Goal: Information Seeking & Learning: Learn about a topic

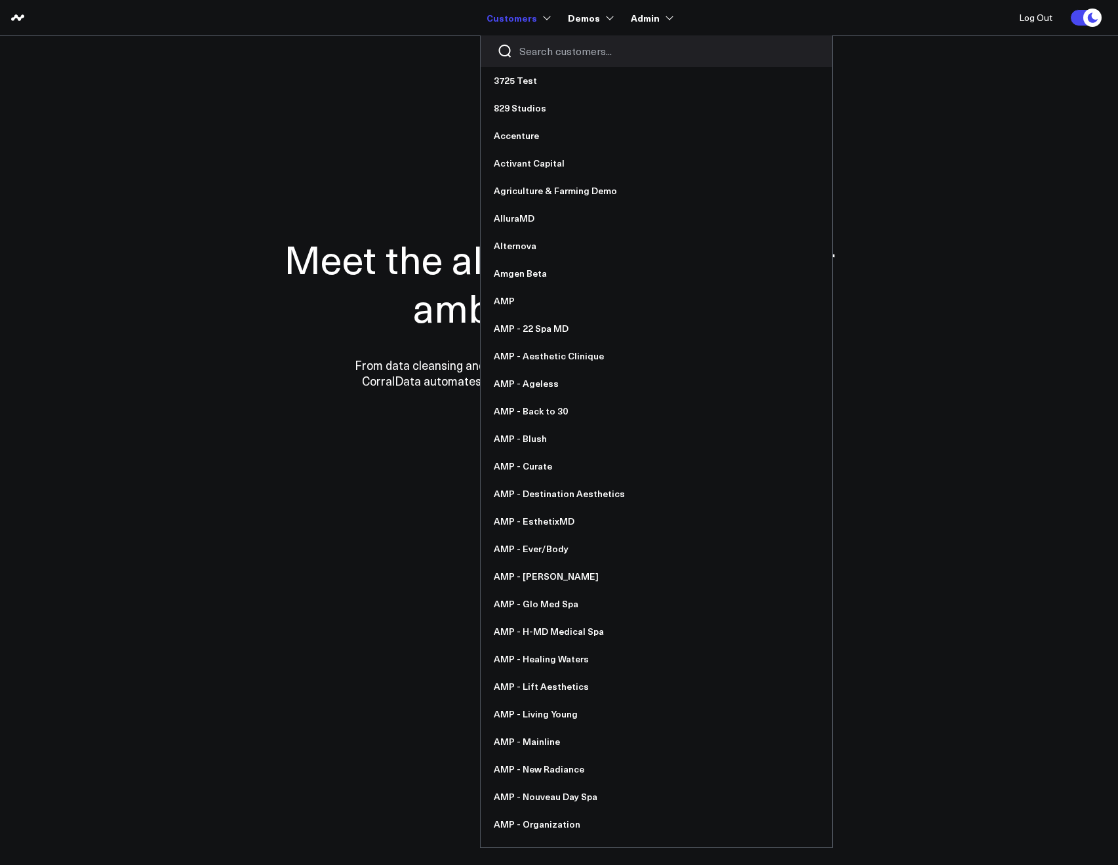
click at [543, 47] on input "Search customers input" at bounding box center [667, 51] width 296 height 14
click at [548, 60] on div at bounding box center [656, 50] width 351 height 31
click at [547, 56] on input "Search customers input" at bounding box center [667, 51] width 296 height 14
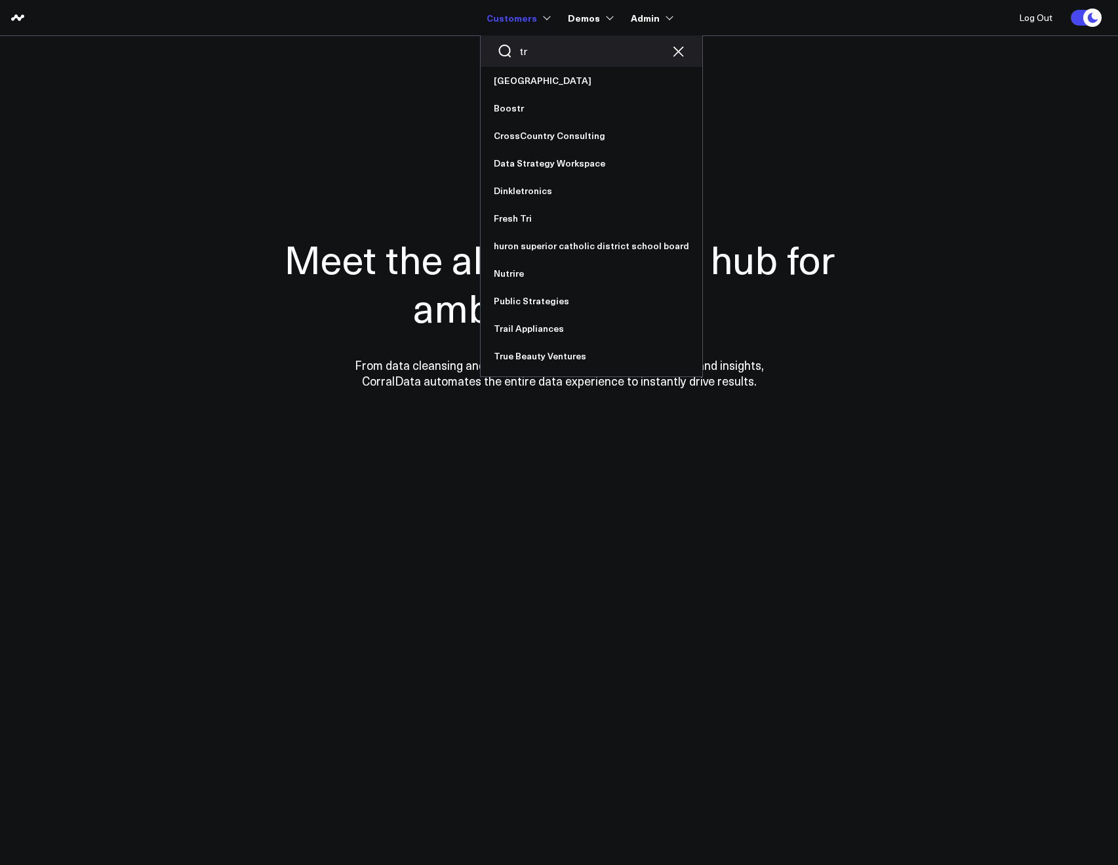
type input "t"
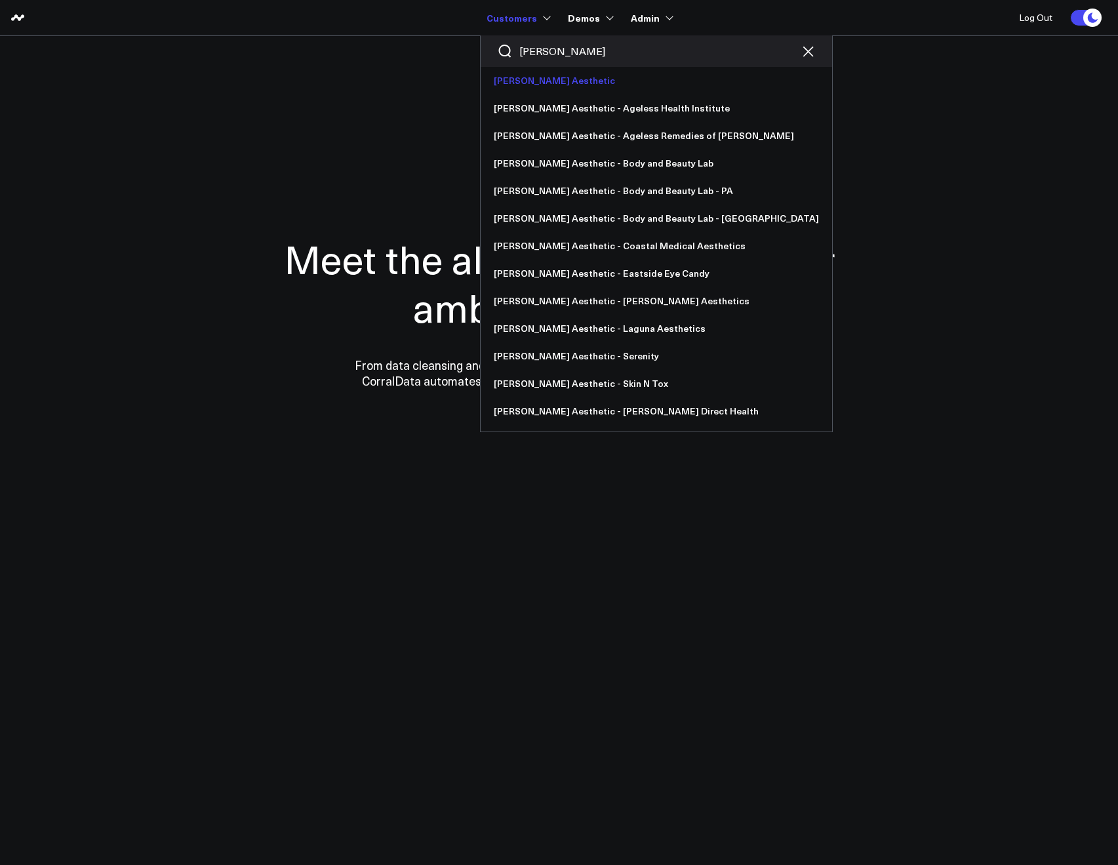
type input "annie"
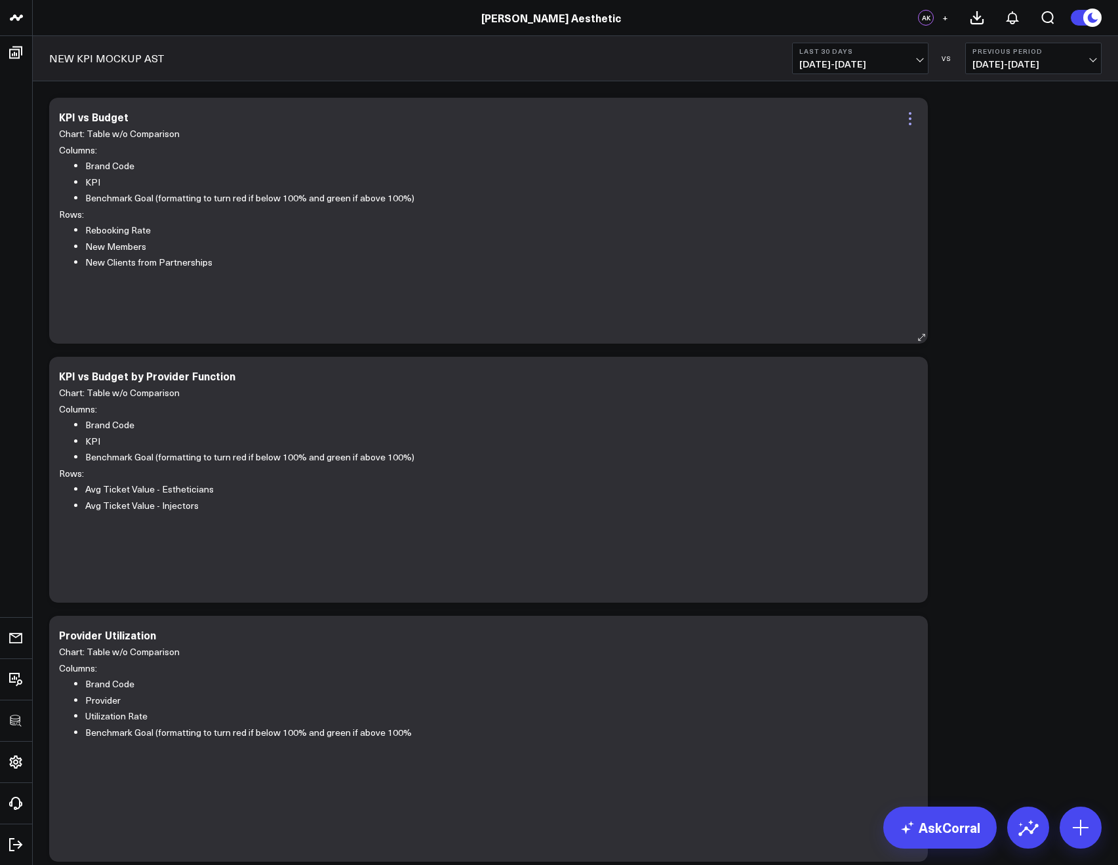
click at [913, 117] on icon at bounding box center [910, 119] width 16 height 16
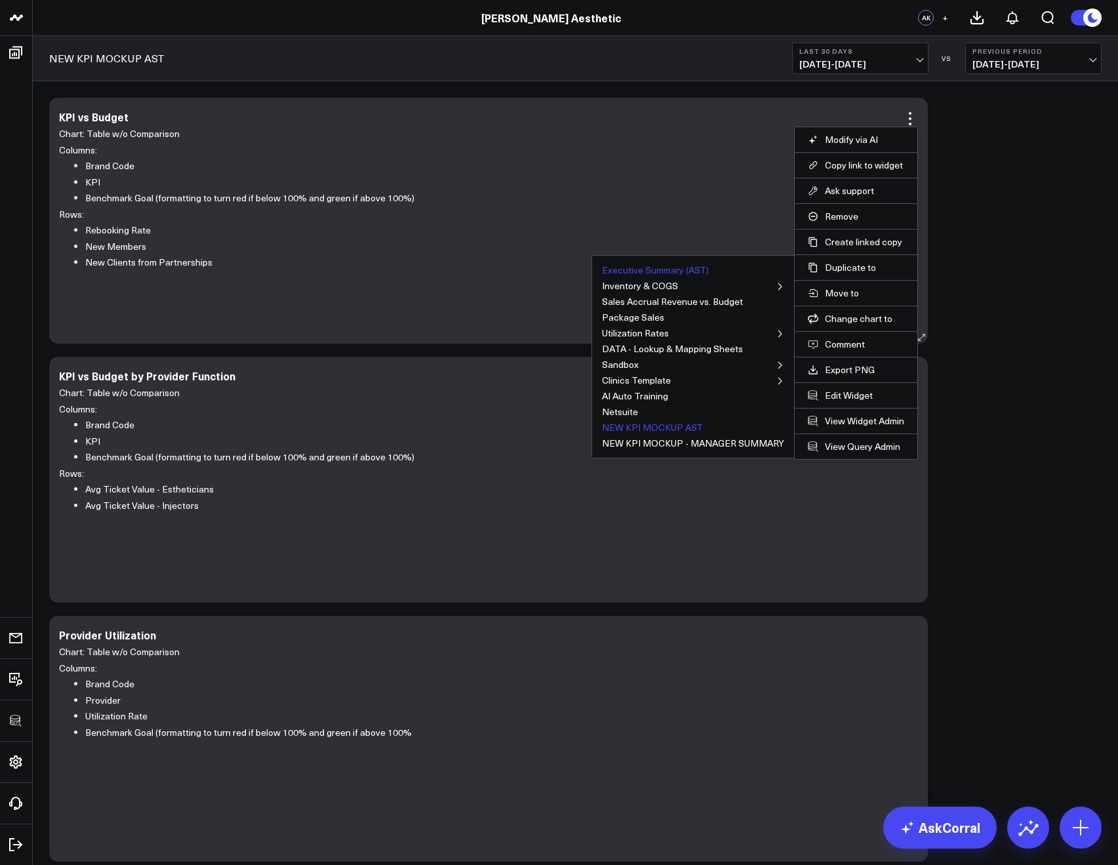
click at [618, 269] on button "Executive Summary (AST)" at bounding box center [655, 270] width 107 height 9
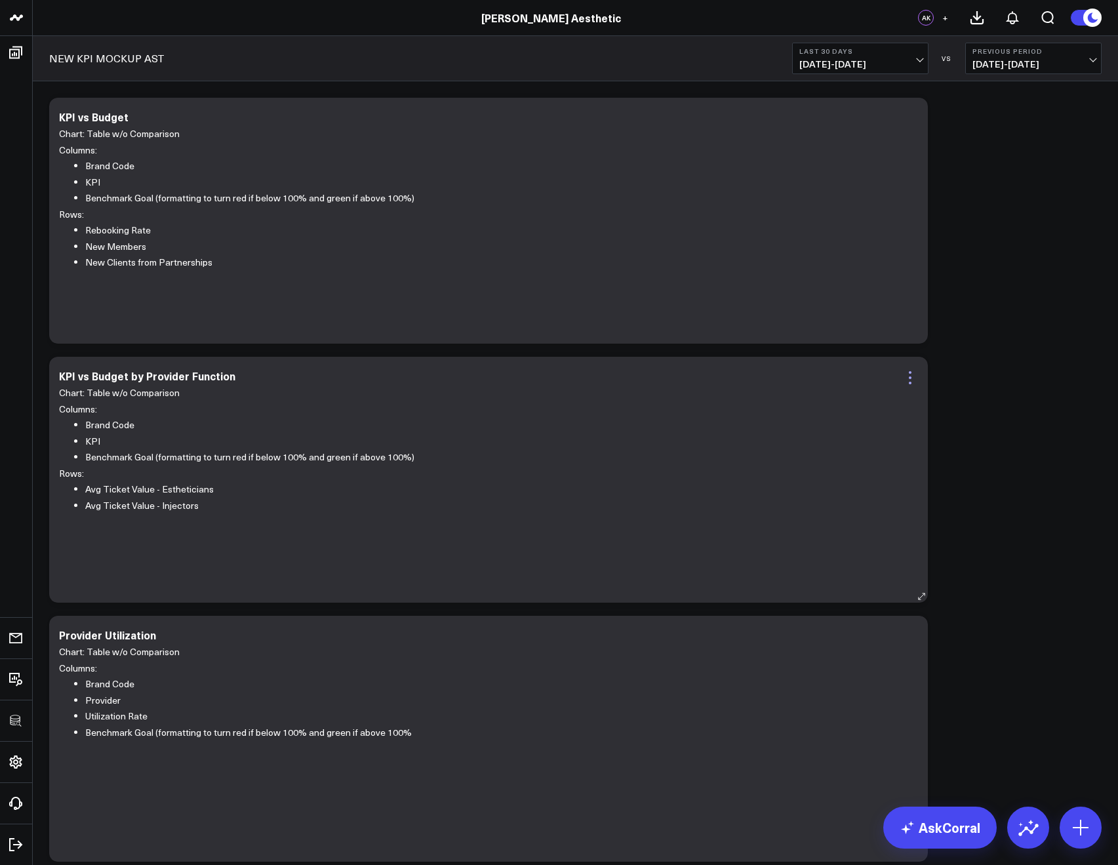
click at [917, 376] on icon at bounding box center [910, 378] width 16 height 16
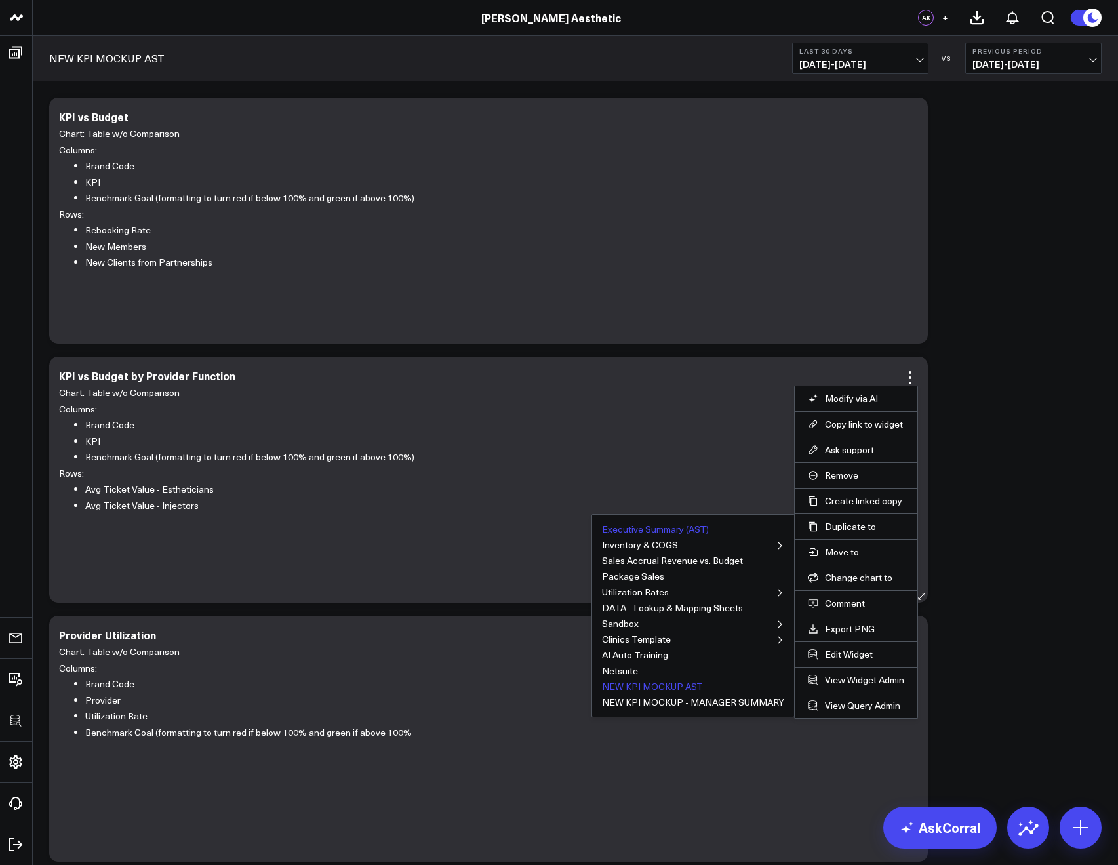
click at [696, 524] on button "Executive Summary (AST)" at bounding box center [655, 528] width 107 height 9
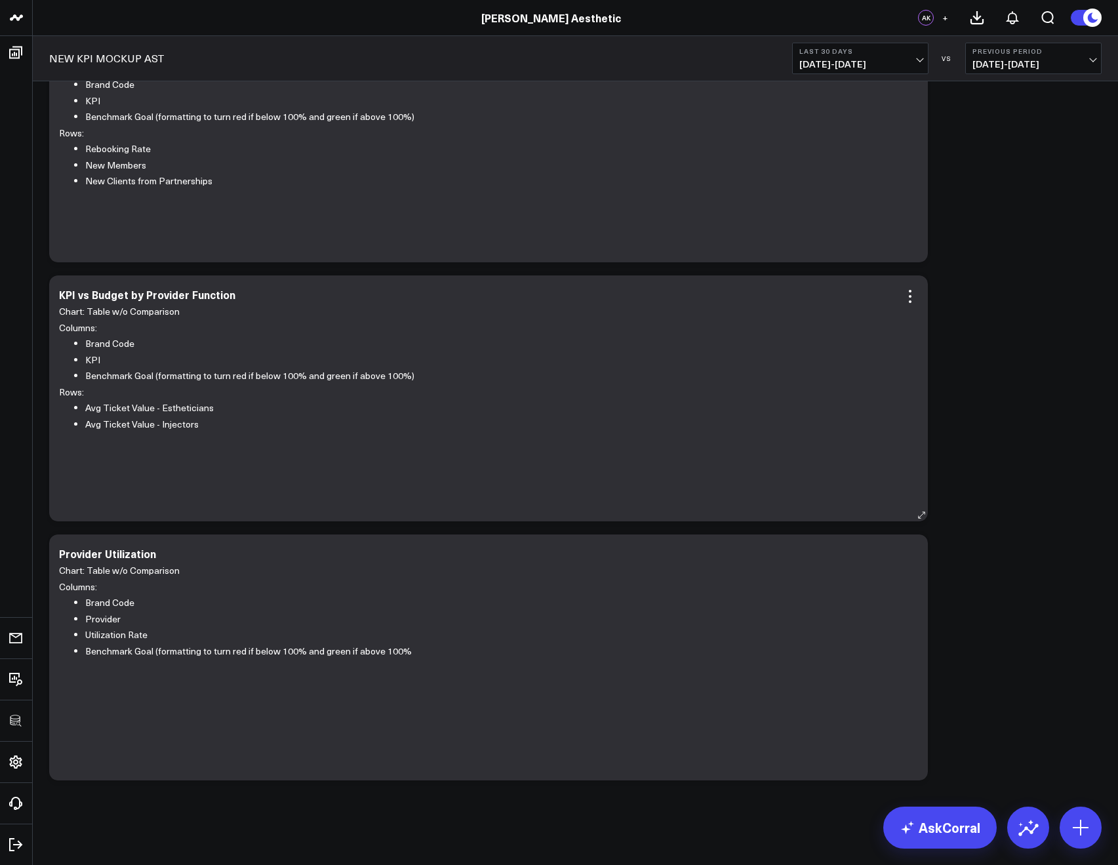
scroll to position [82, 0]
click at [907, 553] on icon at bounding box center [910, 555] width 16 height 16
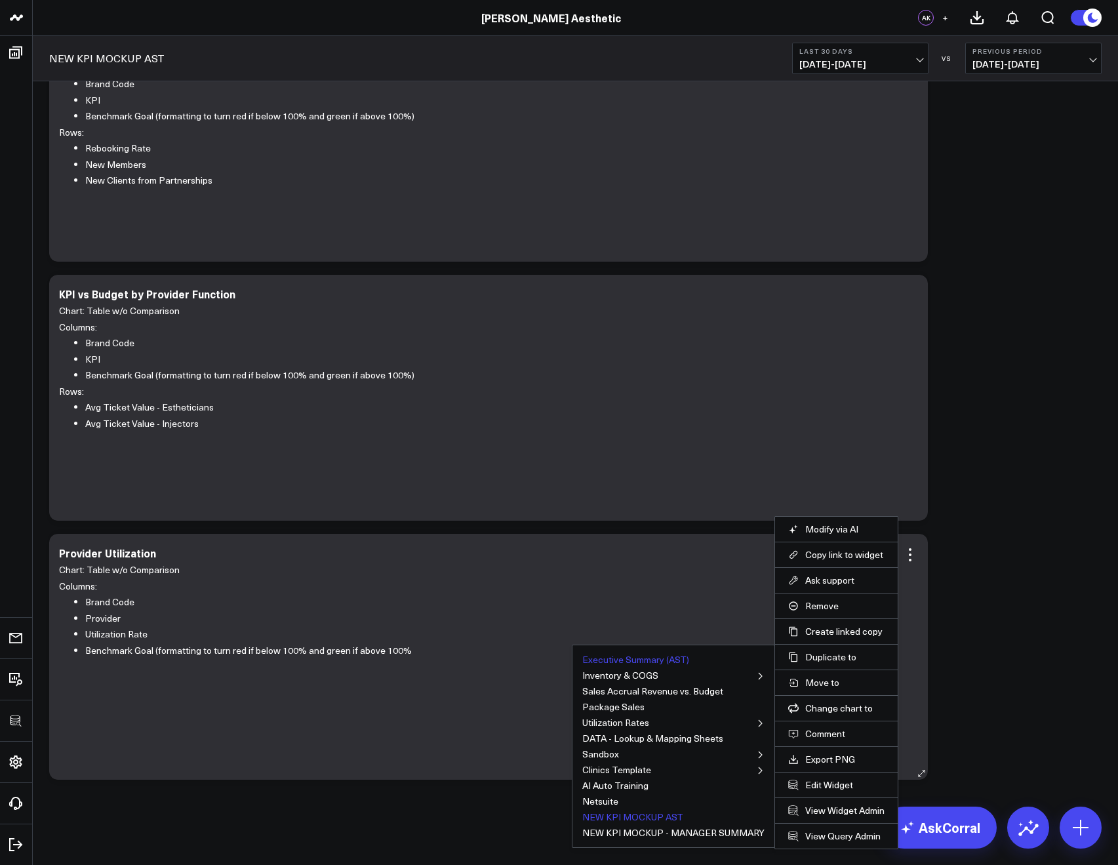
click at [677, 657] on button "Executive Summary (AST)" at bounding box center [635, 659] width 107 height 9
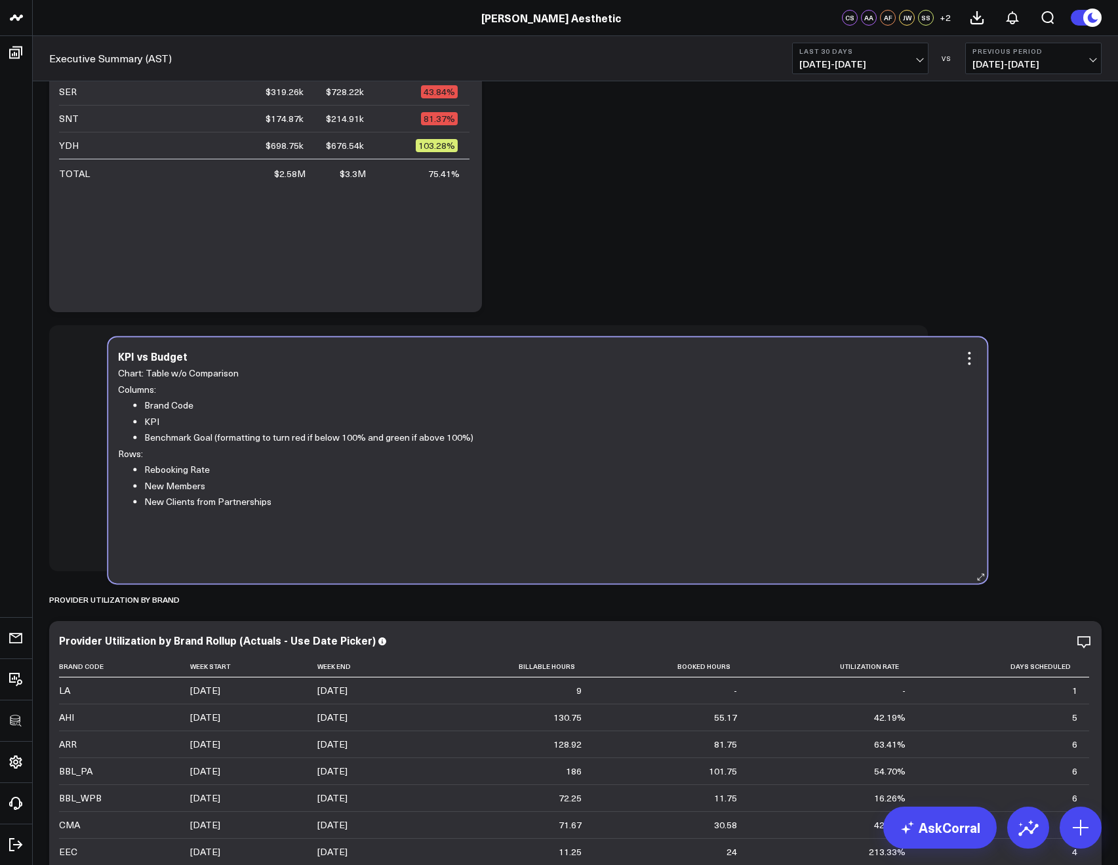
scroll to position [599, 0]
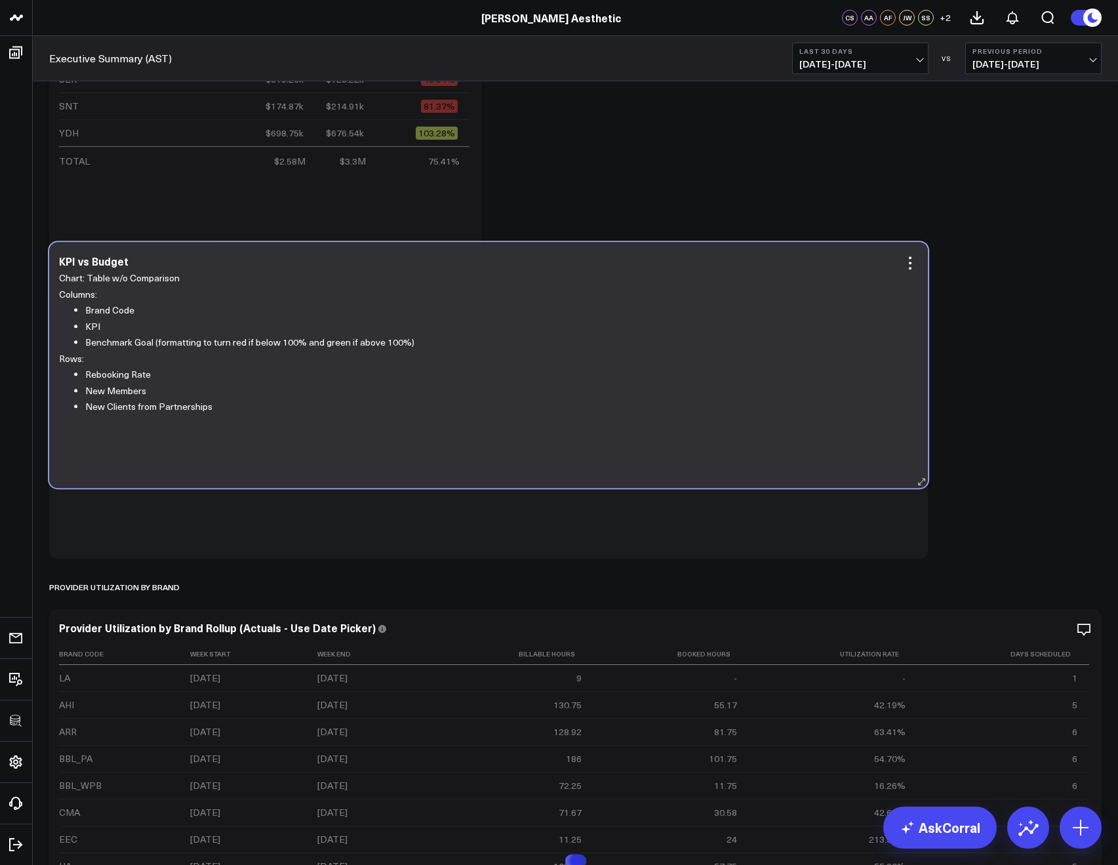
drag, startPoint x: 218, startPoint y: 370, endPoint x: 340, endPoint y: 381, distance: 122.4
click at [219, 263] on div "KPI vs Budget" at bounding box center [488, 261] width 859 height 12
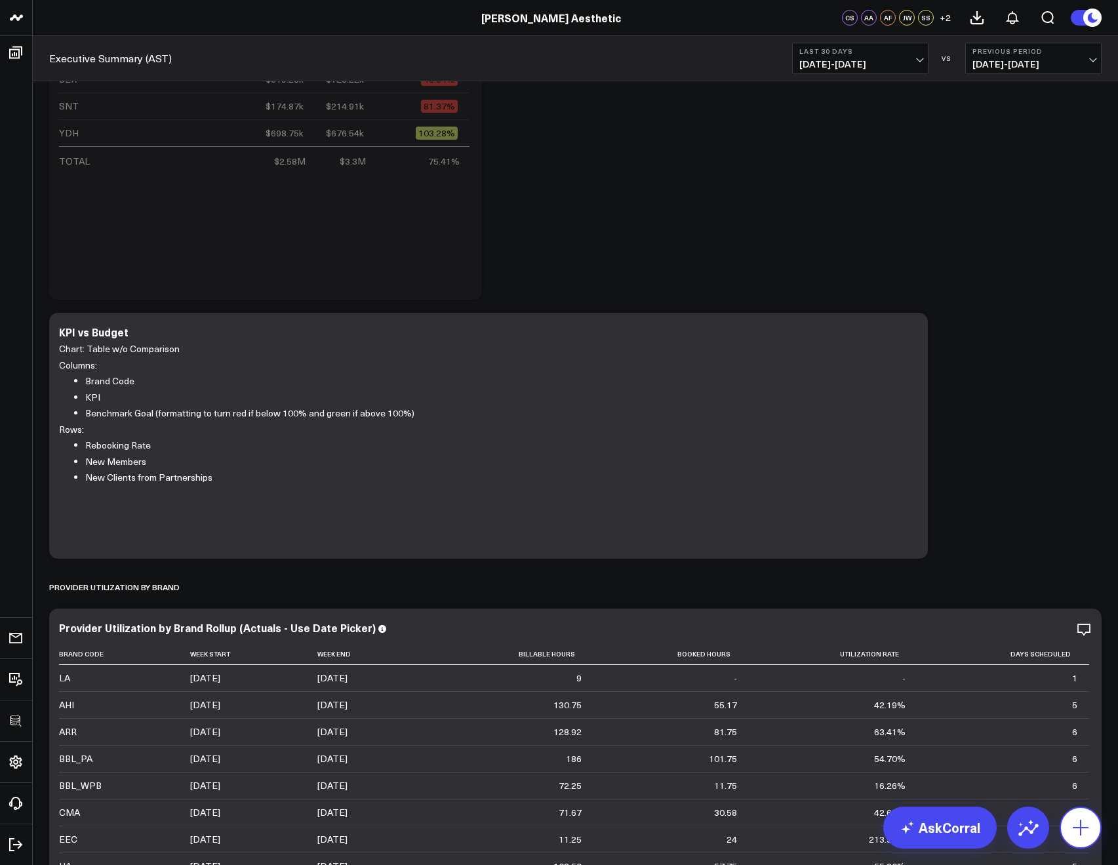
click button
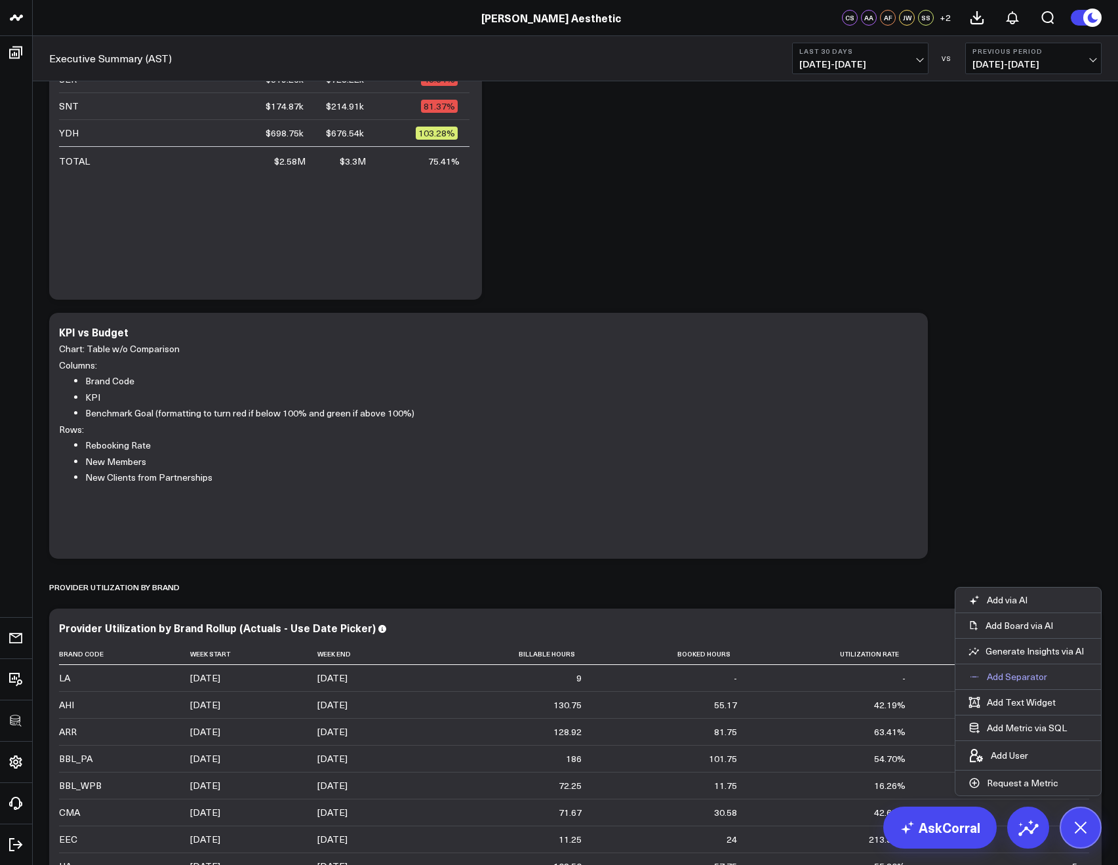
click icon "button"
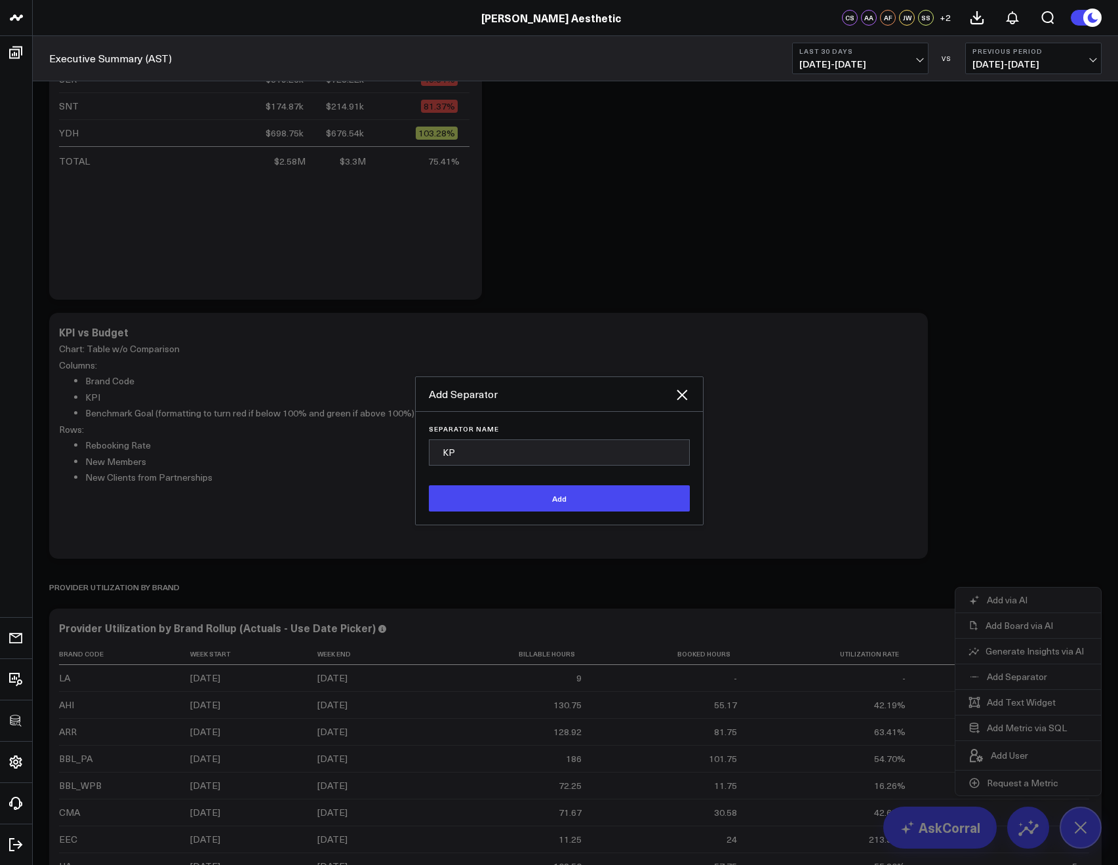
type input "K"
type input "O"
type input "Org Wide KPIs"
click div "Separator Name Org Wide KPIs Add"
click button "Add"
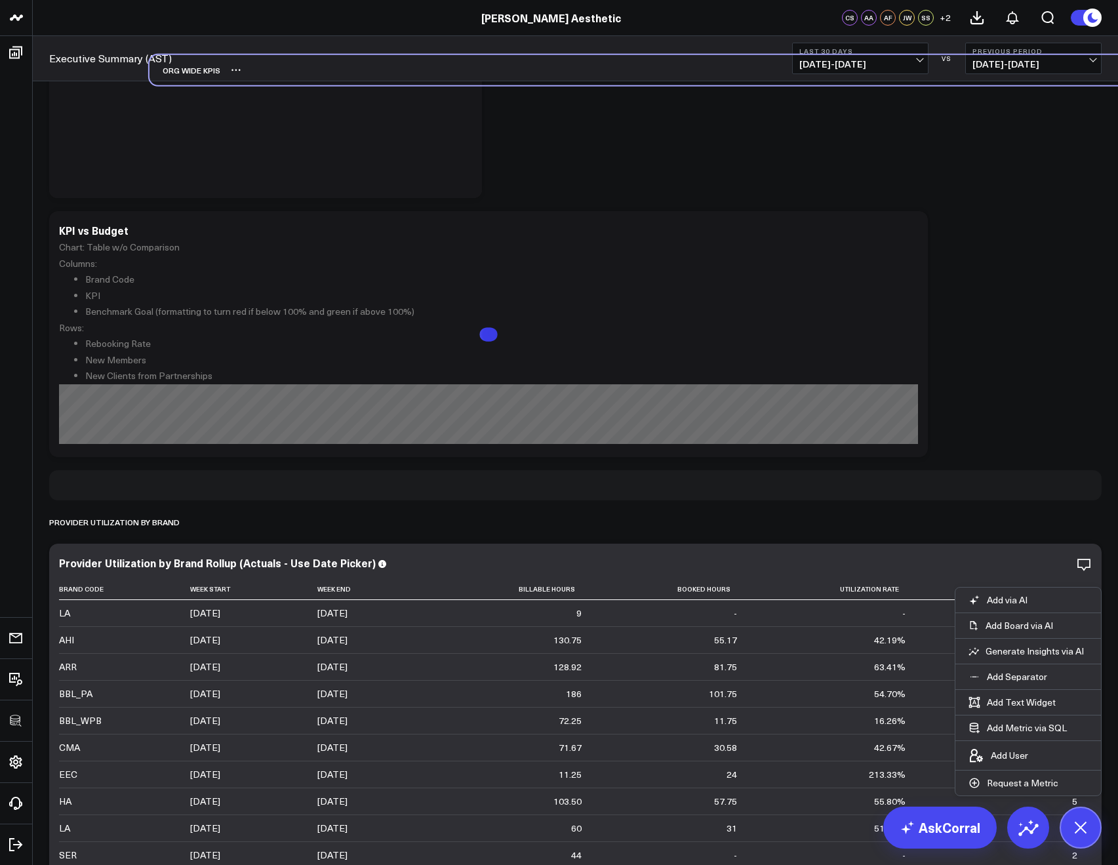
scroll to position [385, 0]
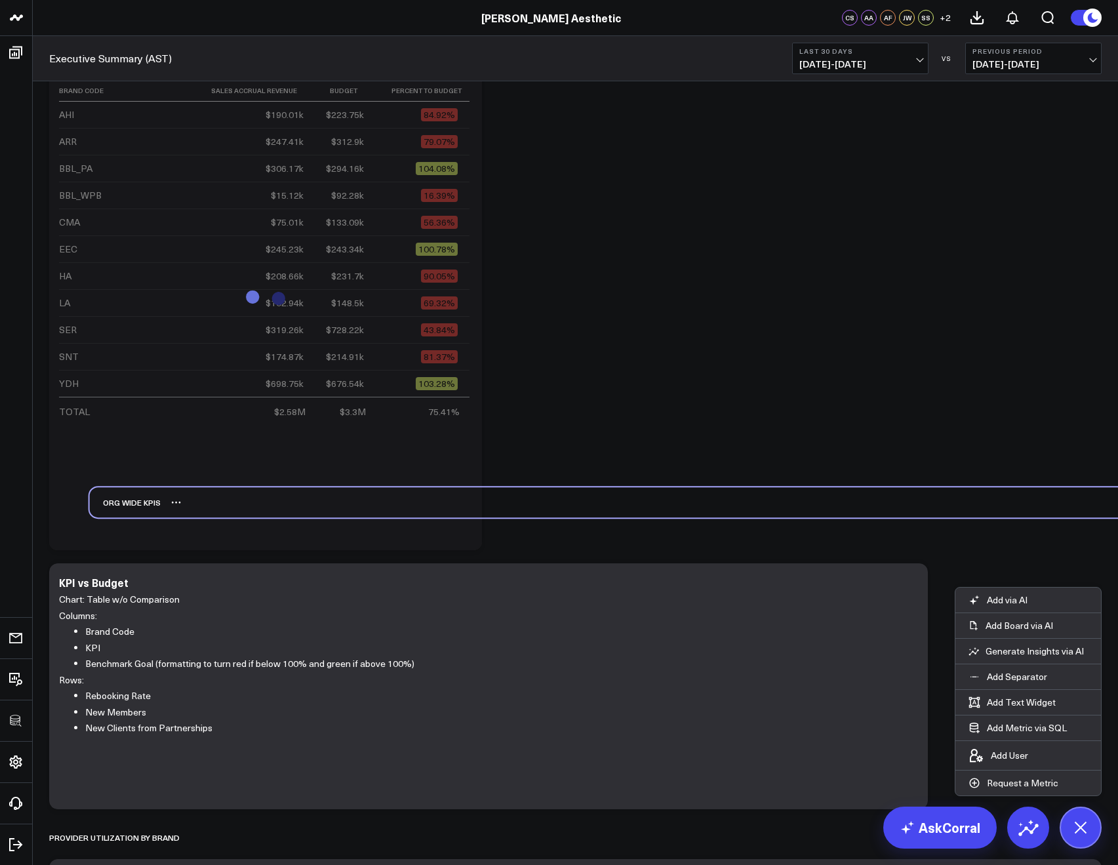
drag, startPoint x: 85, startPoint y: 801, endPoint x: 125, endPoint y: 493, distance: 310.7
click div "Org Wide KPIs"
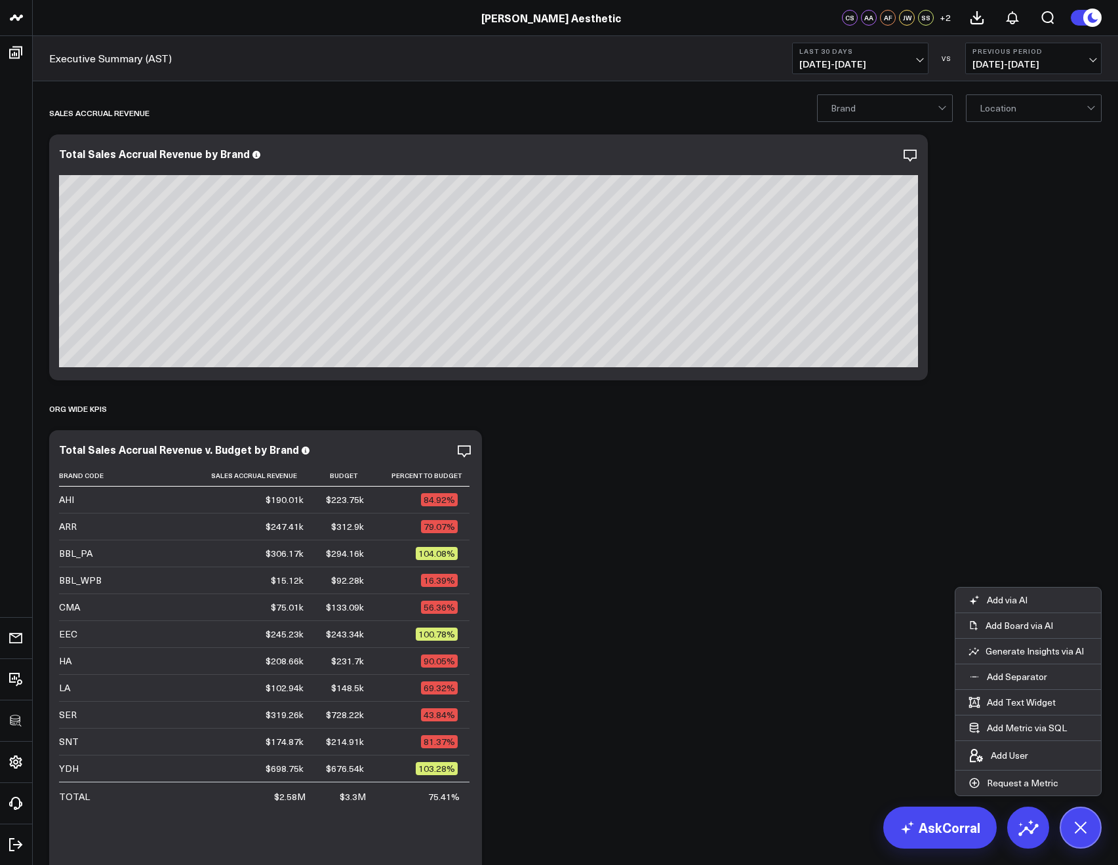
scroll to position [559, 0]
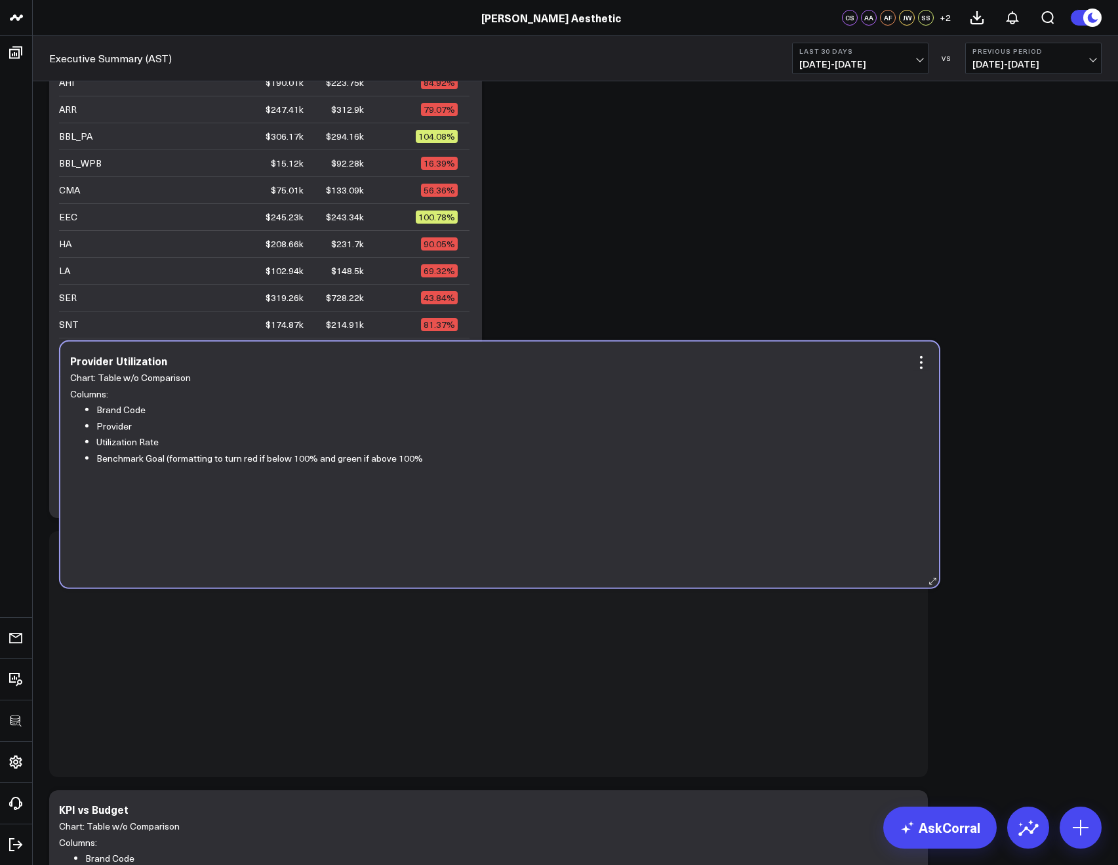
scroll to position [1067, 0]
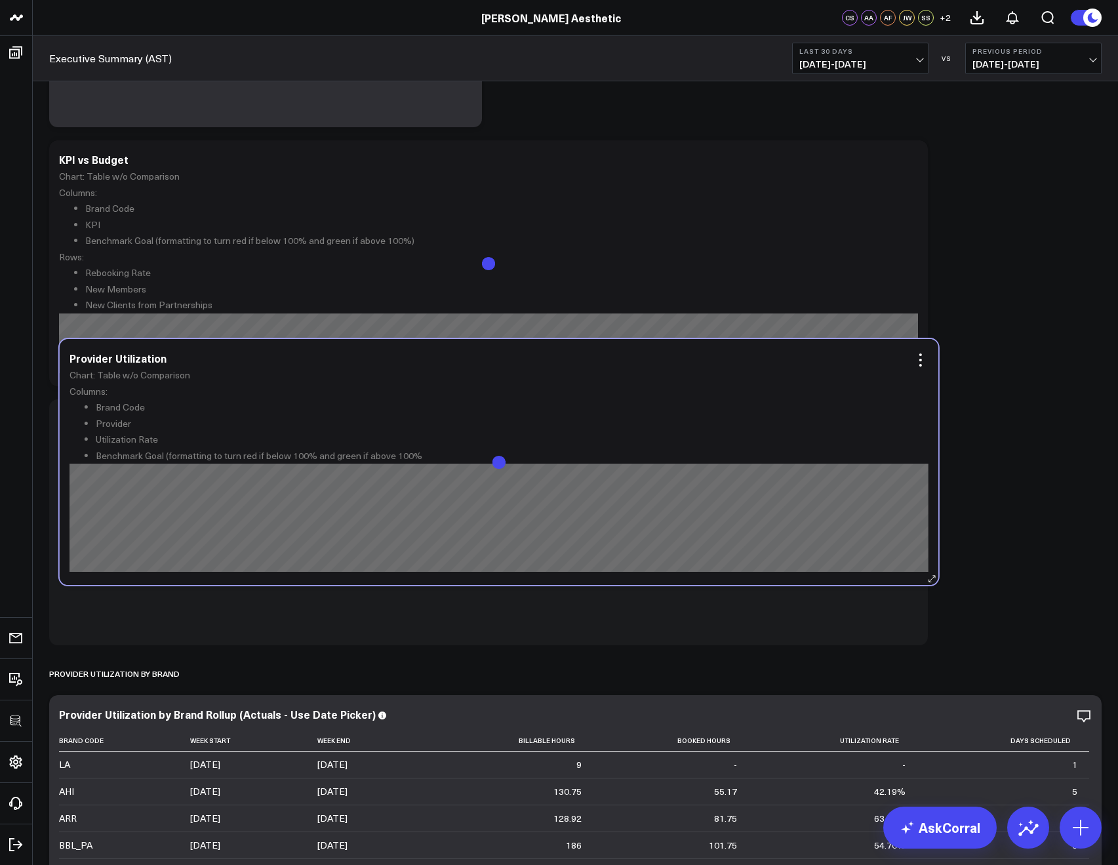
drag, startPoint x: 365, startPoint y: 362, endPoint x: 376, endPoint y: 372, distance: 14.4
click at [376, 372] on div "Chart: Table w/o Comparison Columns: Brand Code Provider Utilization Rate Bench…" at bounding box center [498, 469] width 859 height 205
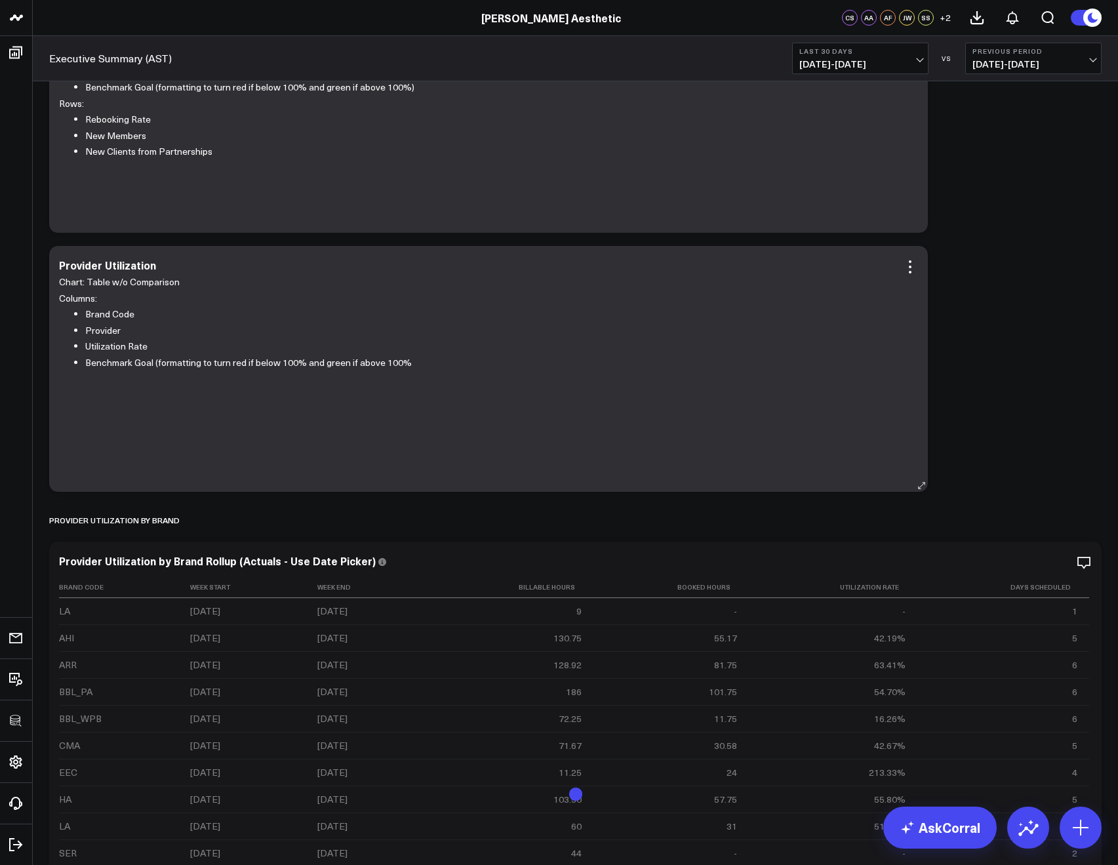
scroll to position [1259, 0]
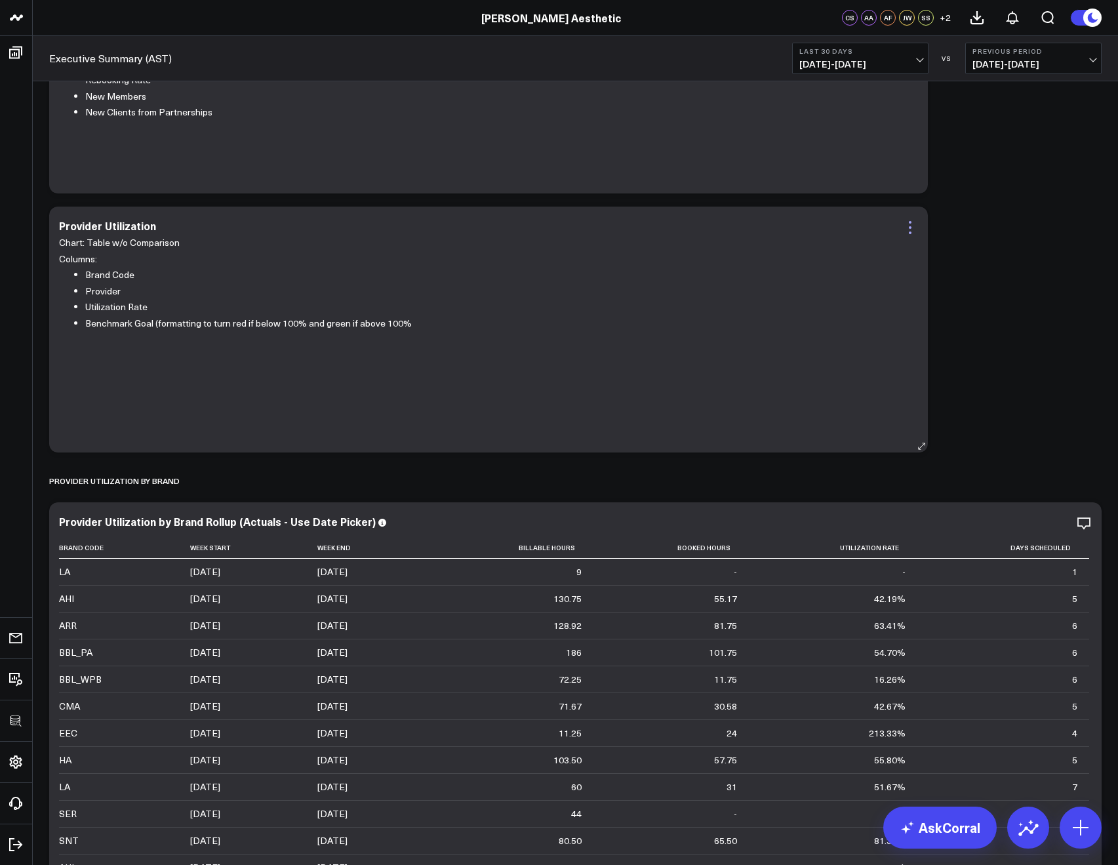
click at [902, 231] on icon at bounding box center [910, 228] width 16 height 16
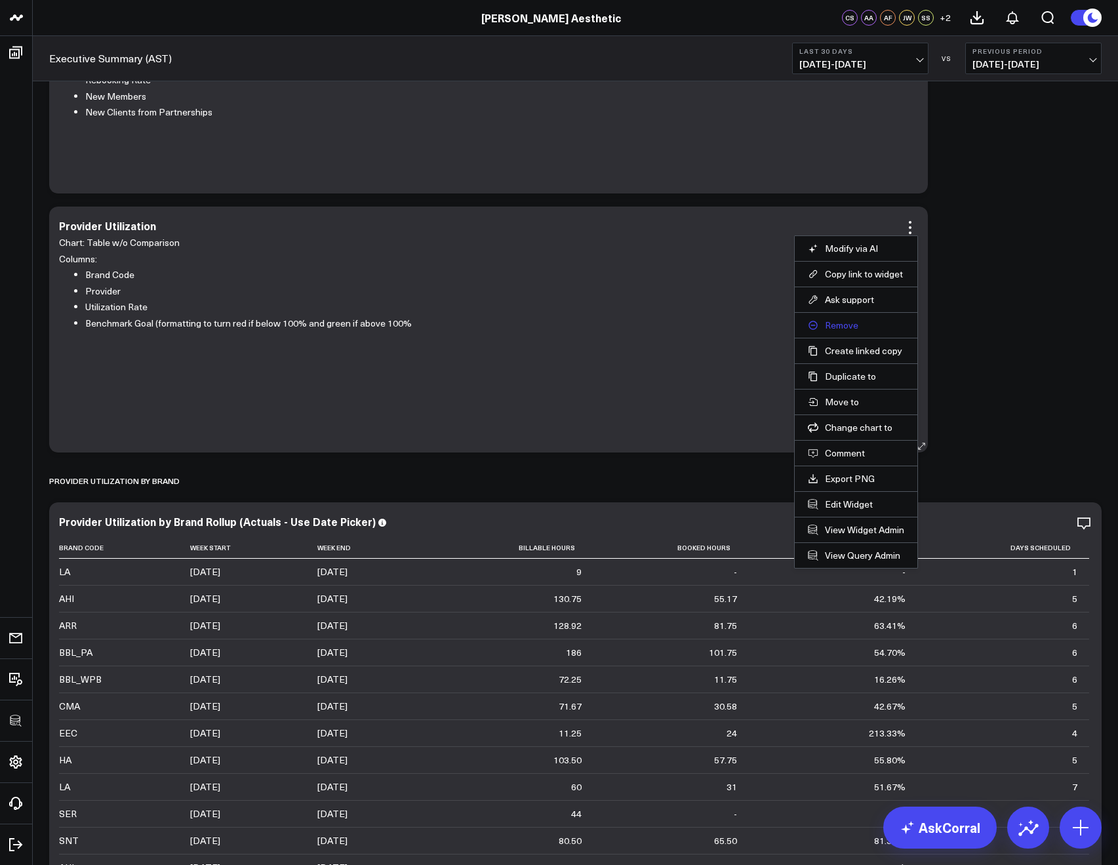
click at [850, 323] on button "Remove" at bounding box center [856, 325] width 96 height 12
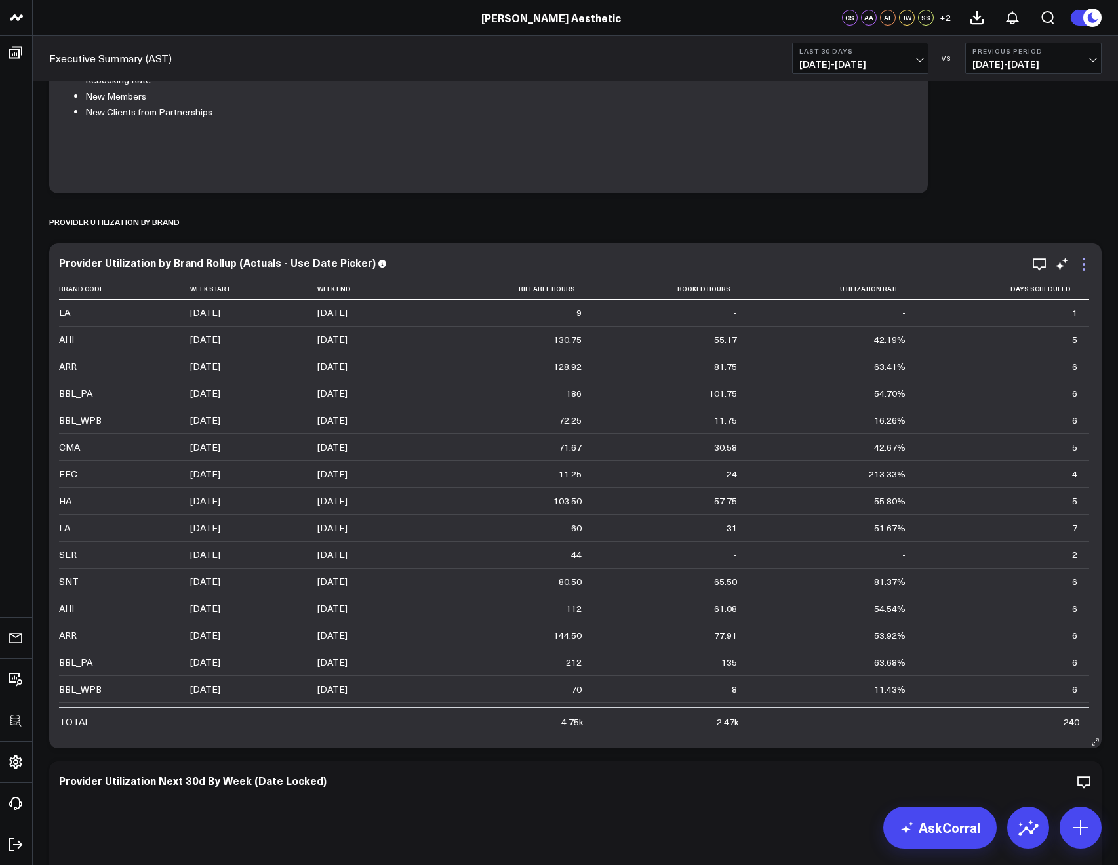
click at [1083, 269] on icon at bounding box center [1083, 269] width 3 height 3
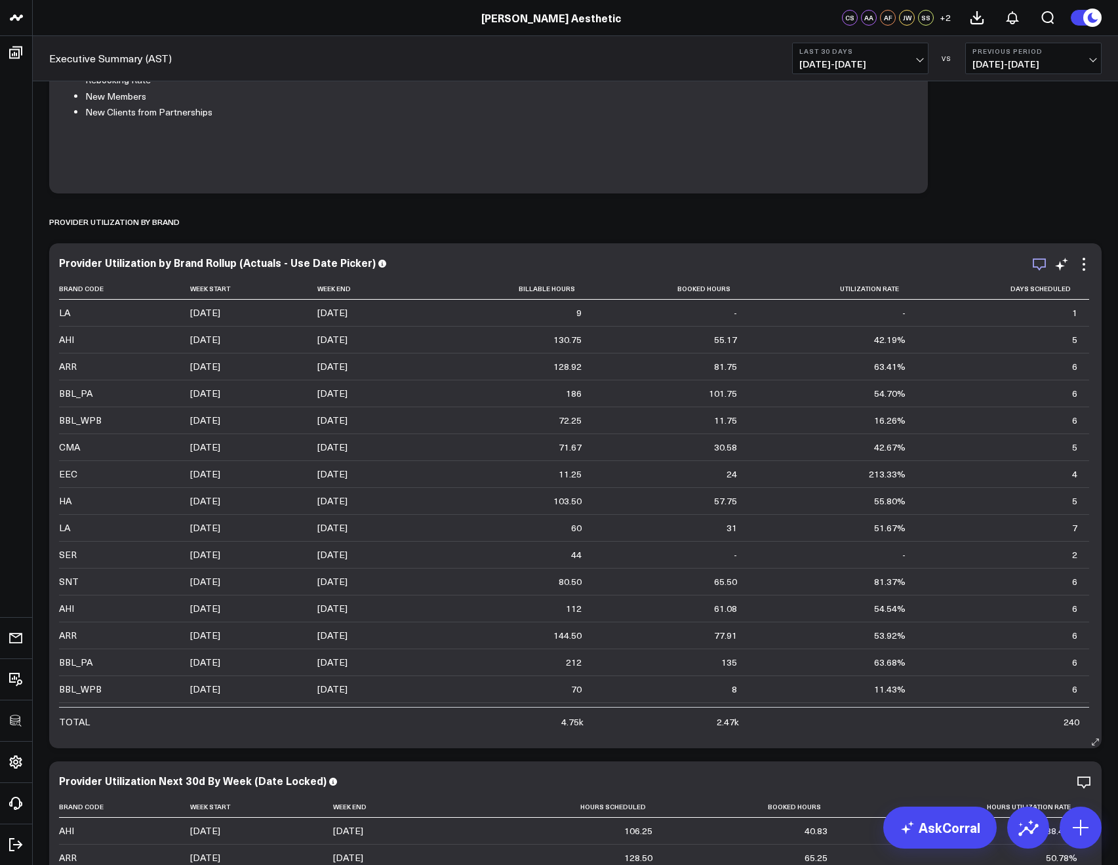
click at [1037, 264] on icon "button" at bounding box center [1039, 264] width 16 height 16
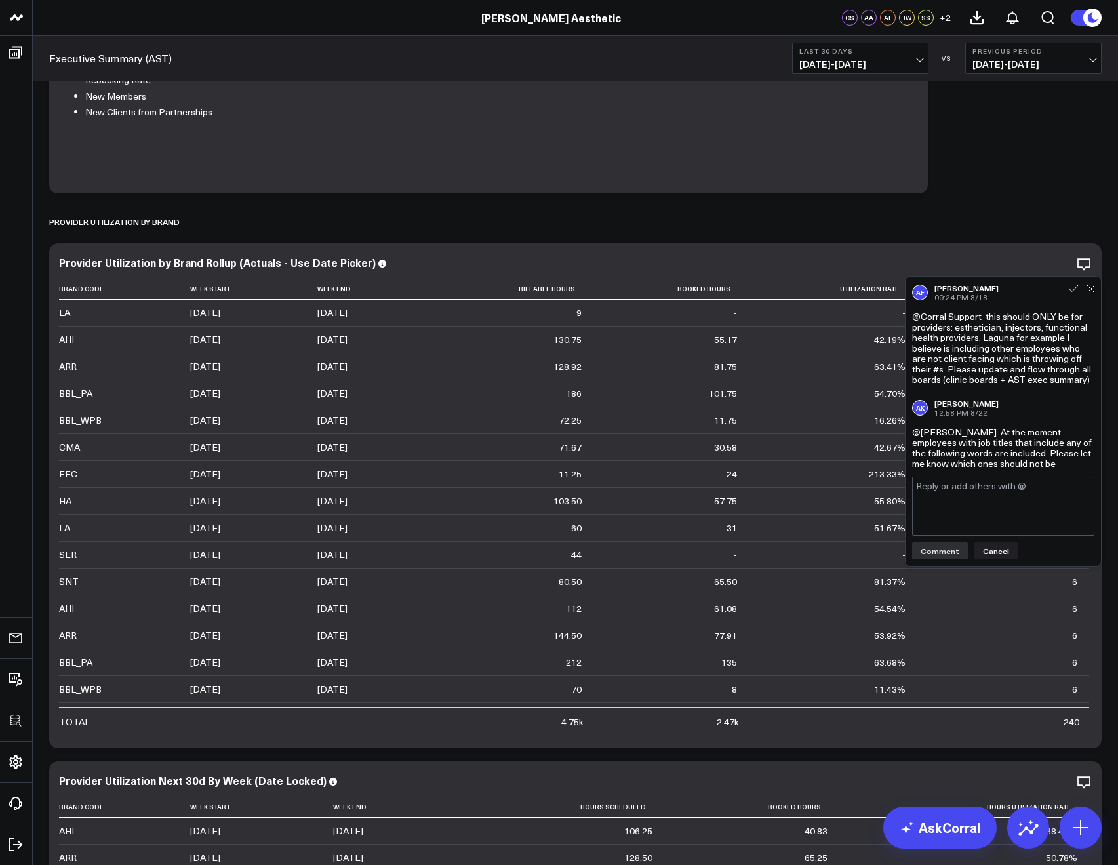
scroll to position [100, 0]
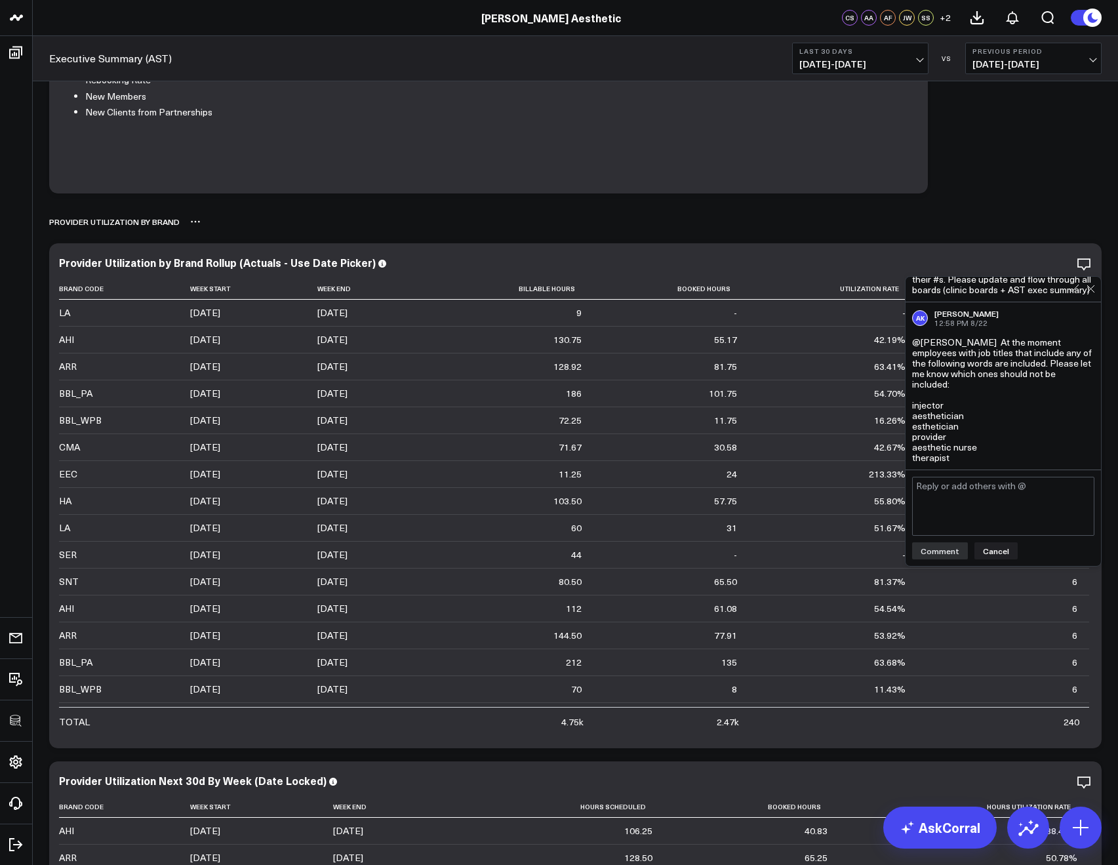
click at [974, 212] on div "PROVIDER UTILIZATION BY BRAND" at bounding box center [575, 222] width 1052 height 30
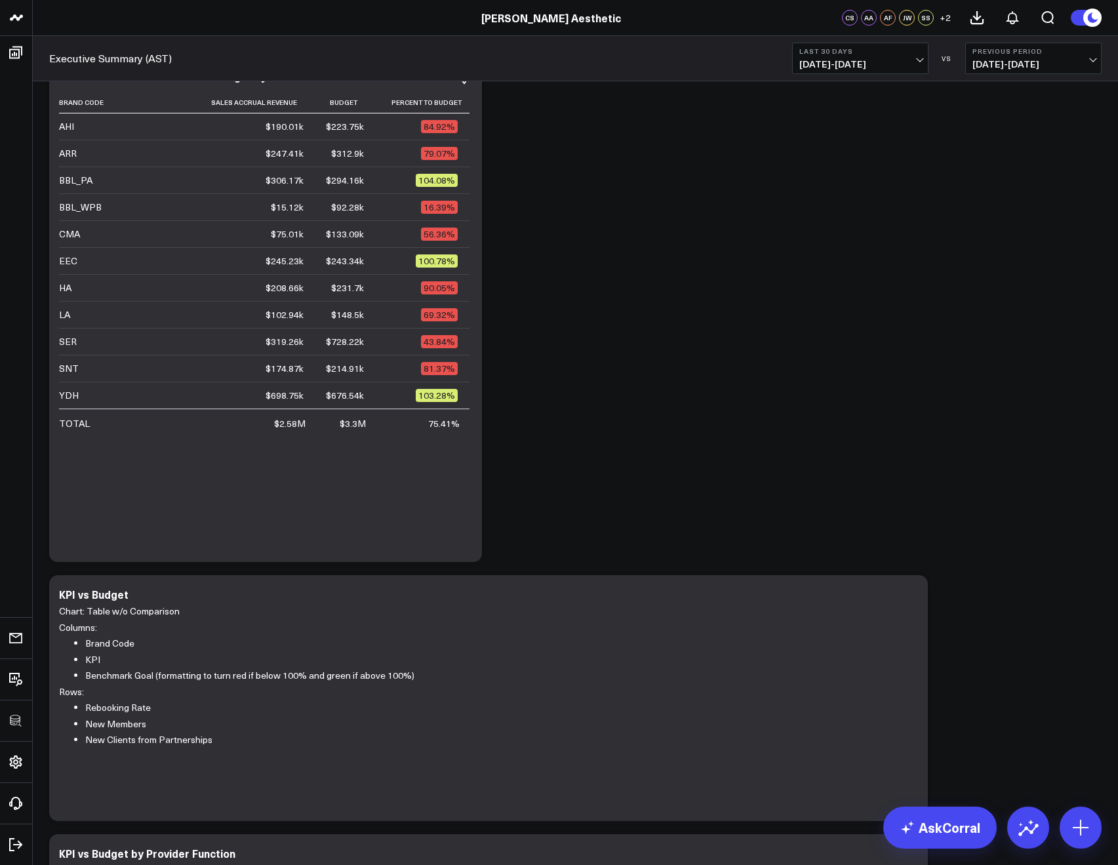
scroll to position [69, 0]
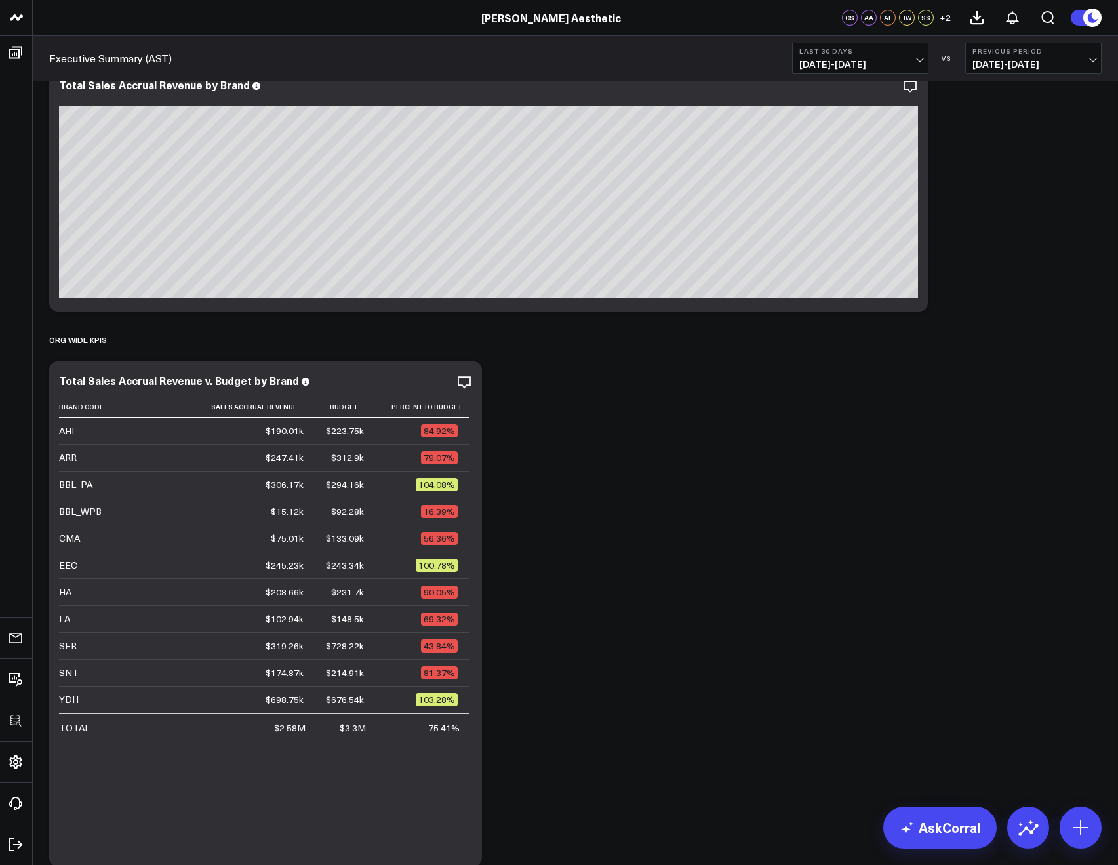
click at [812, 62] on span "07/27/25 - 08/25/25" at bounding box center [860, 64] width 122 height 10
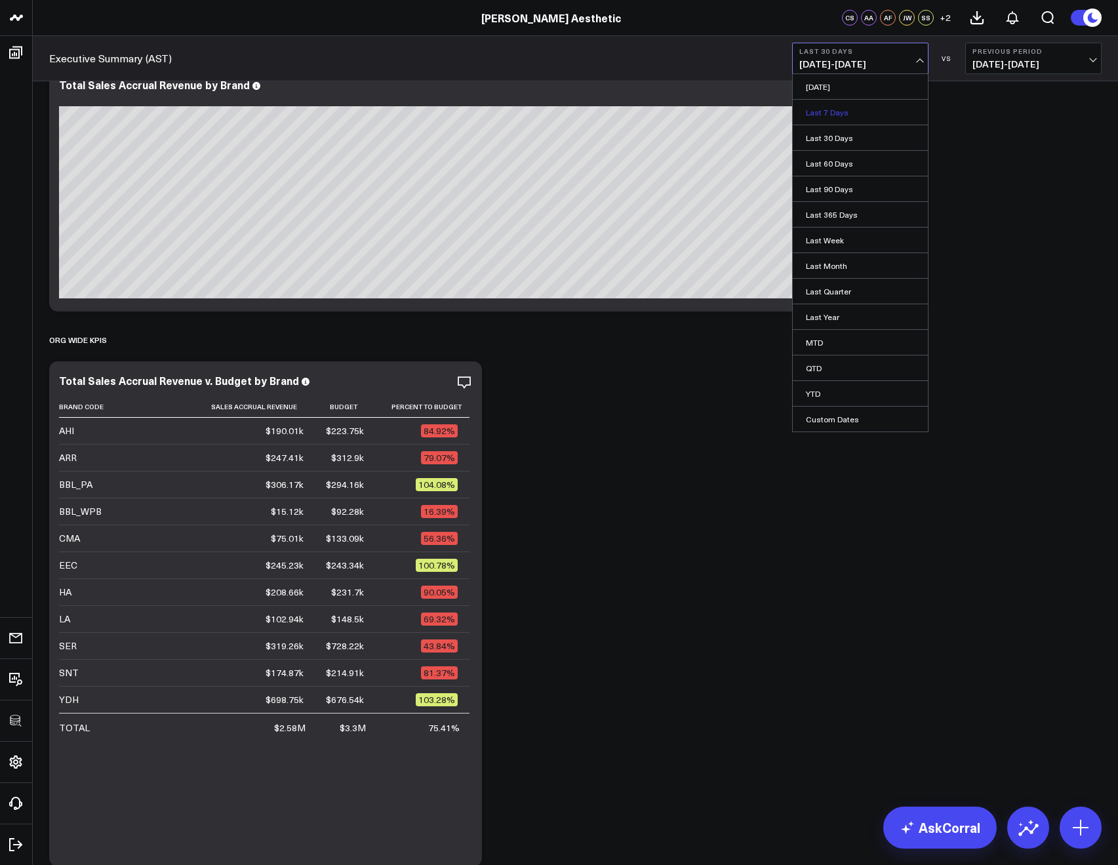
click at [812, 115] on link "Last 7 Days" at bounding box center [860, 112] width 135 height 25
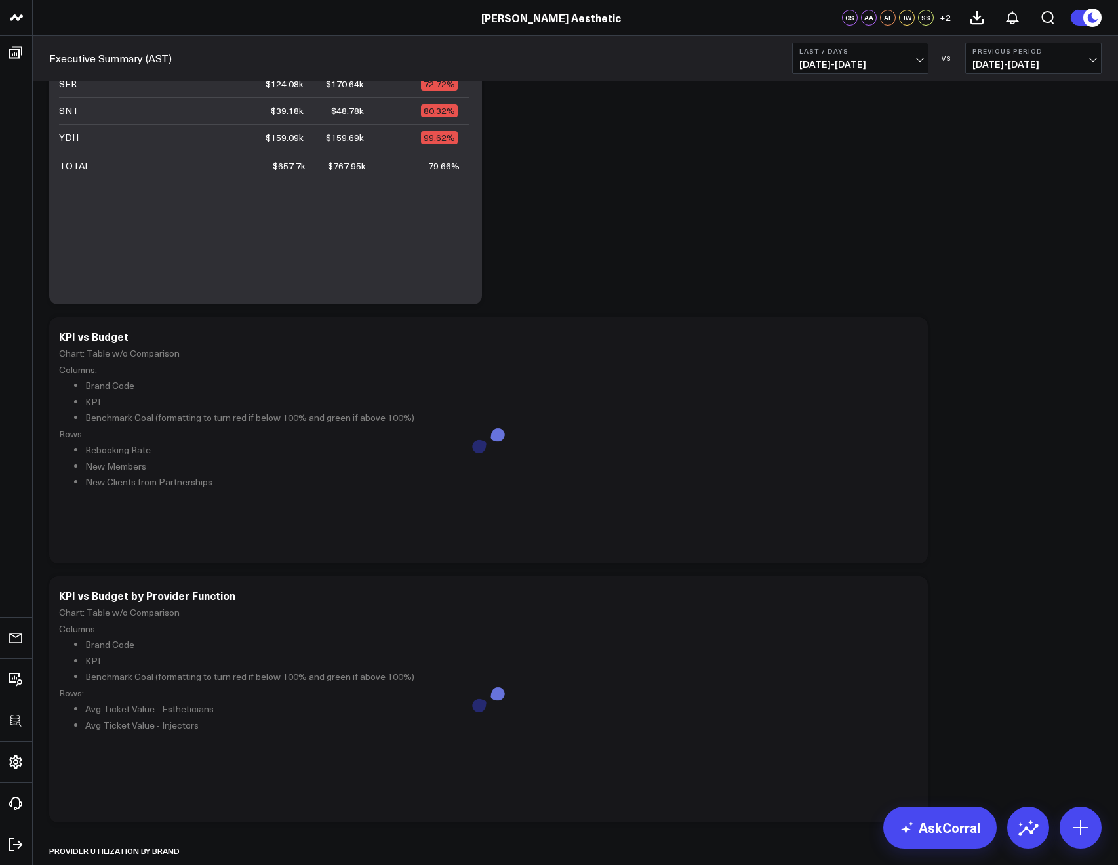
scroll to position [632, 0]
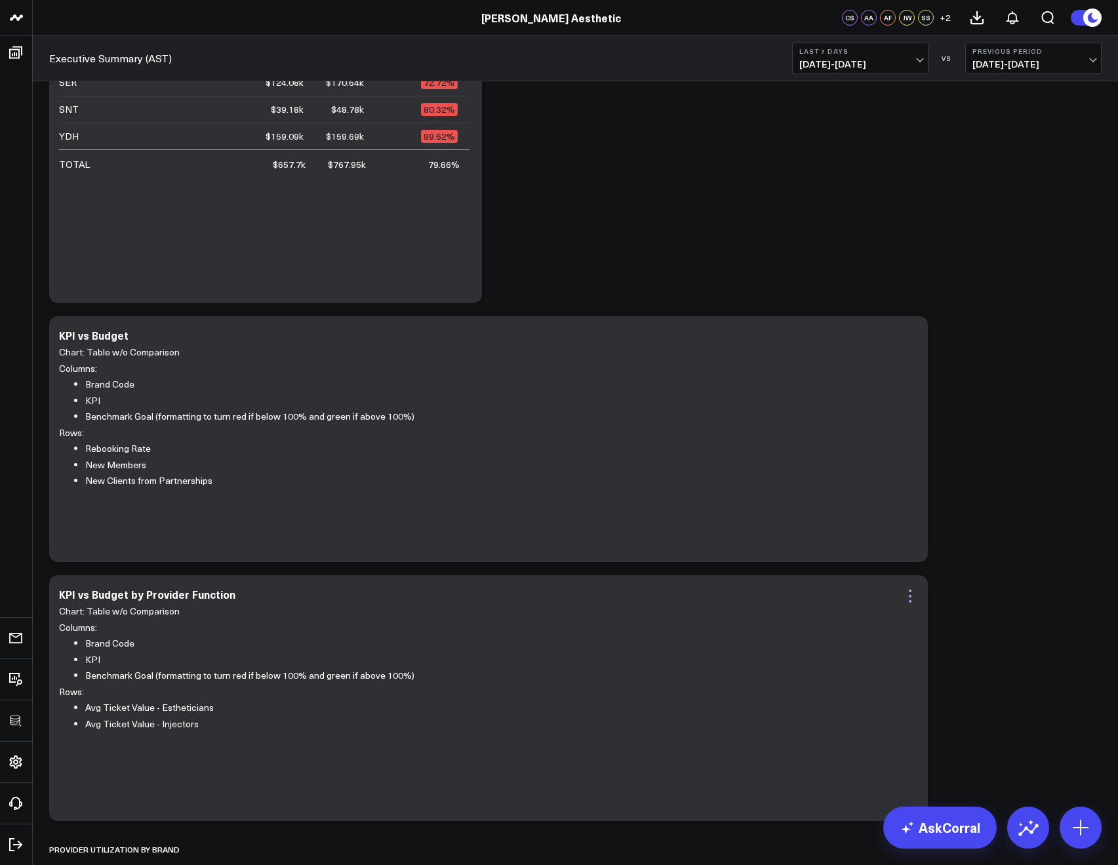
click at [915, 594] on icon at bounding box center [910, 596] width 16 height 16
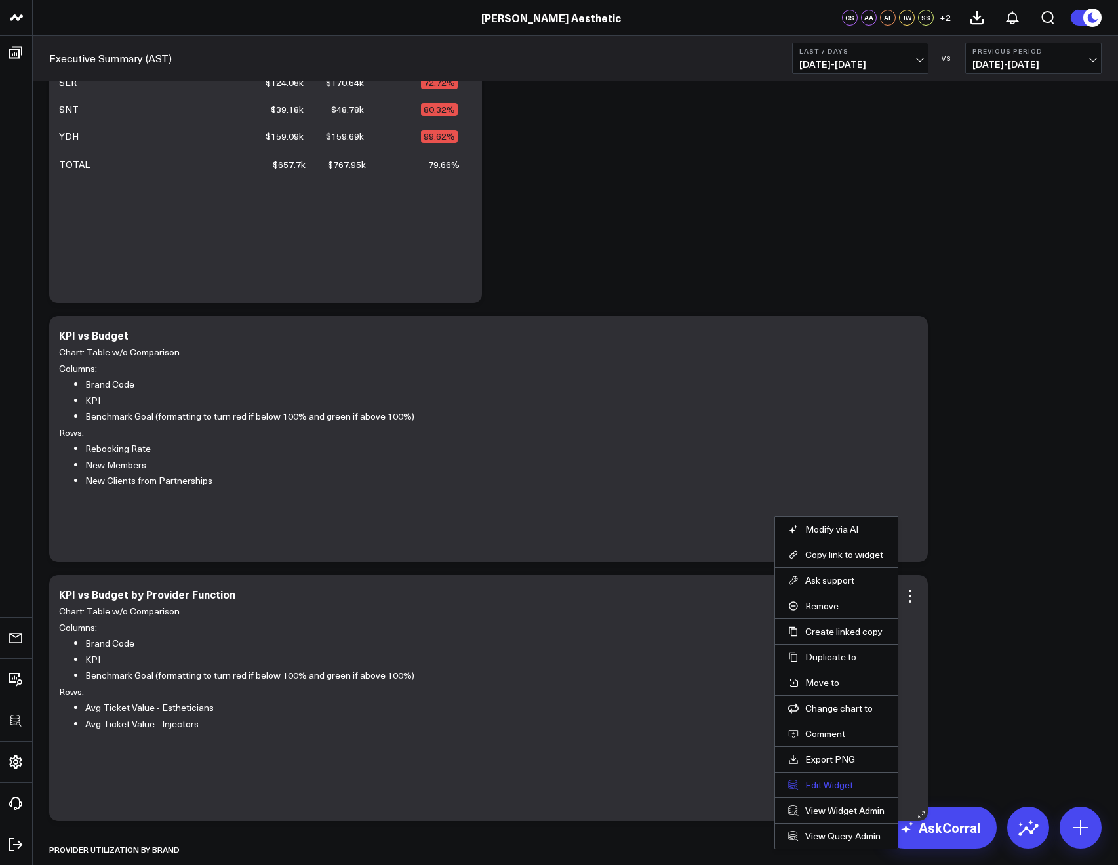
click at [804, 789] on button "Edit Widget" at bounding box center [836, 785] width 96 height 12
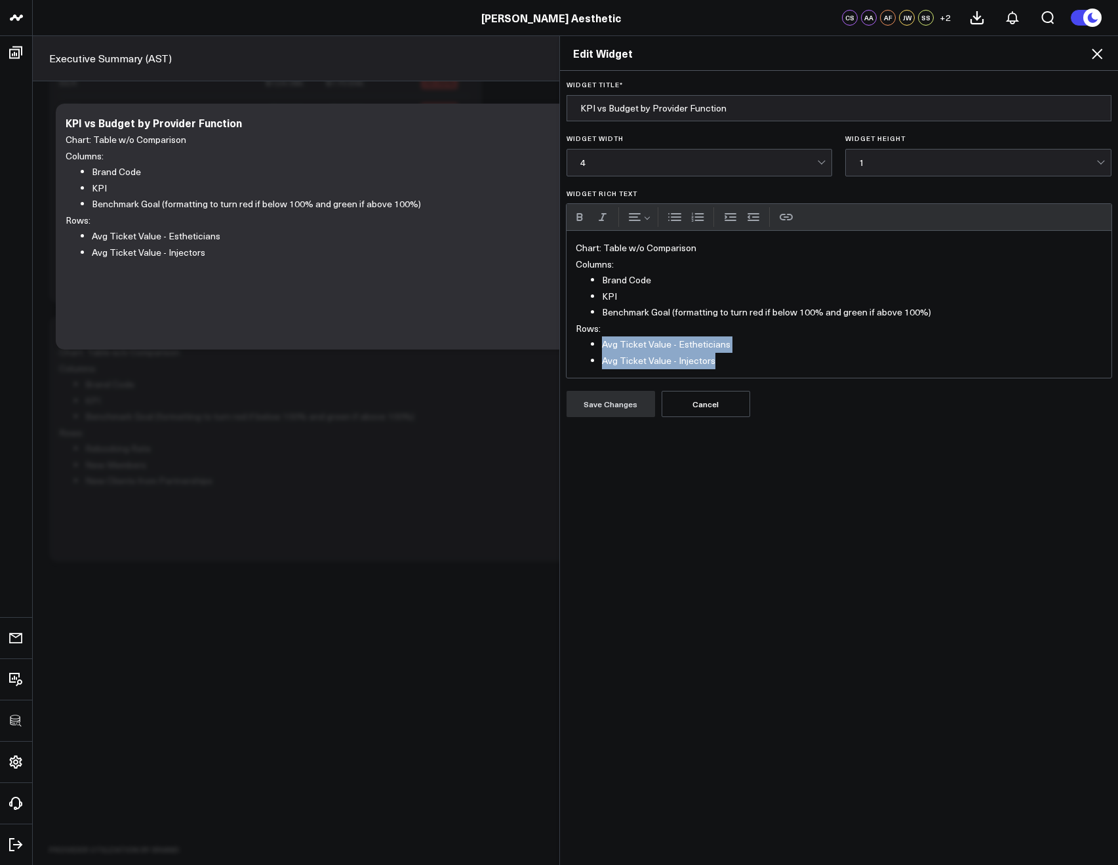
drag, startPoint x: 718, startPoint y: 359, endPoint x: 595, endPoint y: 340, distance: 125.4
click at [595, 340] on ul "Avg Ticket Value - Estheticians Avg Ticket Value - Injectors" at bounding box center [839, 352] width 527 height 32
copy ul "Avg Ticket Value - Estheticians Avg Ticket Value - Injectors"
click at [698, 418] on div "Widget Title * KPI vs Budget by Provider Function Widget Width 4 Widget Height …" at bounding box center [839, 468] width 559 height 795
click at [1098, 52] on icon at bounding box center [1097, 54] width 10 height 10
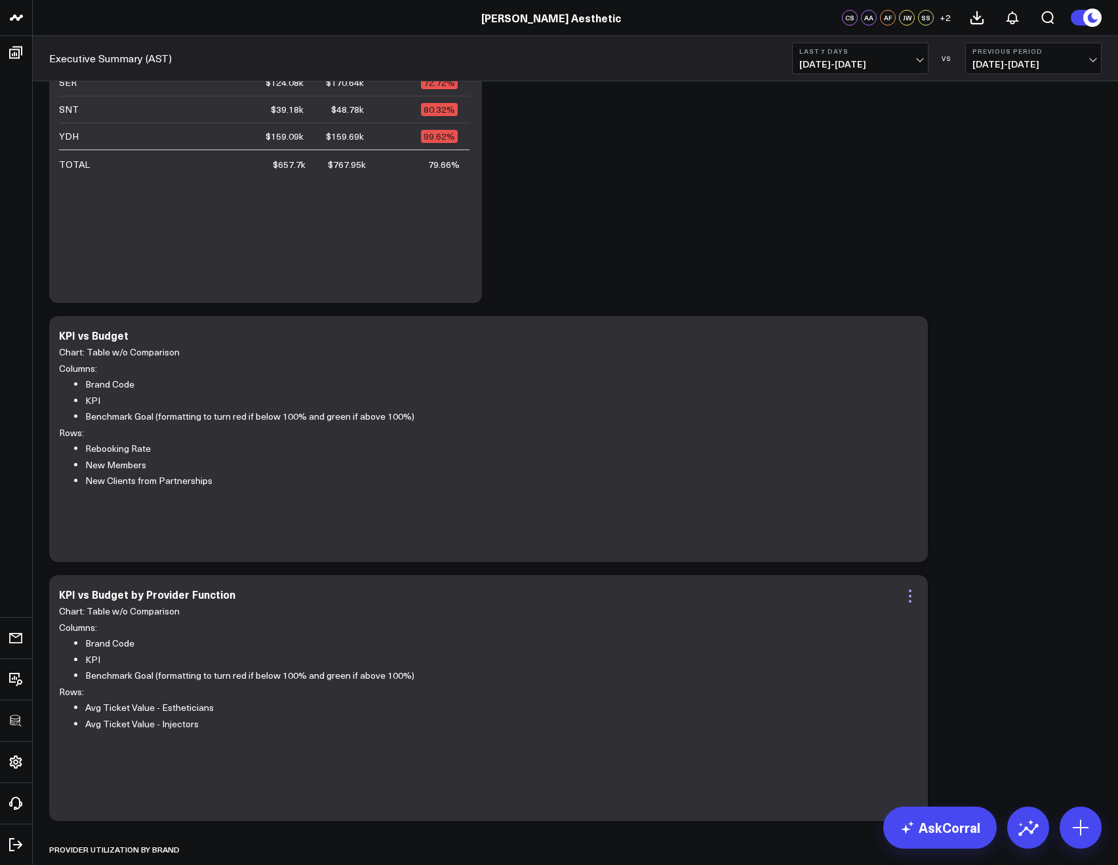
click at [904, 596] on icon at bounding box center [910, 596] width 16 height 16
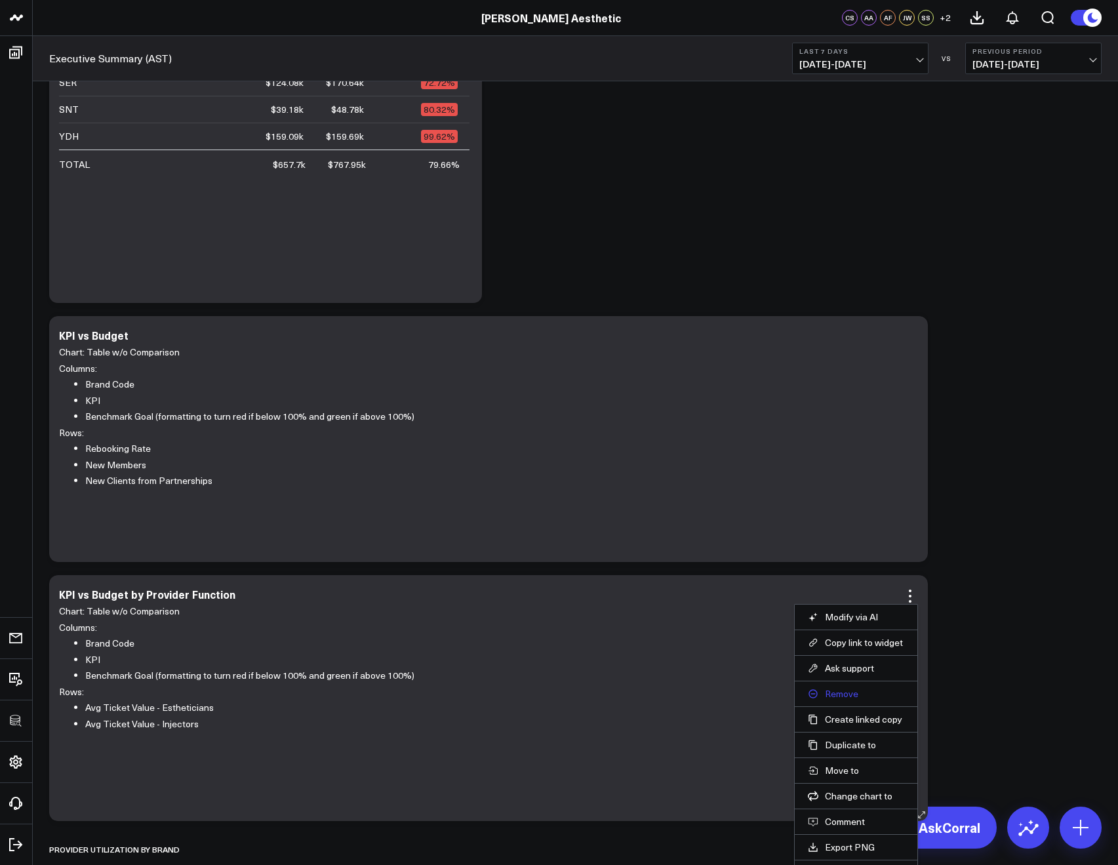
click at [833, 694] on button "Remove" at bounding box center [856, 694] width 96 height 12
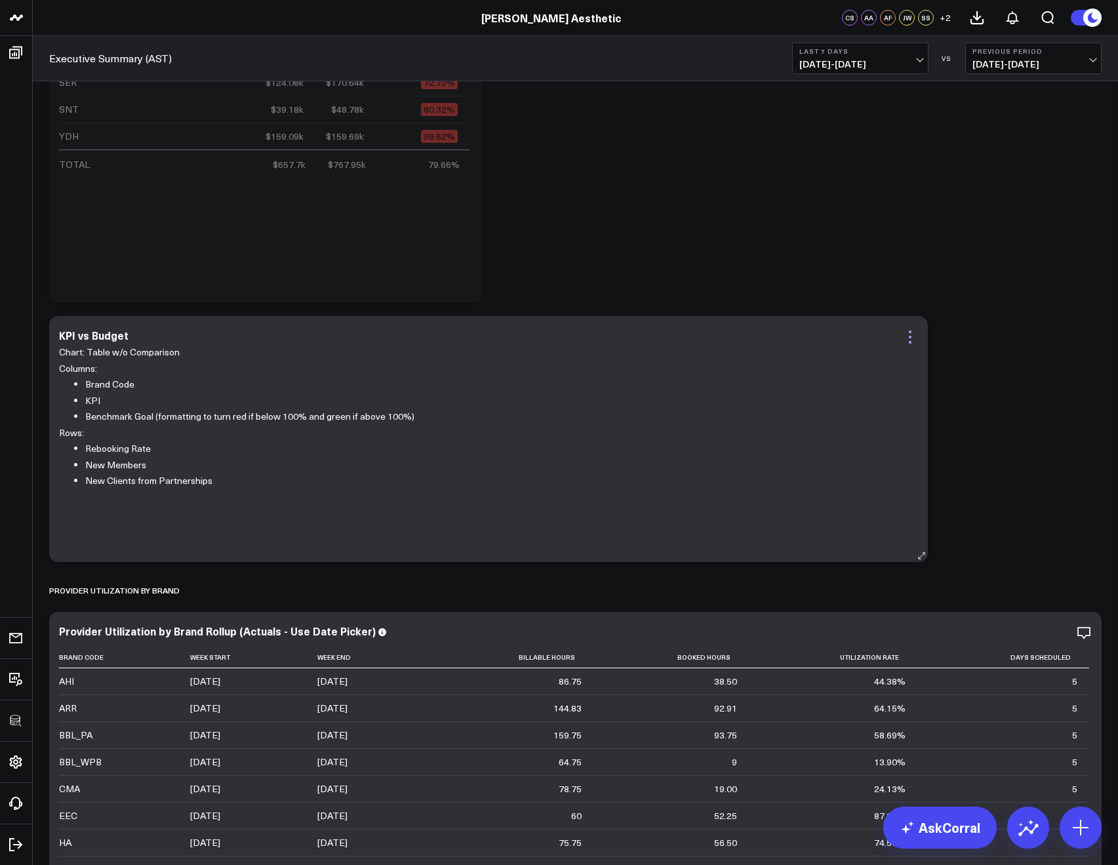
click at [910, 340] on icon at bounding box center [910, 337] width 16 height 16
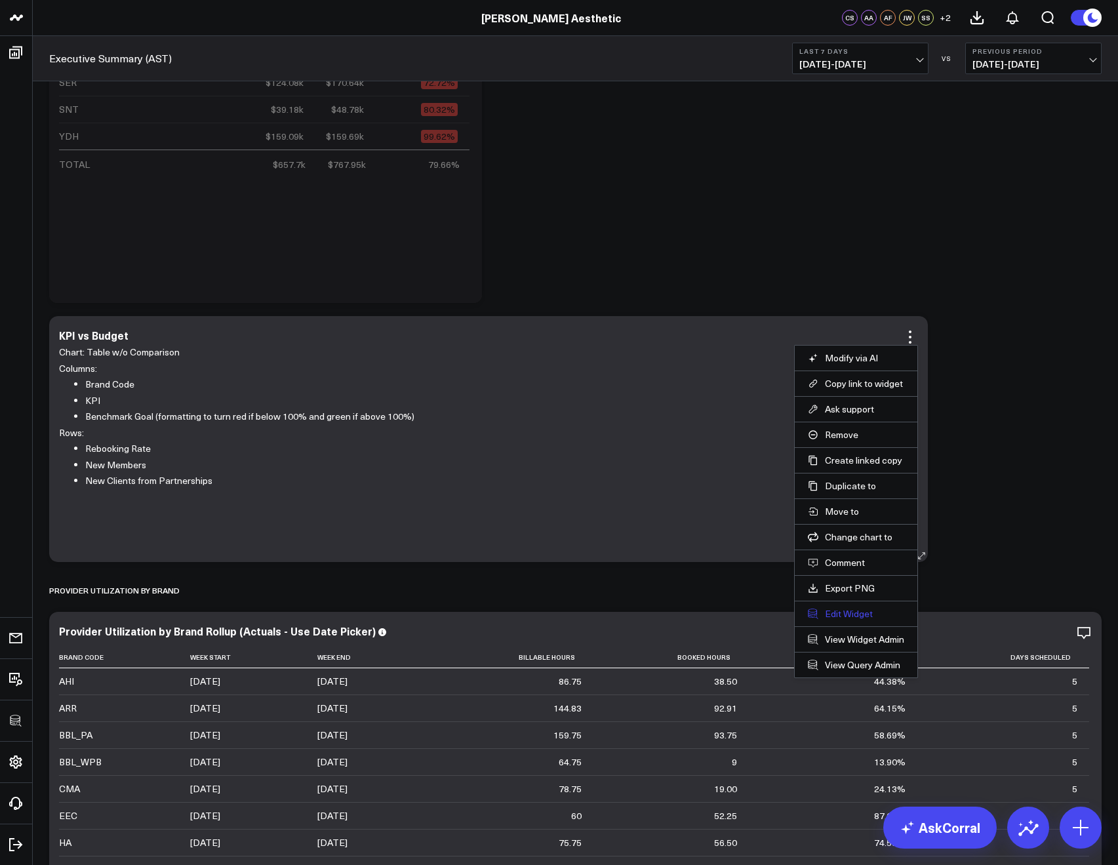
click at [835, 616] on button "Edit Widget" at bounding box center [856, 614] width 96 height 12
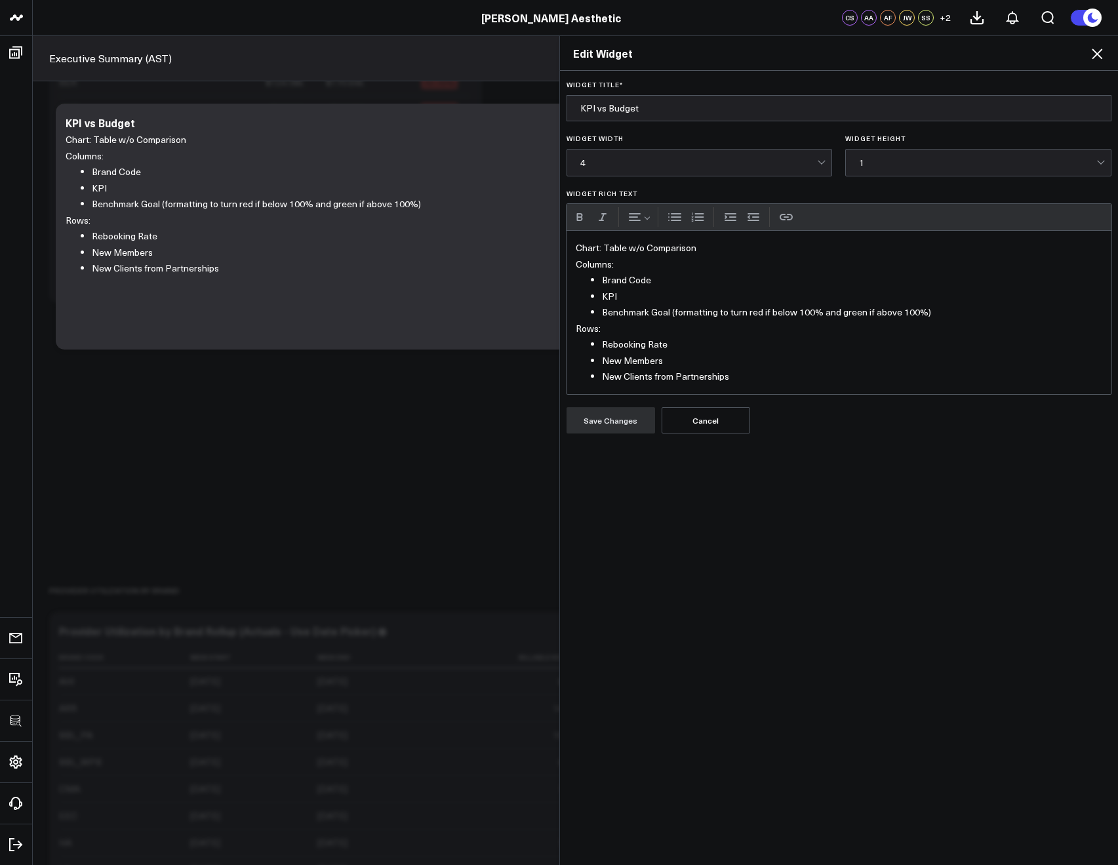
click at [742, 377] on li "New Clients from Partnerships" at bounding box center [852, 376] width 501 height 16
click at [597, 458] on button "Save Changes" at bounding box center [610, 452] width 89 height 26
click at [1099, 54] on icon at bounding box center [1097, 54] width 16 height 16
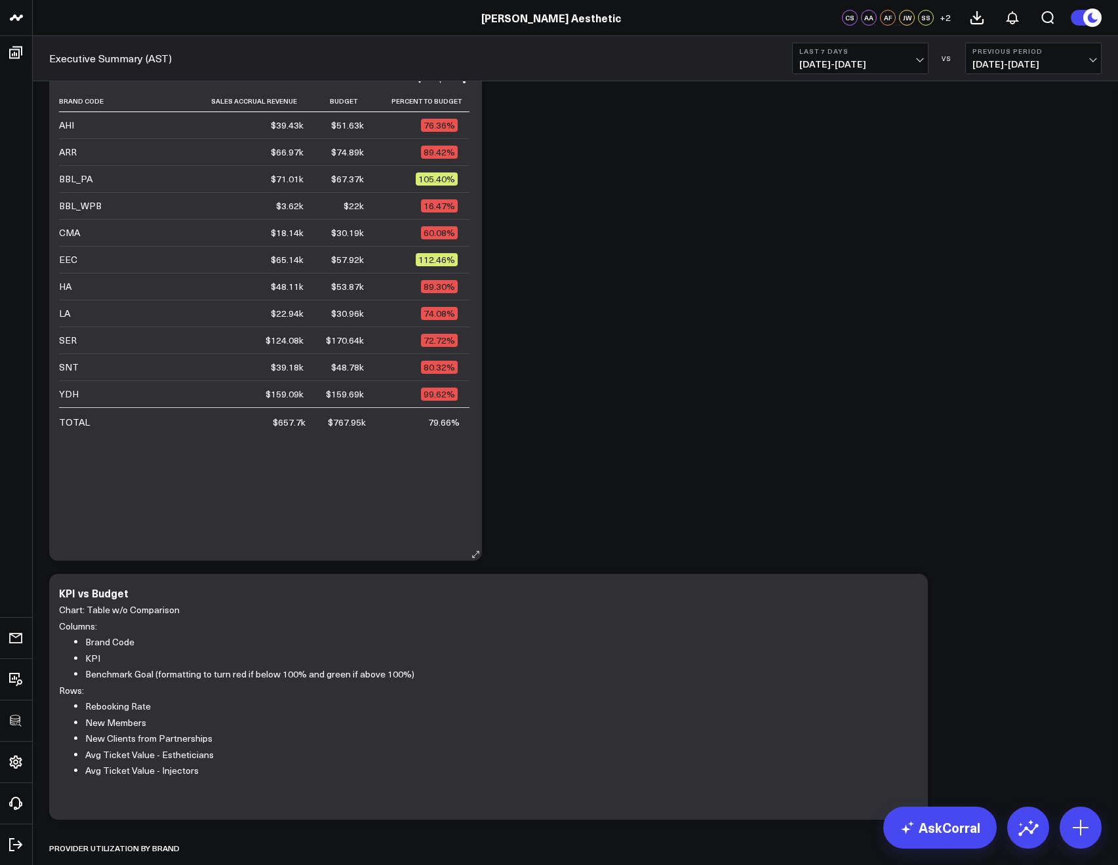
scroll to position [462, 0]
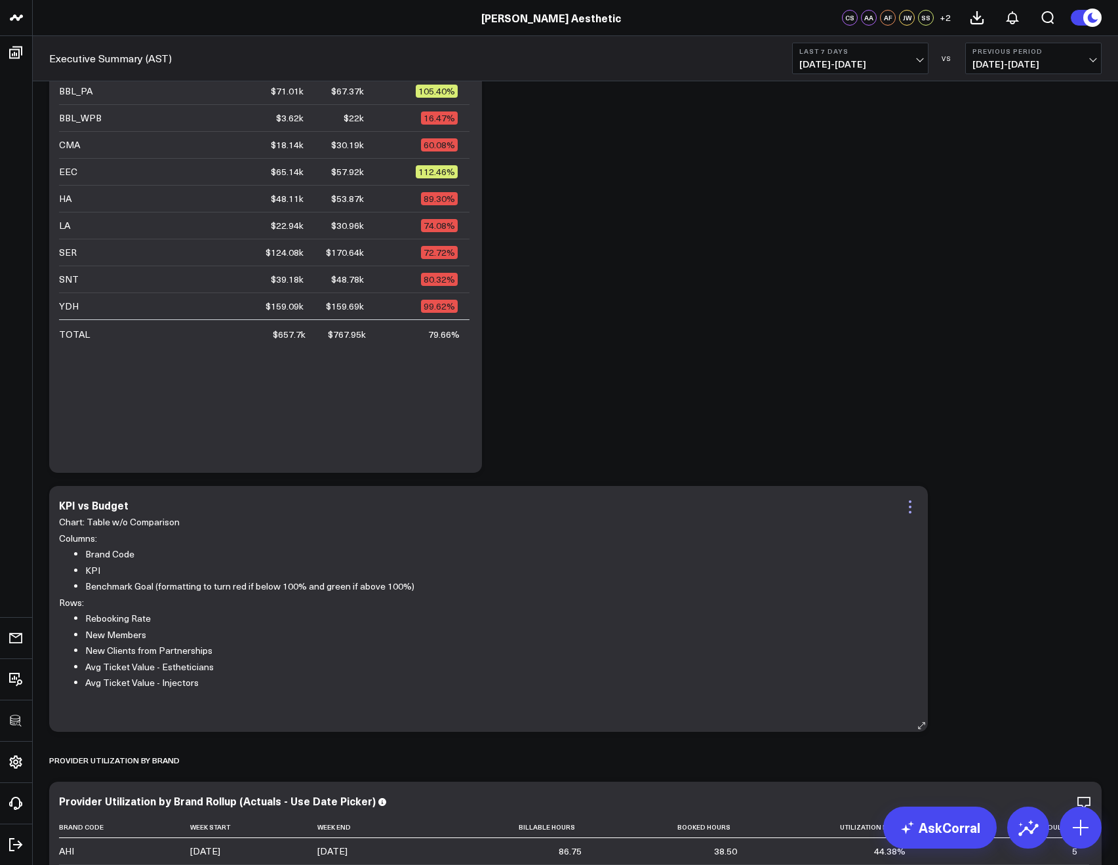
click at [902, 513] on icon at bounding box center [910, 507] width 16 height 16
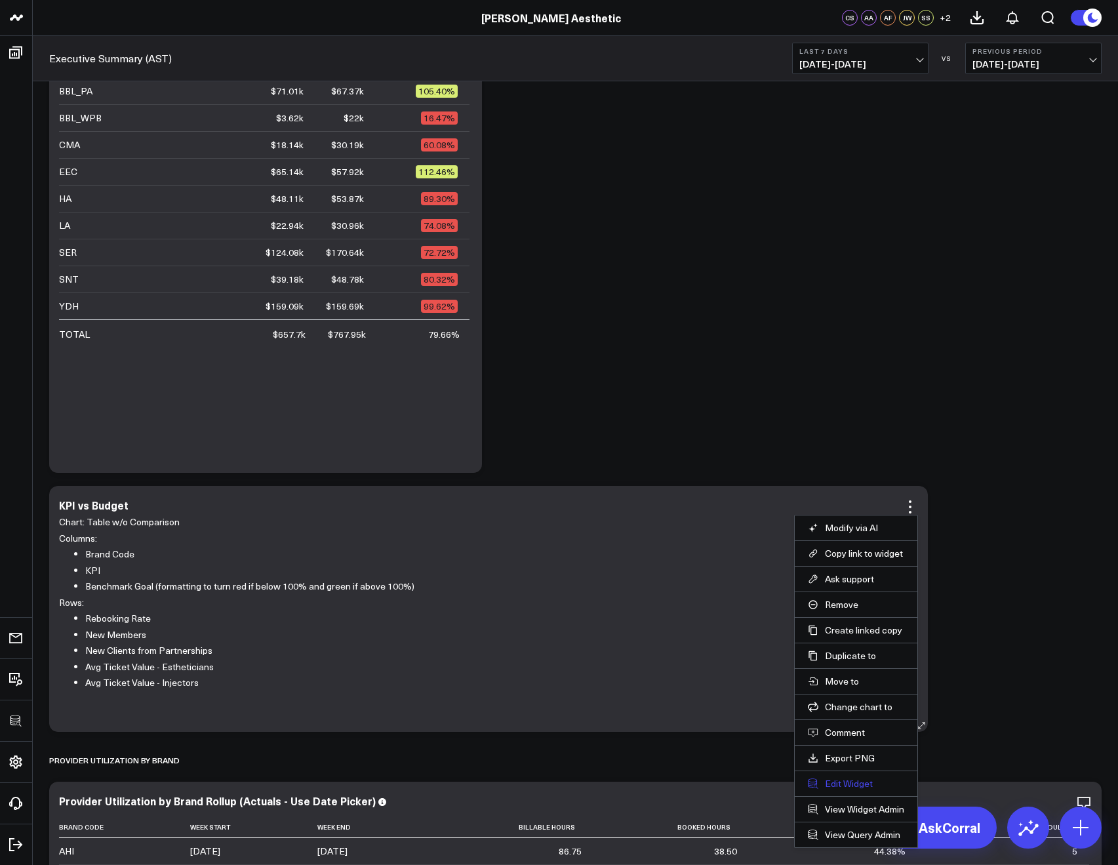
click at [860, 781] on button "Edit Widget" at bounding box center [856, 783] width 96 height 12
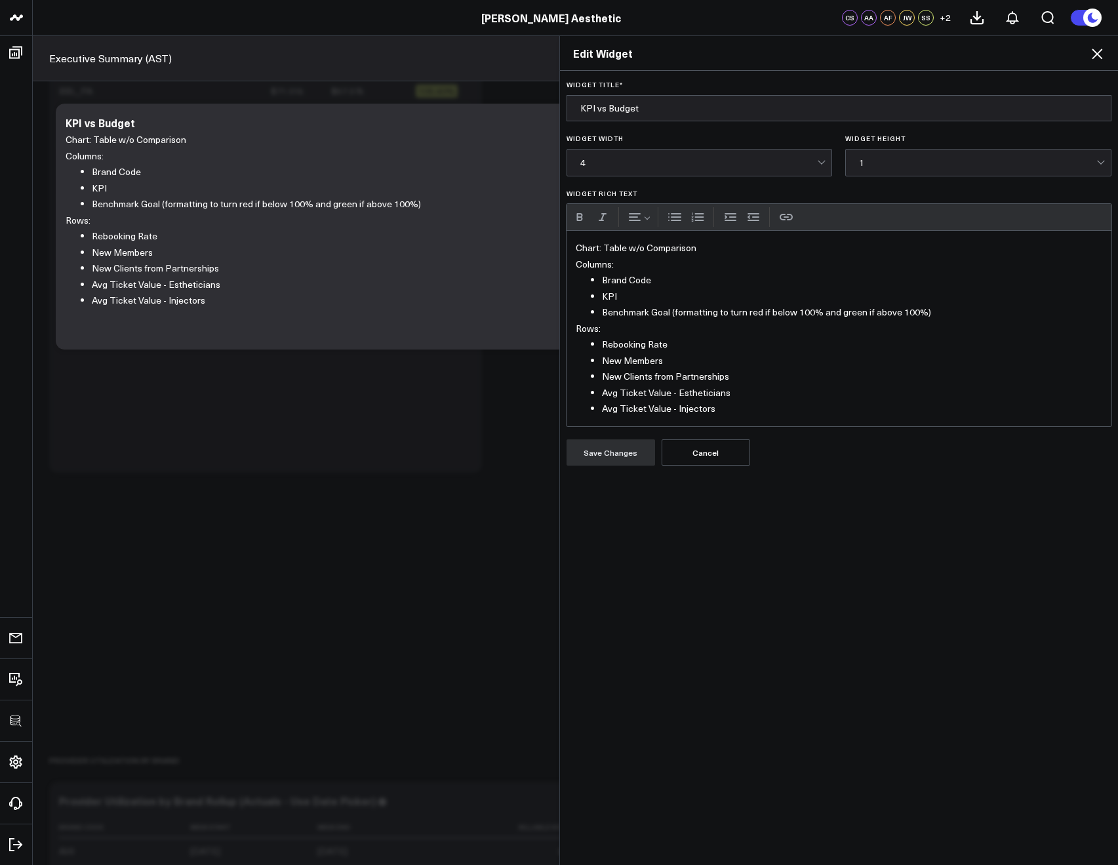
click at [667, 379] on li "New Clients from Partnerships" at bounding box center [852, 376] width 501 height 16
drag, startPoint x: 969, startPoint y: 316, endPoint x: 589, endPoint y: 300, distance: 379.9
click at [589, 300] on ul "Brand Code KPI Benchmark Goal (formatting to turn red if below 100% and green i…" at bounding box center [839, 296] width 527 height 49
drag, startPoint x: 725, startPoint y: 412, endPoint x: 594, endPoint y: 347, distance: 146.0
click at [594, 347] on ul "Rebooking Rate New Members New Clients from Partnerships Avg Ticket Value - Est…" at bounding box center [839, 376] width 527 height 81
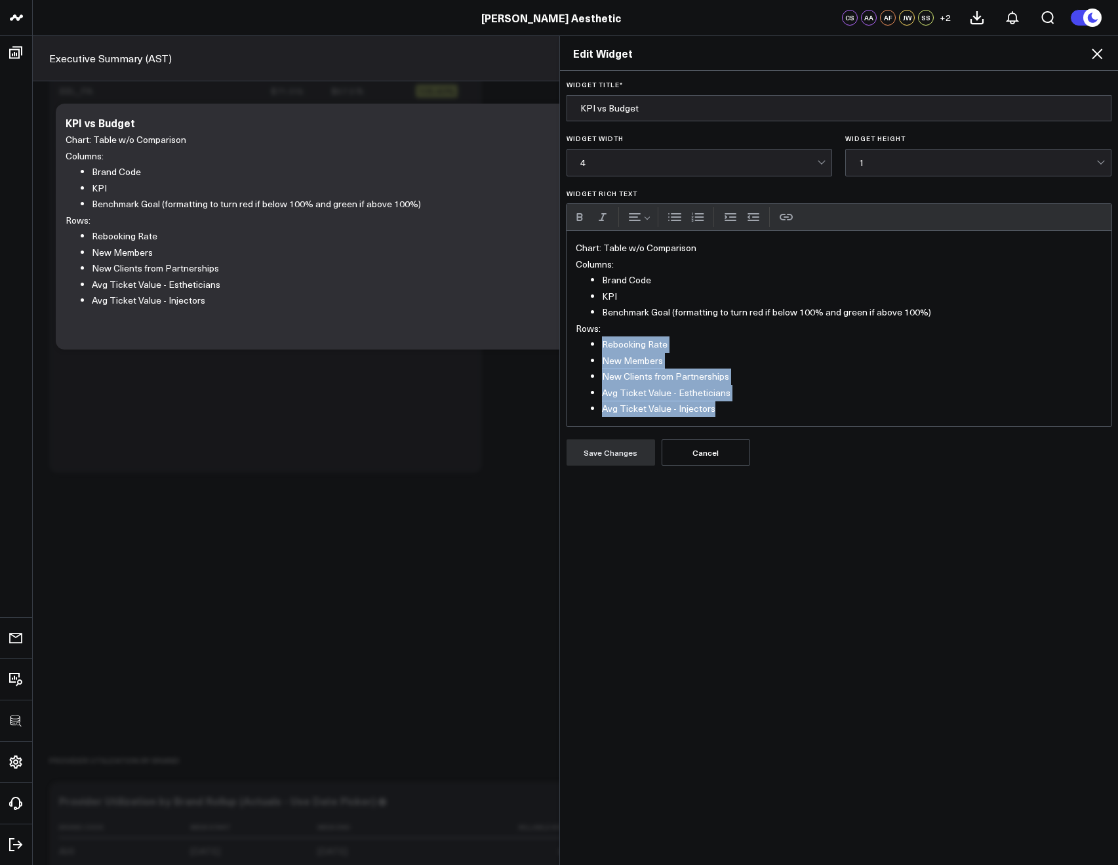
copy ul "Rebooking Rate New Members New Clients from Partnerships Avg Ticket Value - Est…"
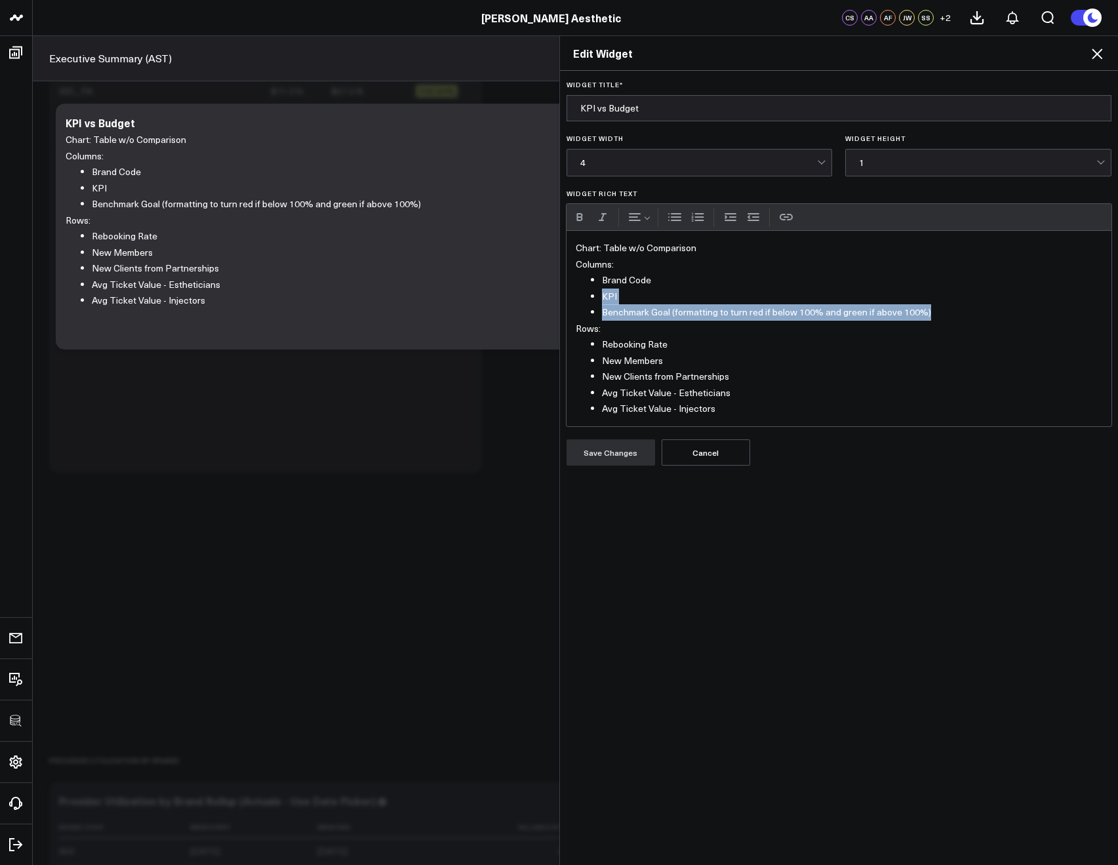
drag, startPoint x: 941, startPoint y: 314, endPoint x: 597, endPoint y: 294, distance: 344.8
click at [597, 294] on ul "Brand Code KPI Benchmark Goal (formatting to turn red if below 100% and green i…" at bounding box center [839, 296] width 527 height 49
click at [1089, 58] on icon at bounding box center [1097, 54] width 16 height 16
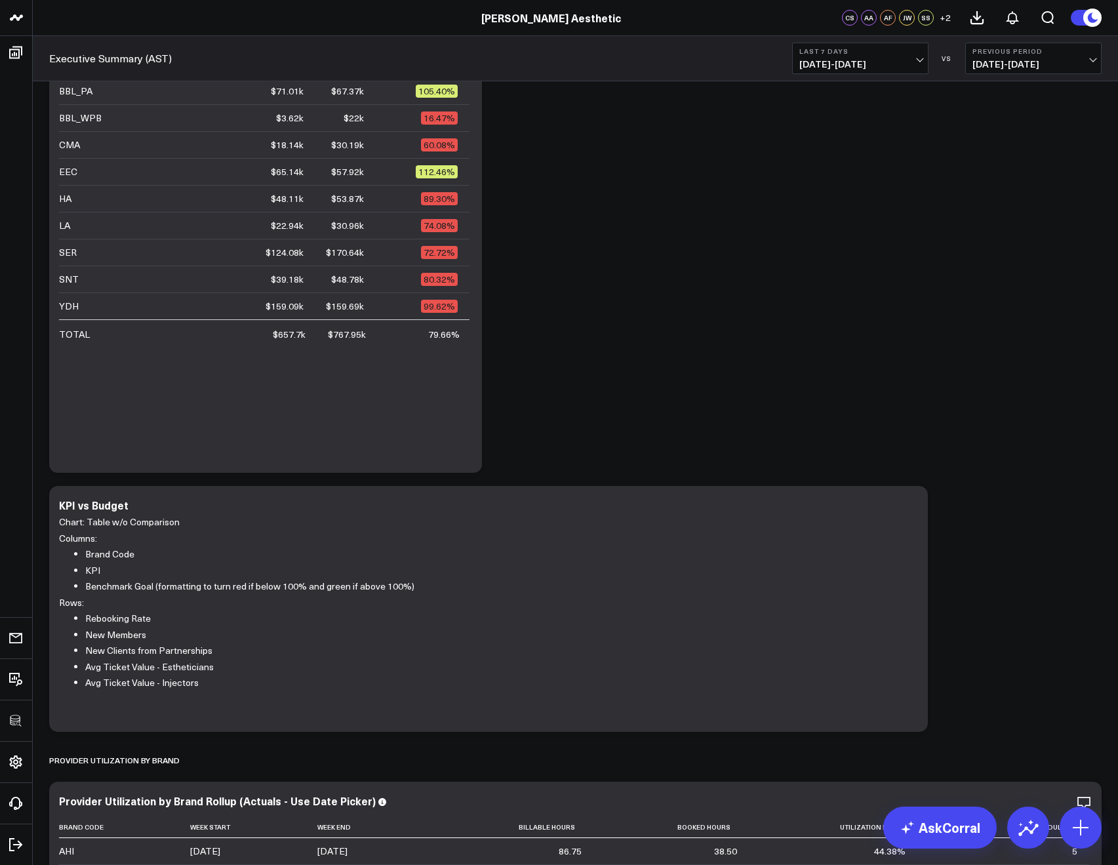
click at [1092, 59] on span "08/12/25 - 08/18/25" at bounding box center [1033, 64] width 122 height 10
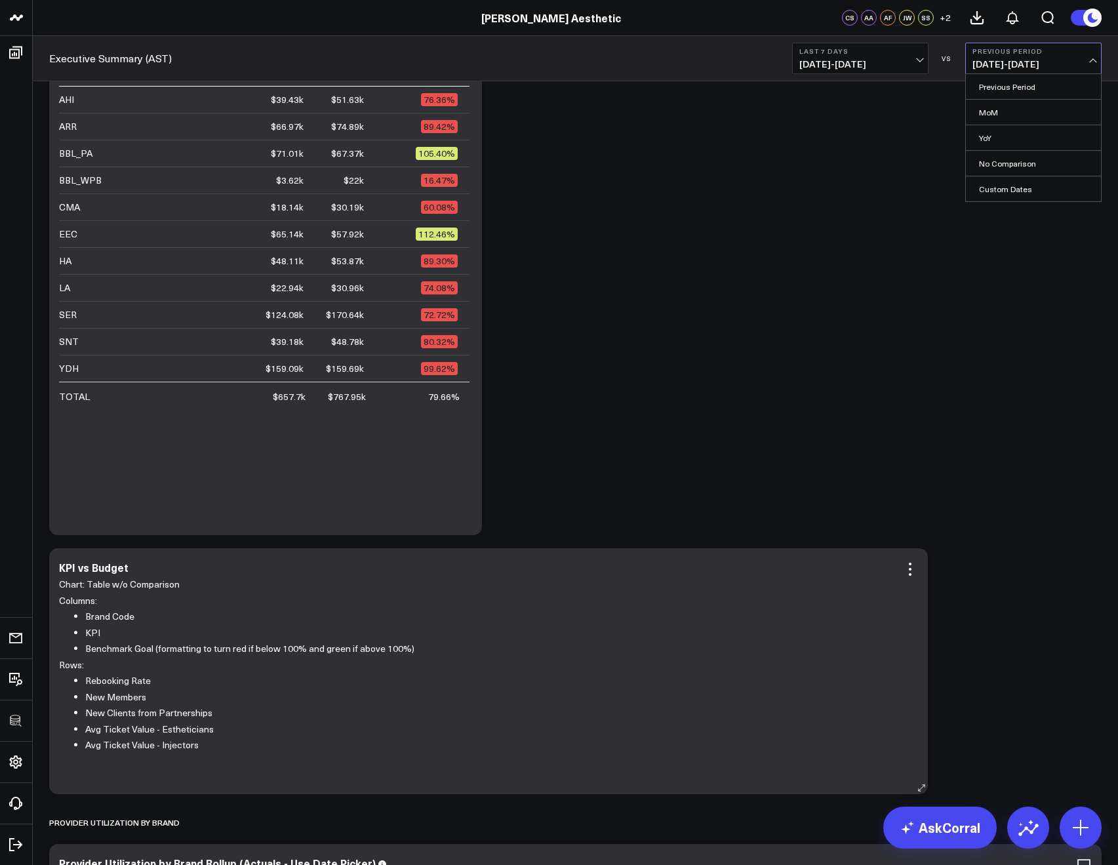
scroll to position [446, 0]
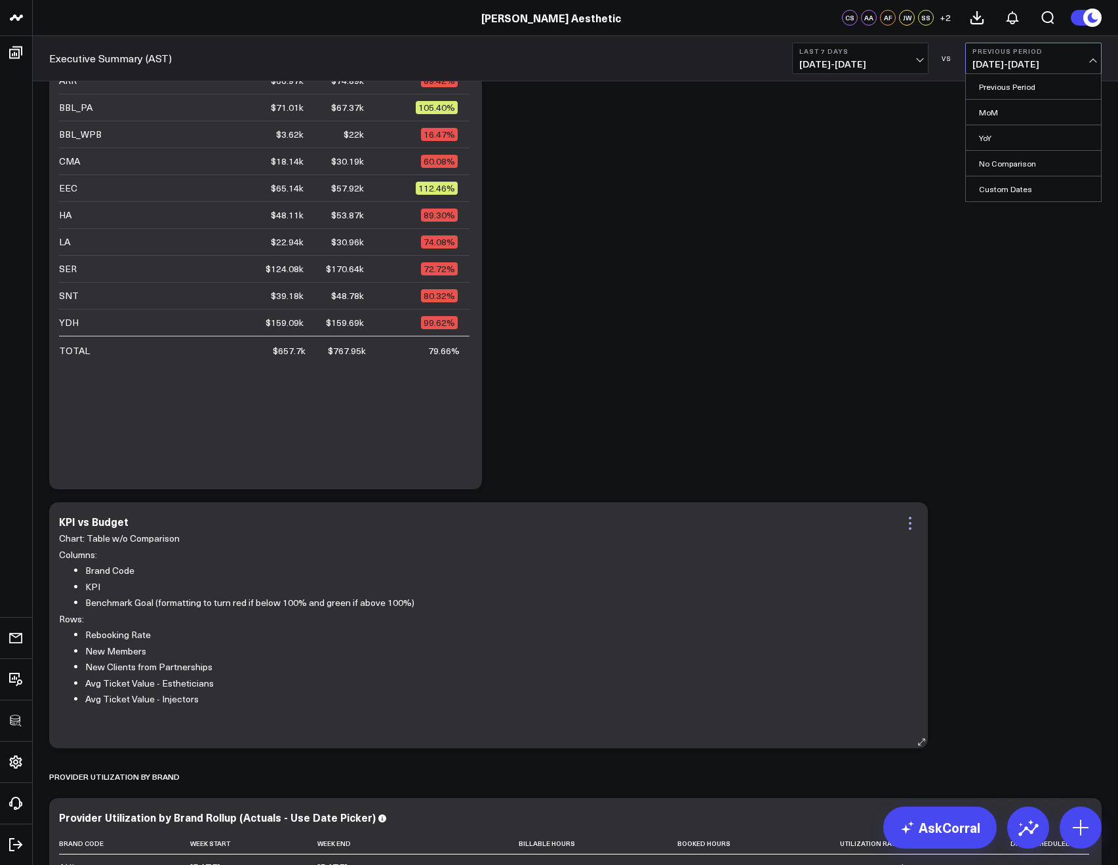
click at [903, 526] on icon at bounding box center [910, 523] width 16 height 16
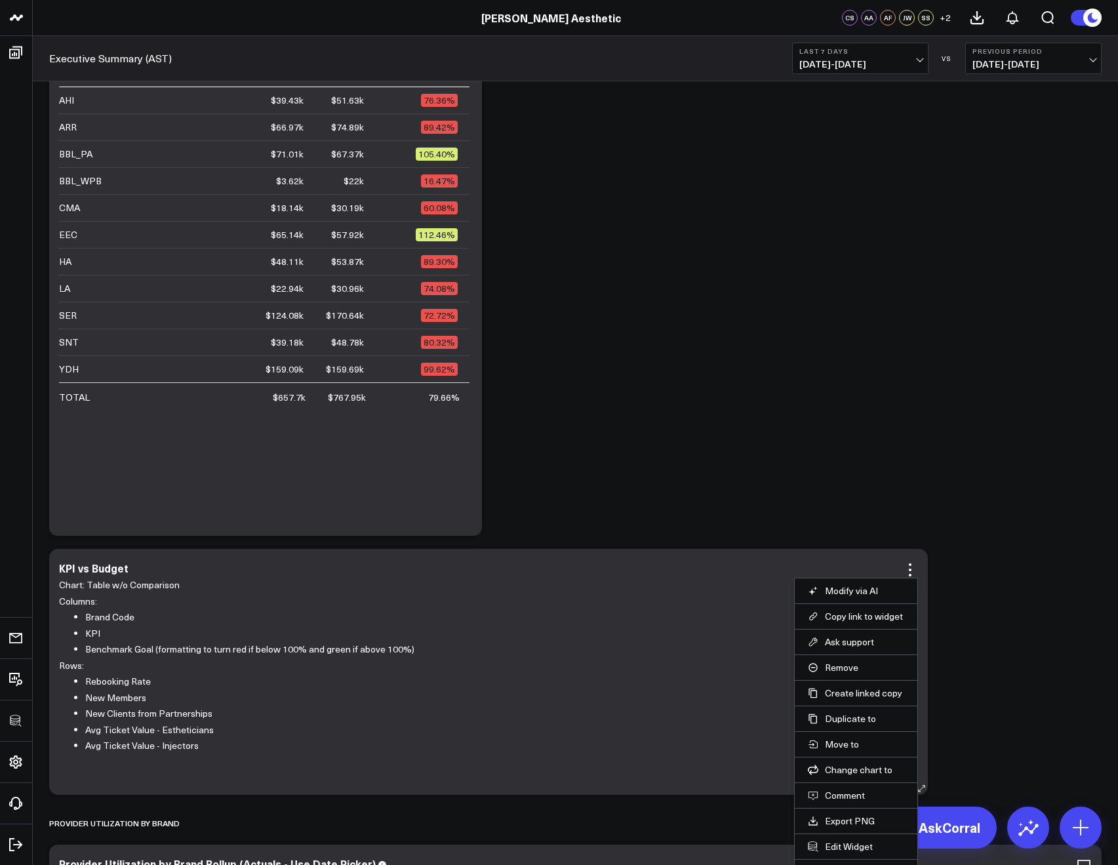
scroll to position [423, 0]
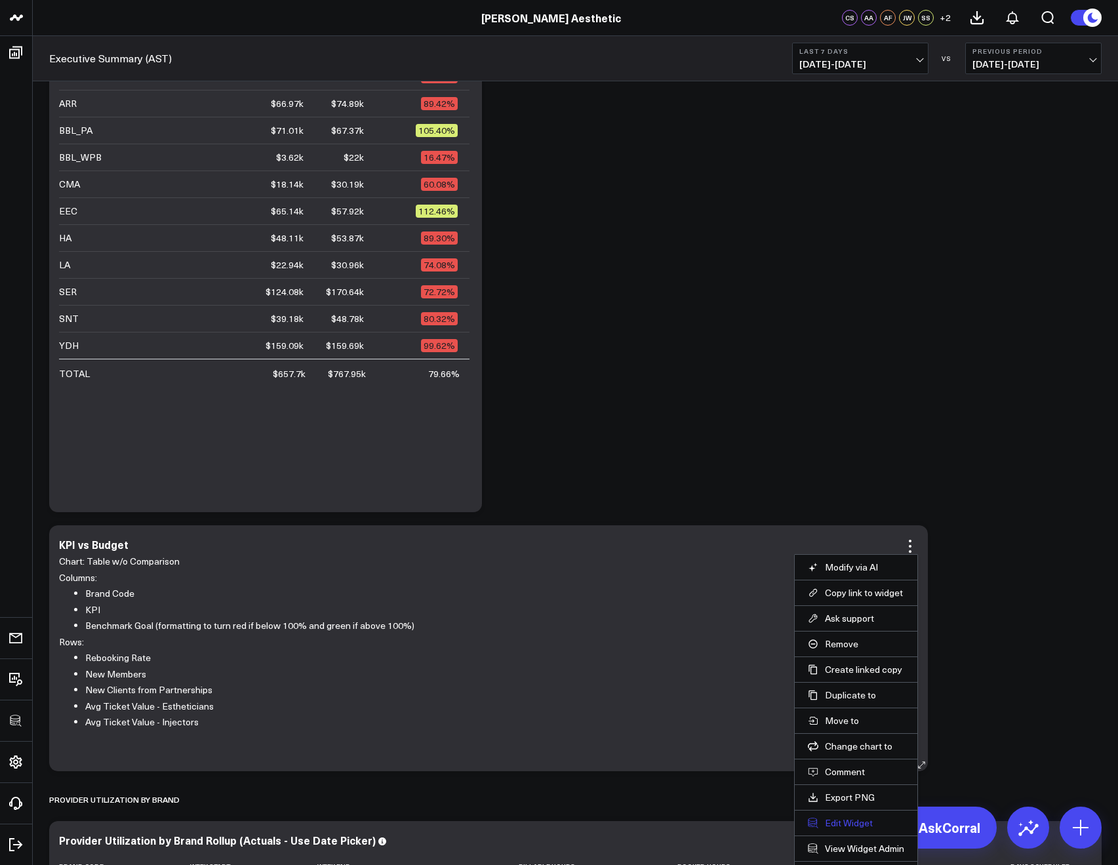
click at [829, 817] on button "Edit Widget" at bounding box center [856, 823] width 96 height 12
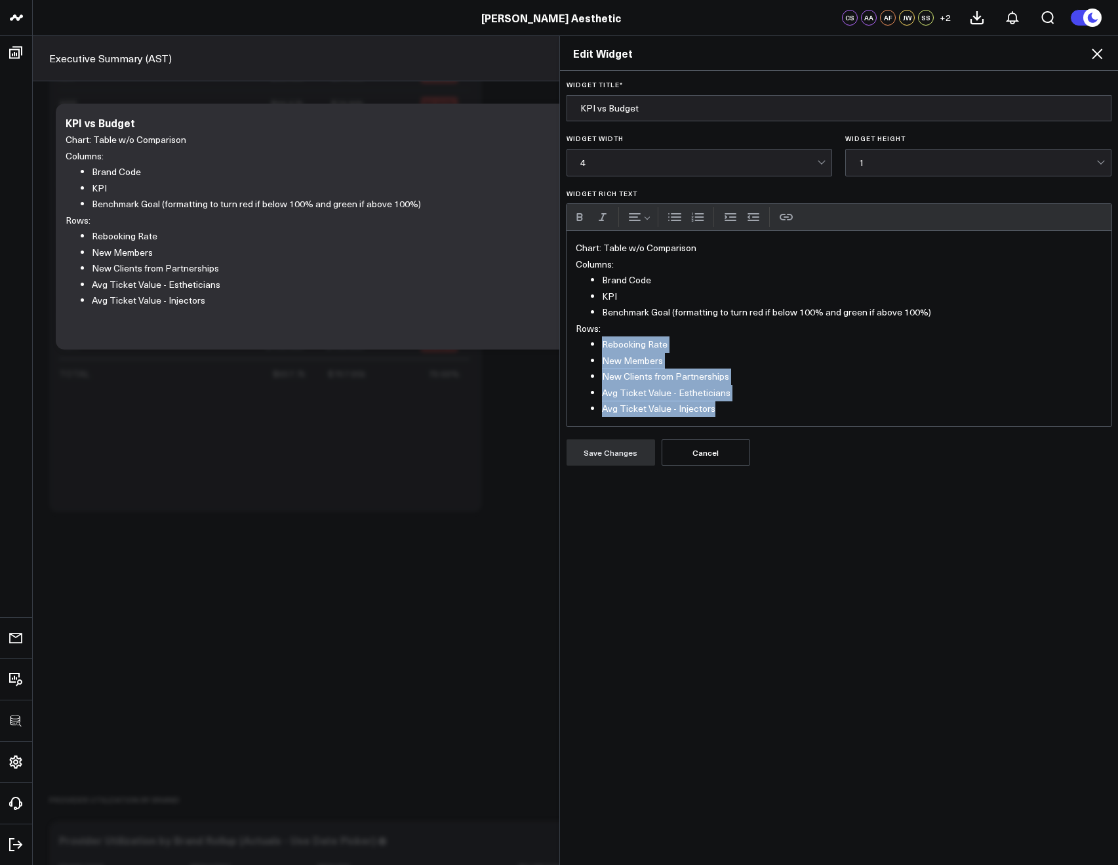
drag, startPoint x: 722, startPoint y: 404, endPoint x: 597, endPoint y: 346, distance: 138.1
click at [597, 346] on ul "Rebooking Rate New Members New Clients from Partnerships Avg Ticket Value - Est…" at bounding box center [839, 376] width 527 height 81
copy ul "Rebooking Rate New Members New Clients from Partnerships Avg Ticket Value - Est…"
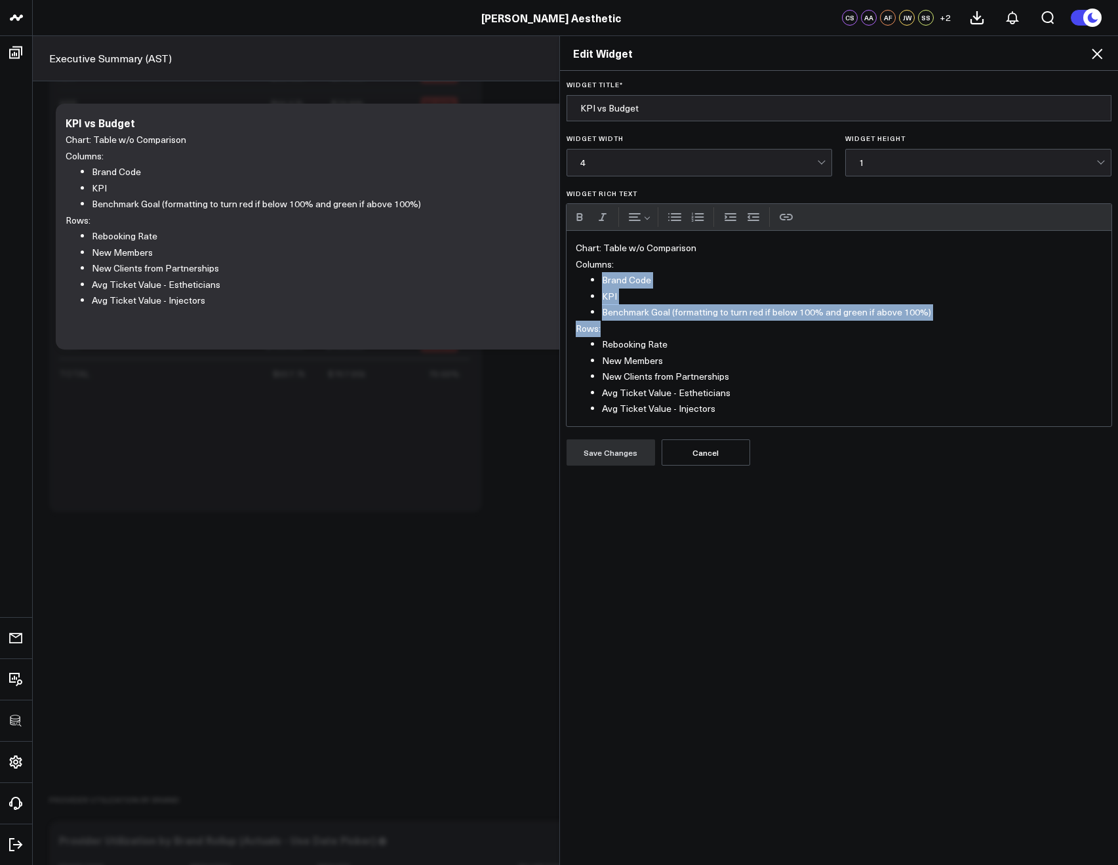
drag, startPoint x: 960, startPoint y: 323, endPoint x: 598, endPoint y: 281, distance: 365.0
click at [598, 281] on div "Chart: Table w/o Comparison Columns: Brand Code KPI Benchmark Goal (formatting …" at bounding box center [838, 328] width 545 height 195
click at [1103, 52] on icon at bounding box center [1097, 54] width 16 height 16
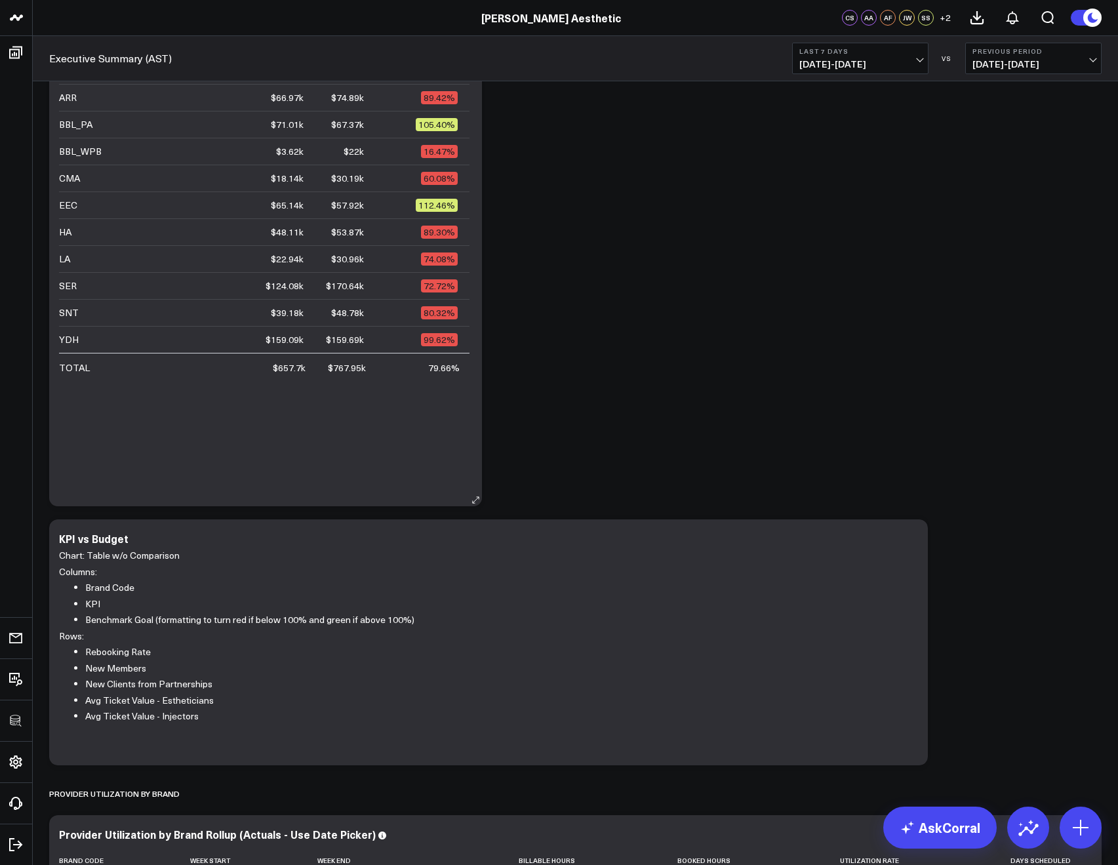
scroll to position [294, 0]
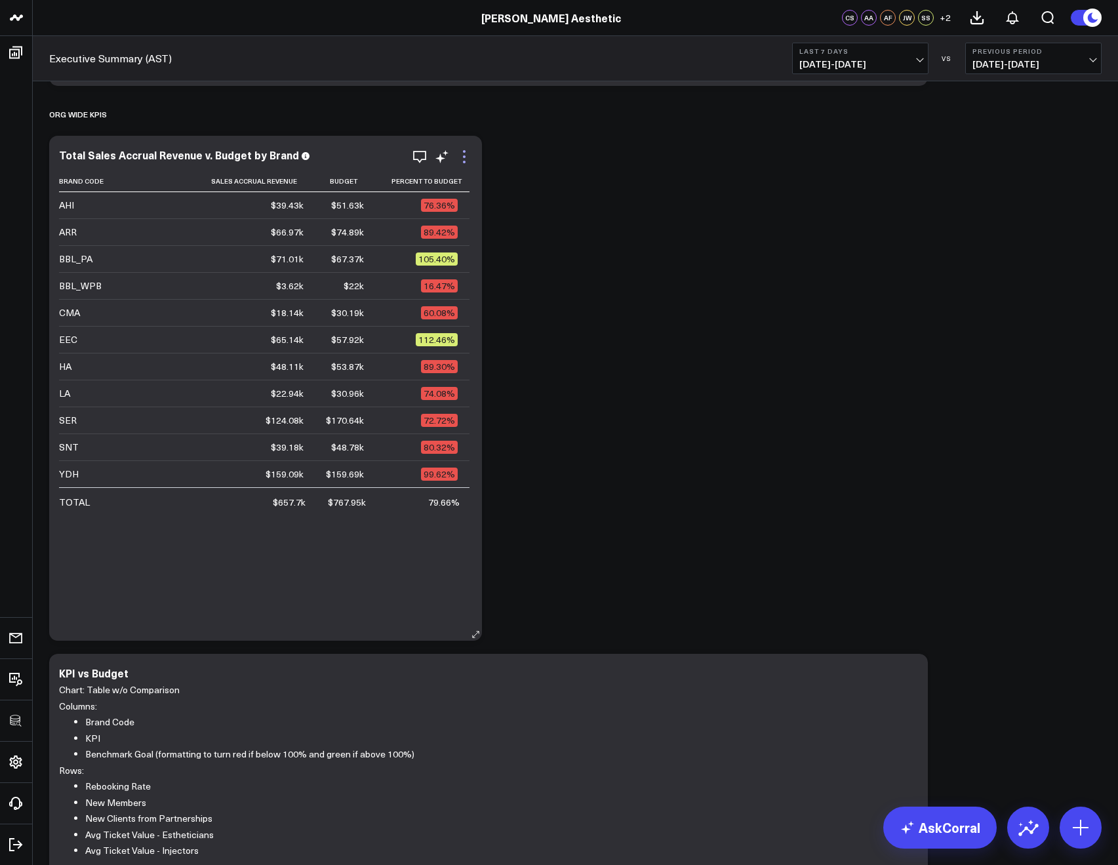
click at [460, 155] on icon at bounding box center [464, 157] width 16 height 16
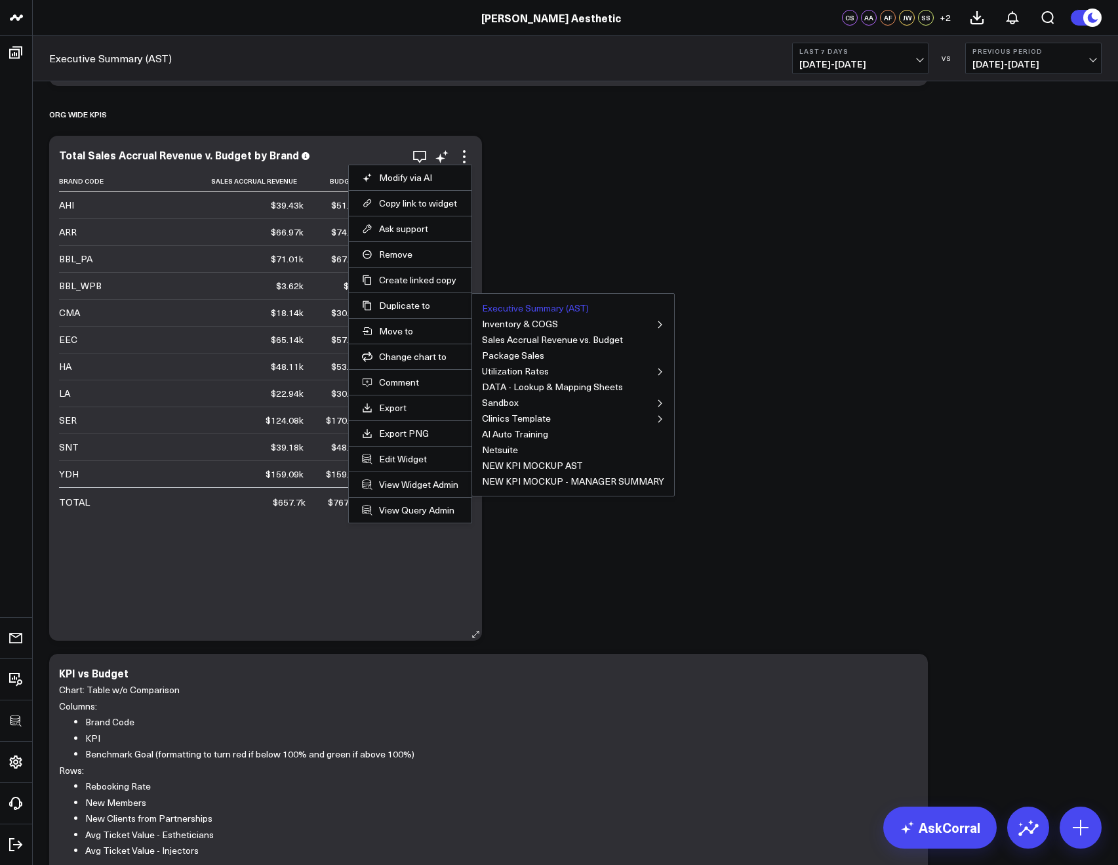
click at [486, 311] on button "Executive Summary (AST)" at bounding box center [535, 308] width 107 height 9
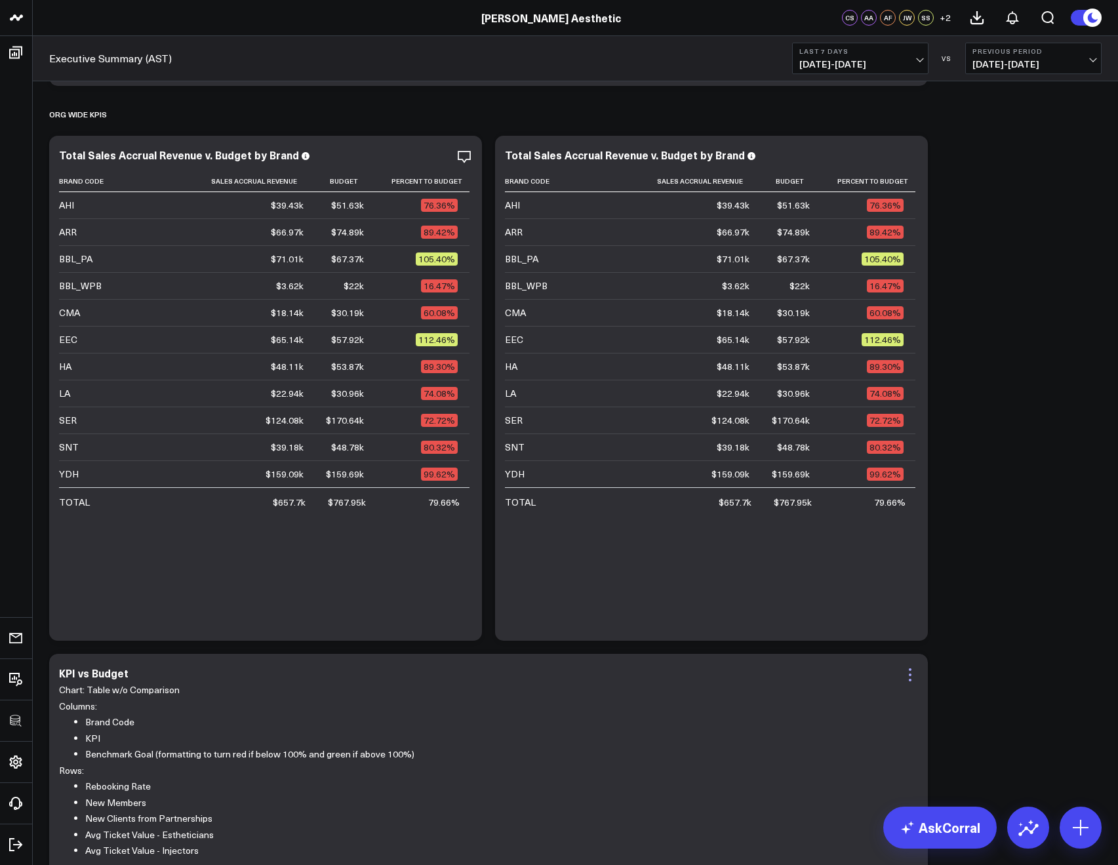
click at [913, 670] on icon at bounding box center [910, 675] width 16 height 16
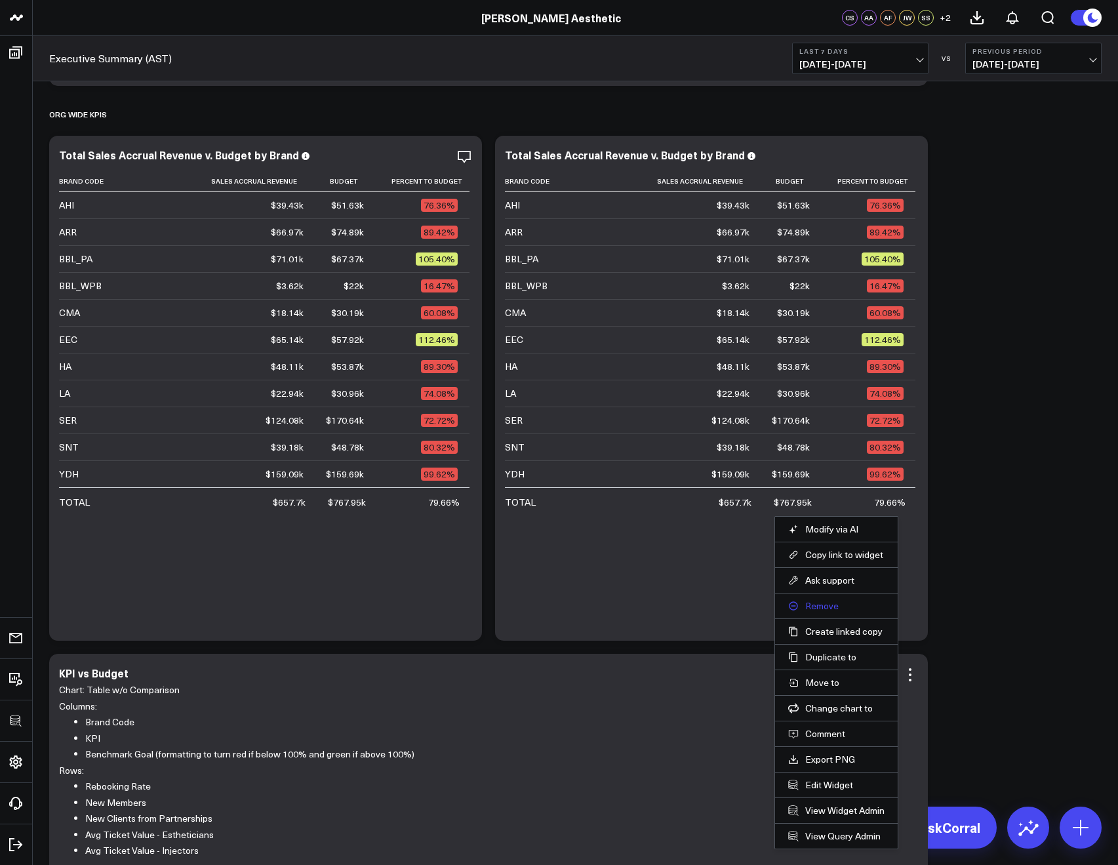
click at [805, 602] on button "Remove" at bounding box center [836, 606] width 96 height 12
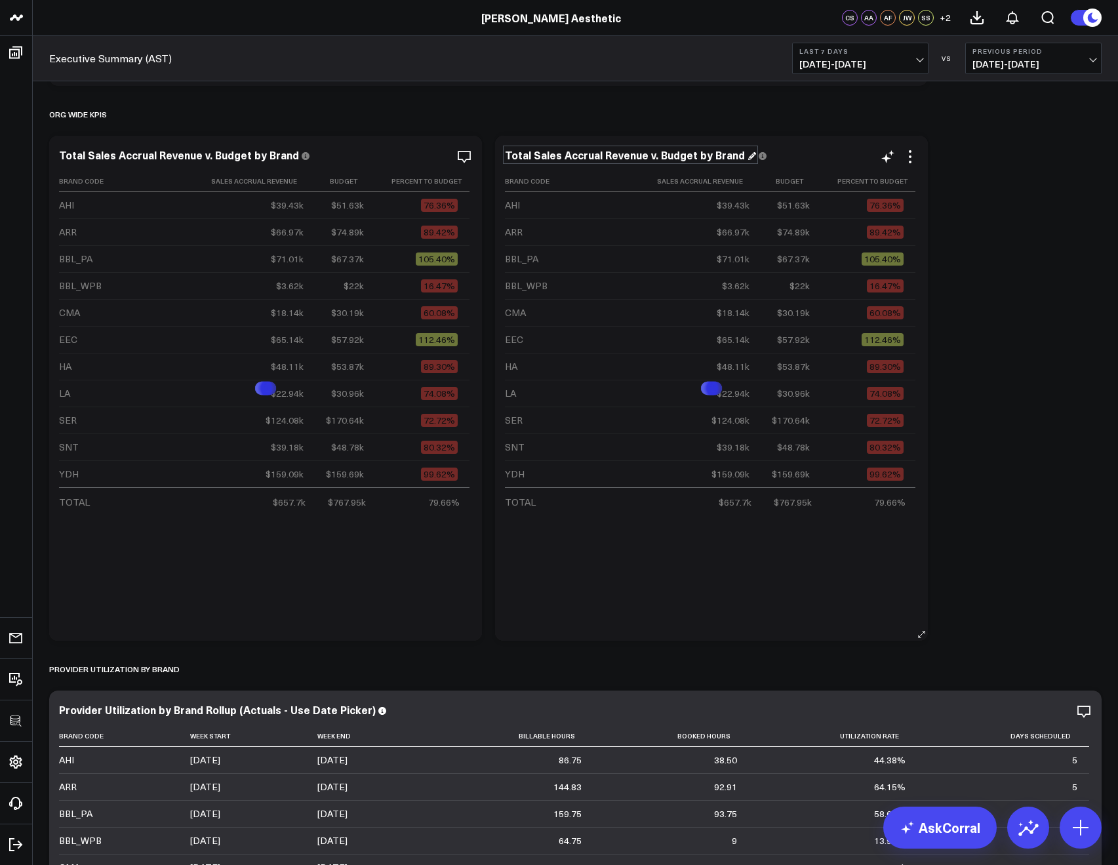
click at [576, 156] on div "Total Sales Accrual Revenue v. Budget by Brand" at bounding box center [630, 155] width 251 height 14
click at [576, 155] on div "Total Sales Accrual Revenue v. Budget by Brand" at bounding box center [630, 155] width 251 height 14
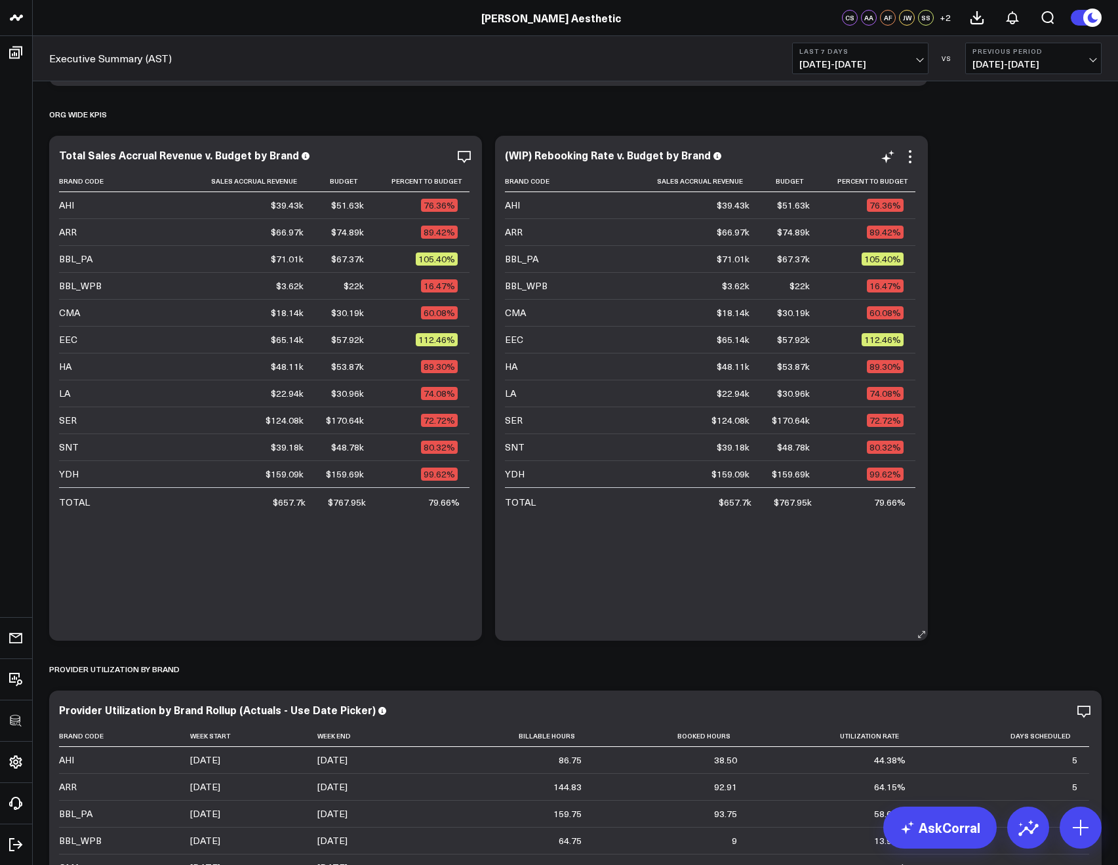
click at [606, 283] on td "BBL_WPB" at bounding box center [570, 285] width 131 height 27
click at [911, 157] on icon at bounding box center [910, 157] width 16 height 16
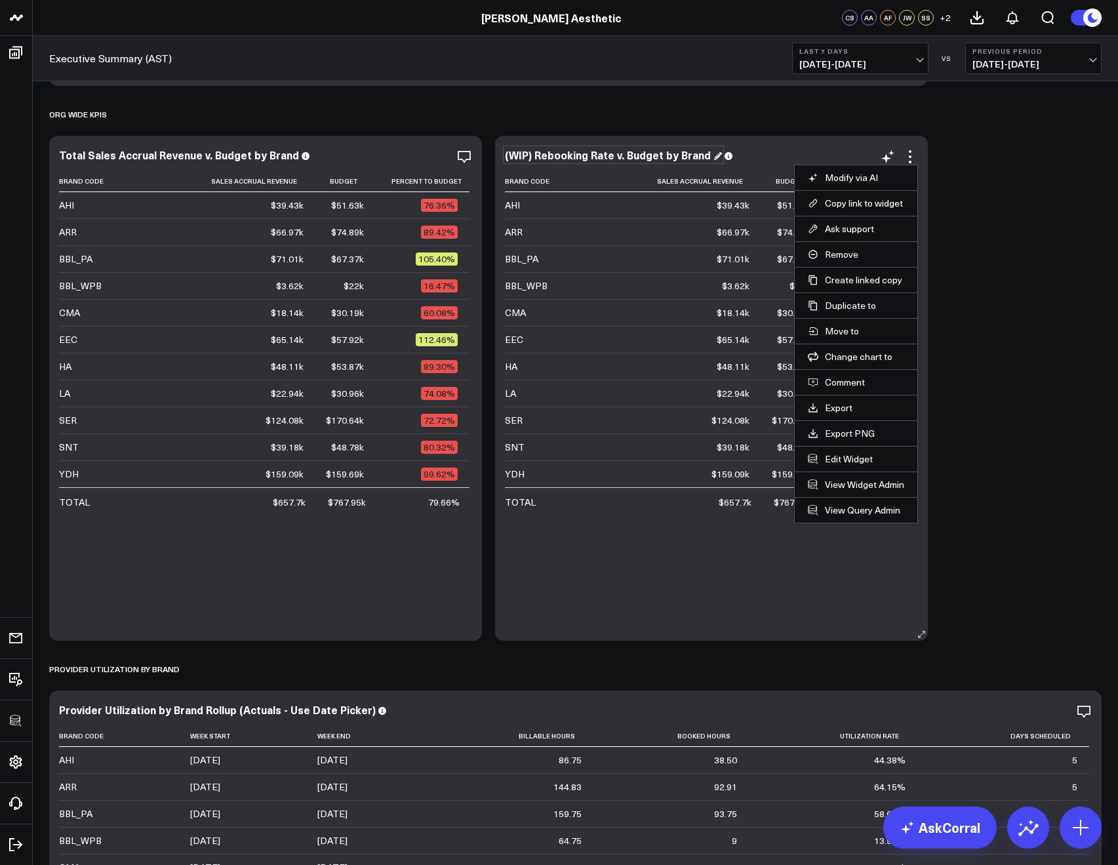
click at [642, 156] on div "(WIP) Rebooking Rate v. Budget by Brand" at bounding box center [613, 155] width 217 height 14
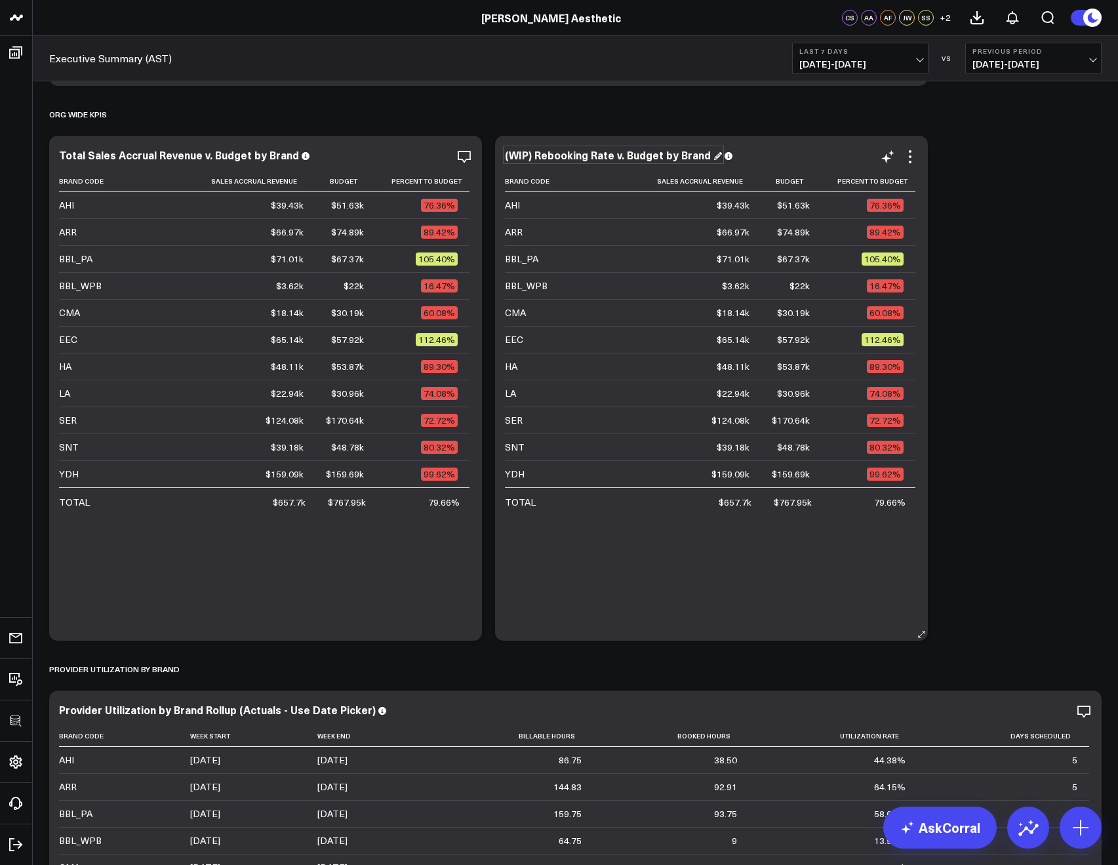
click at [639, 156] on div "(WIP) Rebooking Rate v. Budget by Brand" at bounding box center [613, 155] width 217 height 14
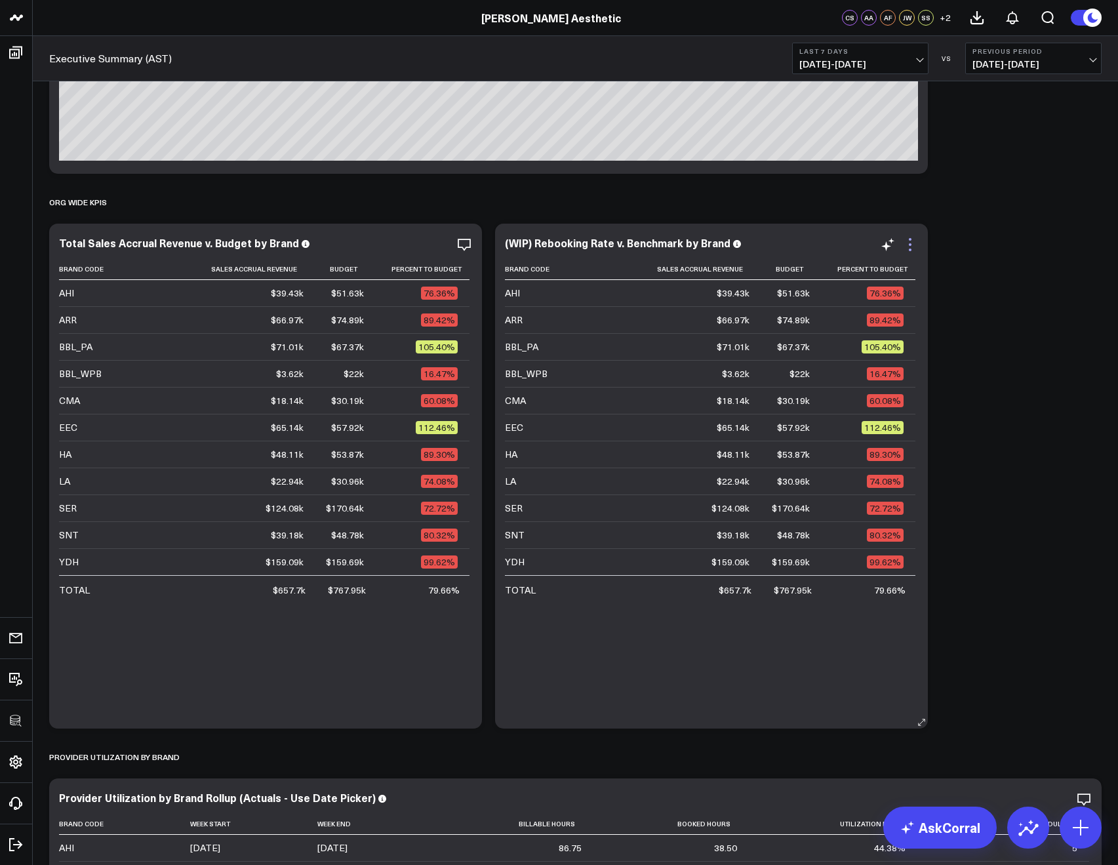
click at [908, 246] on icon at bounding box center [910, 245] width 16 height 16
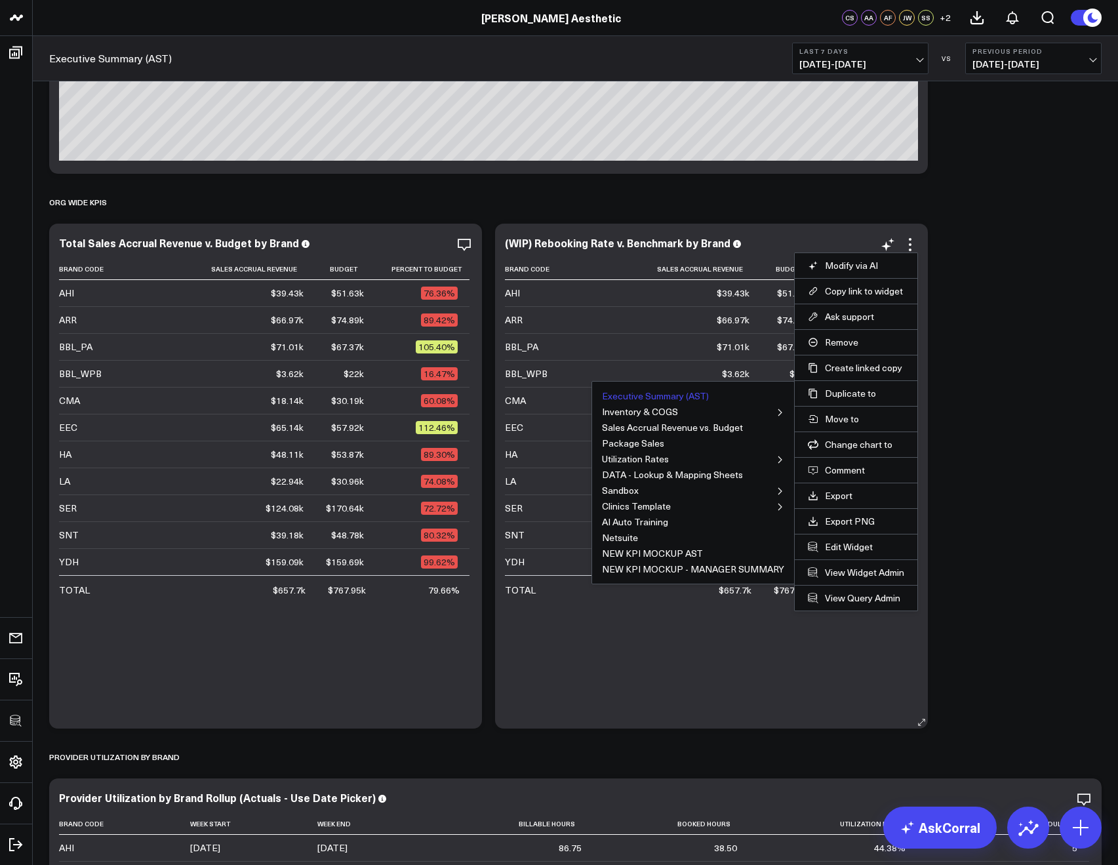
click at [707, 396] on button "Executive Summary (AST)" at bounding box center [655, 395] width 107 height 9
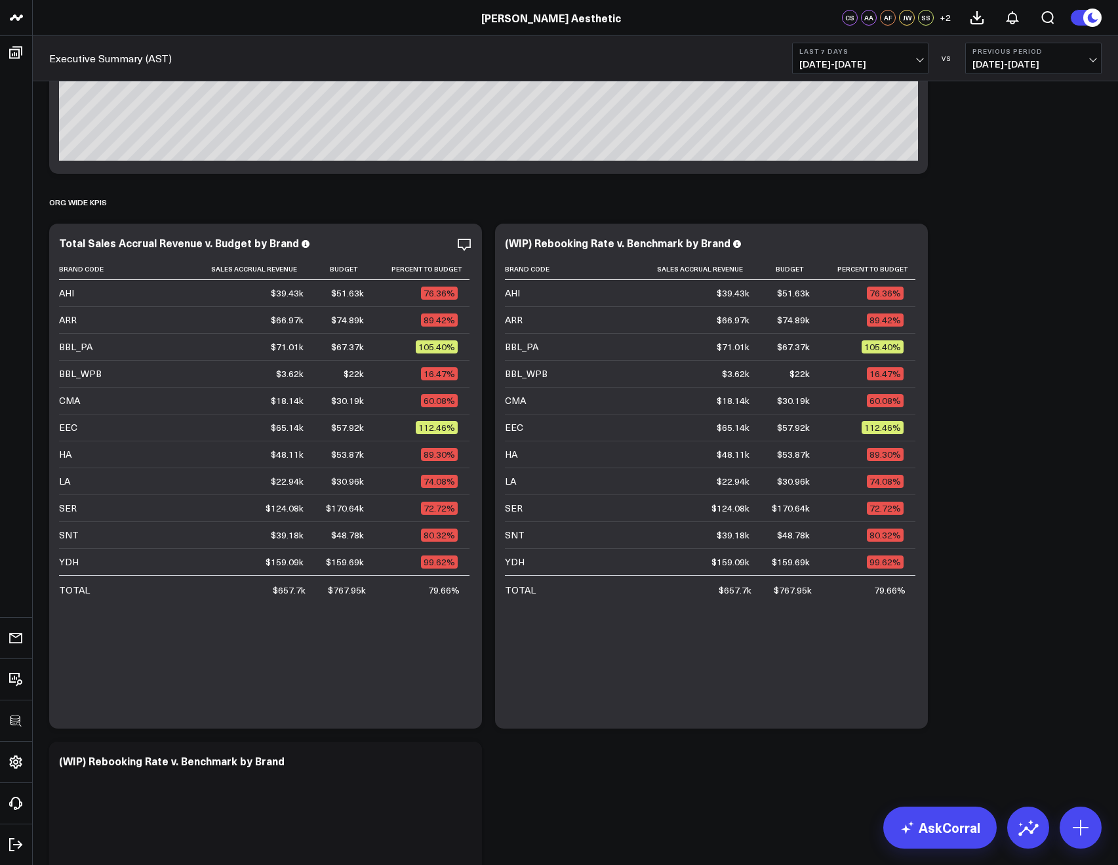
scroll to position [513, 0]
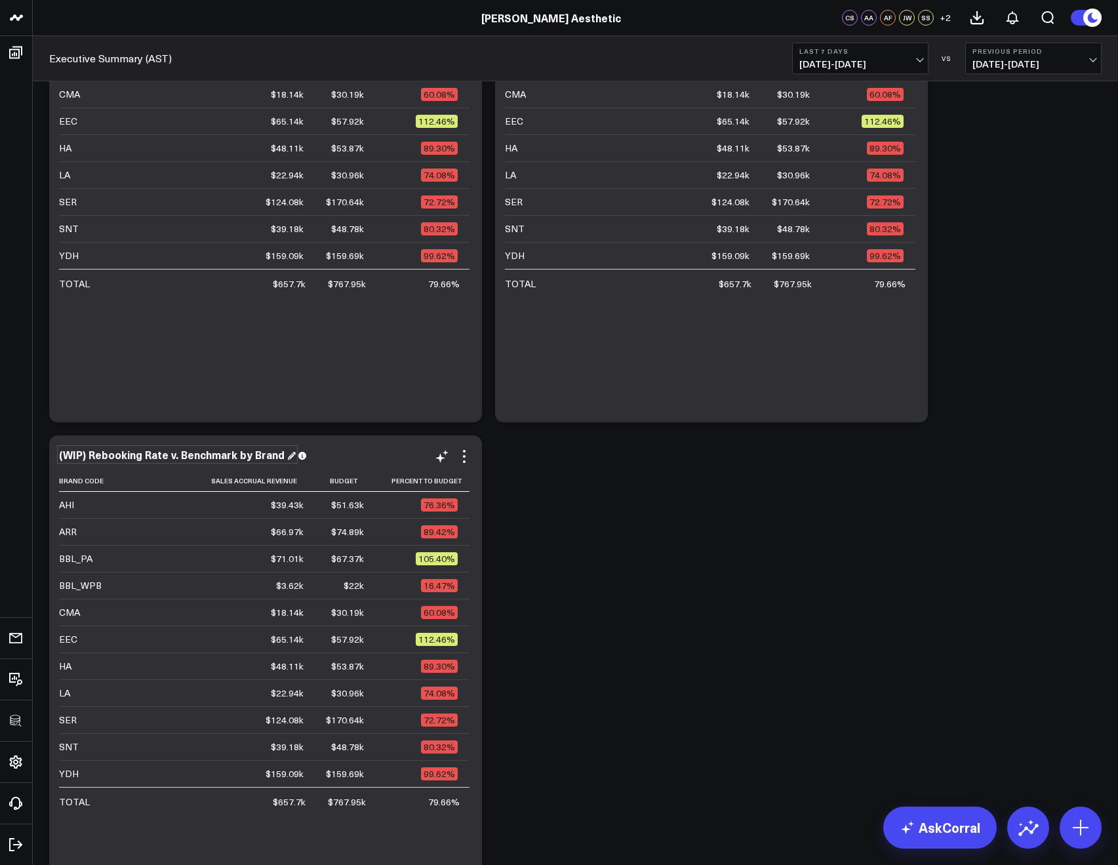
click at [120, 454] on div "(WIP) Rebooking Rate v. Benchmark by Brand" at bounding box center [177, 454] width 237 height 14
click at [146, 454] on div "(WIP) Rebooking Rate v. Benchmark by Brand" at bounding box center [177, 454] width 237 height 14
drag, startPoint x: 165, startPoint y: 456, endPoint x: 90, endPoint y: 455, distance: 74.1
click at [90, 455] on div "(WIP) Rebooking Rate v. Benchmark by Brand" at bounding box center [177, 454] width 237 height 14
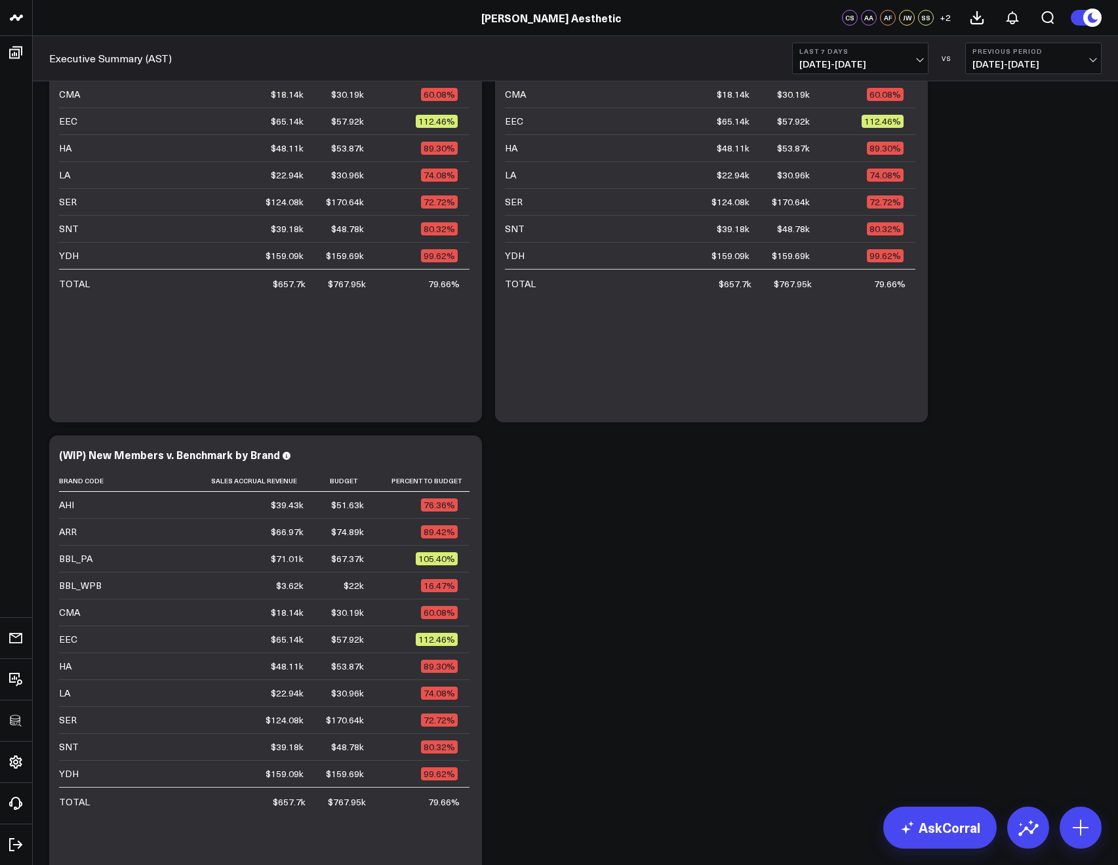
click at [480, 456] on div "(WIP) New Members v. Benchmark by Brand Brand Code Sales Accrual Revenue Budget…" at bounding box center [265, 687] width 433 height 505
click at [469, 455] on icon at bounding box center [464, 456] width 16 height 16
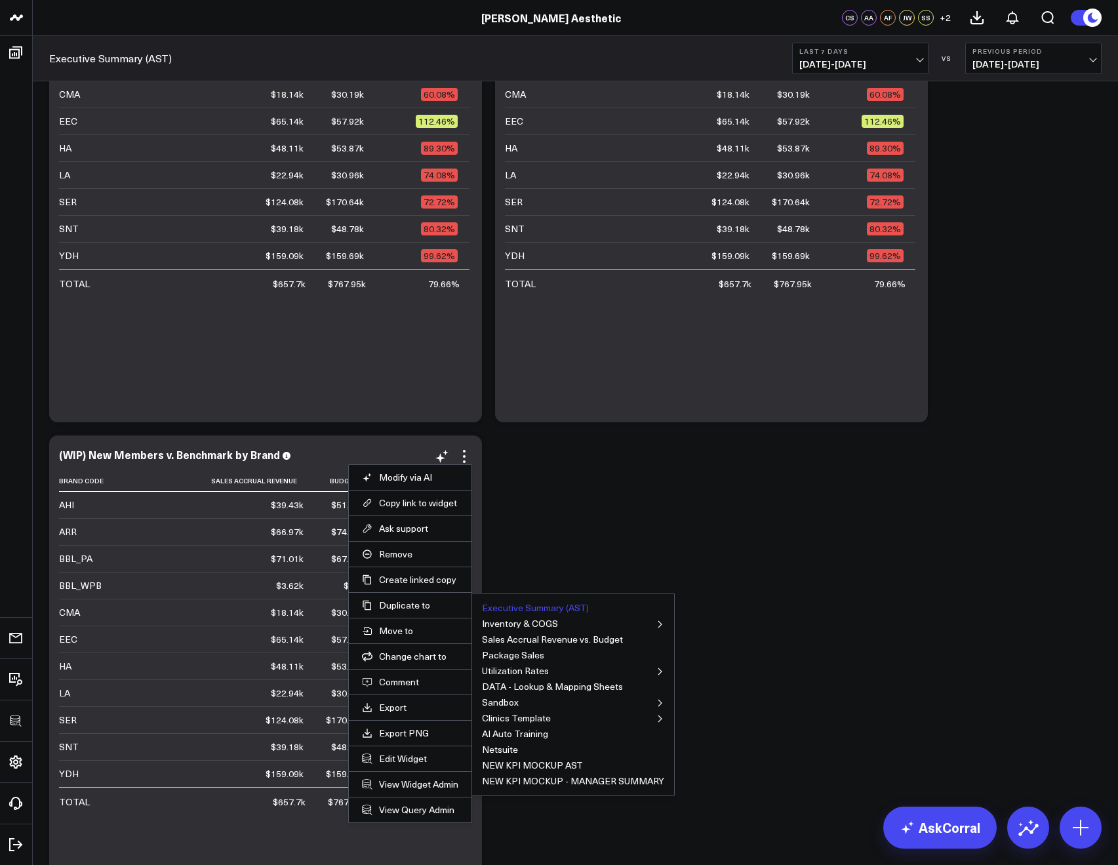
click at [493, 603] on button "Executive Summary (AST)" at bounding box center [535, 607] width 107 height 9
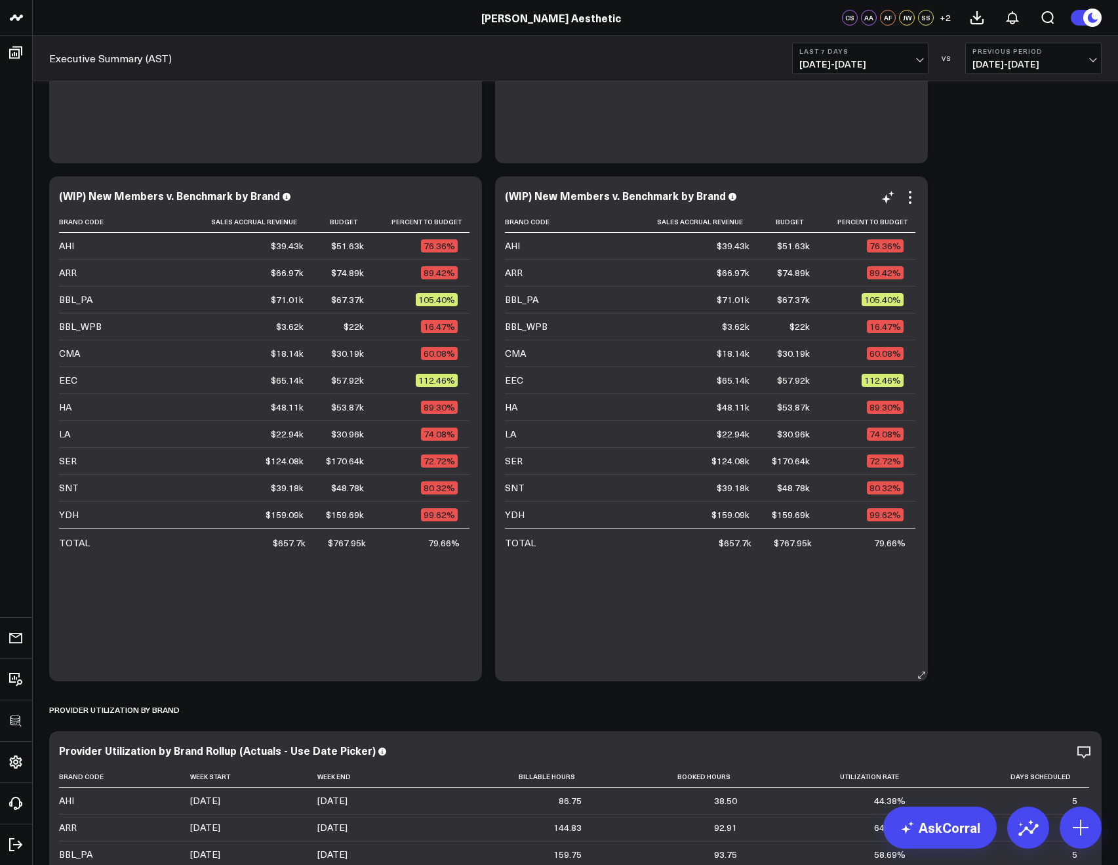
scroll to position [829, 0]
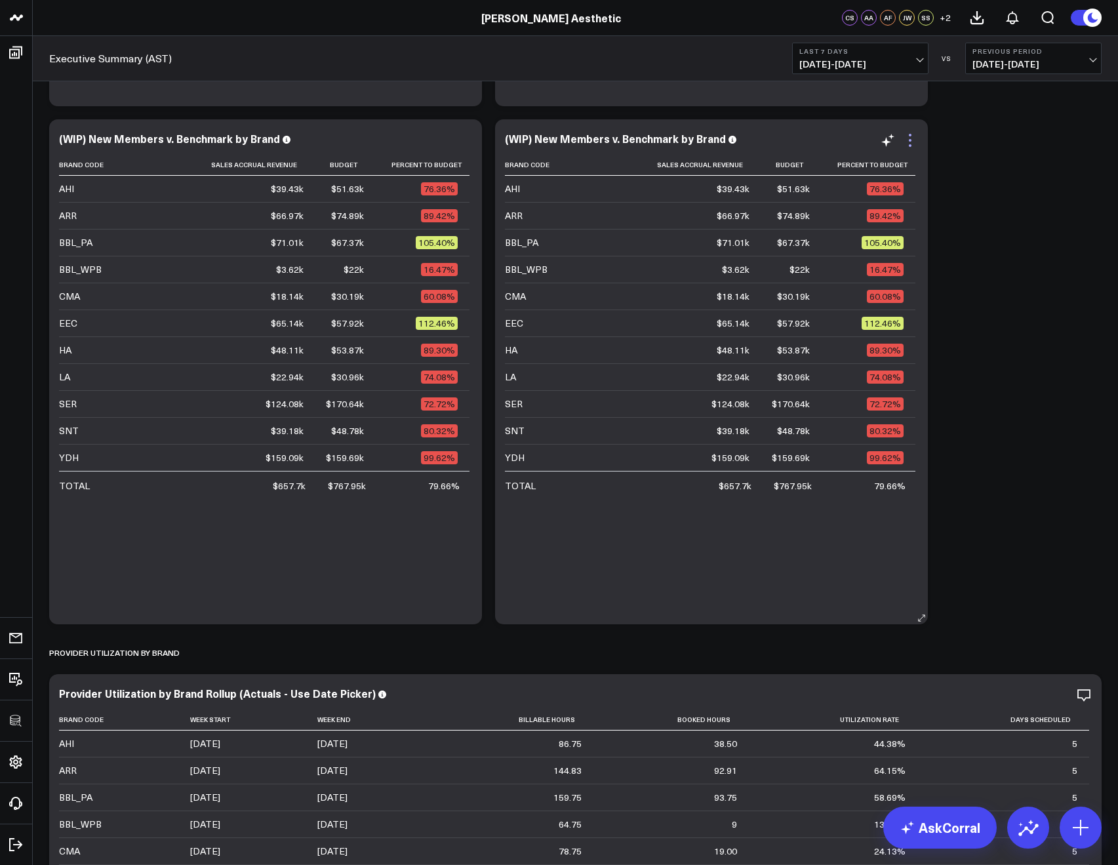
click at [911, 138] on icon at bounding box center [910, 140] width 16 height 16
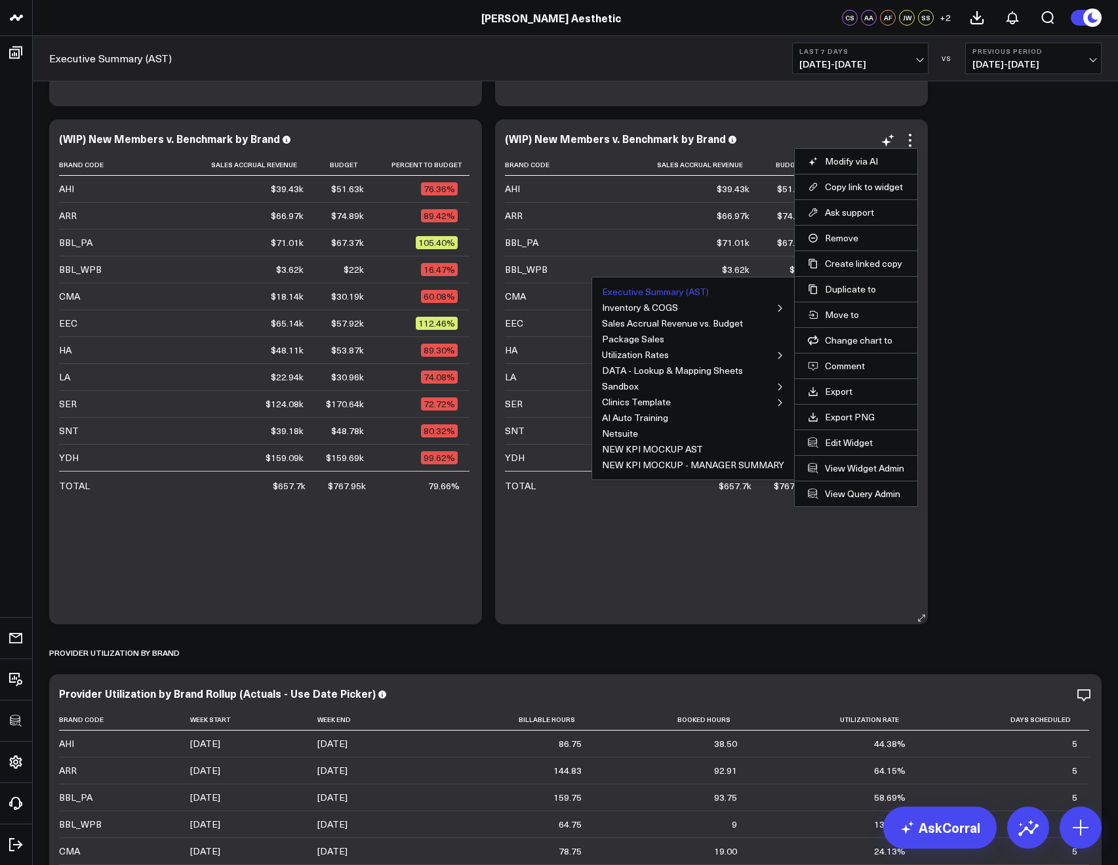
click at [703, 292] on button "Executive Summary (AST)" at bounding box center [655, 291] width 107 height 9
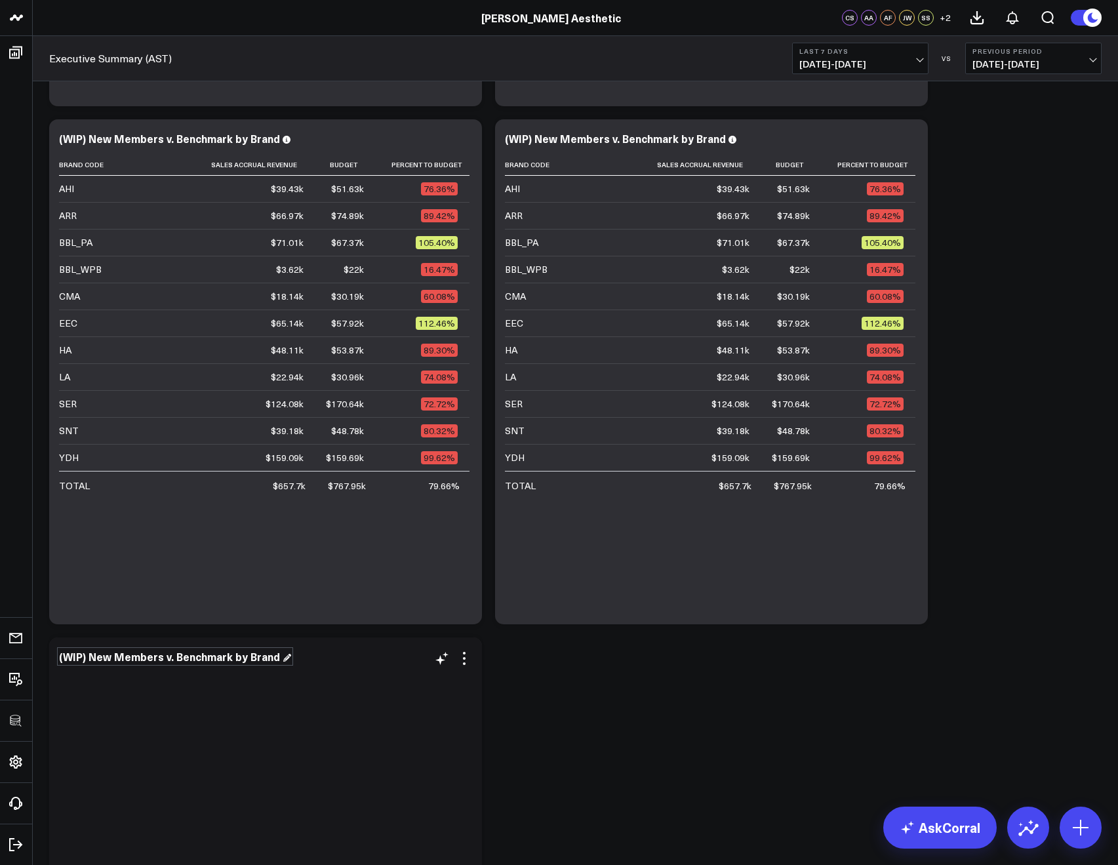
click at [134, 659] on div "(WIP) New Members v. Benchmark by Brand" at bounding box center [175, 656] width 232 height 14
click at [157, 657] on div "(WIP) New Members v. Benchmark by Brand" at bounding box center [175, 656] width 232 height 14
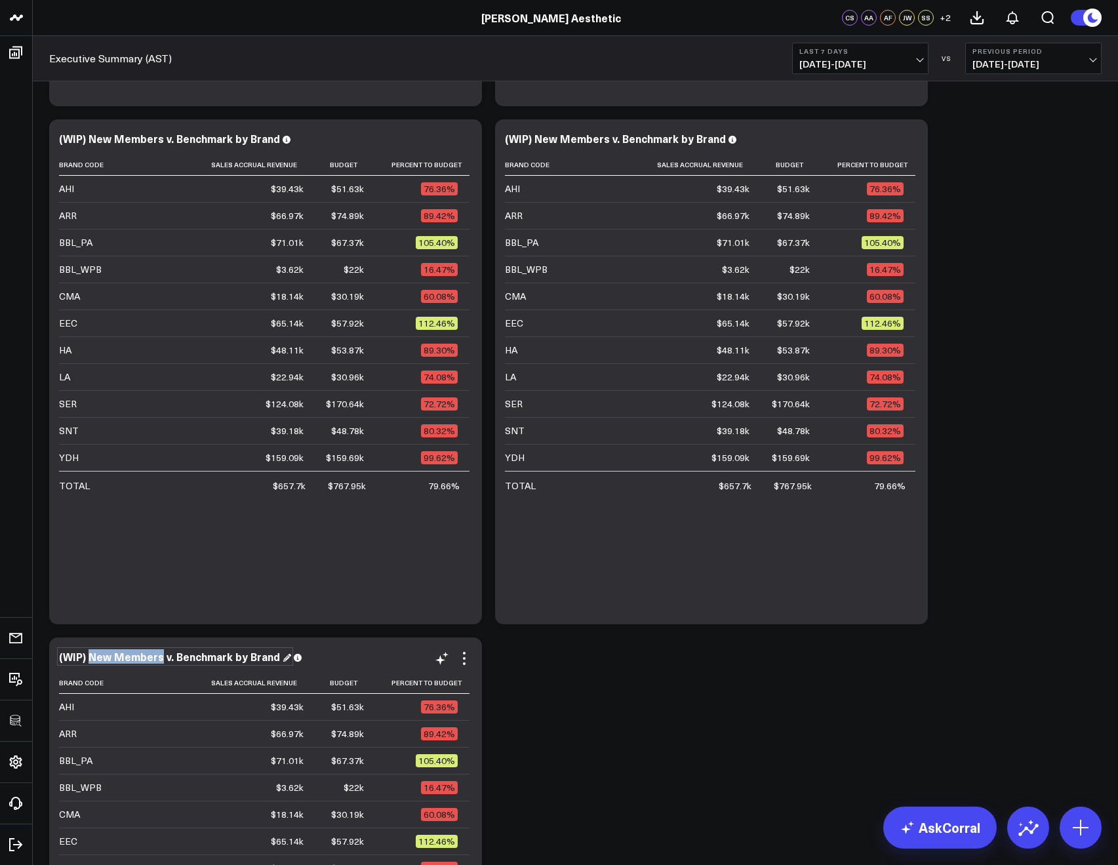
drag, startPoint x: 161, startPoint y: 659, endPoint x: 90, endPoint y: 658, distance: 70.8
click at [90, 658] on div "(WIP) New Members v. Benchmark by Brand" at bounding box center [175, 656] width 232 height 14
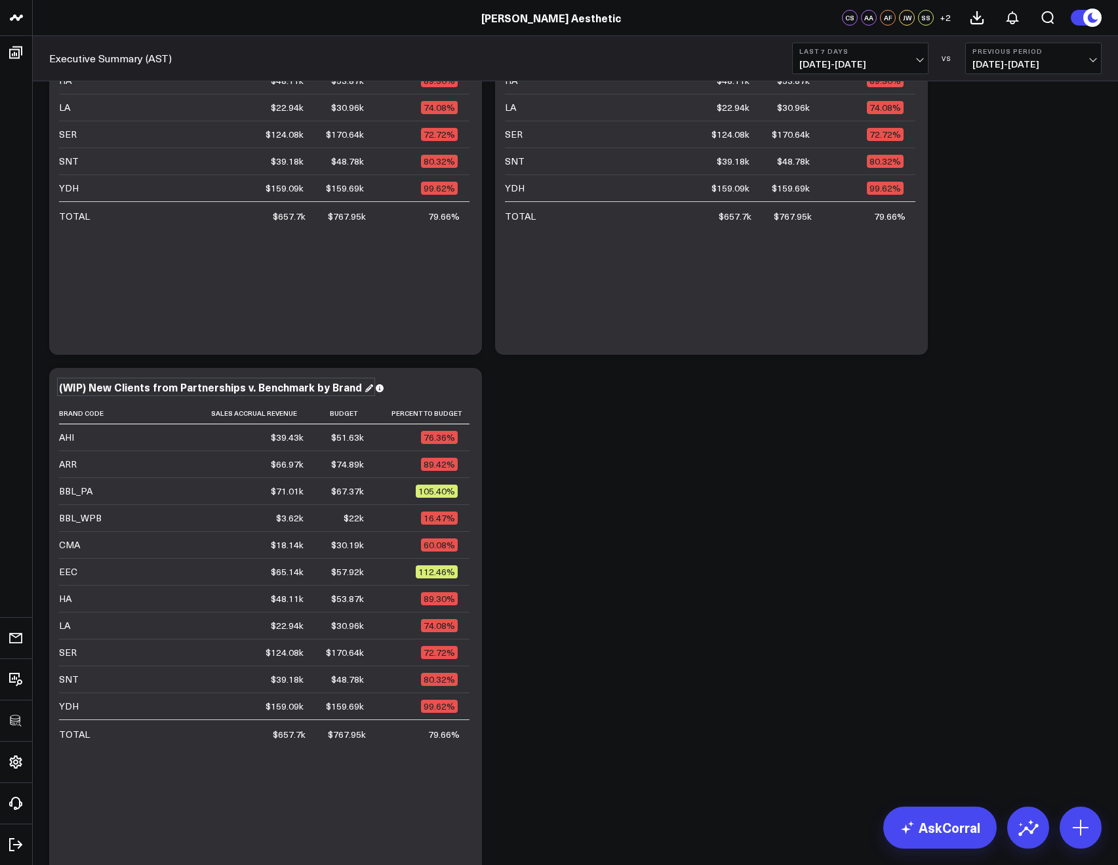
scroll to position [1162, 0]
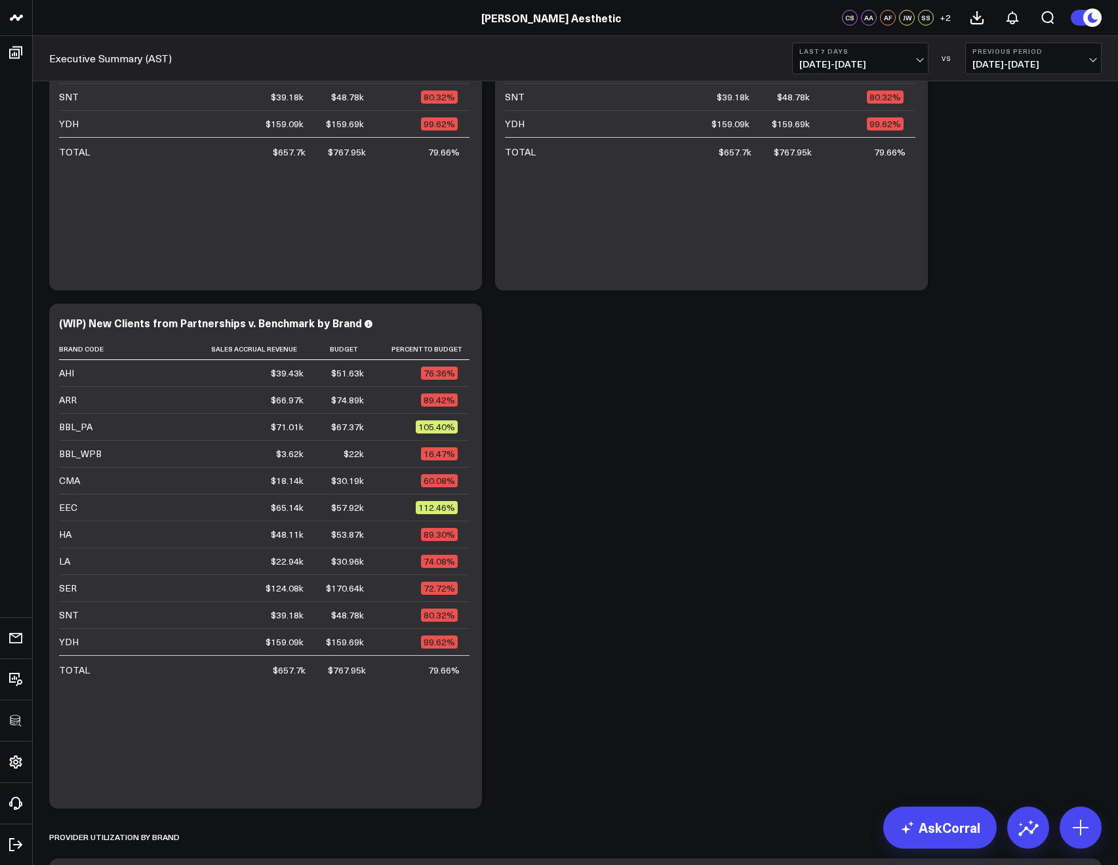
click at [465, 326] on icon at bounding box center [464, 325] width 16 height 16
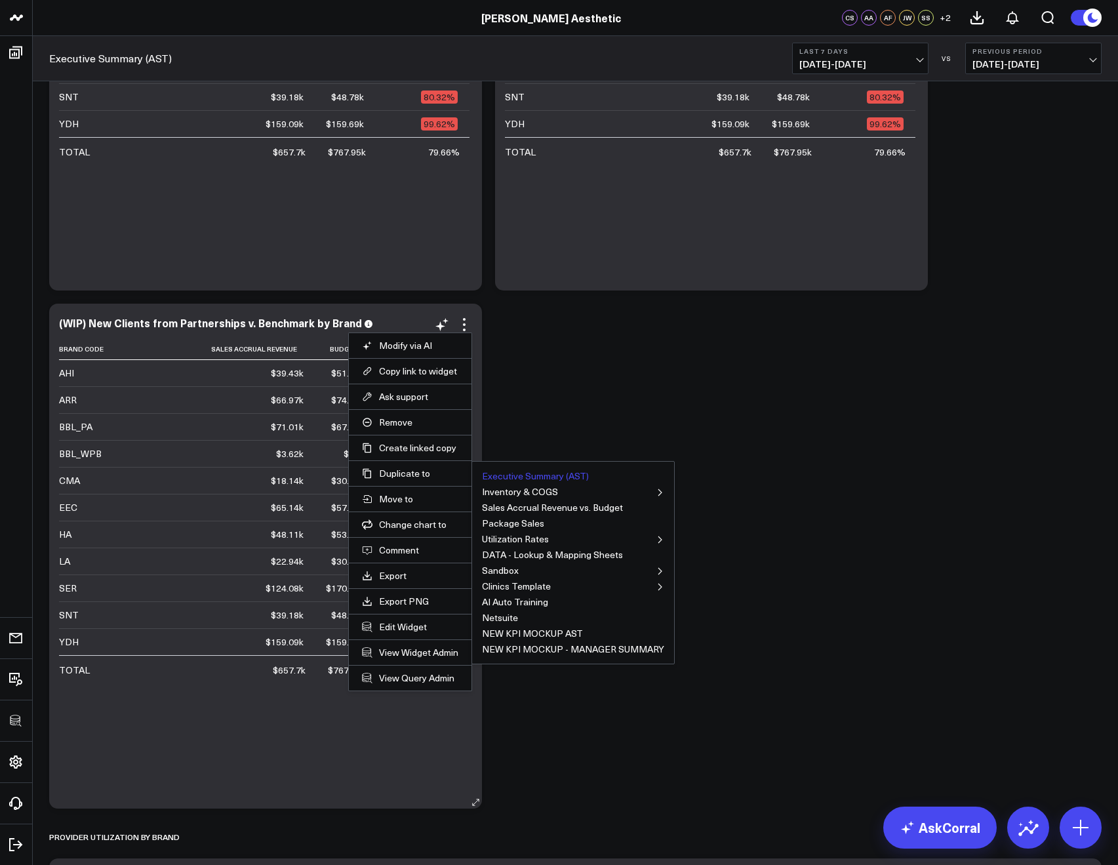
click at [505, 476] on button "Executive Summary (AST)" at bounding box center [535, 475] width 107 height 9
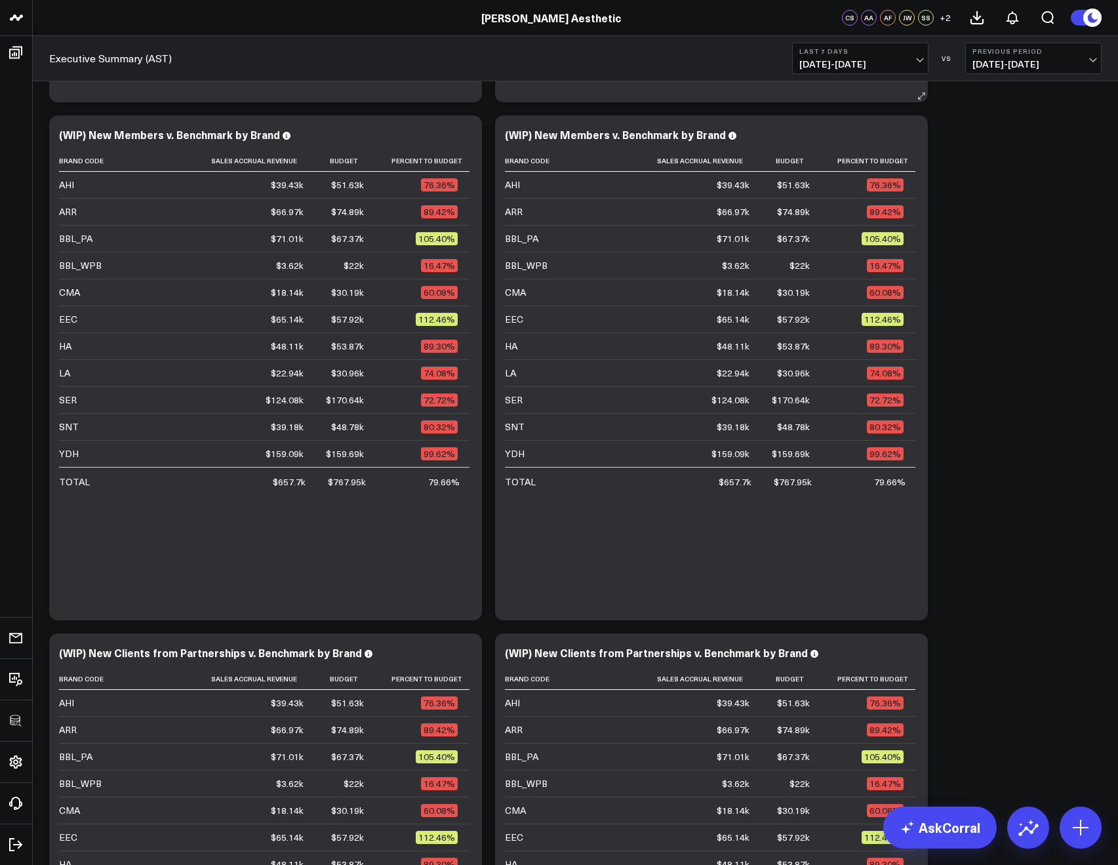
scroll to position [1091, 0]
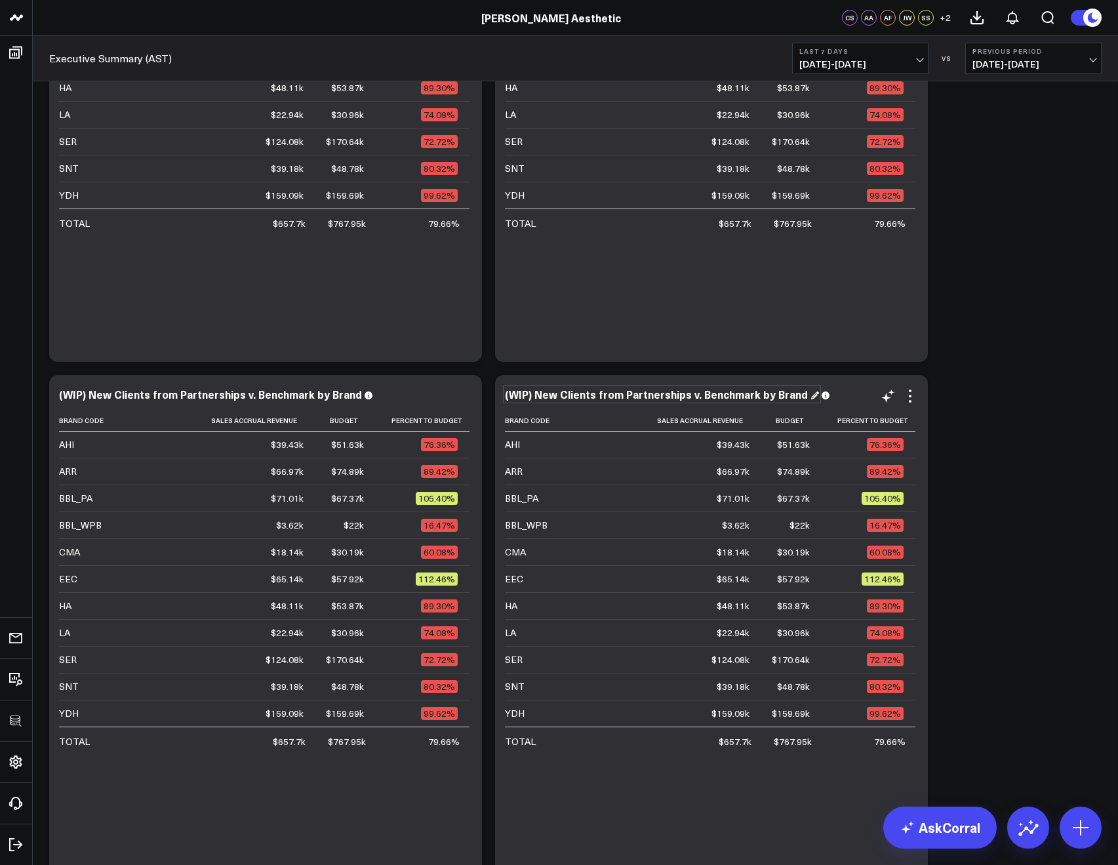
click at [528, 394] on div "(WIP) New Clients from Partnerships v. Benchmark by Brand" at bounding box center [662, 394] width 314 height 14
drag, startPoint x: 536, startPoint y: 395, endPoint x: 684, endPoint y: 397, distance: 147.5
click at [684, 397] on div "(WIP) New Clients from Partnerships v. Benchmark by Brand" at bounding box center [662, 394] width 314 height 14
click at [913, 389] on icon at bounding box center [910, 396] width 16 height 16
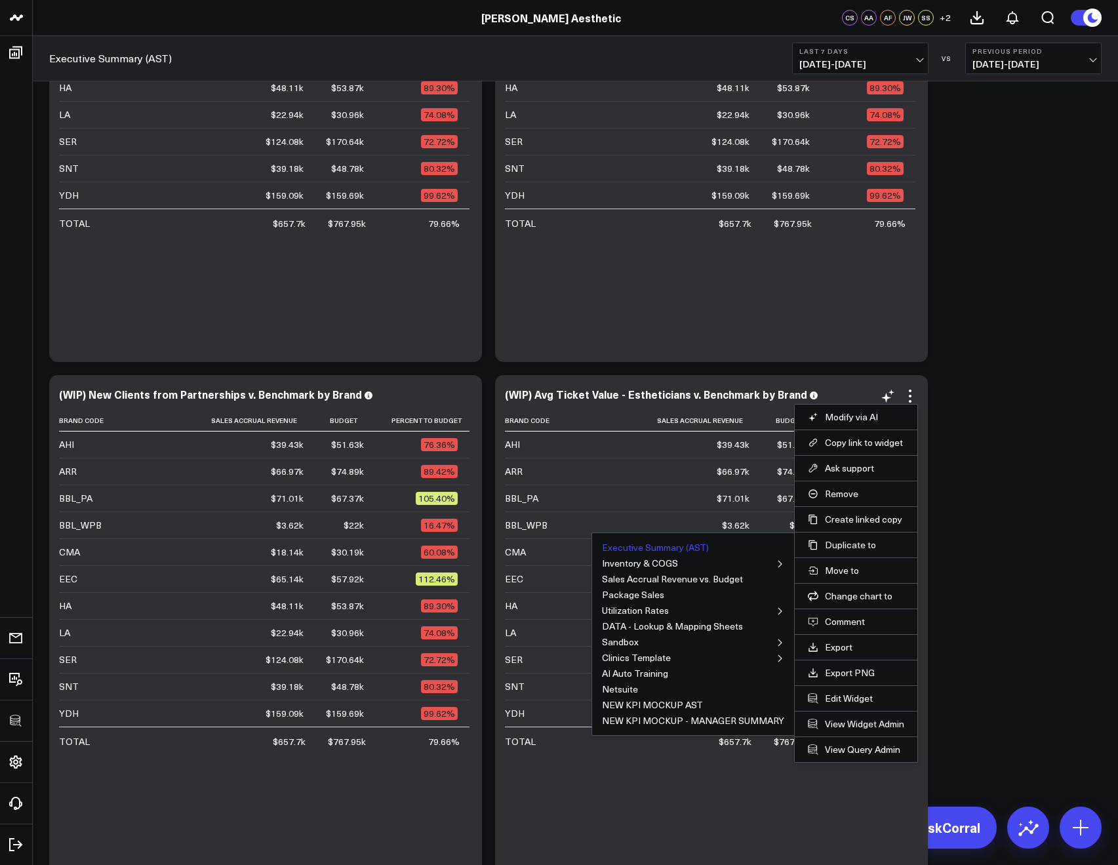
click at [703, 548] on button "Executive Summary (AST)" at bounding box center [655, 547] width 107 height 9
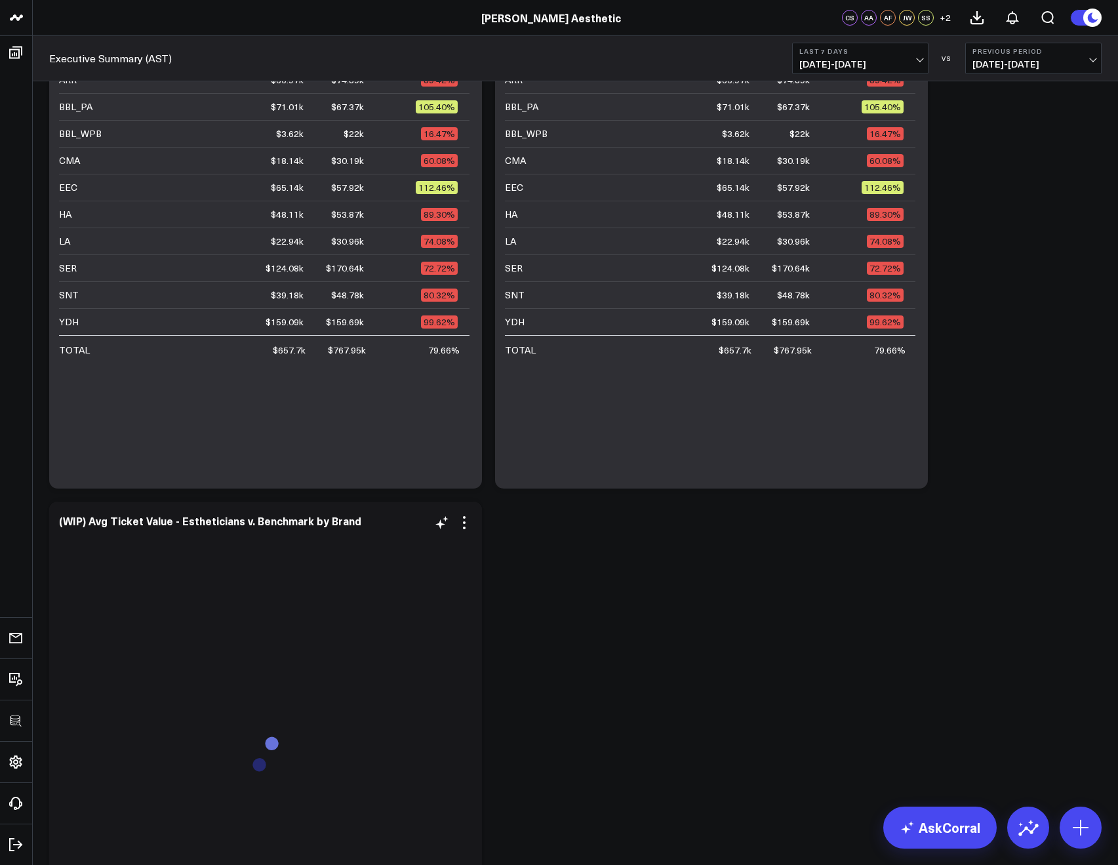
scroll to position [1527, 0]
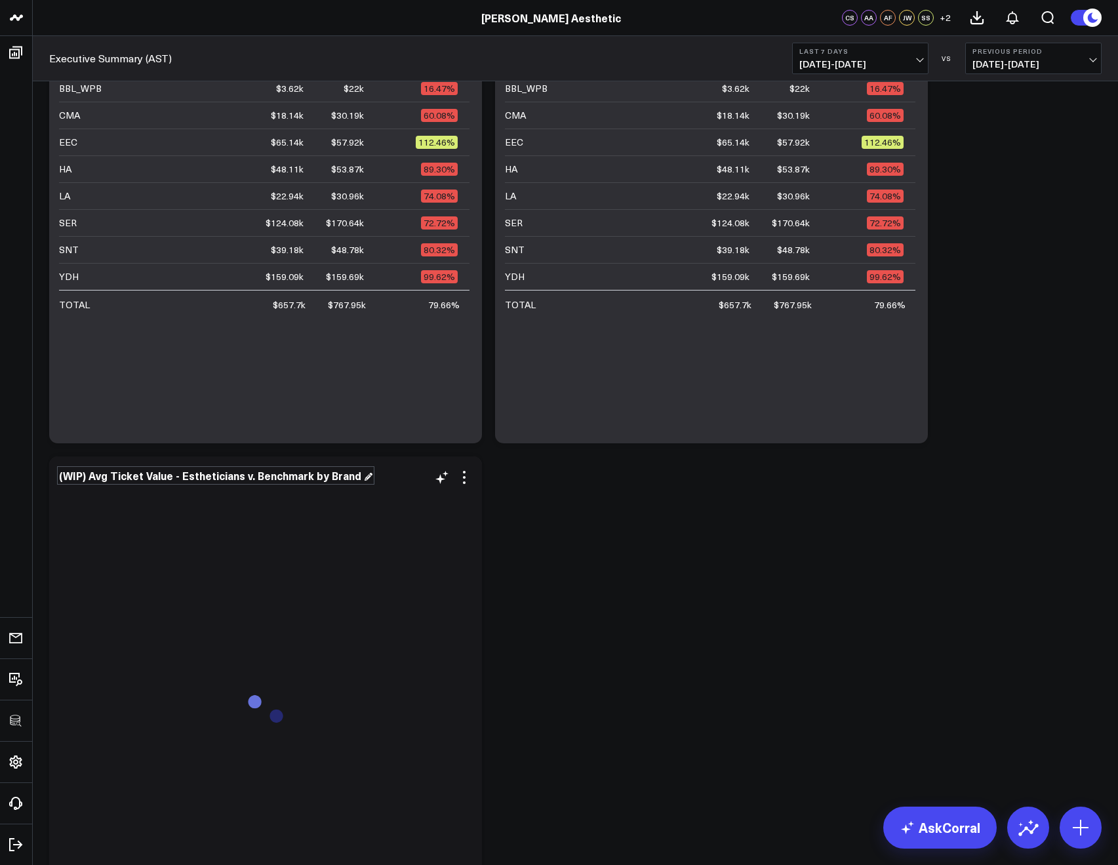
click at [191, 479] on div "(WIP) Avg Ticket Value - Estheticians v. Benchmark by Brand" at bounding box center [215, 475] width 313 height 14
click at [211, 476] on div "(WIP) Avg Ticket Value - Estheticians v. Benchmark by Brand" at bounding box center [215, 475] width 313 height 14
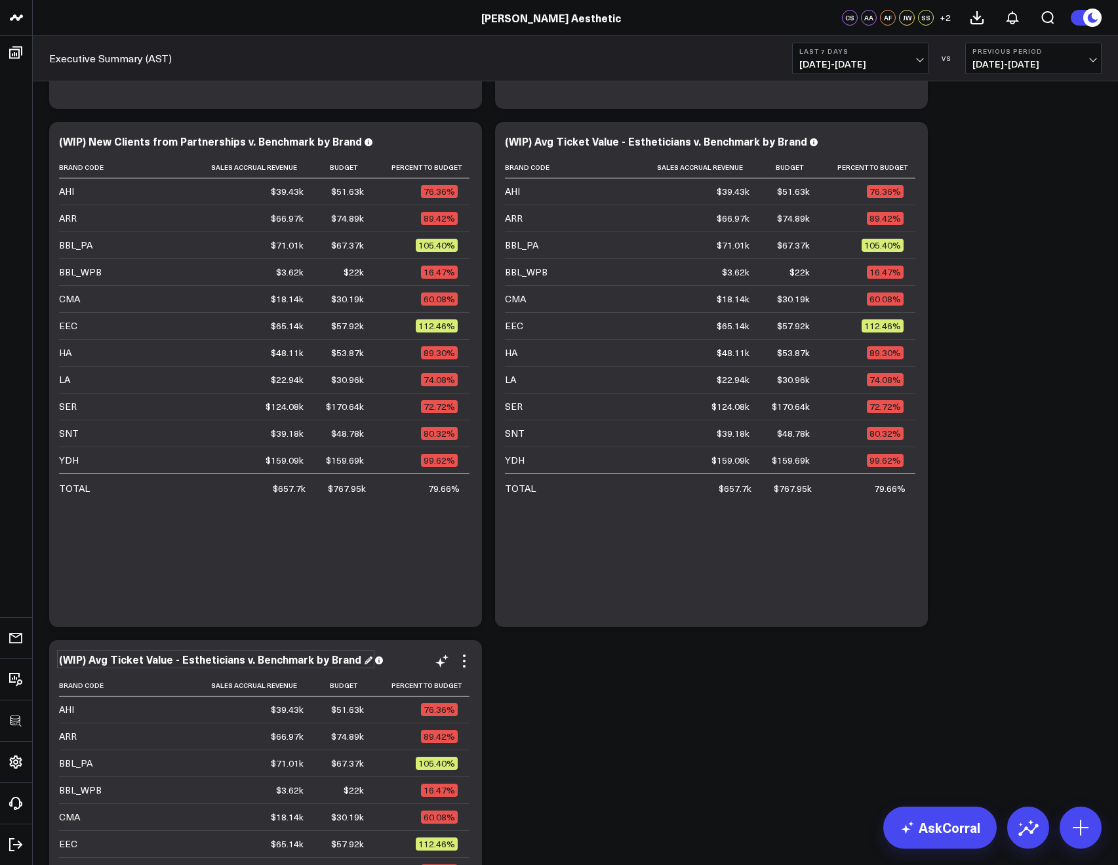
scroll to position [1424, 0]
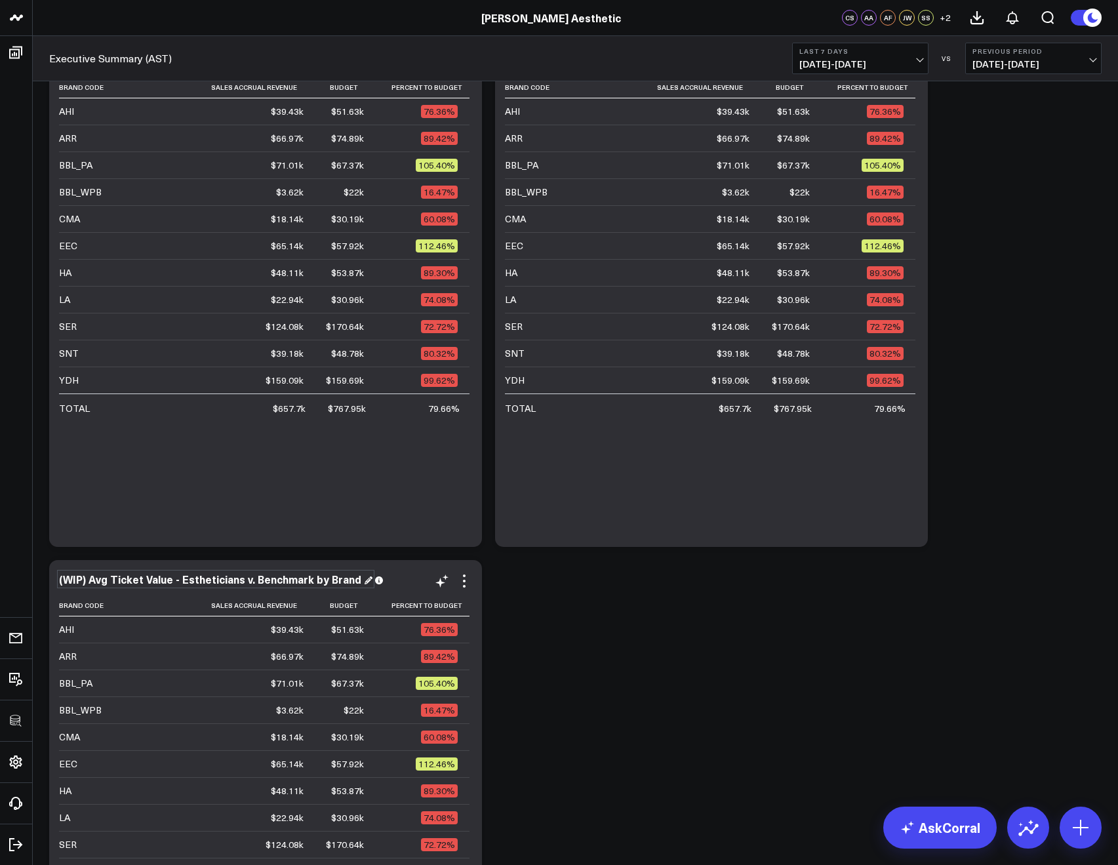
click at [177, 578] on div "(WIP) Avg Ticket Value - Estheticians v. Benchmark by Brand" at bounding box center [215, 579] width 313 height 14
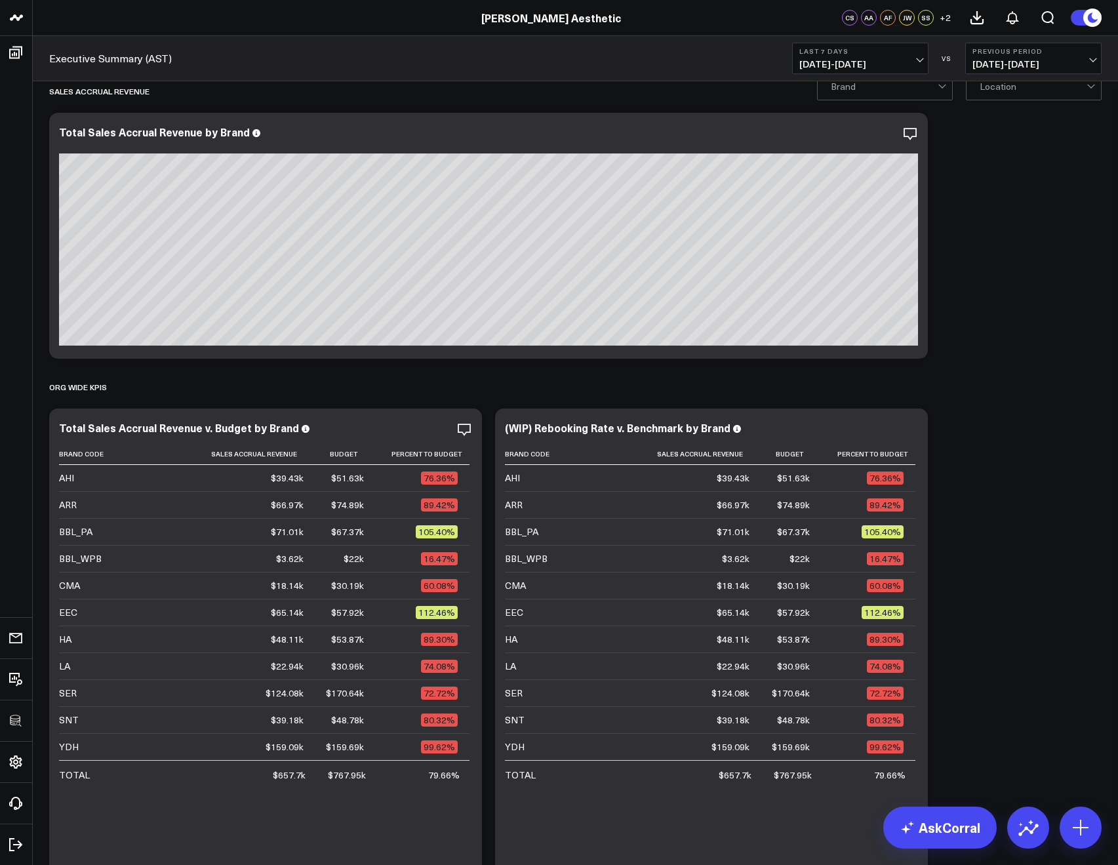
scroll to position [18, 0]
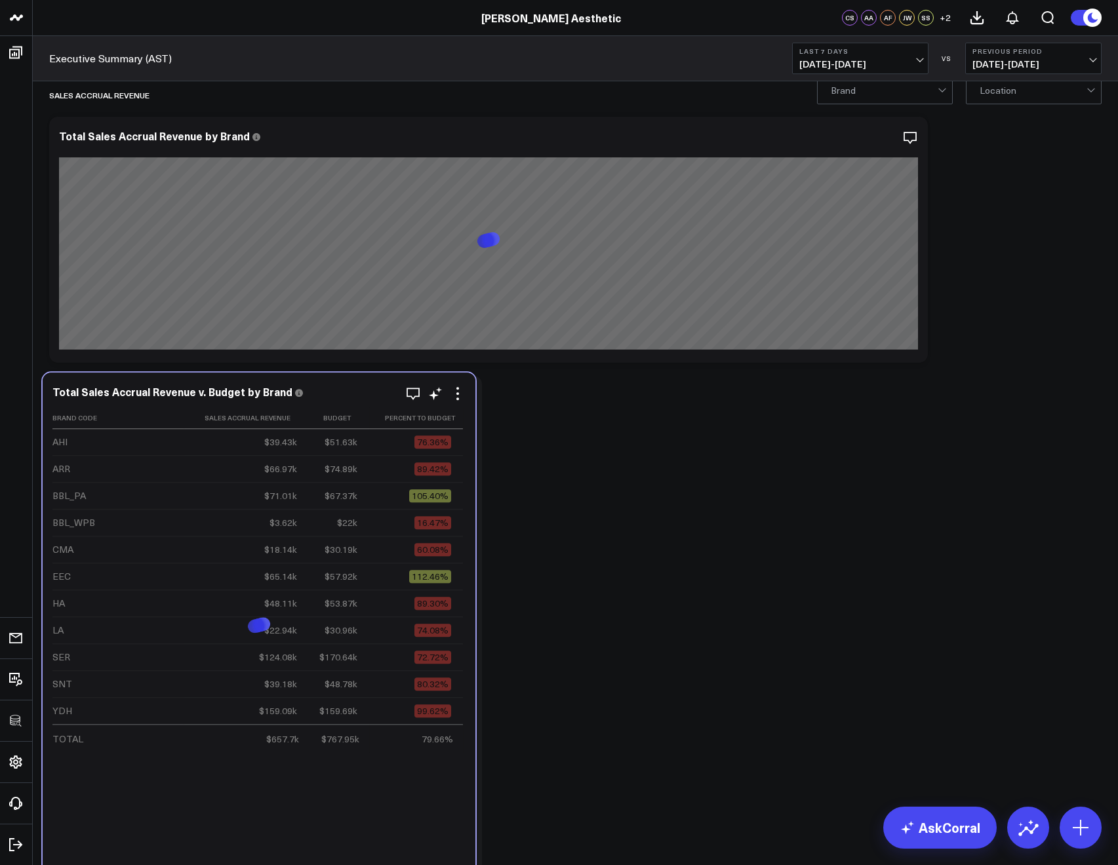
drag, startPoint x: 340, startPoint y: 433, endPoint x: 334, endPoint y: 393, distance: 40.5
click at [334, 393] on div "Total Sales Accrual Revenue v. Budget by Brand" at bounding box center [258, 391] width 413 height 12
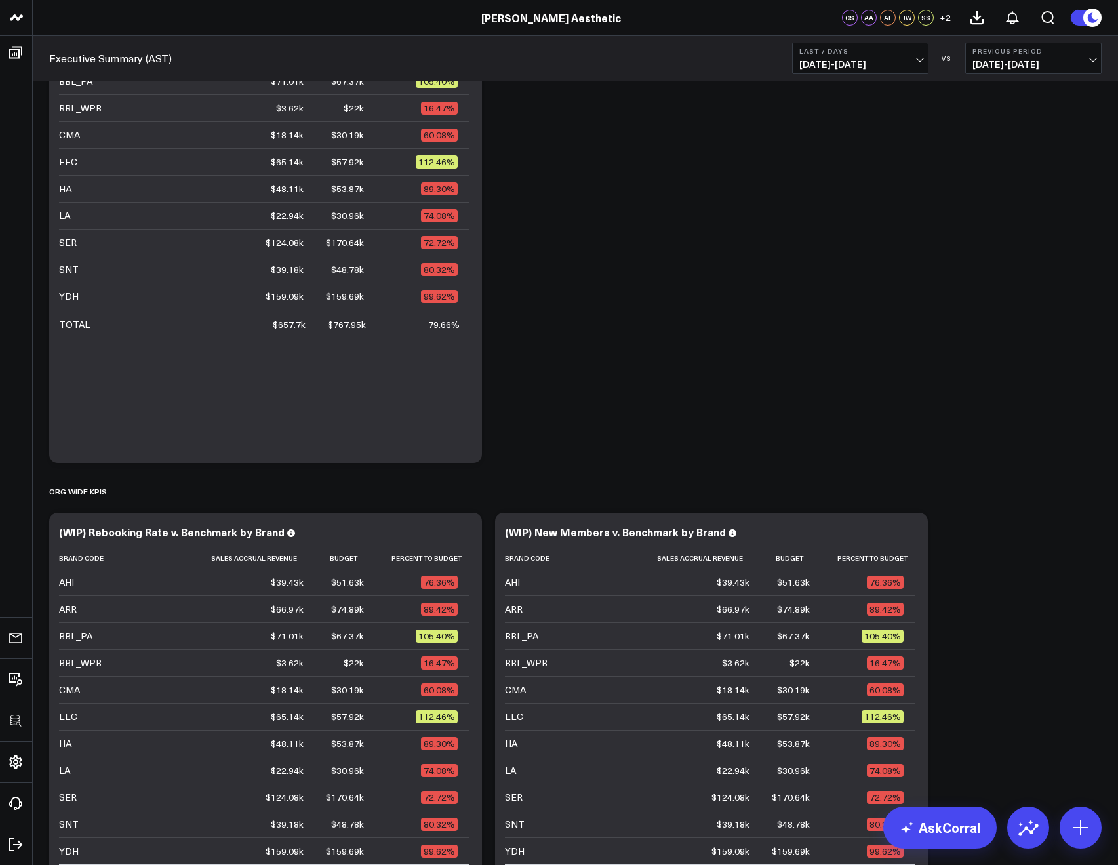
scroll to position [403, 0]
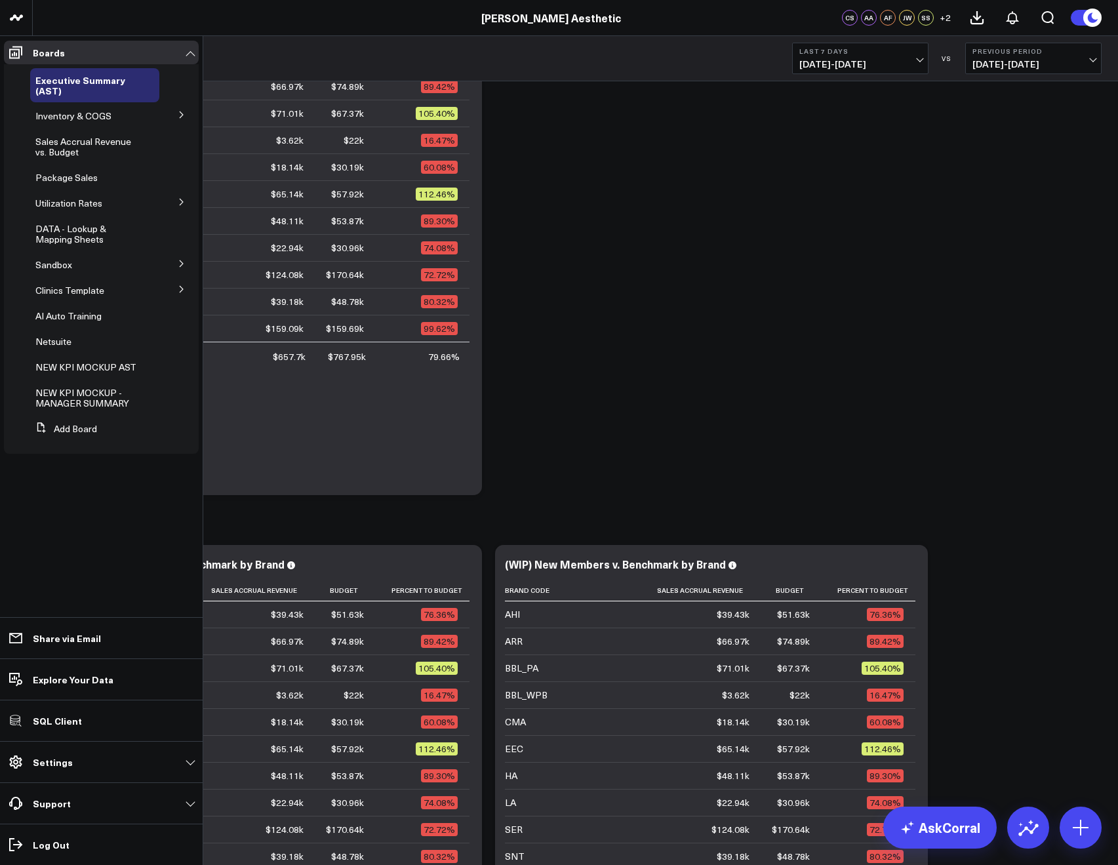
click at [175, 290] on button at bounding box center [182, 289] width 34 height 20
click at [174, 315] on button at bounding box center [182, 312] width 34 height 20
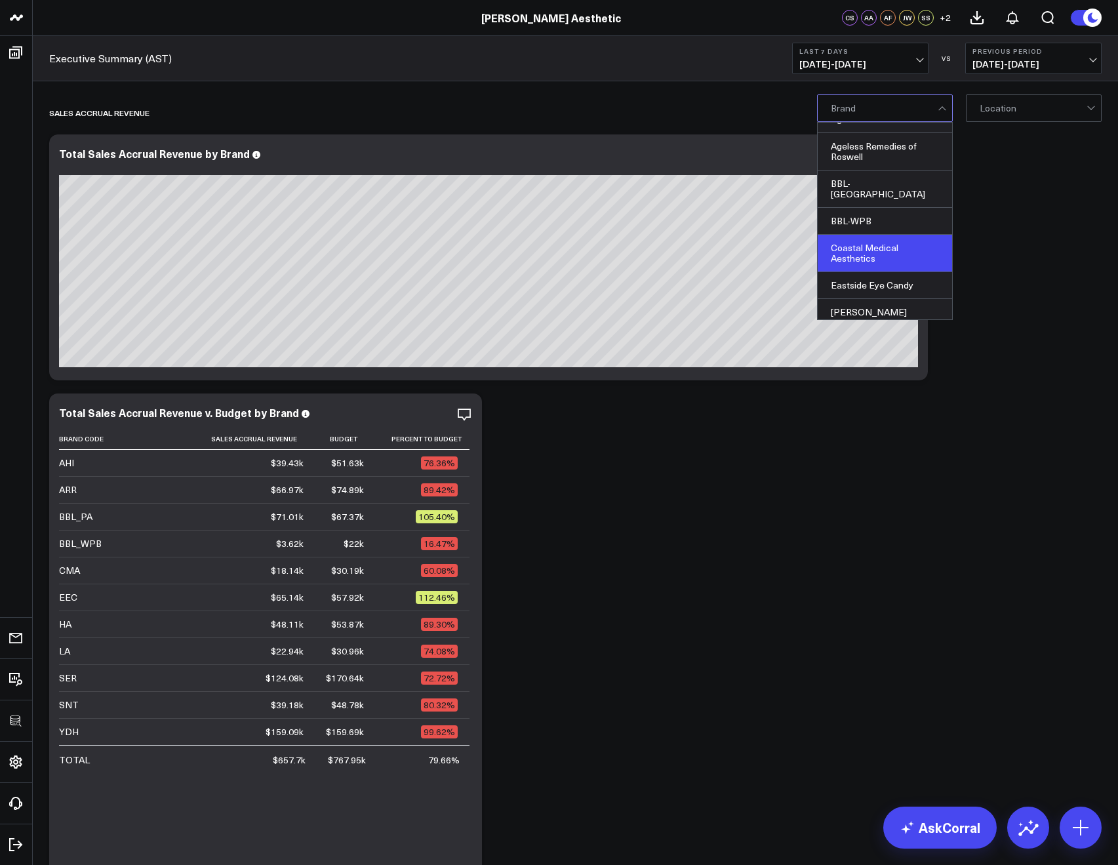
scroll to position [92, 0]
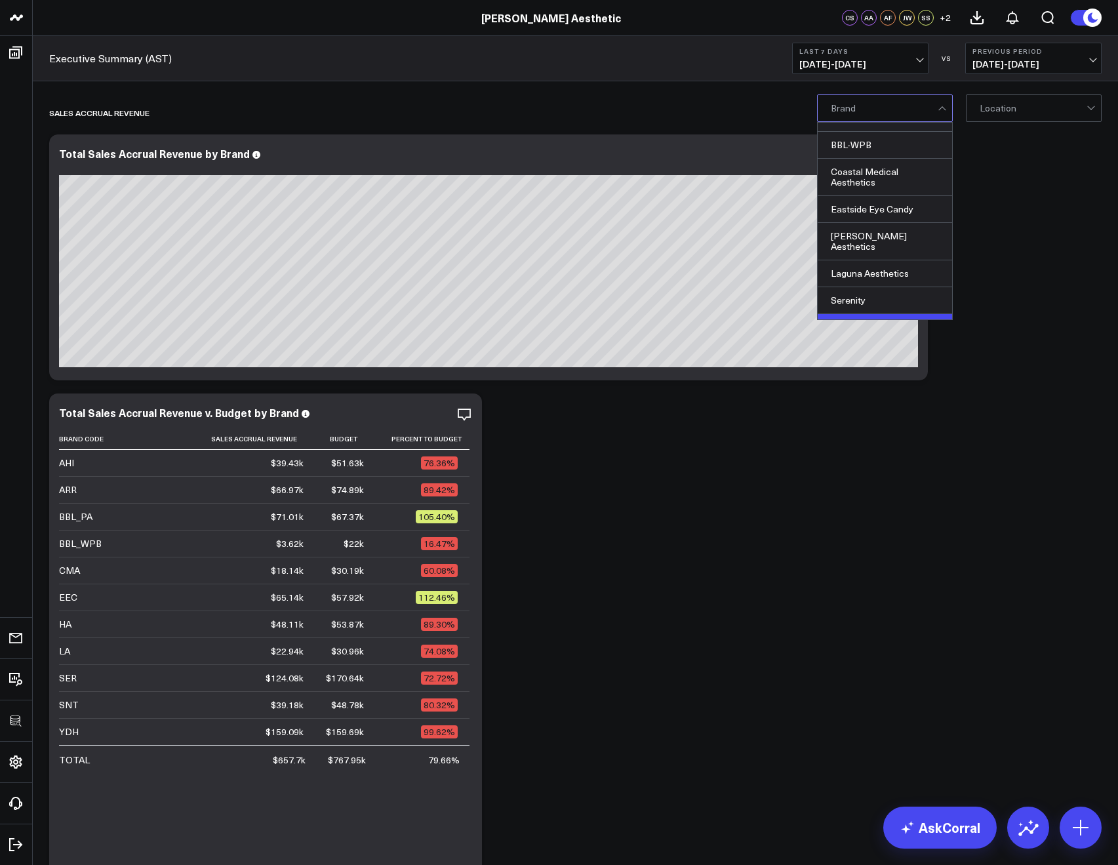
click at [842, 314] on div "Skin N Tox" at bounding box center [884, 327] width 134 height 26
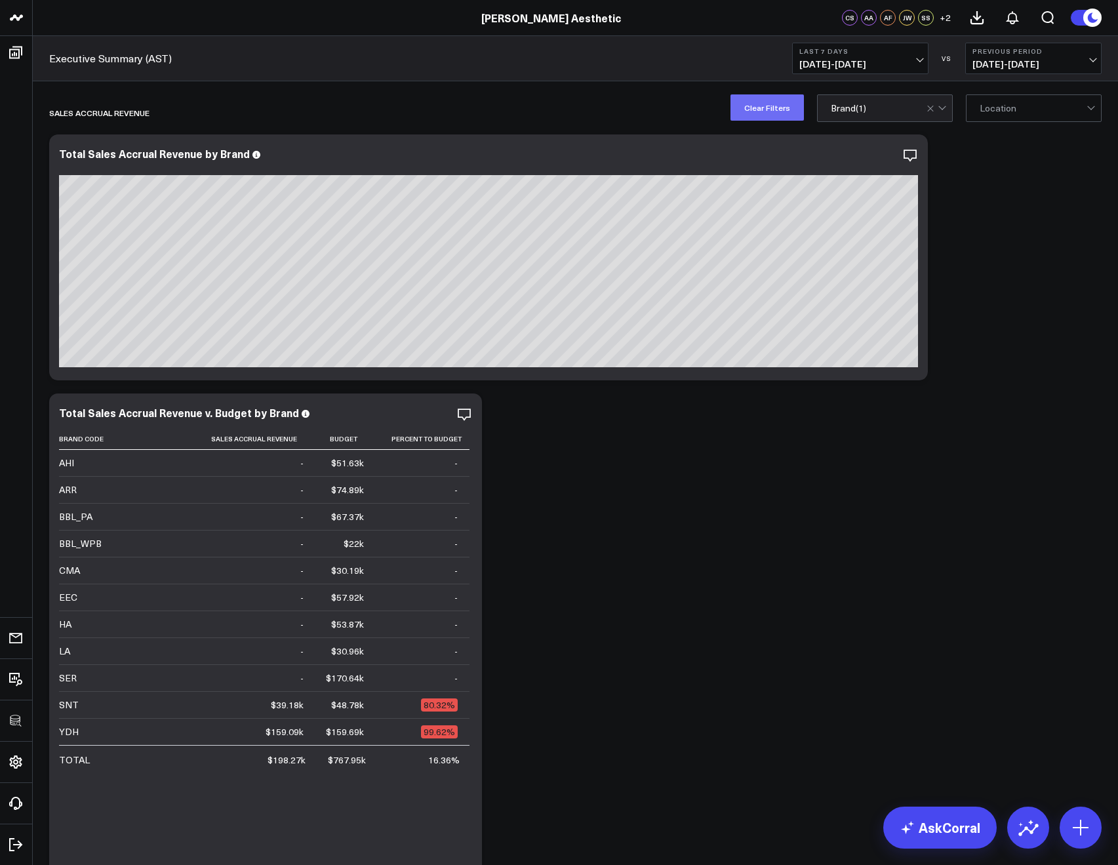
click at [776, 95] on button "Clear Filters" at bounding box center [766, 107] width 73 height 26
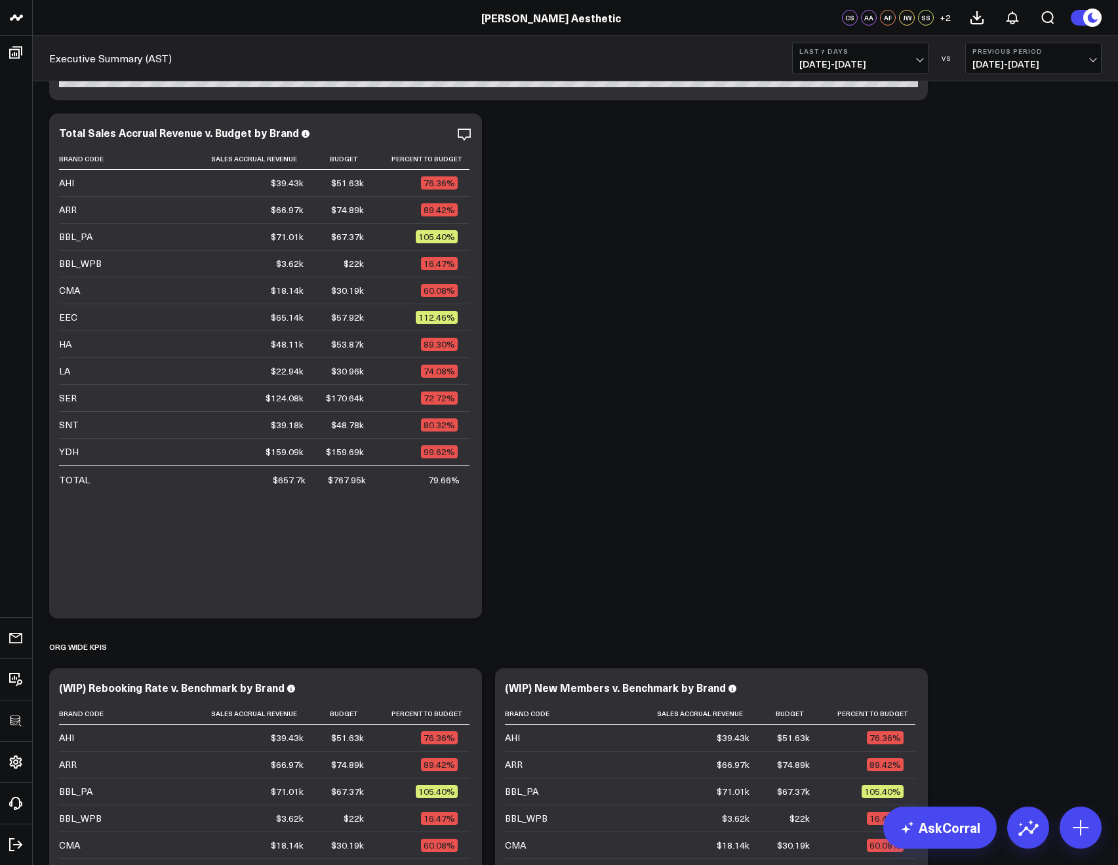
scroll to position [237, 0]
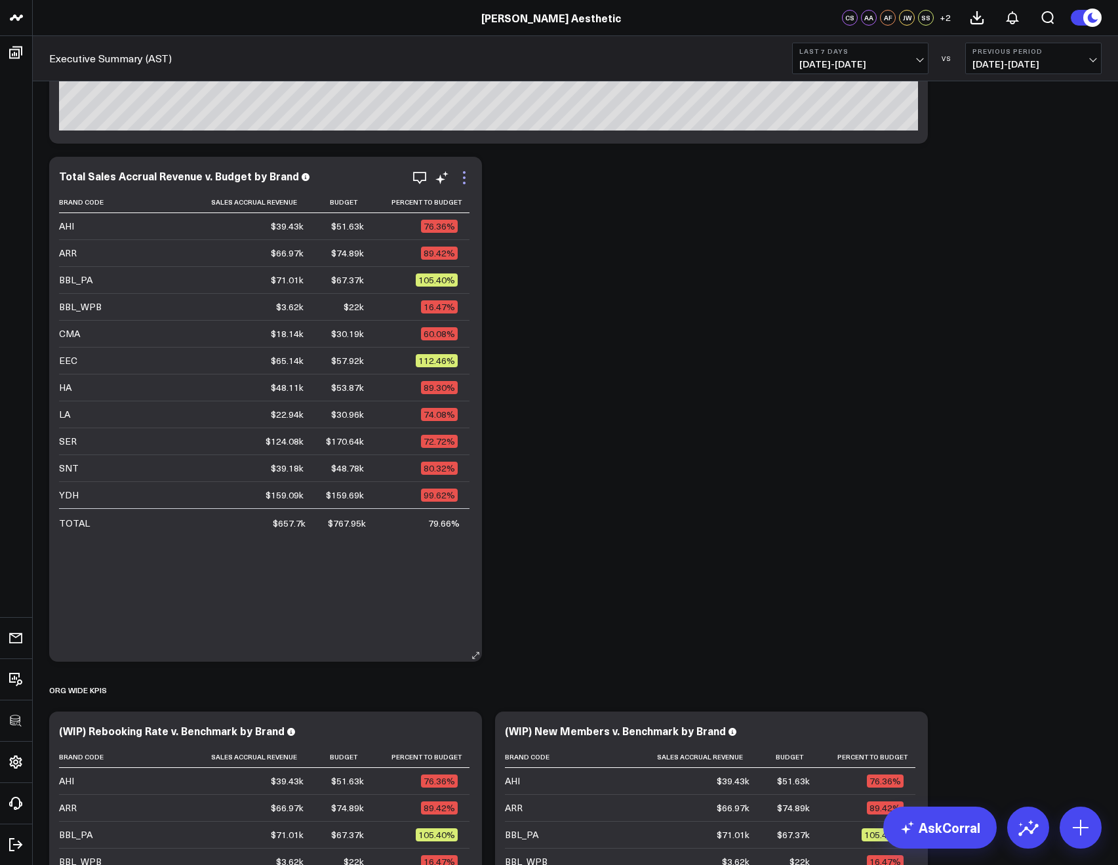
click at [463, 178] on icon at bounding box center [464, 177] width 3 height 3
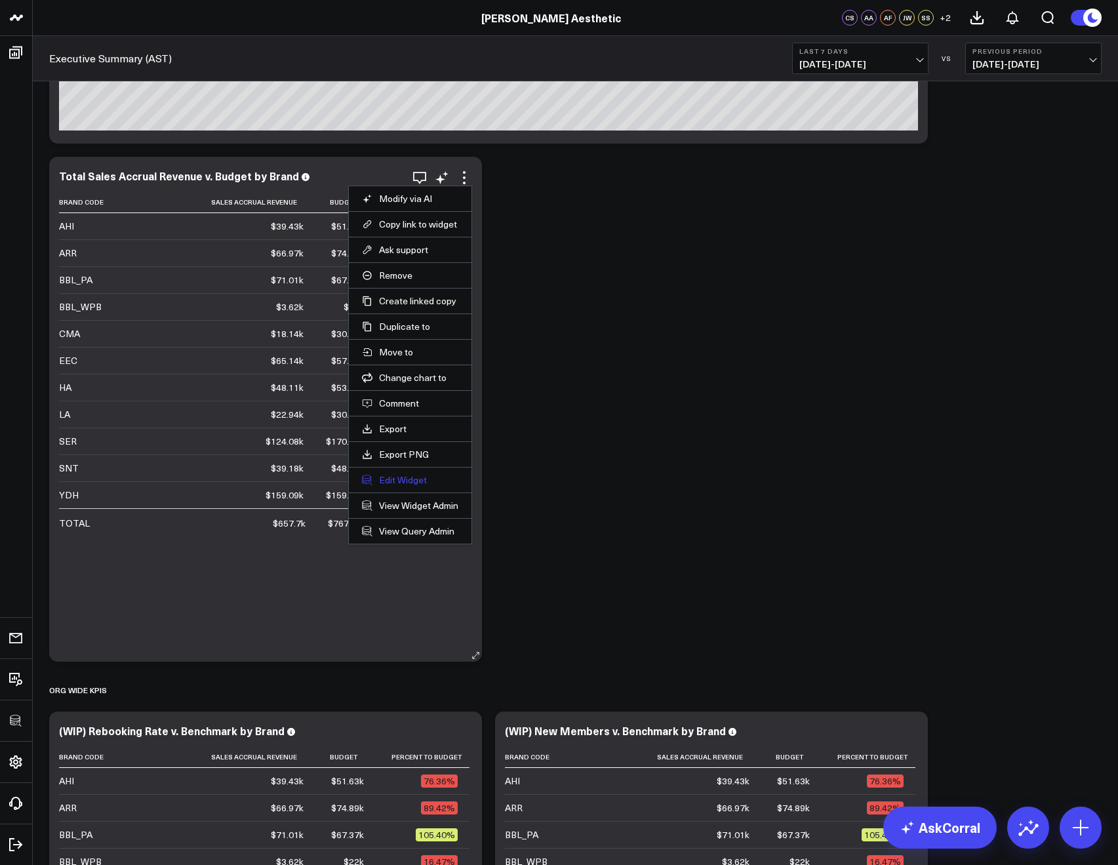
click at [395, 481] on button "Edit Widget" at bounding box center [410, 480] width 96 height 12
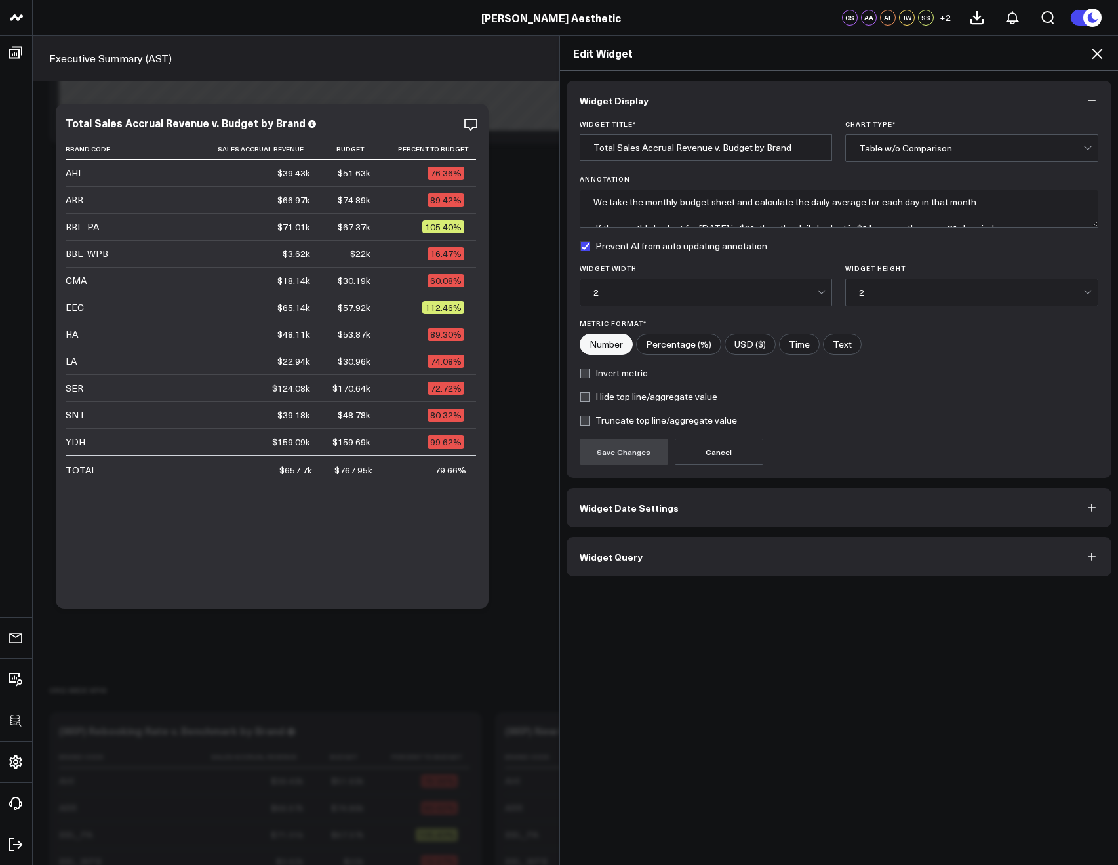
click at [580, 555] on span "Widget Query" at bounding box center [611, 556] width 63 height 10
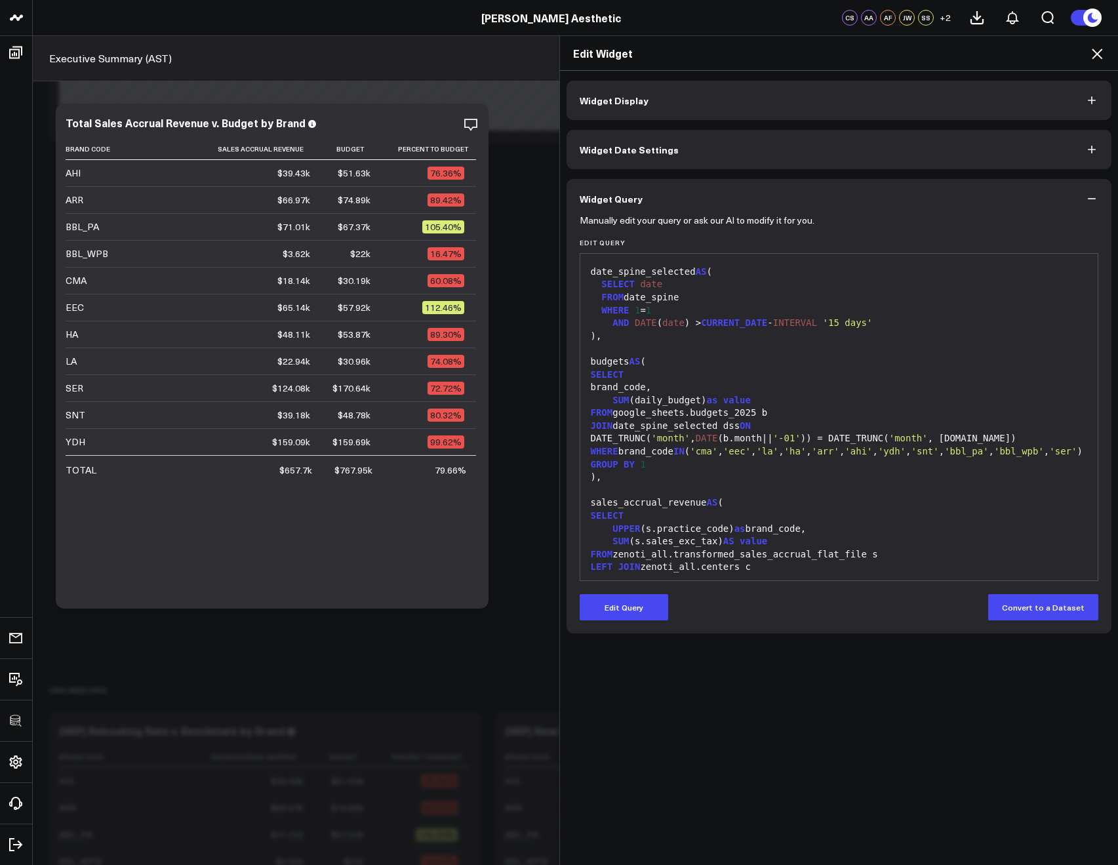
scroll to position [99, 0]
click at [1091, 60] on icon at bounding box center [1097, 54] width 16 height 16
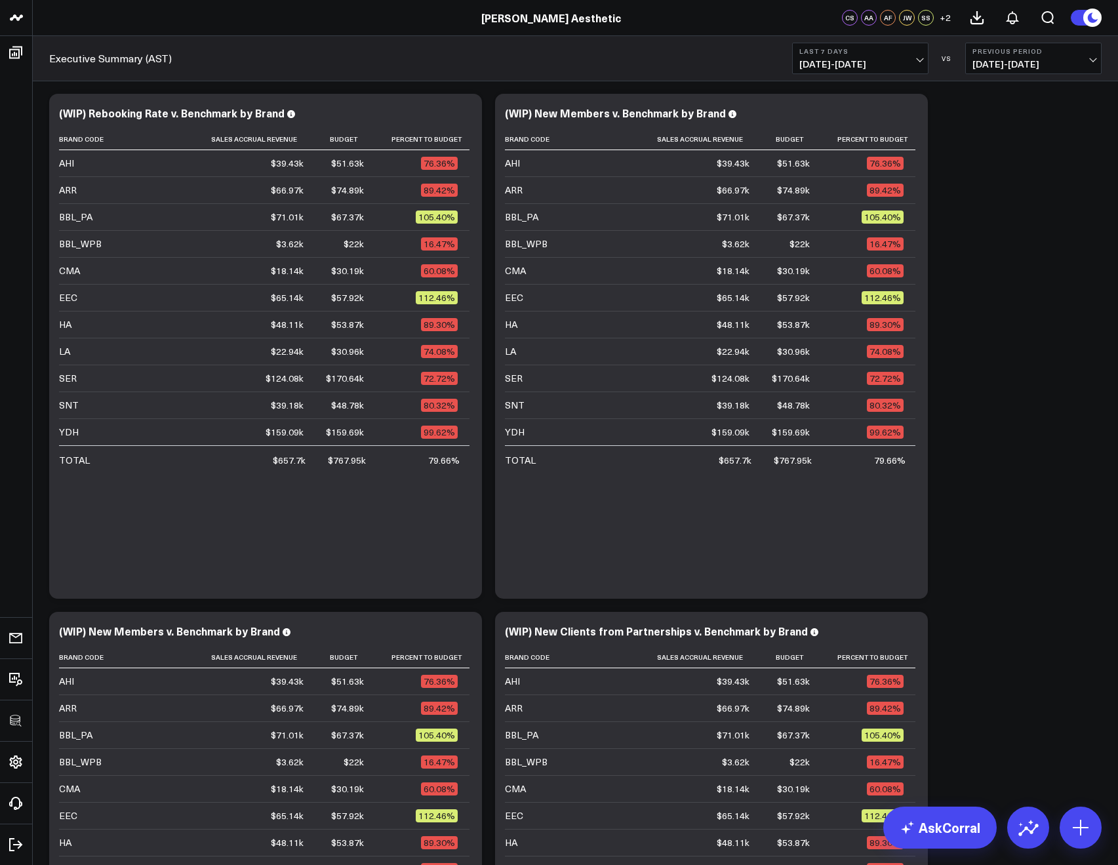
scroll to position [858, 0]
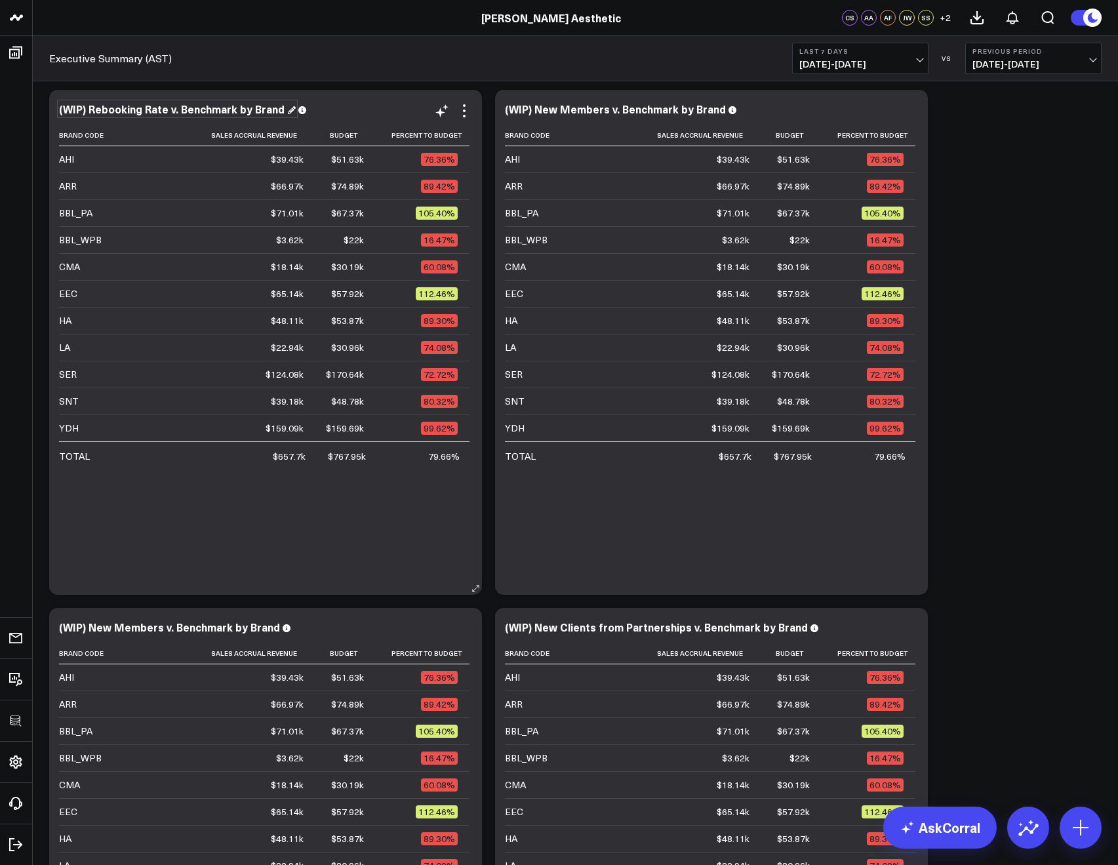
click at [113, 104] on div "(WIP) Rebooking Rate v. Benchmark by Brand" at bounding box center [177, 109] width 237 height 14
click at [113, 108] on div "(WIP) Rebooking Rate v. Benchmark by Brand" at bounding box center [177, 109] width 237 height 14
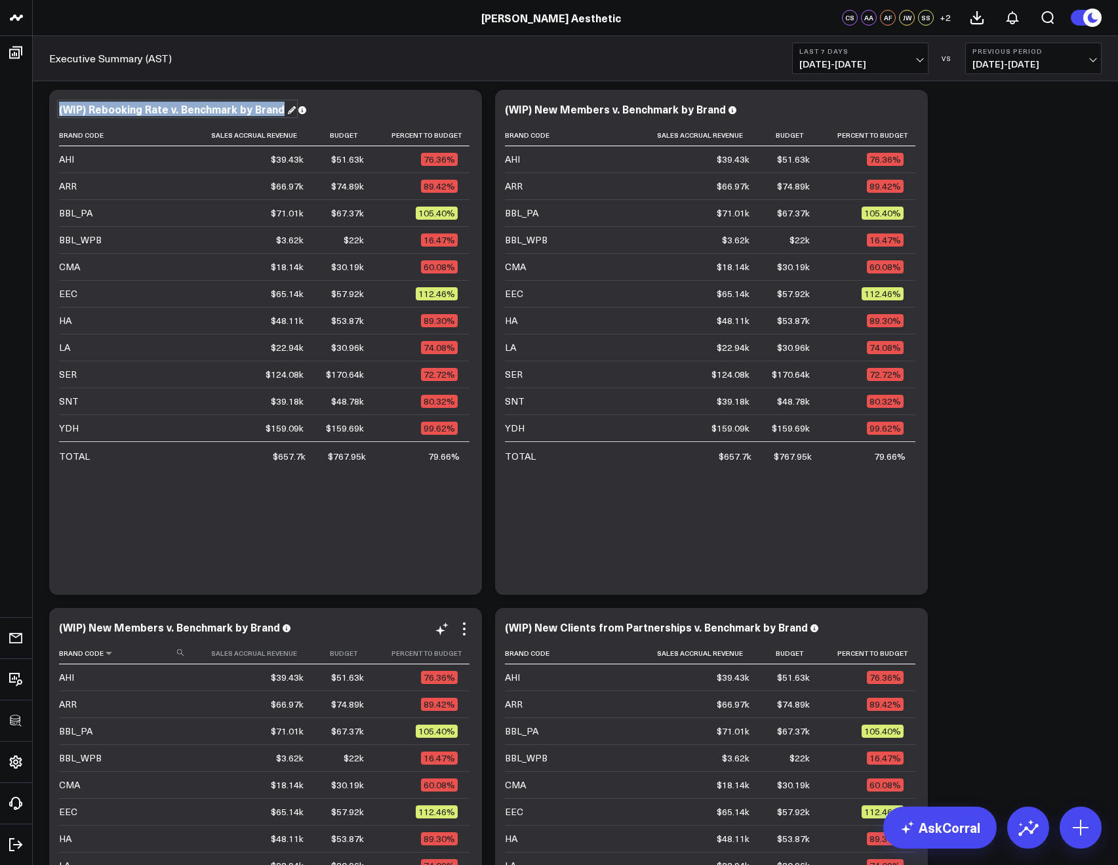
copy div "(WIP) Rebooking Rate v. Benchmark by Brand"
click at [556, 109] on div "(WIP) New Members v. Benchmark by Brand" at bounding box center [621, 109] width 232 height 14
click at [542, 108] on div "(WIP) New Members v. Benchmark by Brand" at bounding box center [621, 109] width 232 height 14
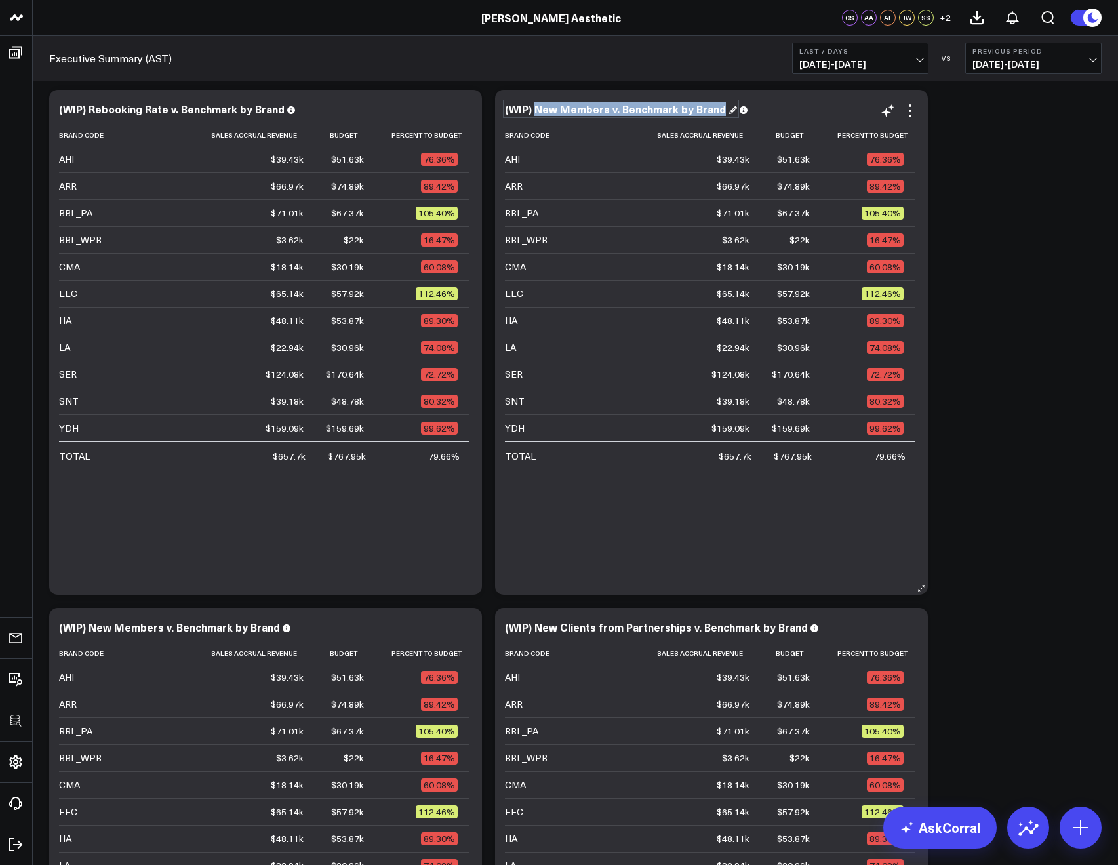
drag, startPoint x: 537, startPoint y: 108, endPoint x: 759, endPoint y: 113, distance: 222.3
click at [759, 113] on div "(WIP) New Members v. Benchmark by Brand" at bounding box center [711, 109] width 413 height 12
copy div "New Members v. Benchmark by Brand"
click at [95, 631] on div "(WIP) New Members v. Benchmark by Brand" at bounding box center [175, 627] width 232 height 14
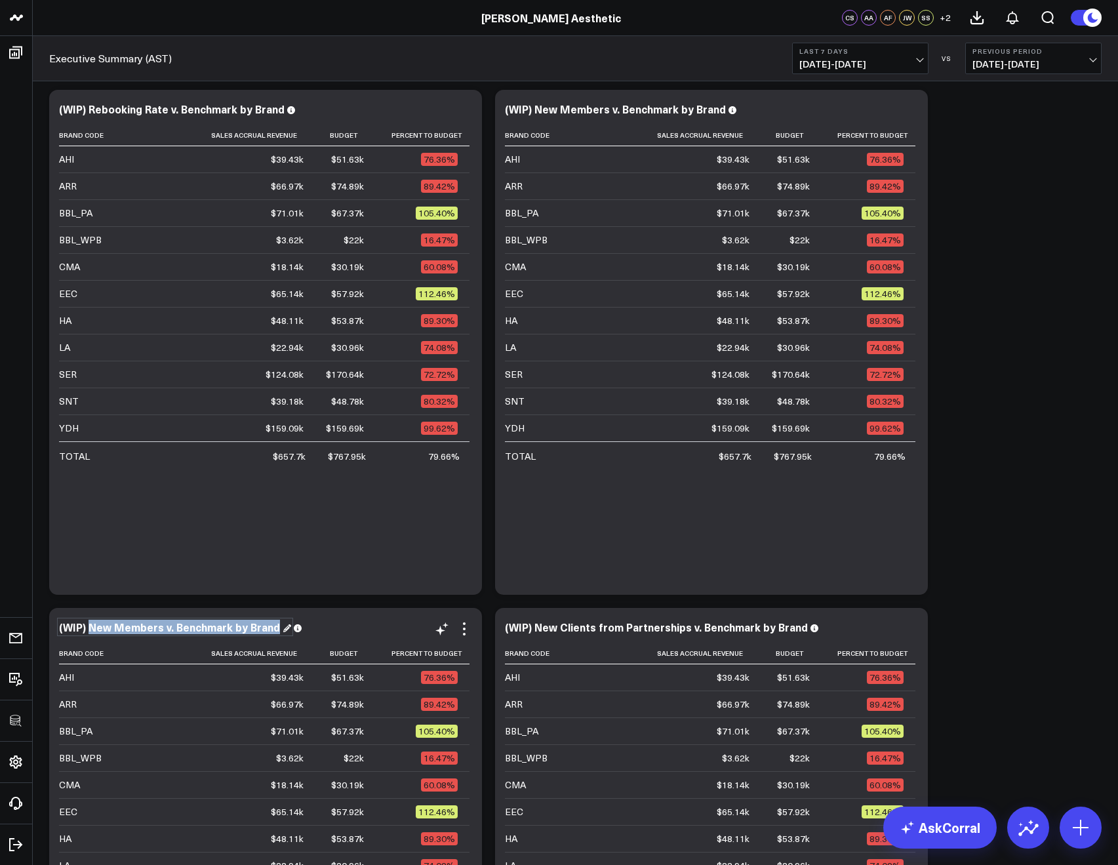
drag, startPoint x: 90, startPoint y: 627, endPoint x: 280, endPoint y: 640, distance: 189.9
click at [280, 640] on div "(WIP) New Members v. Benchmark by Brand Brand Code Sales Accrual Revenue Budget…" at bounding box center [265, 860] width 413 height 479
copy div "New Members v. Benchmark by Brand"
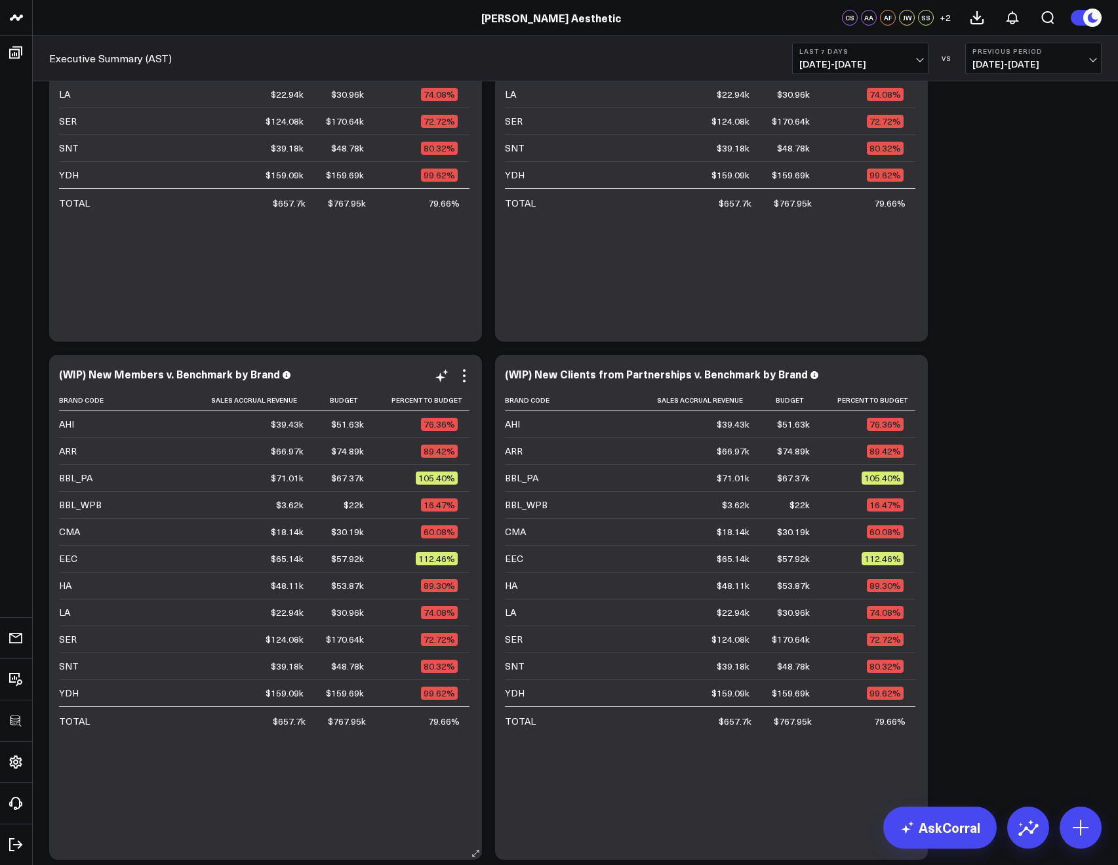
scroll to position [1207, 0]
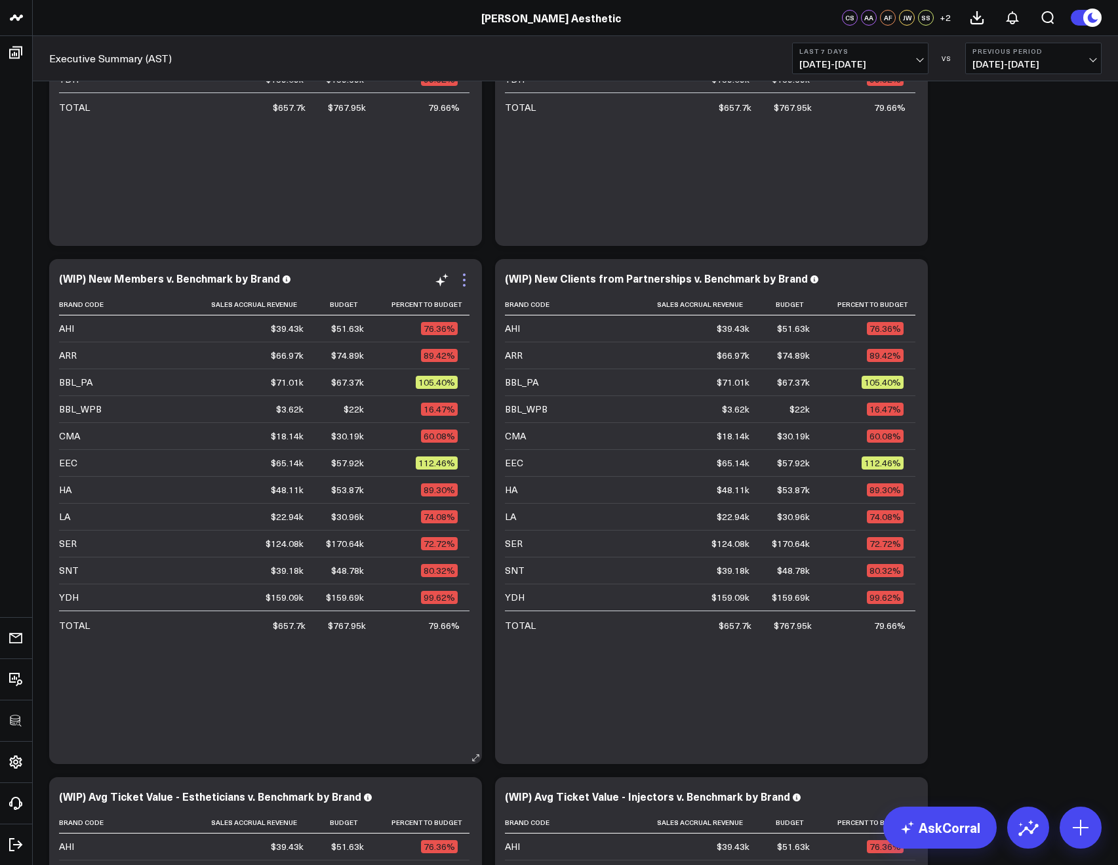
click at [463, 275] on icon at bounding box center [464, 280] width 16 height 16
click at [0, 0] on button "Remove" at bounding box center [0, 0] width 0 height 0
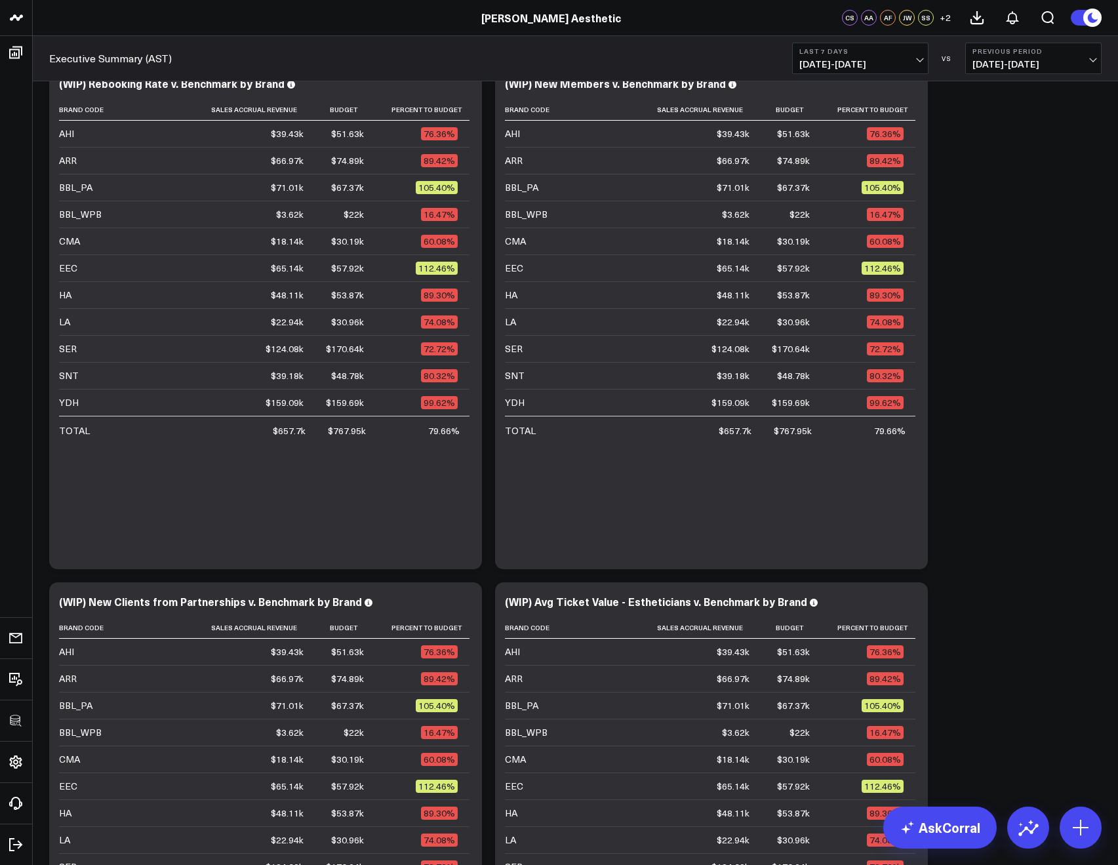
scroll to position [888, 0]
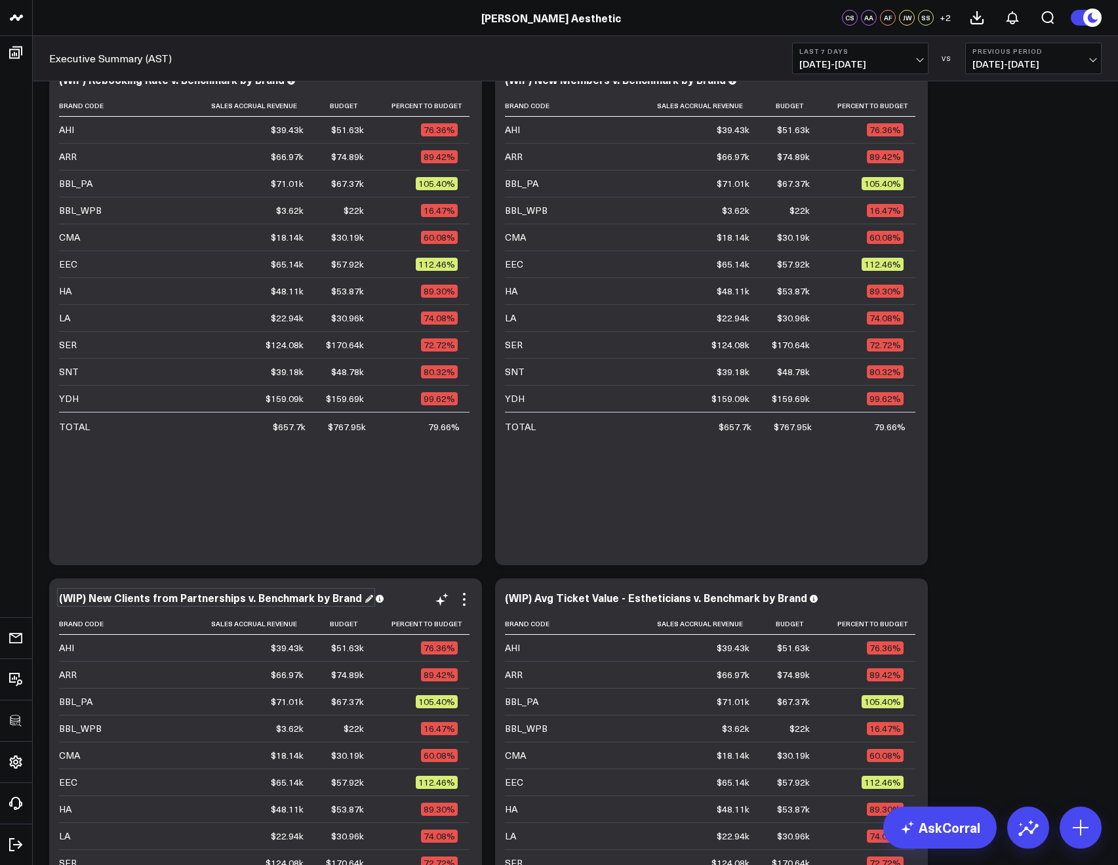
click at [115, 593] on div "(WIP) New Clients from Partnerships v. Benchmark by Brand" at bounding box center [216, 597] width 314 height 14
click at [96, 595] on div "(WIP) New Clients from Partnerships v. Benchmark by Brand" at bounding box center [216, 597] width 314 height 14
drag, startPoint x: 85, startPoint y: 597, endPoint x: 355, endPoint y: 604, distance: 270.2
click at [355, 604] on div "(WIP) New Clients from Partnerships v. Benchmark by Brand" at bounding box center [216, 597] width 314 height 14
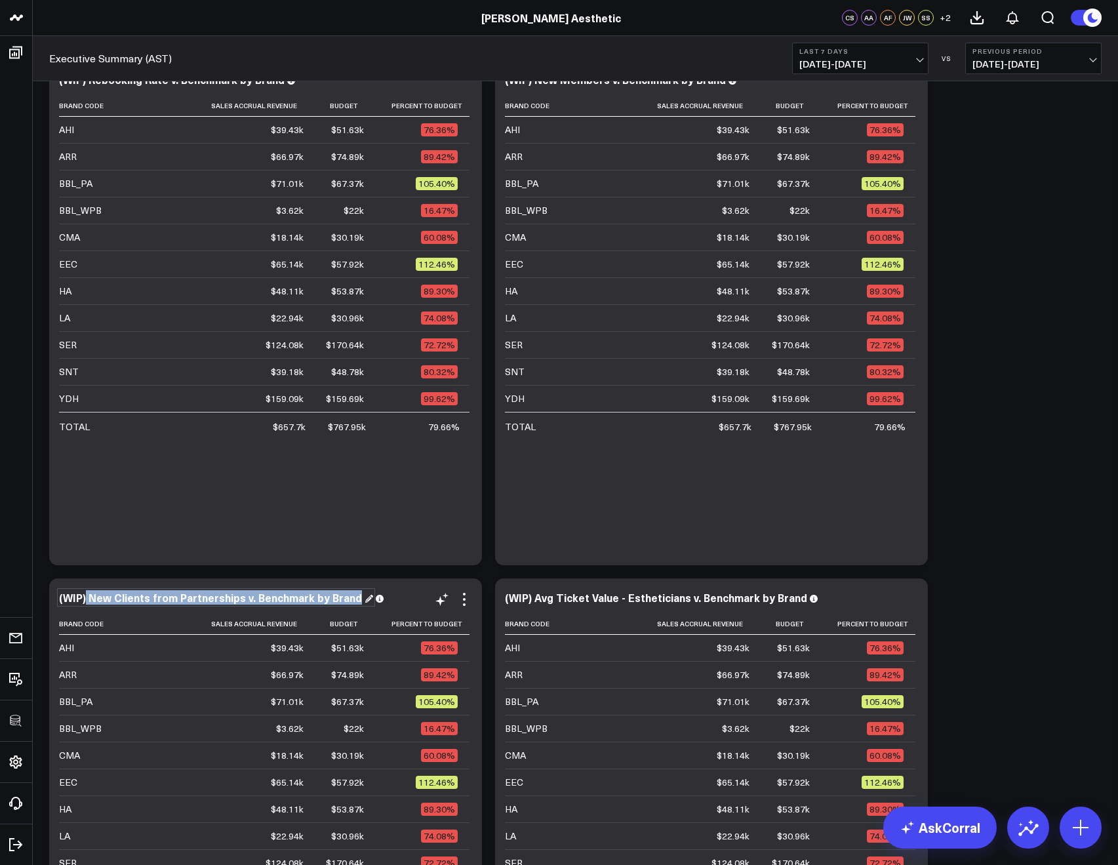
copy div "New Clients from Partnerships v. Benchmark by Brand"
click at [547, 595] on div "(WIP) Avg Ticket Value - Estheticians v. Benchmark by Brand" at bounding box center [661, 597] width 313 height 14
click at [537, 596] on div "(WIP) Avg Ticket Value - Estheticians v. Benchmark by Brand" at bounding box center [661, 597] width 313 height 14
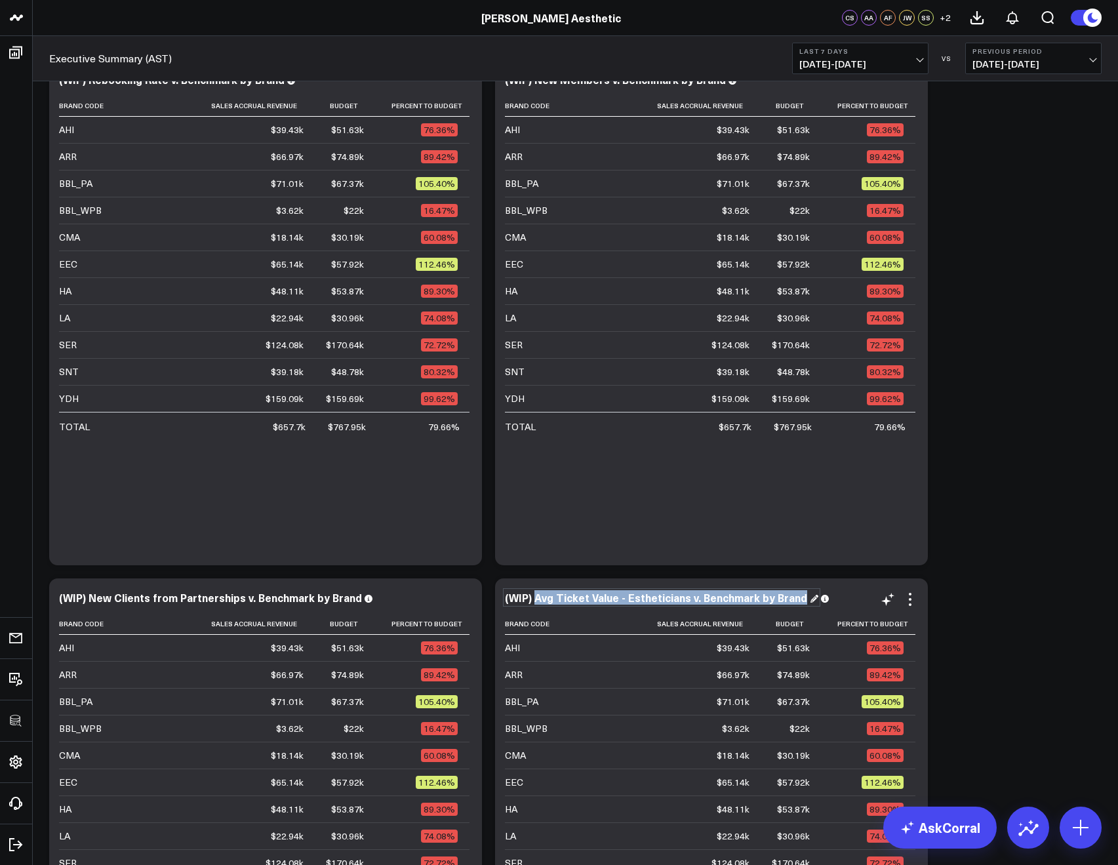
drag, startPoint x: 536, startPoint y: 597, endPoint x: 806, endPoint y: 606, distance: 270.2
click at [806, 606] on div "(WIP) Avg Ticket Value - Estheticians v. Benchmark by Brand" at bounding box center [711, 598] width 413 height 15
copy div "Avg Ticket Value - Estheticians v. Benchmark by Brand"
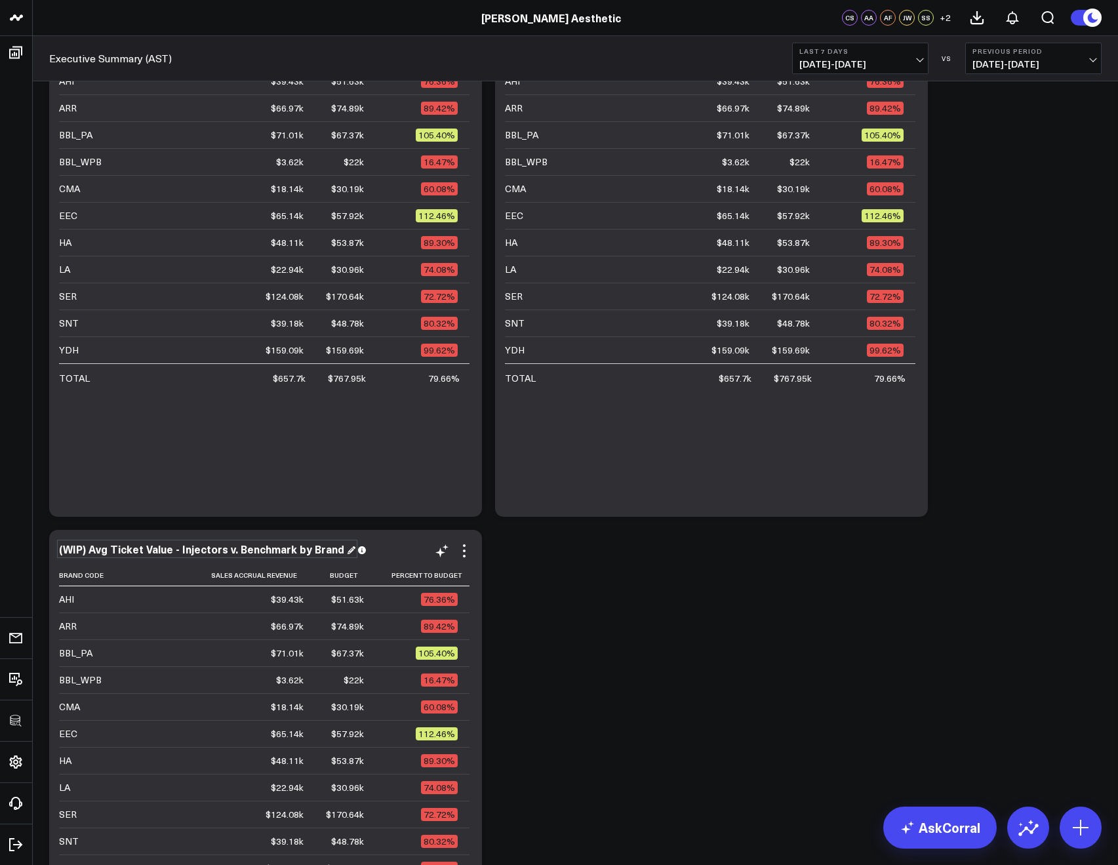
click at [92, 545] on div "(WIP) Avg Ticket Value - Injectors v. Benchmark by Brand" at bounding box center [207, 548] width 296 height 14
click at [90, 547] on div "(WIP) Avg Ticket Value - Injectors v. Benchmark by Brand" at bounding box center [207, 548] width 296 height 14
drag, startPoint x: 90, startPoint y: 549, endPoint x: 294, endPoint y: 559, distance: 204.8
click at [294, 559] on div "(WIP) Avg Ticket Value - Injectors v. Benchmark by Brand Brand Code Sales Accru…" at bounding box center [265, 782] width 413 height 479
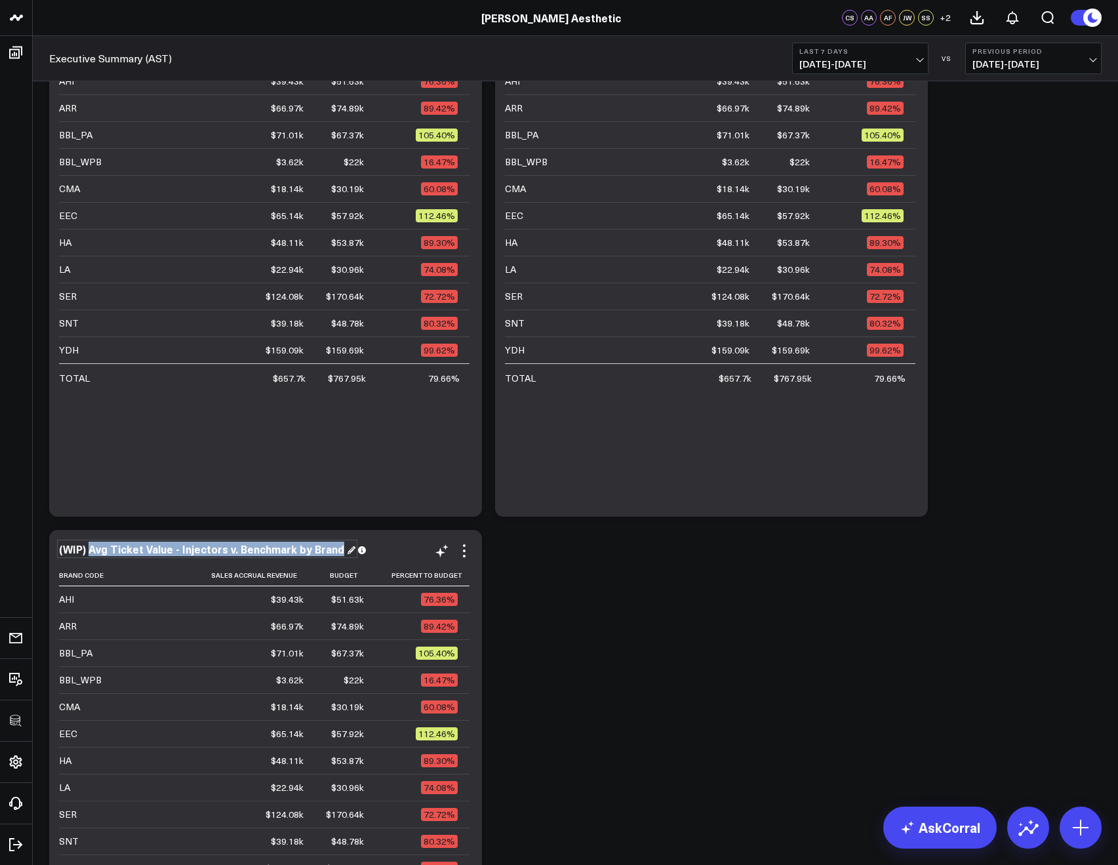
copy div "Avg Ticket Value - Injectors v. Benchmark by Brand"
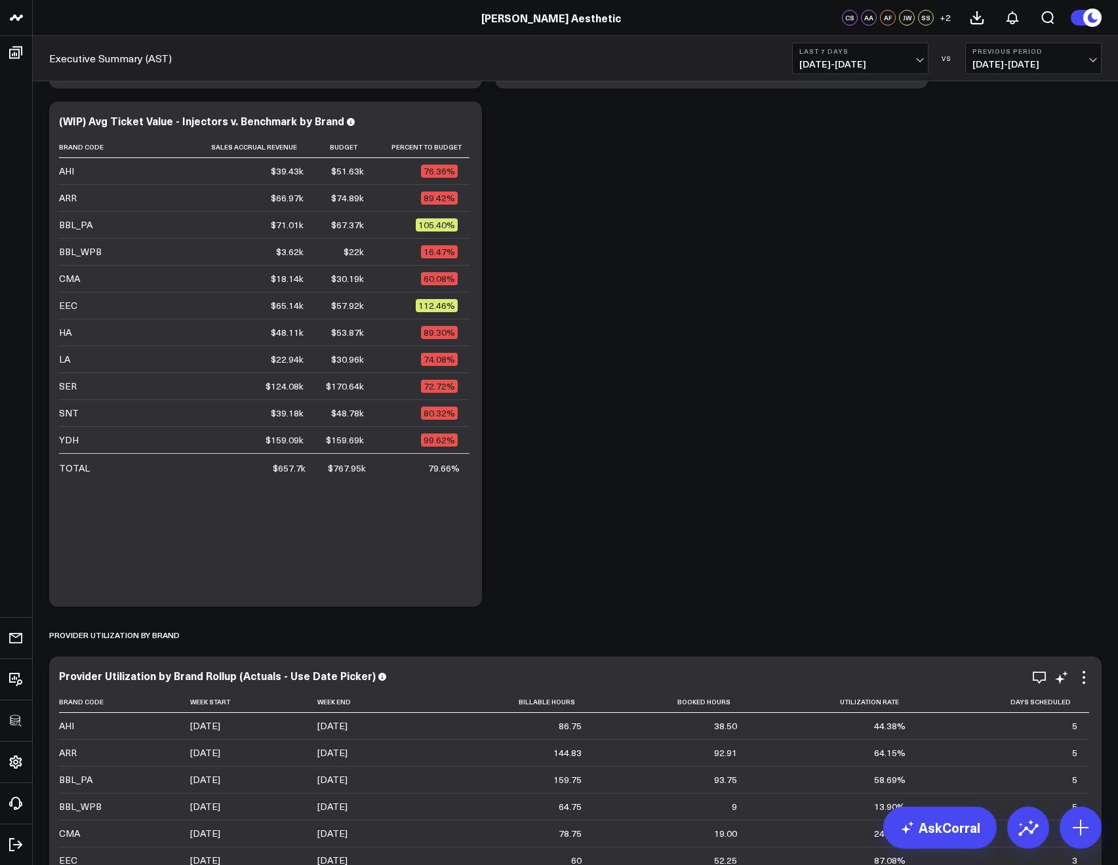
scroll to position [1811, 0]
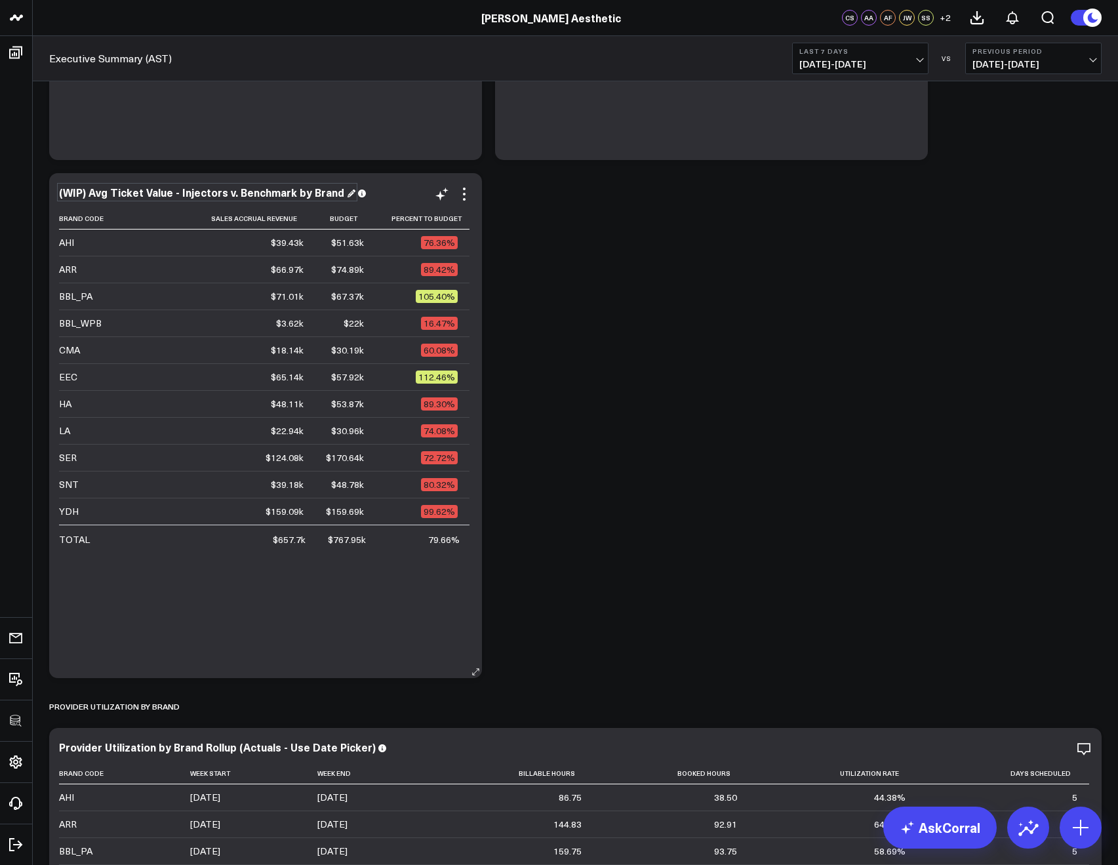
click at [192, 191] on div "(WIP) Avg Ticket Value - Injectors v. Benchmark by Brand" at bounding box center [207, 192] width 296 height 14
click at [104, 203] on div "(WIP) Avg Ticket Value - Injectors v. Benchmark by Brand Brand Code Sales Accru…" at bounding box center [265, 425] width 413 height 479
click at [96, 201] on div "(WIP) Avg Ticket Value - Injectors v. Benchmark by Brand" at bounding box center [265, 193] width 413 height 15
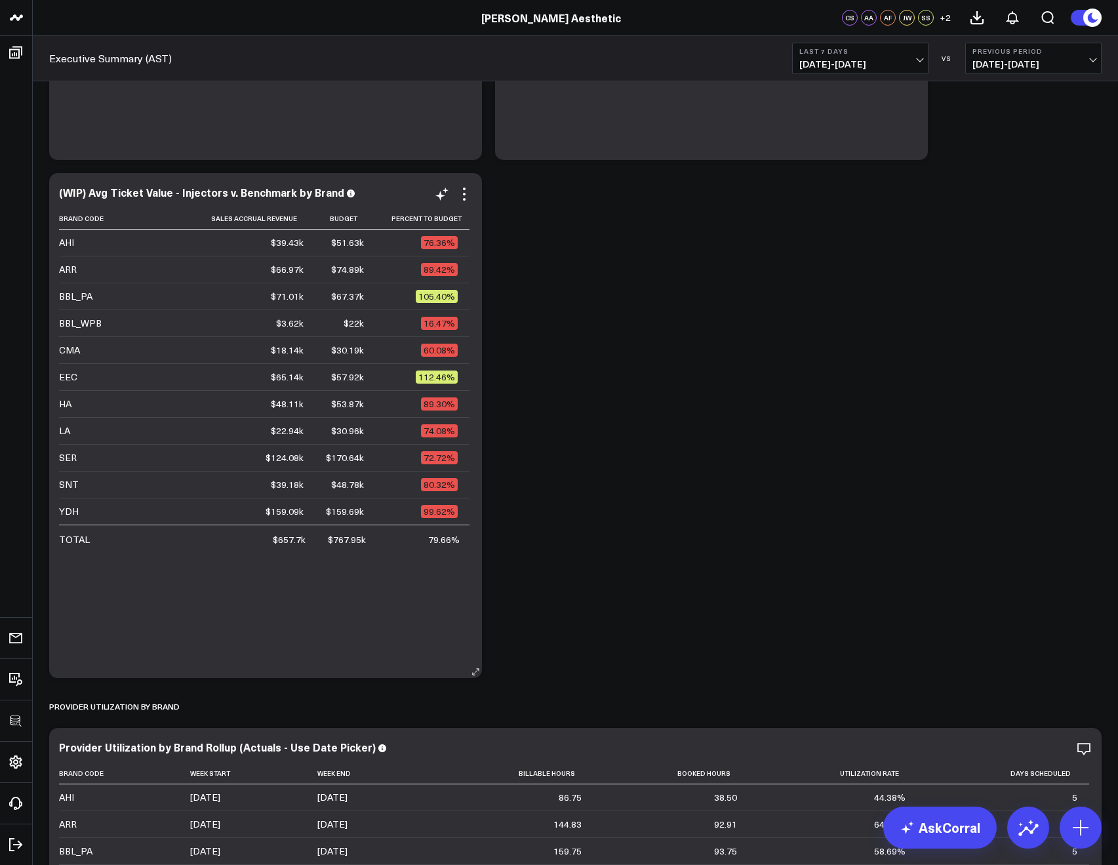
click at [93, 201] on div "(WIP) Avg Ticket Value - Injectors v. Benchmark by Brand" at bounding box center [265, 193] width 413 height 15
click at [92, 200] on div "(WIP) Avg Ticket Value - Injectors v. Benchmark by Brand" at bounding box center [265, 193] width 413 height 15
click at [94, 197] on div "(WIP) Avg Ticket Value - Injectors v. Benchmark by Brand" at bounding box center [207, 192] width 296 height 14
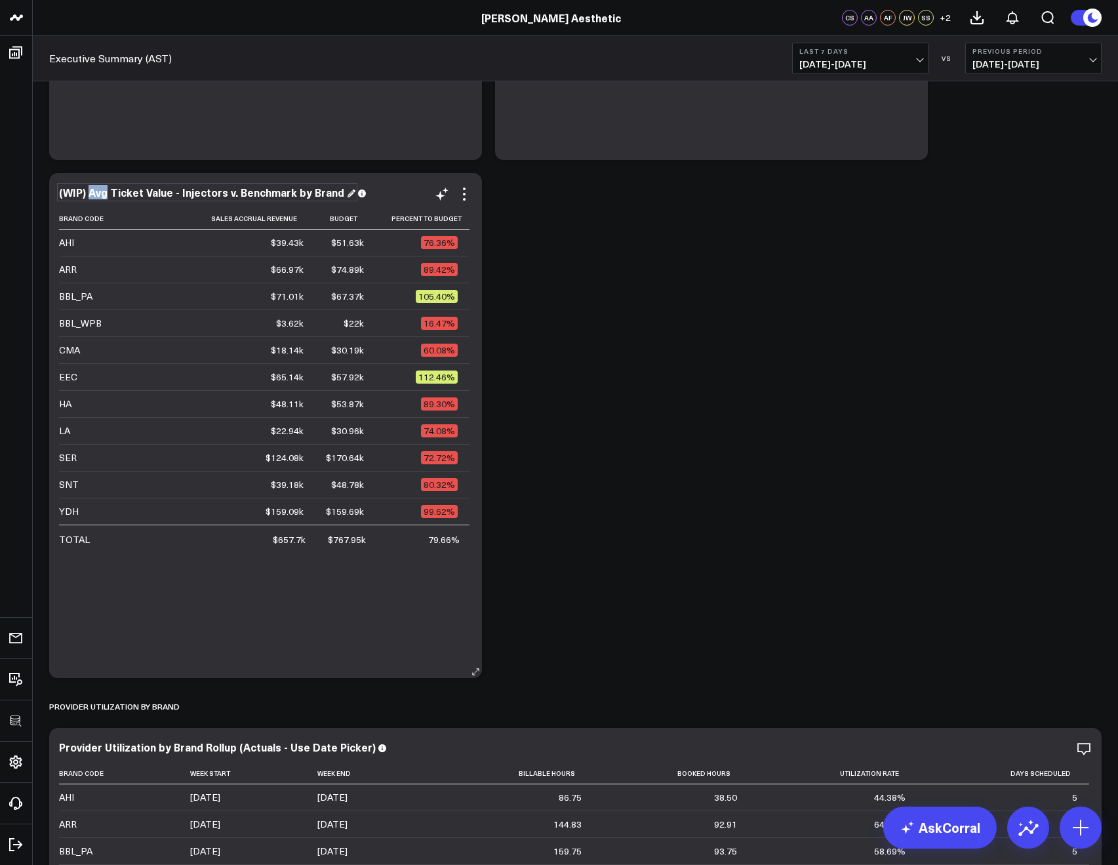
click at [91, 194] on div "(WIP) Avg Ticket Value - Injectors v. Benchmark by Brand" at bounding box center [207, 192] width 296 height 14
drag, startPoint x: 91, startPoint y: 193, endPoint x: 337, endPoint y: 189, distance: 245.9
click at [337, 189] on div "(WIP) Avg Ticket Value - Injectors v. Benchmark by Brand" at bounding box center [207, 192] width 296 height 14
copy div "Avg Ticket Value - Injectors v. Benchmark by Brand"
click at [476, 193] on div "(WIP) Avg Ticket Value - Injectors v. Benchmark by Brand Brand Code Sales Accru…" at bounding box center [265, 425] width 433 height 505
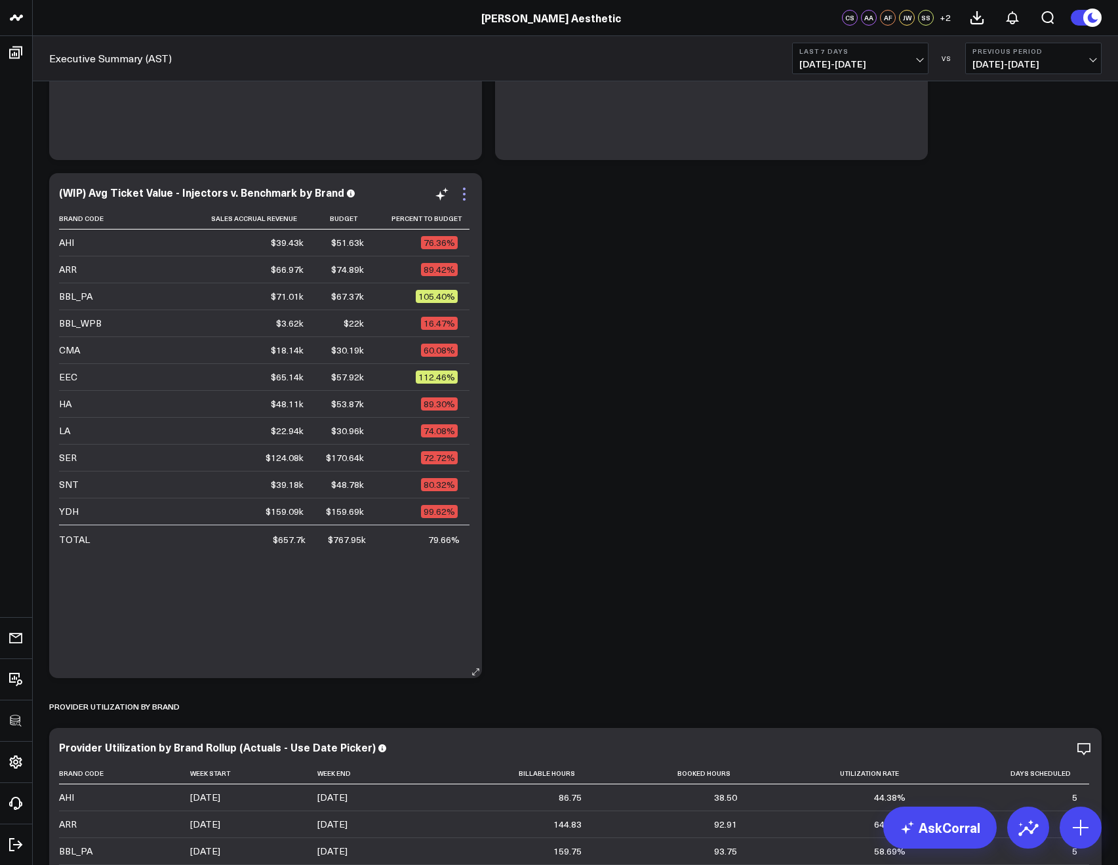
click at [470, 192] on icon at bounding box center [464, 194] width 16 height 16
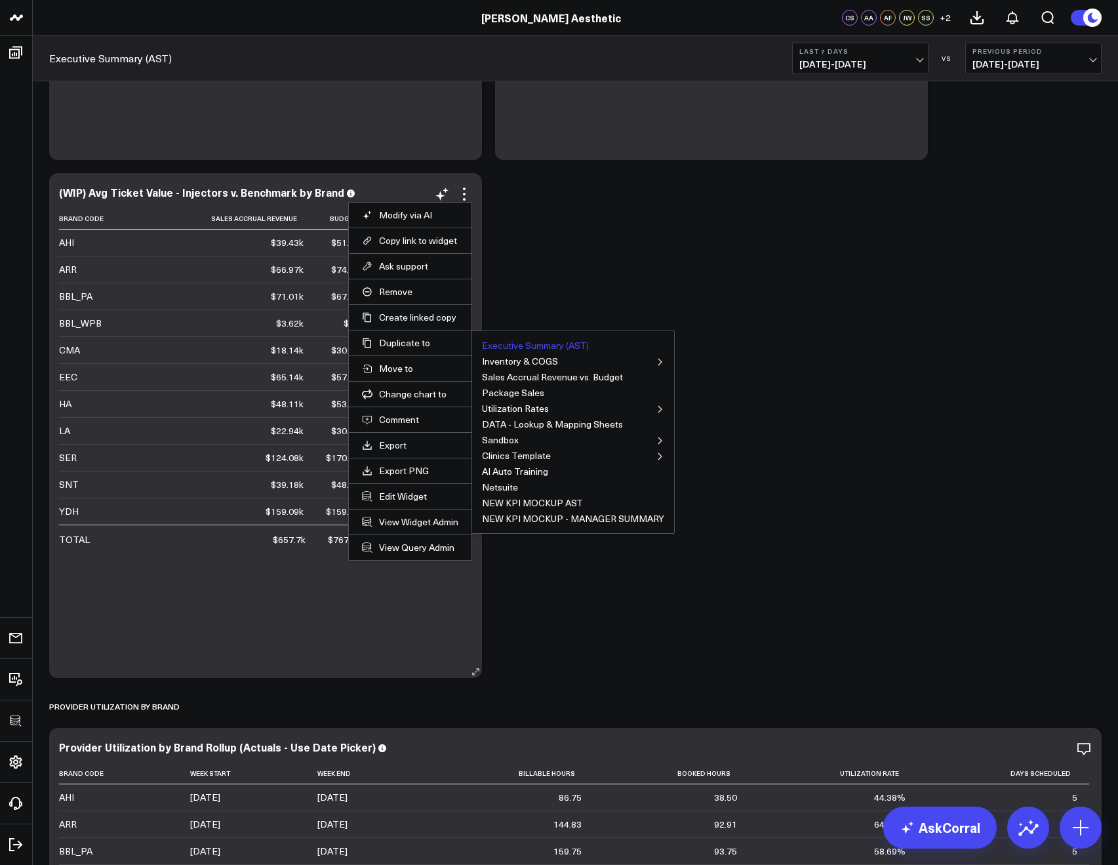
click at [519, 344] on button "Executive Summary (AST)" at bounding box center [535, 345] width 107 height 9
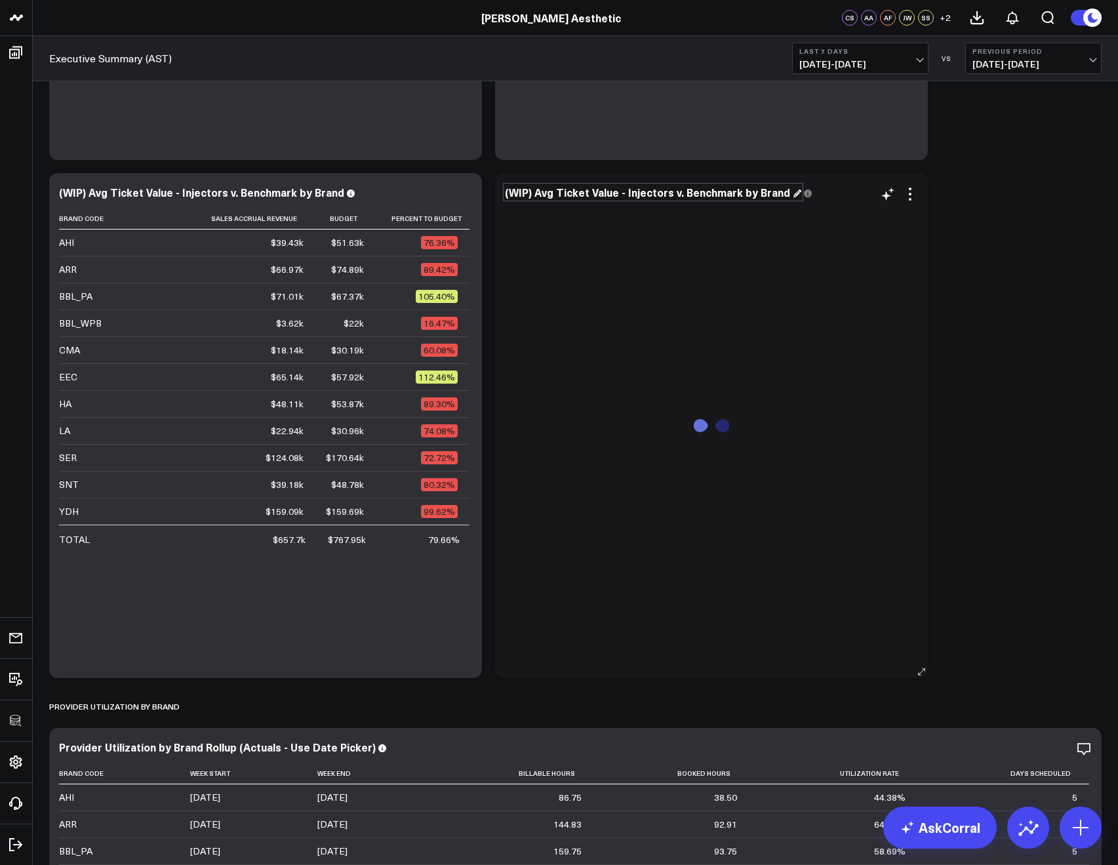
click at [574, 197] on div "(WIP) Avg Ticket Value - Injectors v. Benchmark by Brand" at bounding box center [653, 192] width 296 height 14
click at [544, 193] on div "(WIP) Avg Ticket Value - Injectors v. Benchmark by Brand" at bounding box center [653, 192] width 296 height 14
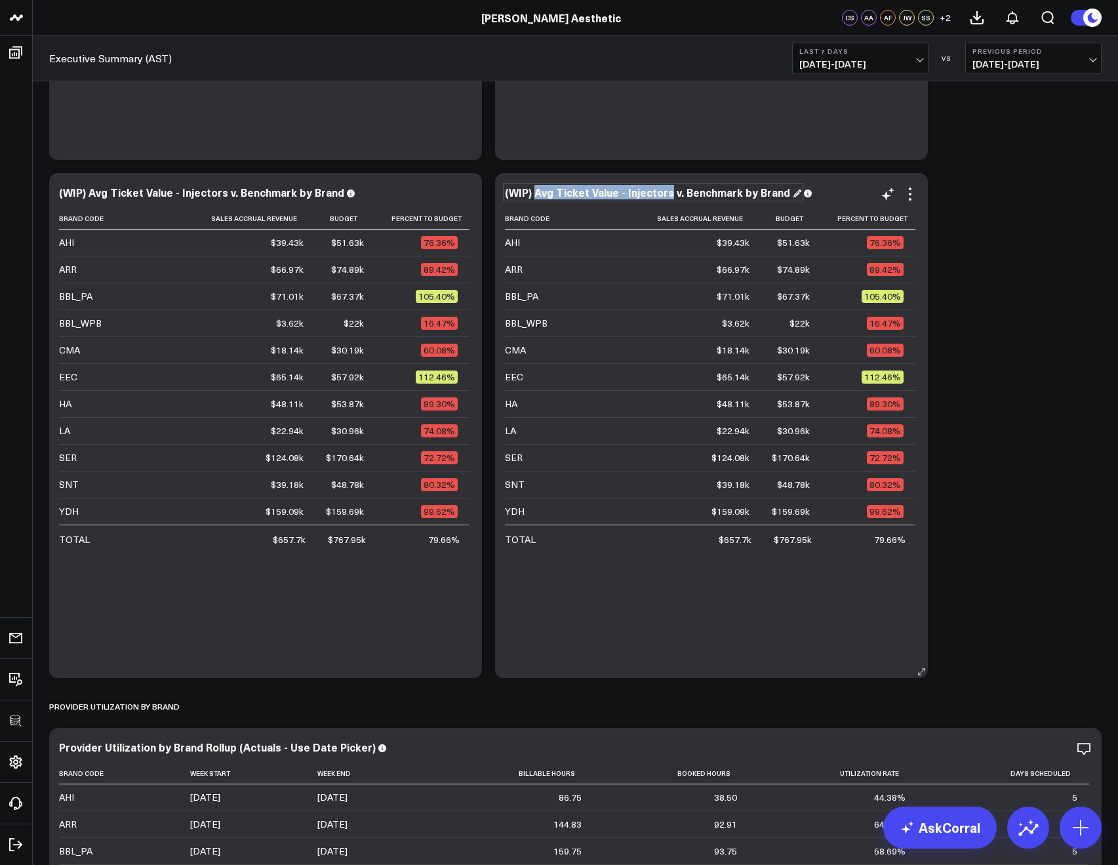
drag, startPoint x: 537, startPoint y: 193, endPoint x: 667, endPoint y: 198, distance: 129.9
click at [667, 198] on div "(WIP) Avg Ticket Value - Injectors v. Benchmark by Brand" at bounding box center [653, 192] width 296 height 14
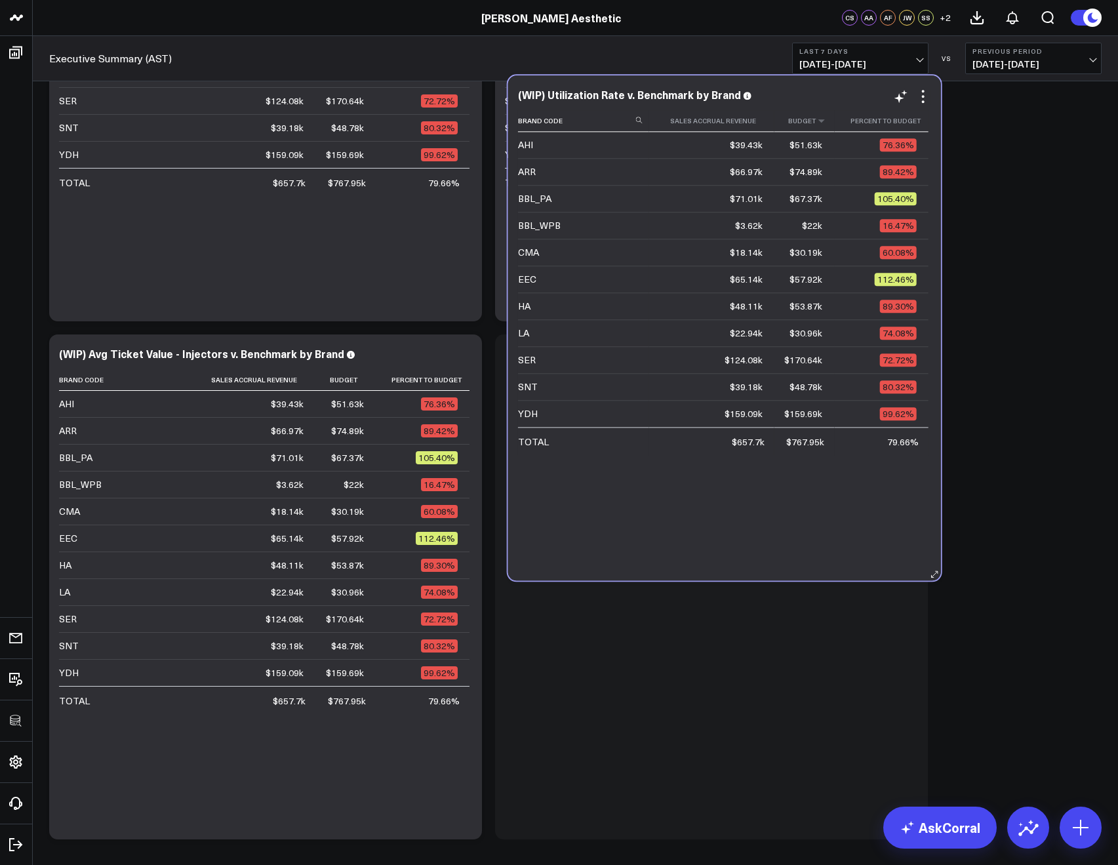
scroll to position [1493, 0]
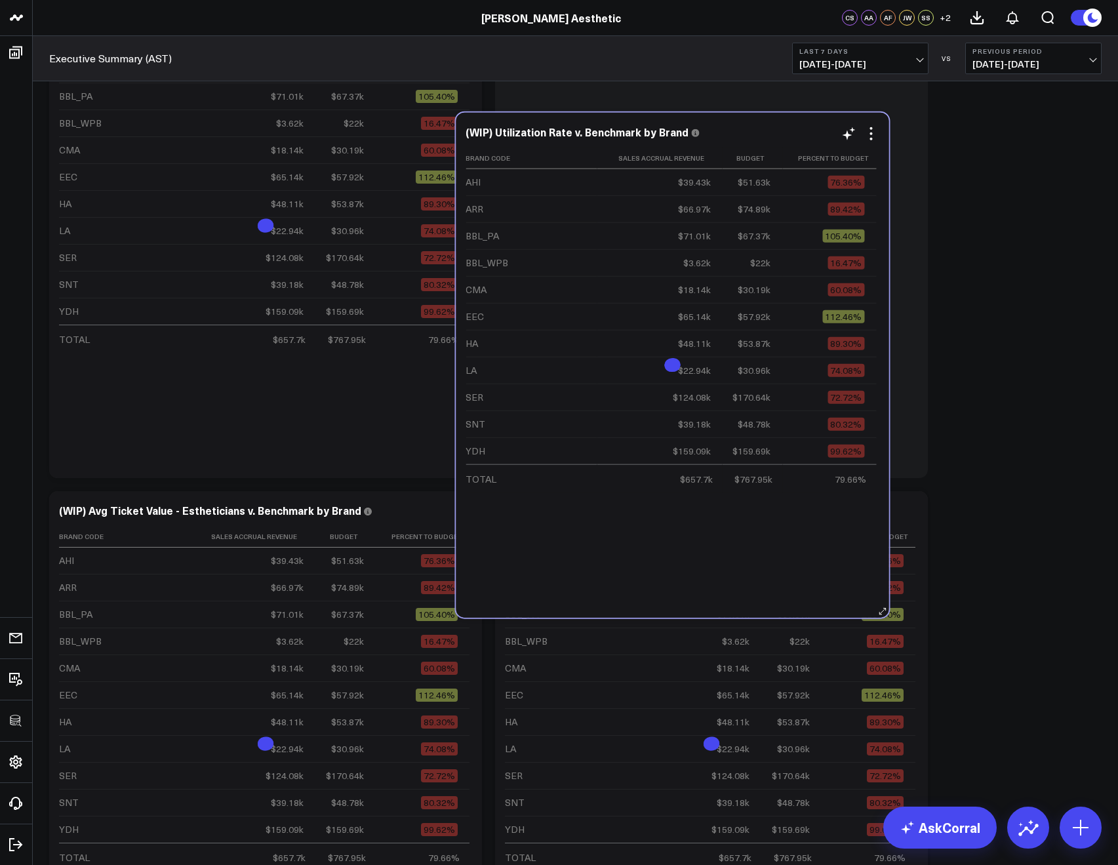
drag, startPoint x: 784, startPoint y: 373, endPoint x: 745, endPoint y: 146, distance: 230.1
click at [745, 146] on div "(WIP) Utilization Rate v. Benchmark by Brand Brand Code Sales Accrual Revenue B…" at bounding box center [671, 365] width 413 height 479
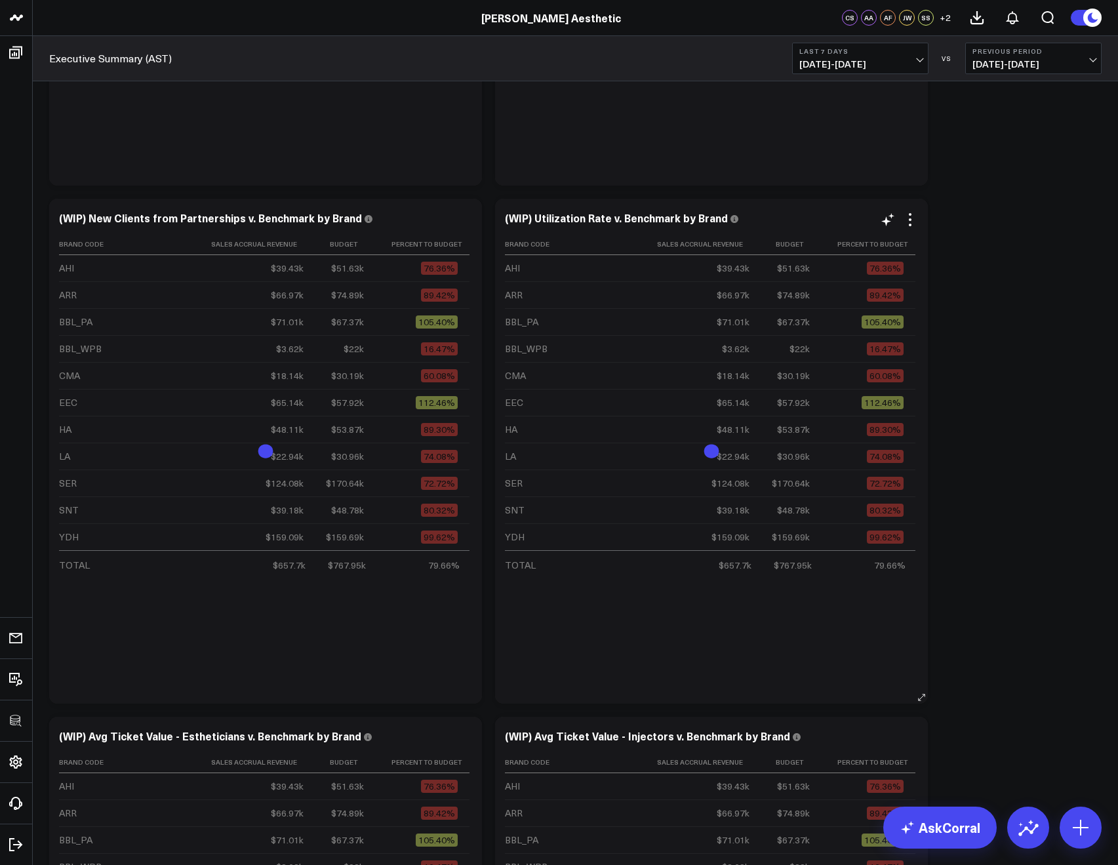
scroll to position [1263, 0]
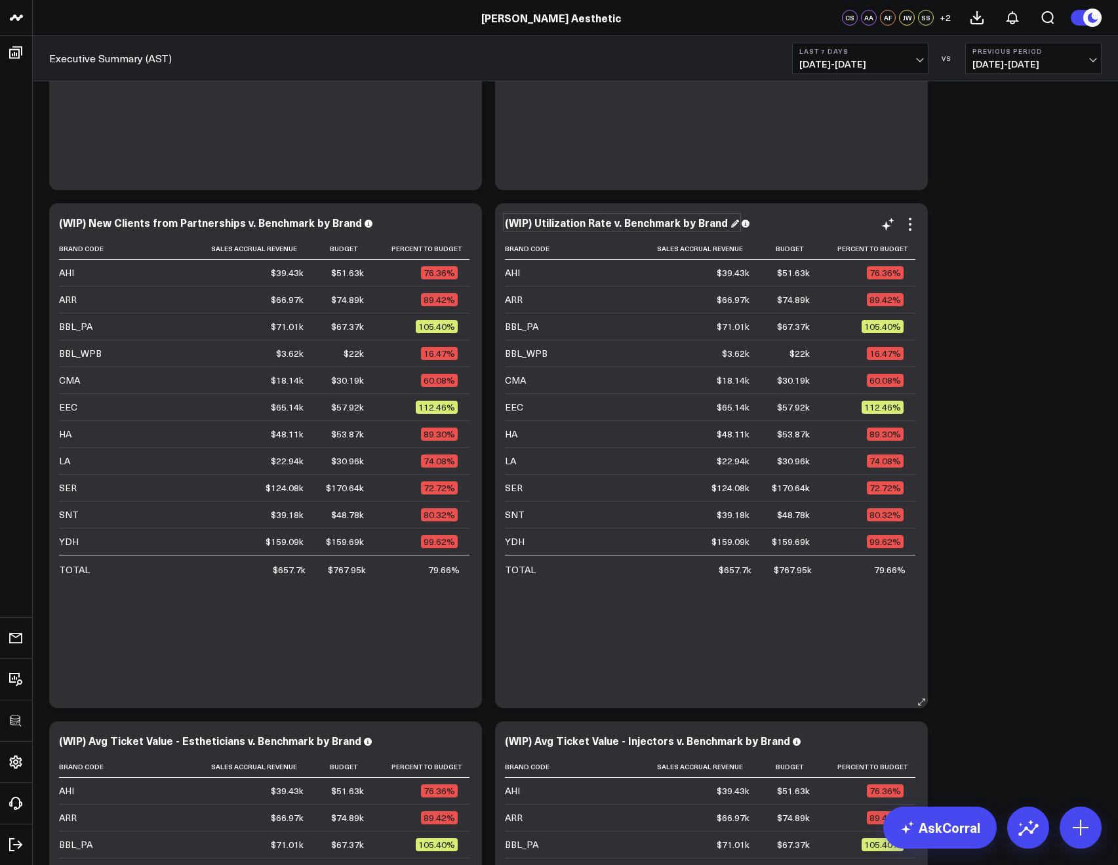
click at [597, 220] on div "(WIP) Utilization Rate v. Benchmark by Brand" at bounding box center [622, 222] width 234 height 14
click at [498, 230] on div "(WIP) Utilization Rate v. Benchmark by Brand Brand Code Sales Accrual Revenue B…" at bounding box center [711, 455] width 433 height 505
click at [543, 229] on div "(WIP) Utilization Rate v. Benchmark by Brand" at bounding box center [622, 222] width 234 height 14
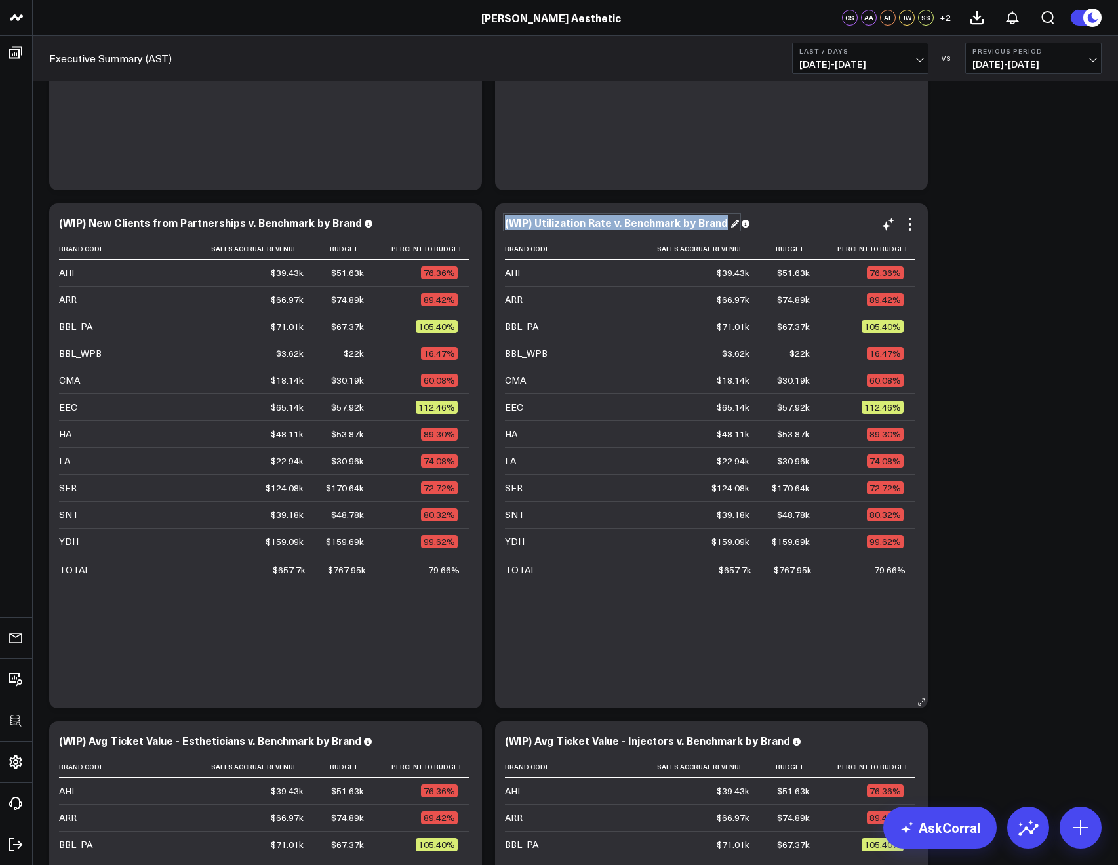
click at [543, 229] on div "(WIP) Utilization Rate v. Benchmark by Brand" at bounding box center [622, 222] width 234 height 14
click at [539, 226] on div "(WIP) Utilization Rate v. Benchmark by Brand" at bounding box center [622, 222] width 234 height 14
drag, startPoint x: 534, startPoint y: 224, endPoint x: 705, endPoint y: 230, distance: 171.2
click at [705, 230] on div "(WIP) Utilization Rate v. Benchmark by Brand" at bounding box center [711, 223] width 413 height 15
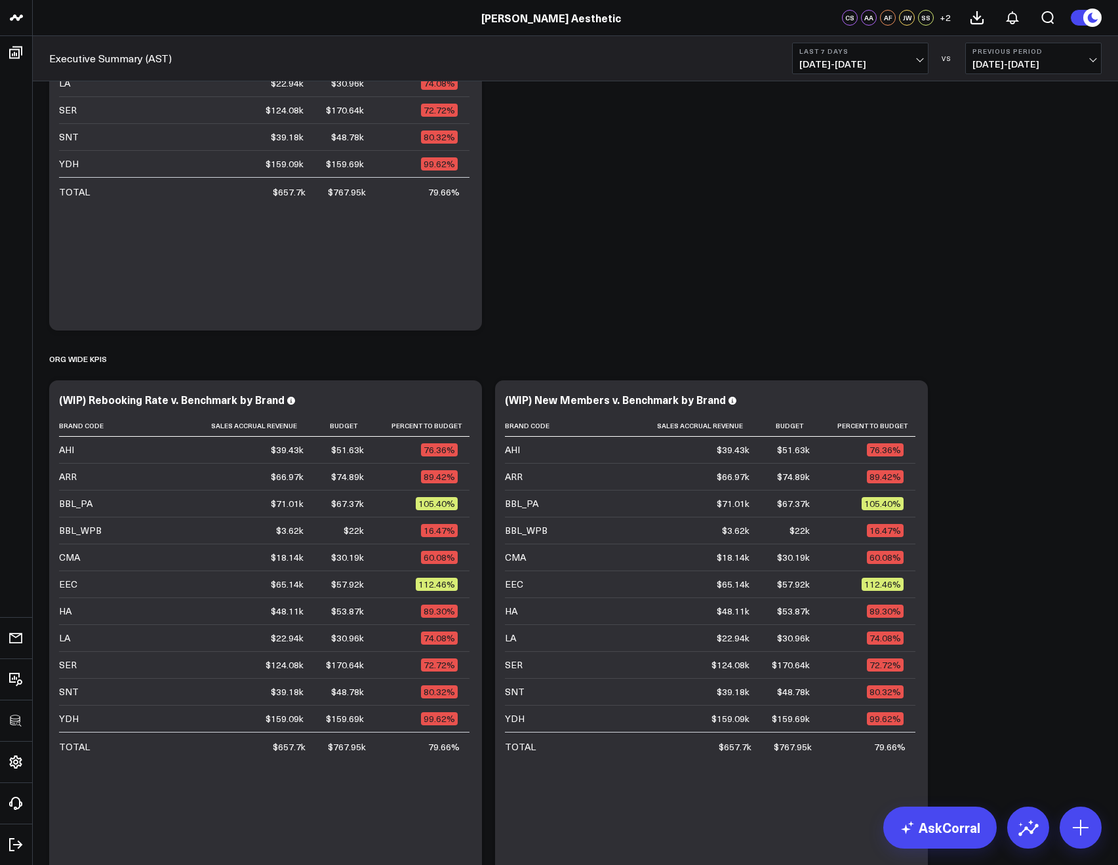
scroll to position [604, 0]
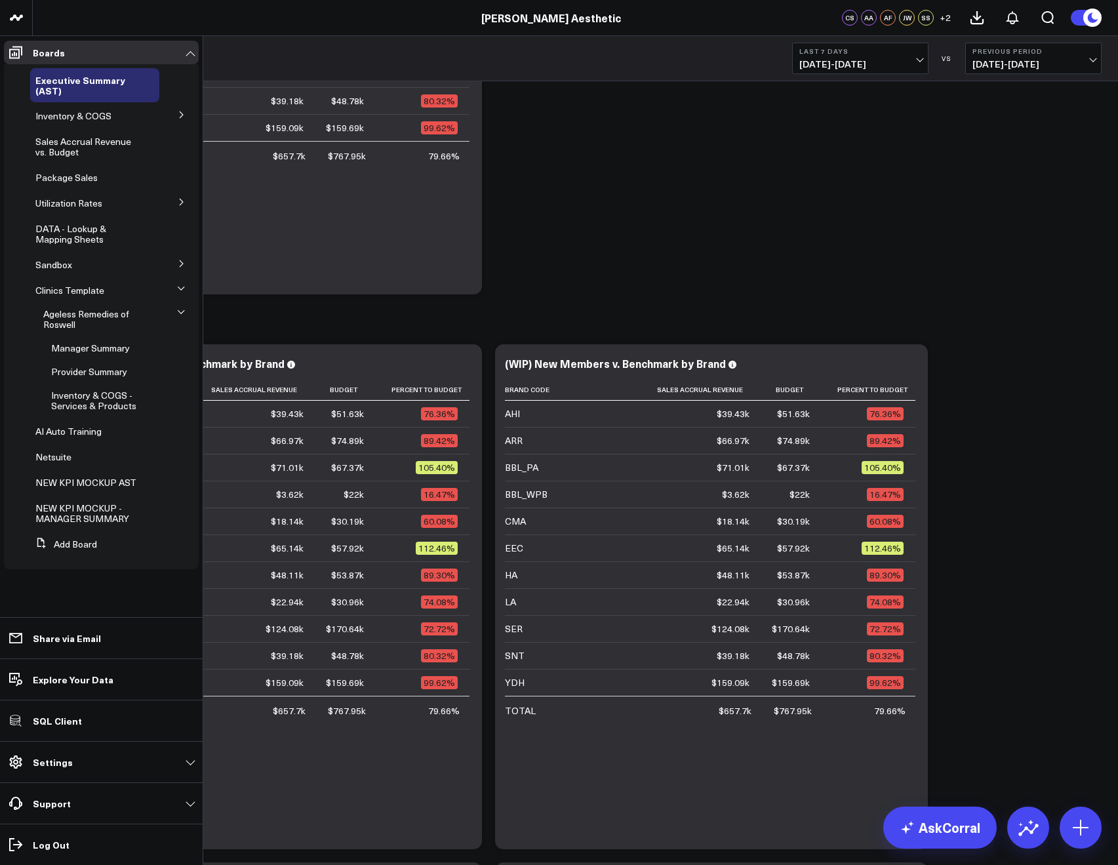
click at [180, 203] on icon at bounding box center [182, 202] width 8 height 8
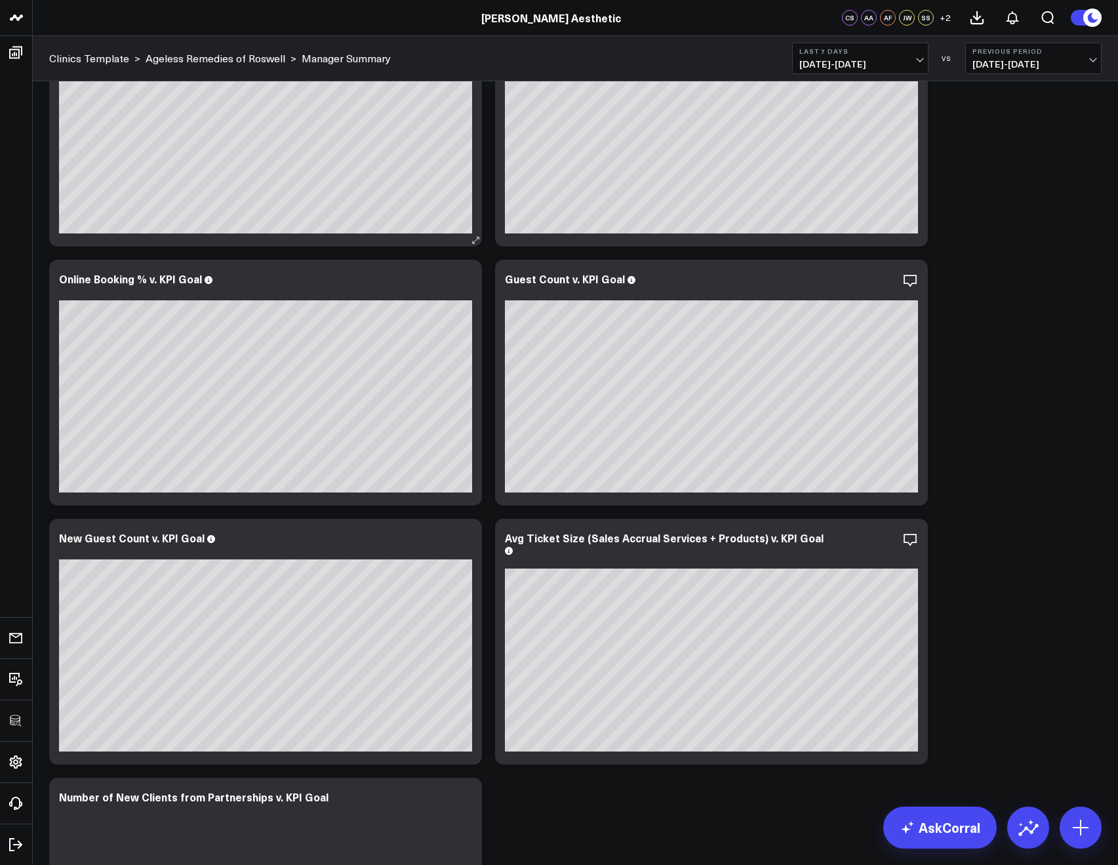
scroll to position [2964, 0]
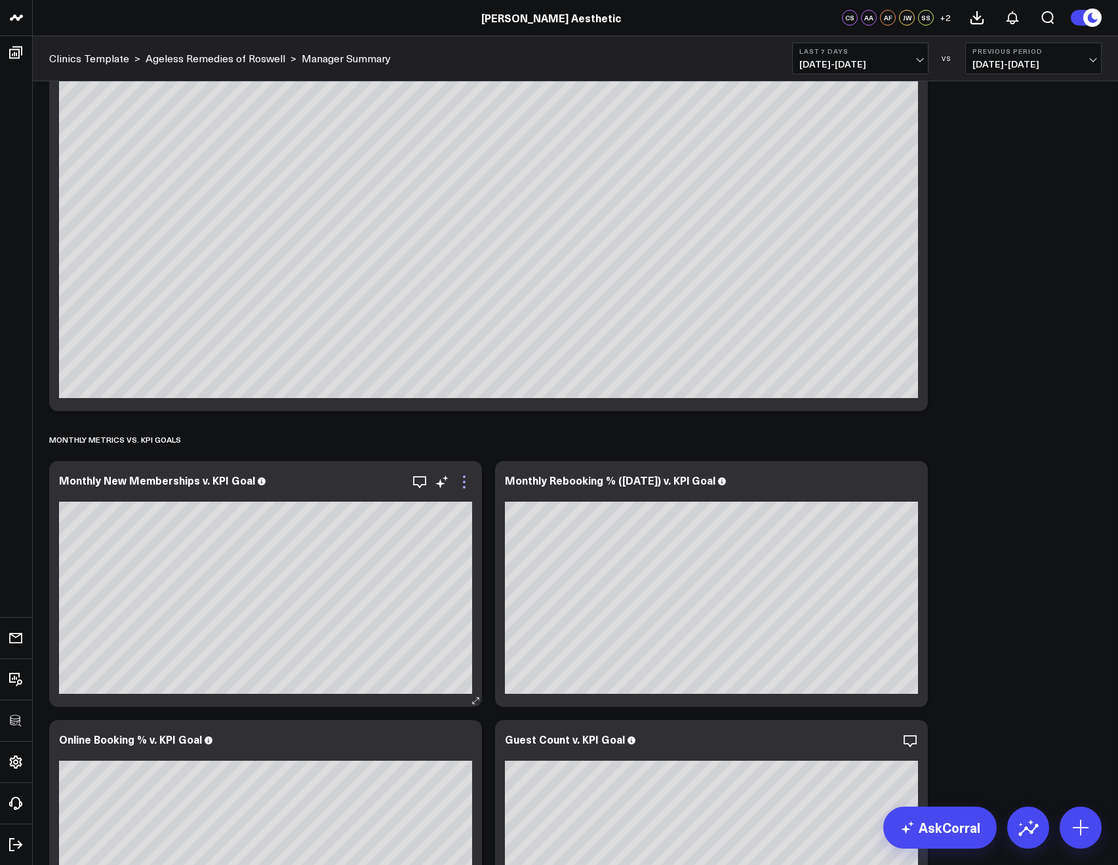
click at [465, 485] on icon at bounding box center [464, 482] width 16 height 16
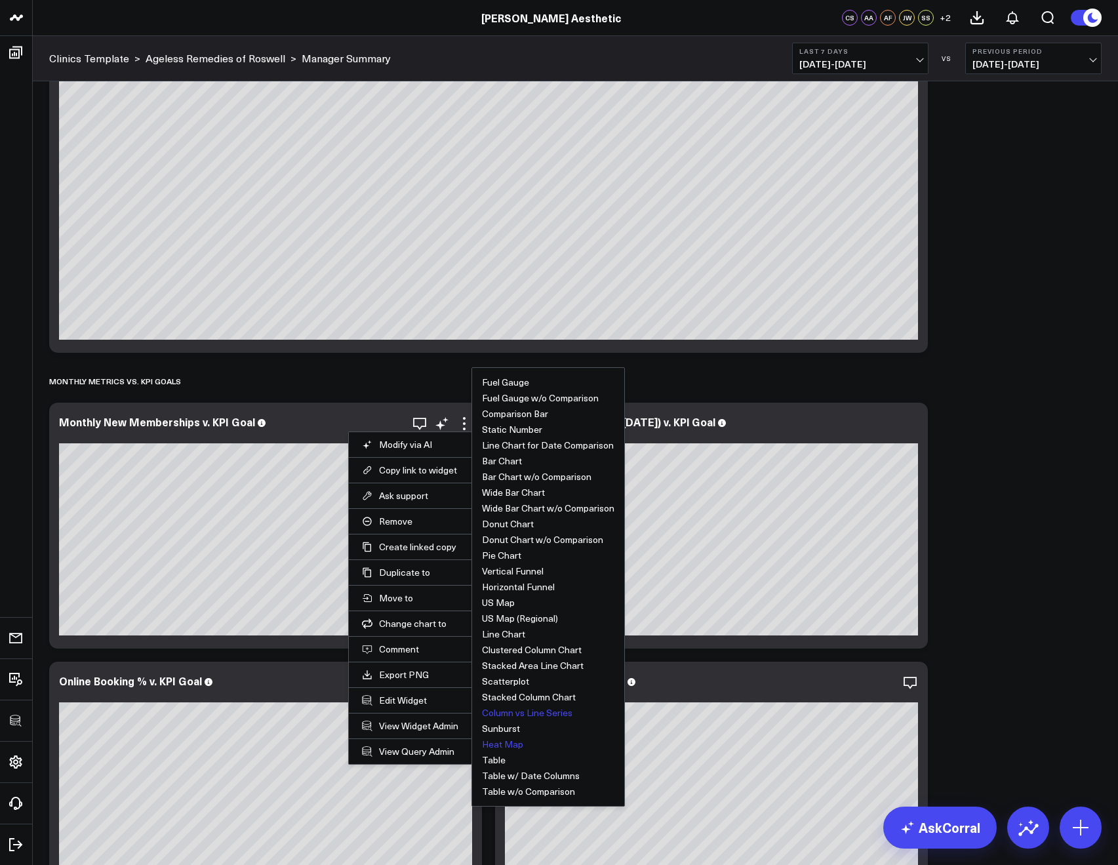
scroll to position [3103, 0]
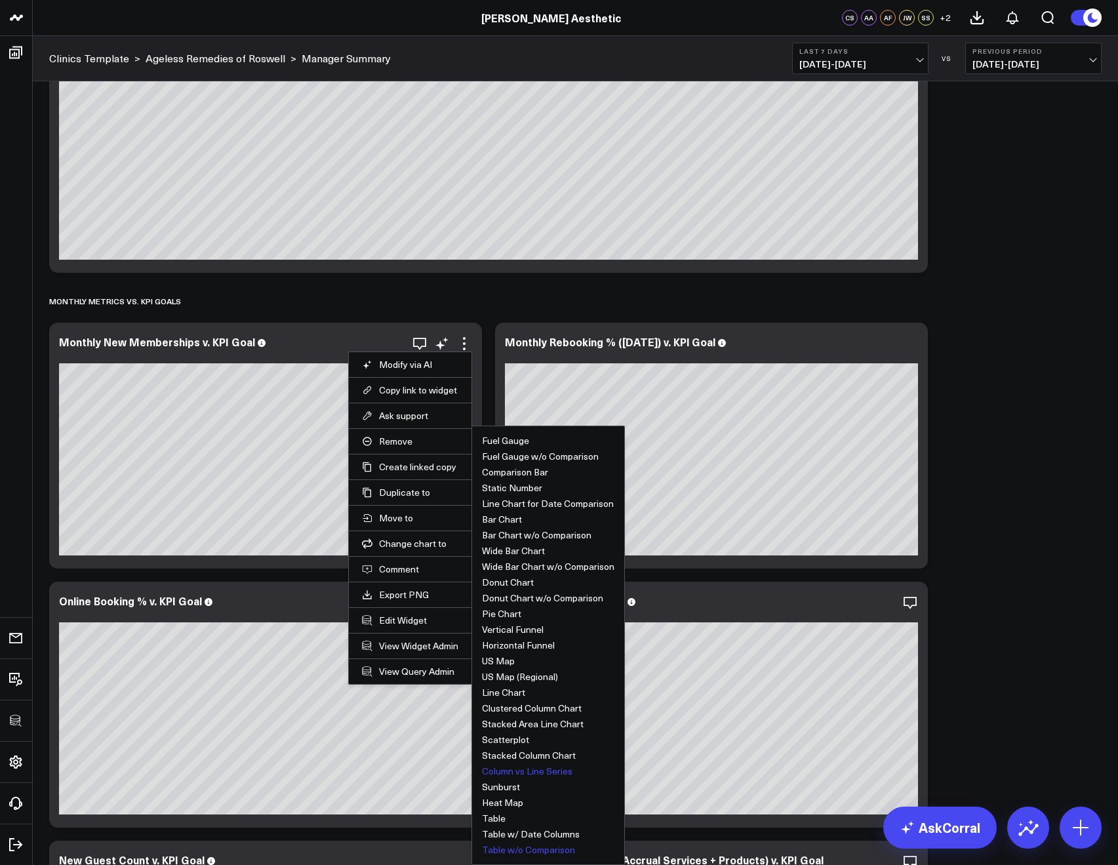
click at [511, 846] on button "Table w/o Comparison" at bounding box center [528, 849] width 93 height 9
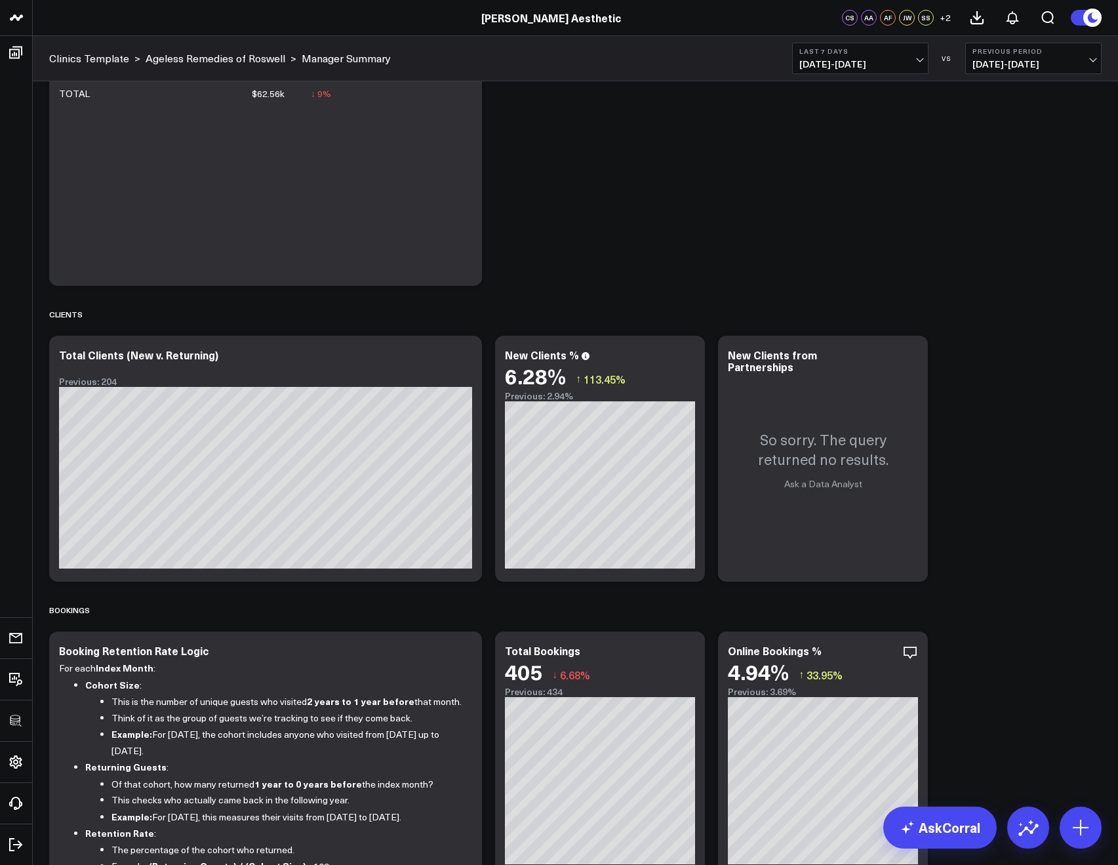
scroll to position [1180, 0]
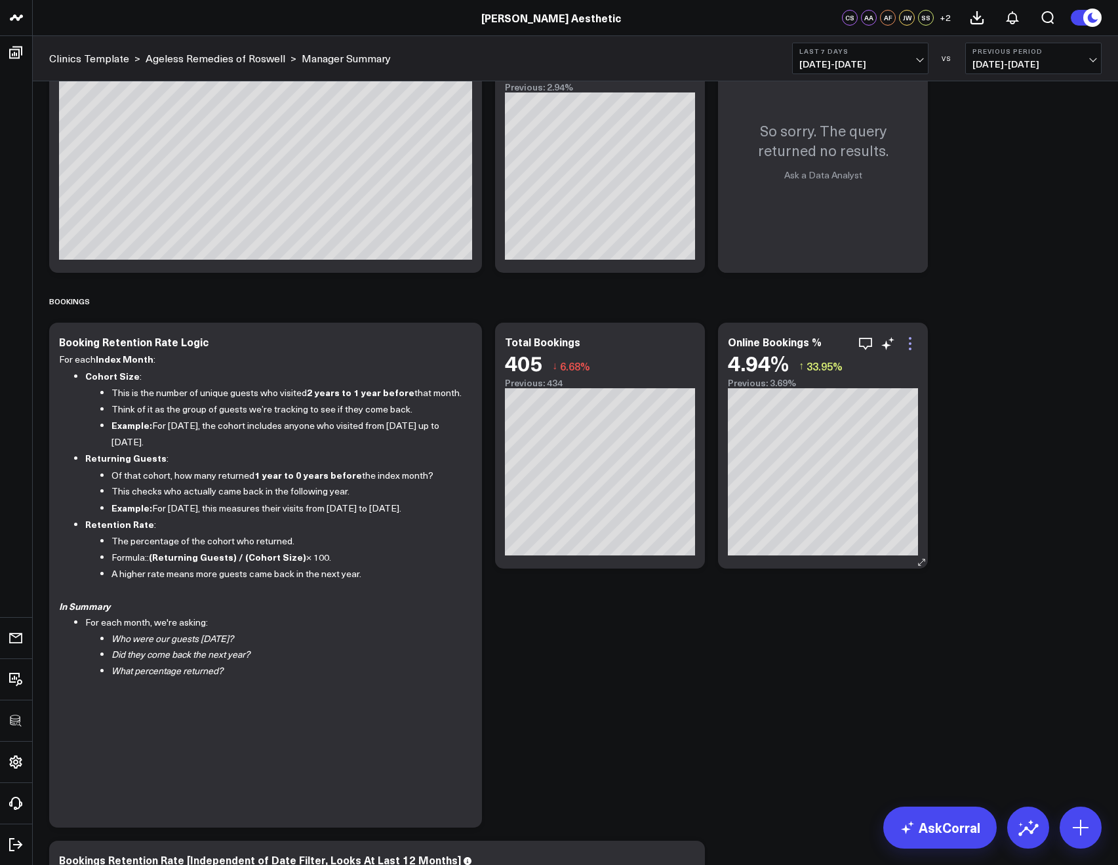
click at [912, 341] on icon at bounding box center [910, 344] width 16 height 16
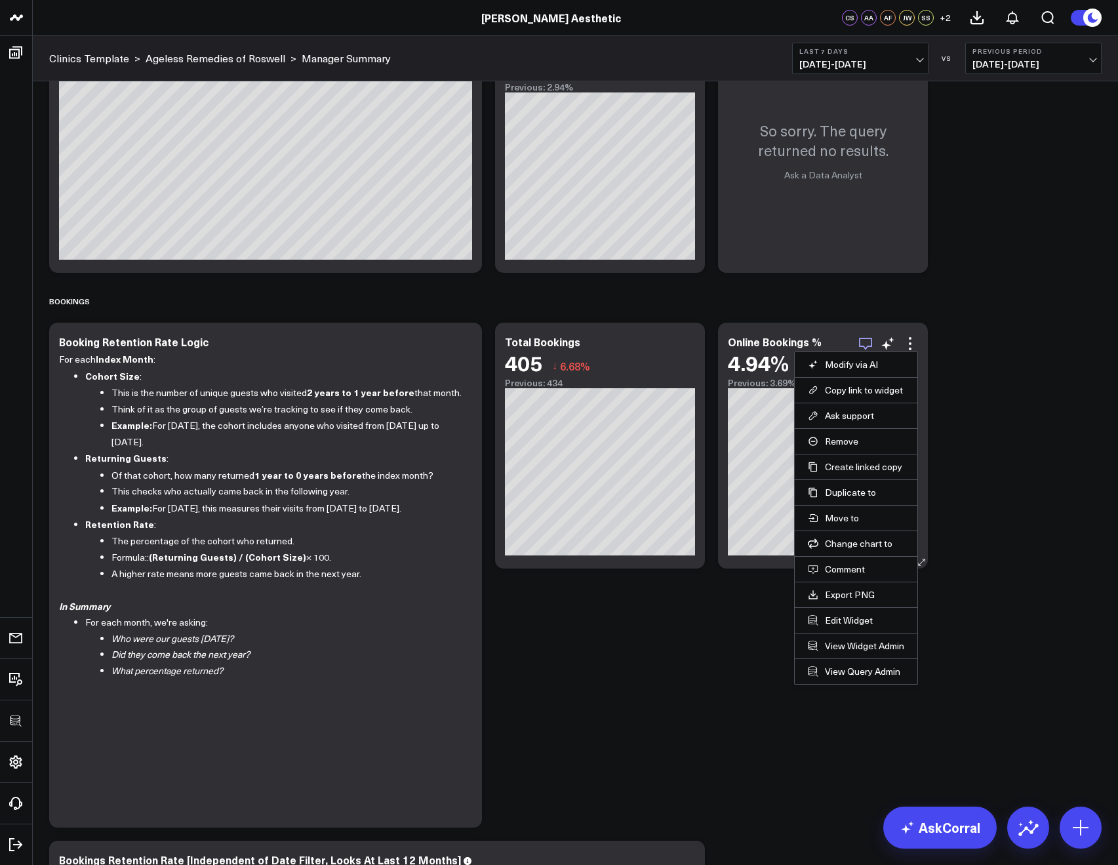
click at [870, 341] on icon "button" at bounding box center [865, 344] width 16 height 16
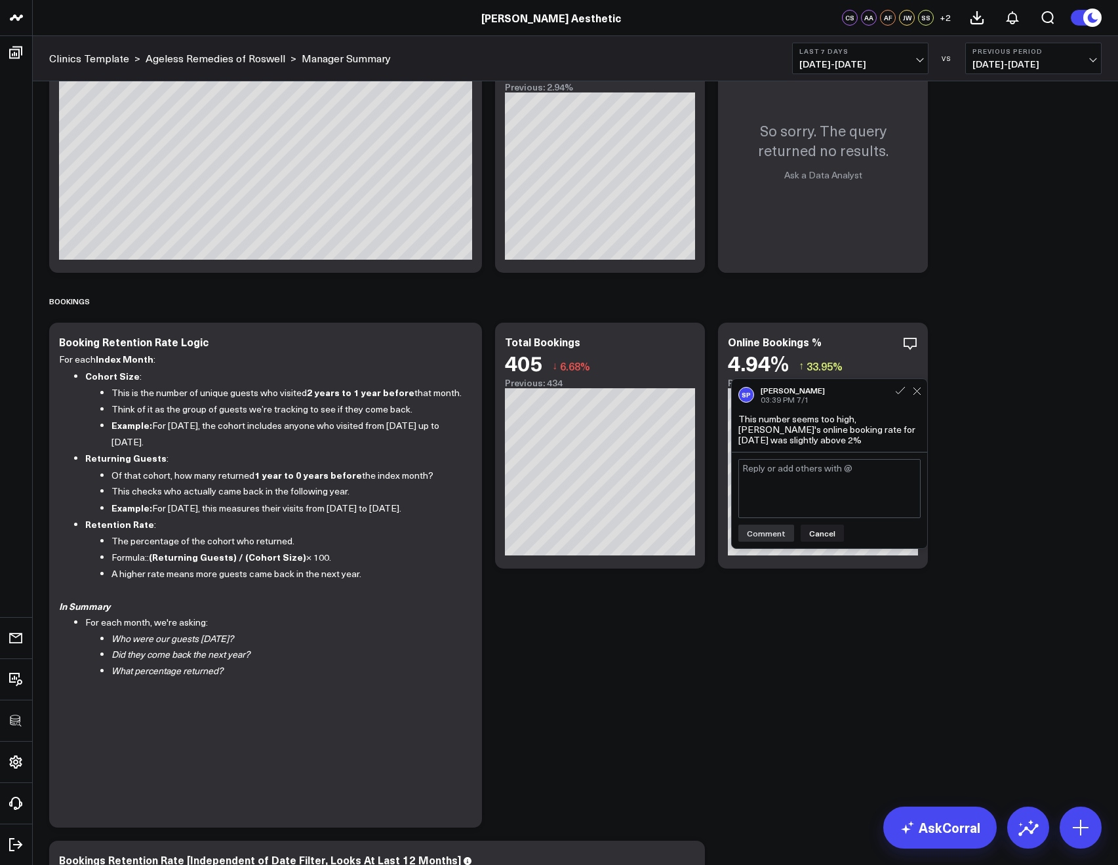
click at [813, 66] on span "08/19/25 - 08/25/25" at bounding box center [860, 64] width 122 height 10
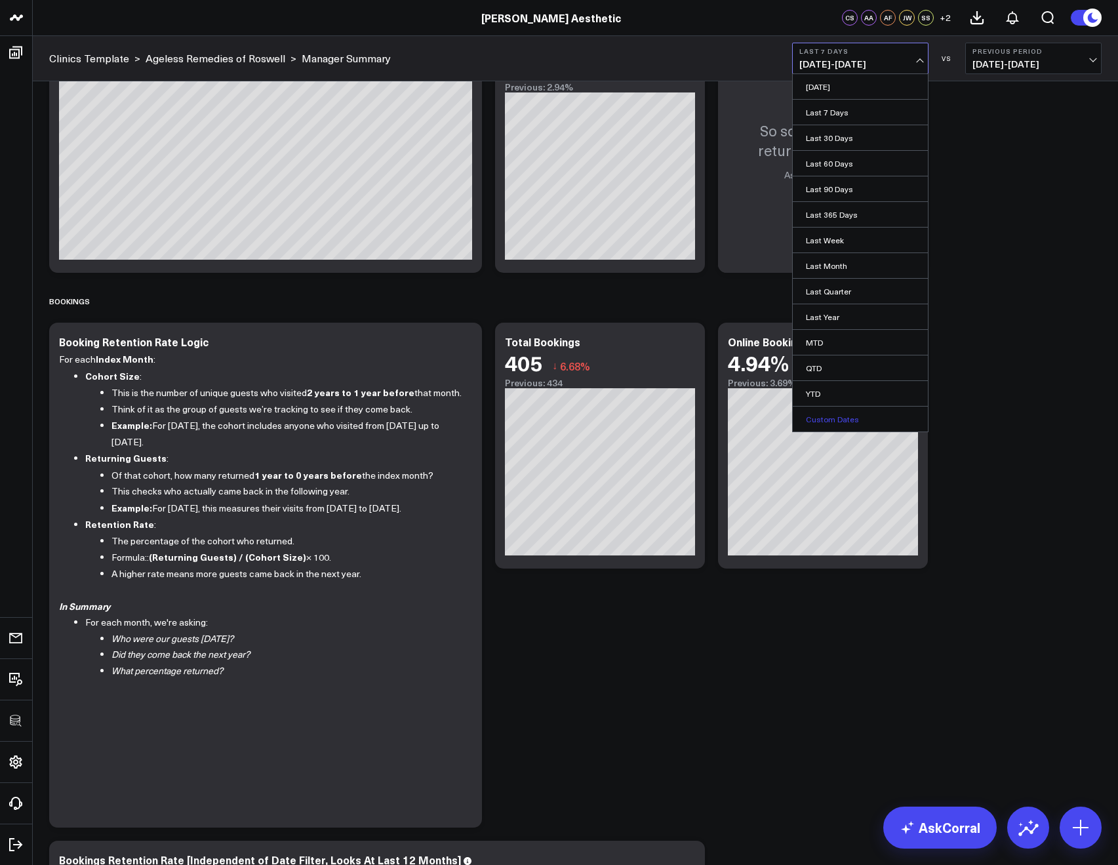
click at [835, 414] on link "Custom Dates" at bounding box center [860, 418] width 135 height 25
select select "7"
select select "2025"
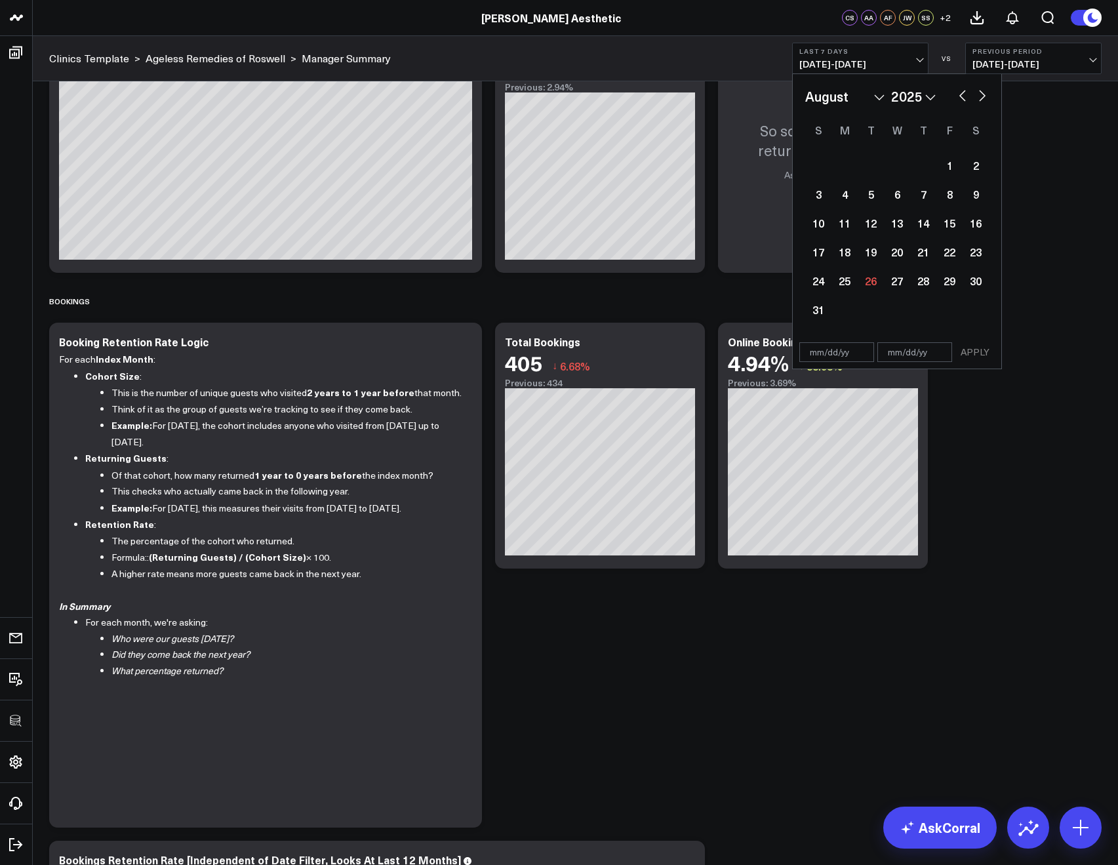
click at [953, 91] on div "January February March April May June July August September October November De…" at bounding box center [897, 97] width 184 height 20
click at [954, 92] on div "January February March April May June July August September October November De…" at bounding box center [897, 97] width 184 height 20
click at [956, 94] on button "button" at bounding box center [962, 95] width 13 height 16
select select "6"
select select "2025"
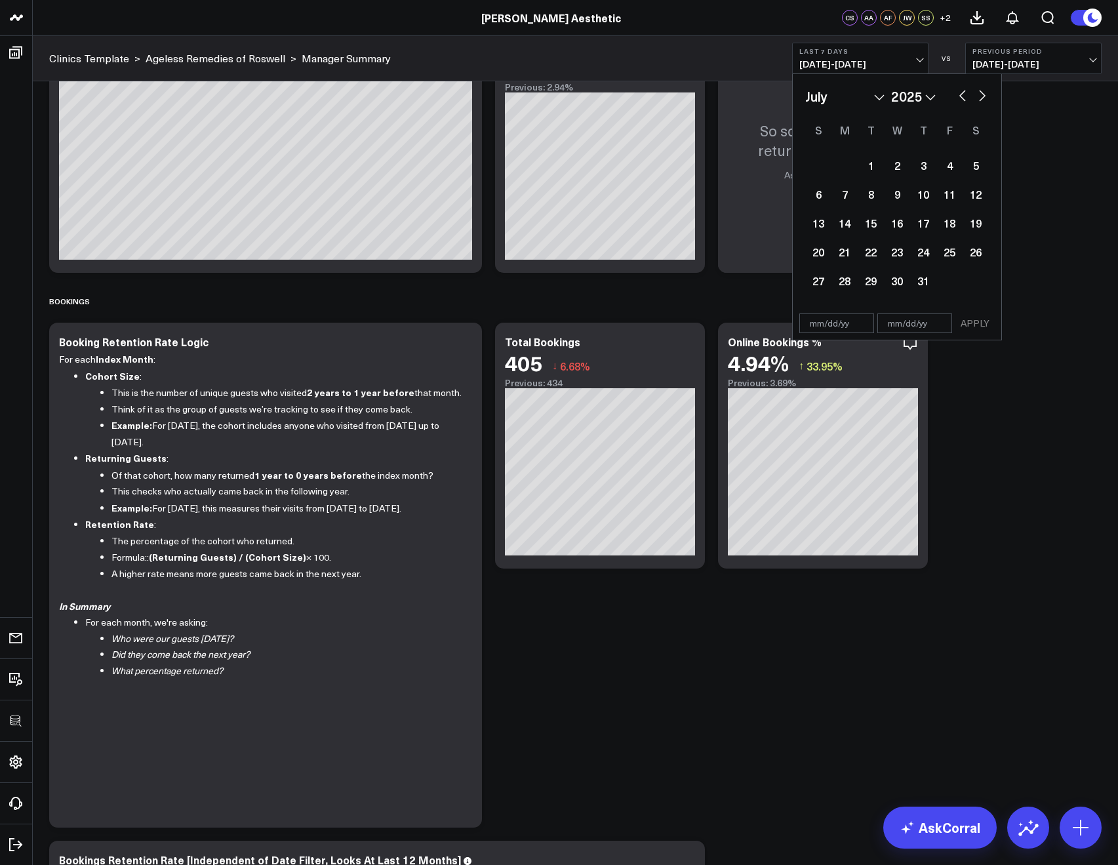
click at [956, 94] on button "button" at bounding box center [962, 95] width 13 height 16
select select "5"
select select "2025"
click at [819, 172] on div "1" at bounding box center [818, 165] width 26 height 26
type input "06/01/25"
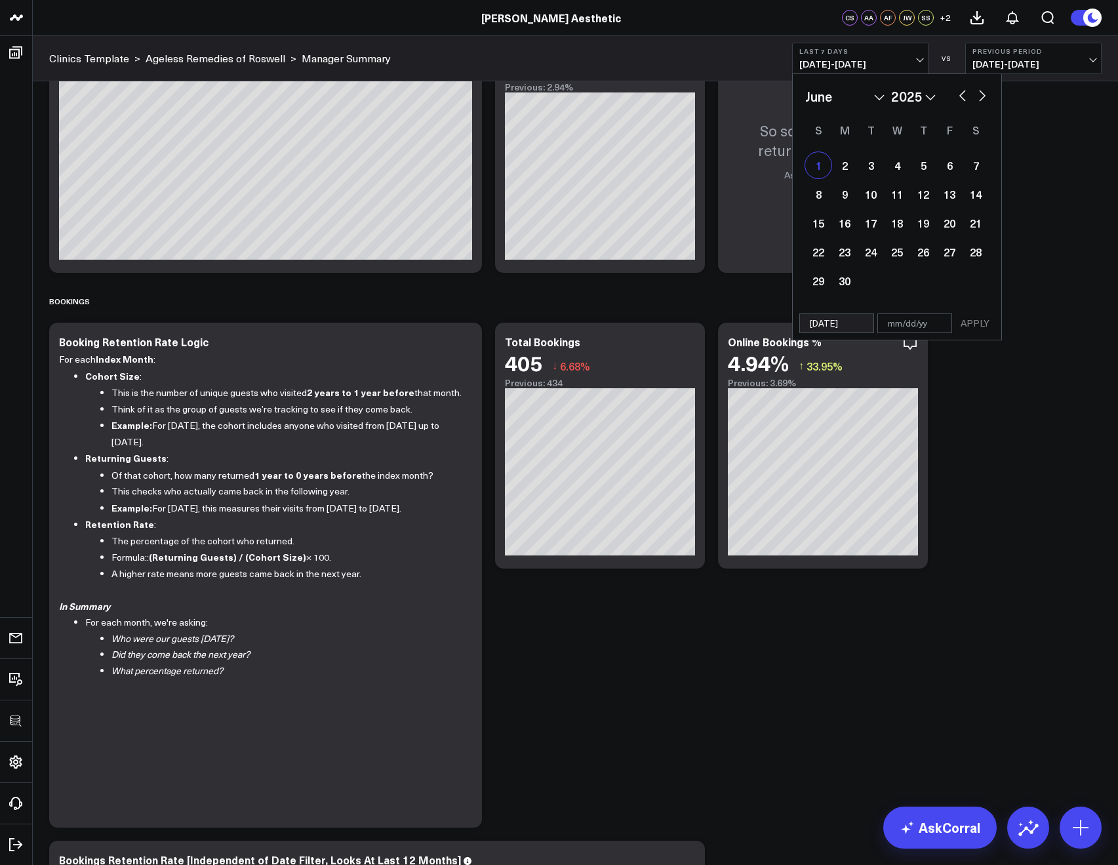
select select "5"
select select "2025"
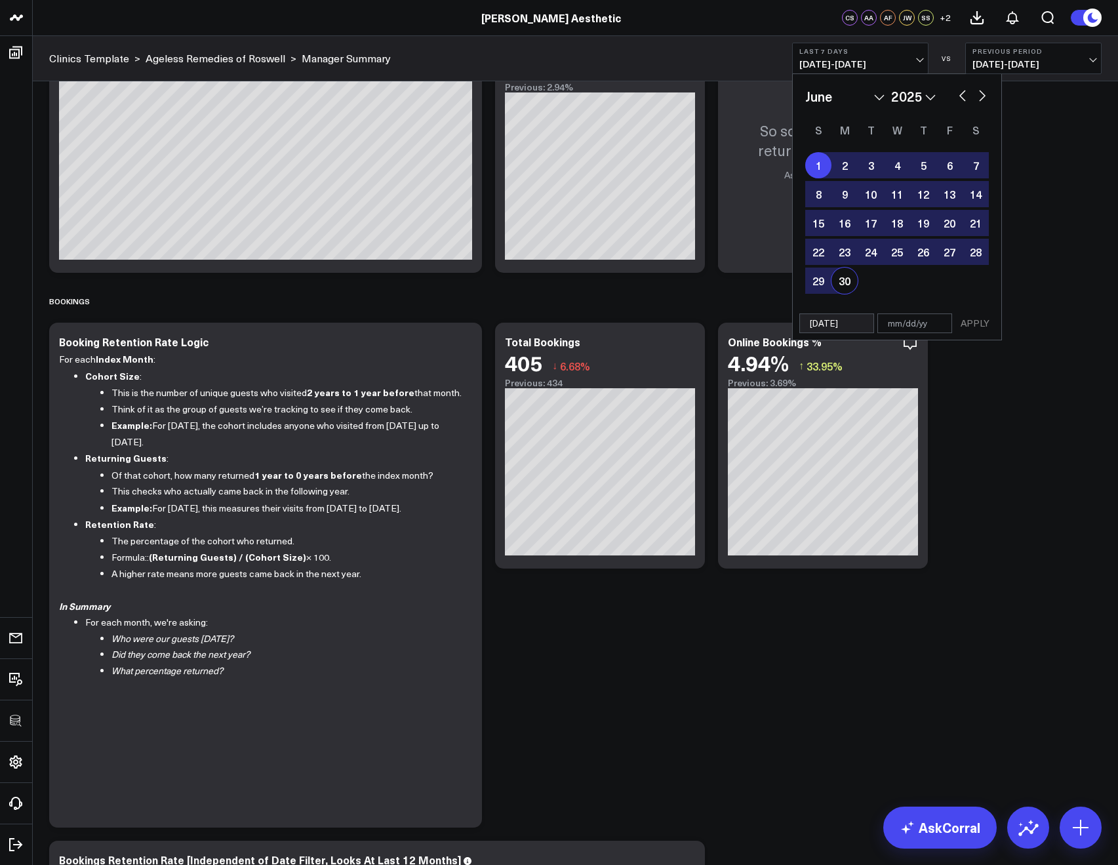
click at [843, 278] on div "30" at bounding box center [844, 280] width 26 height 26
type input "06/30/25"
select select "5"
select select "2025"
click at [972, 320] on button "APPLY" at bounding box center [974, 323] width 39 height 20
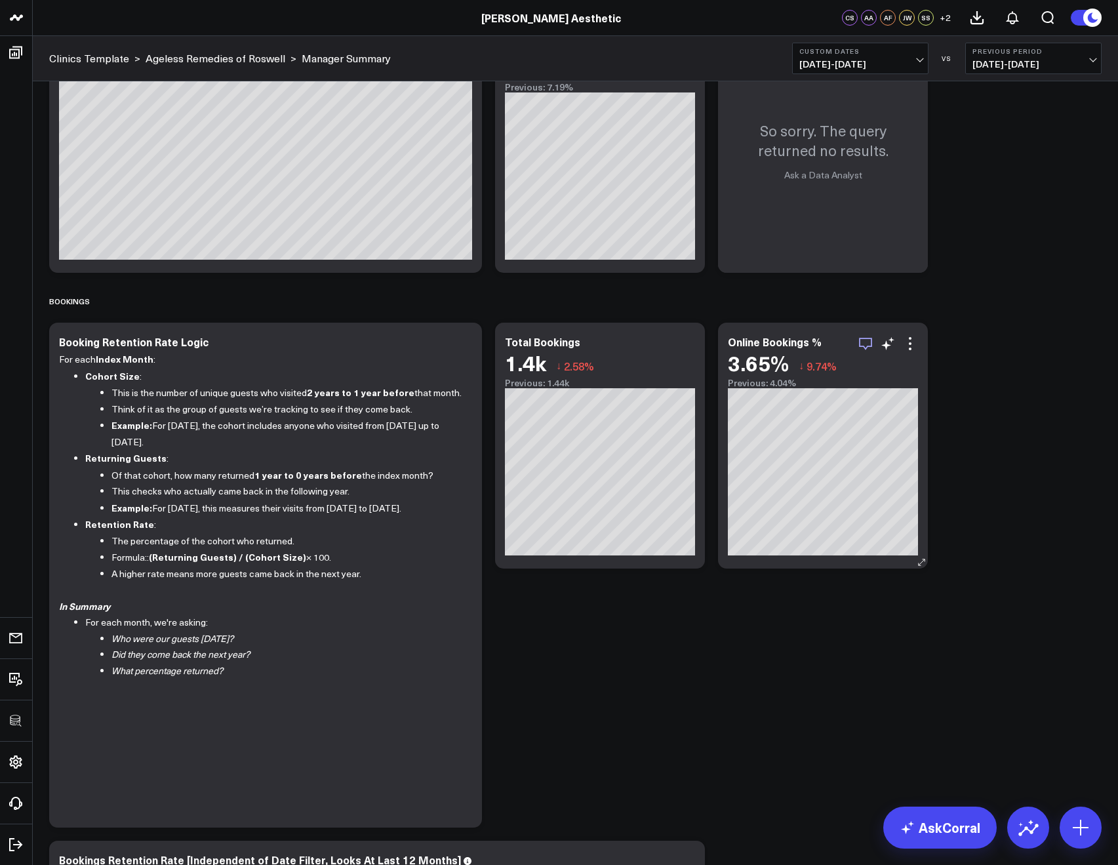
click at [861, 345] on icon "button" at bounding box center [865, 344] width 16 height 16
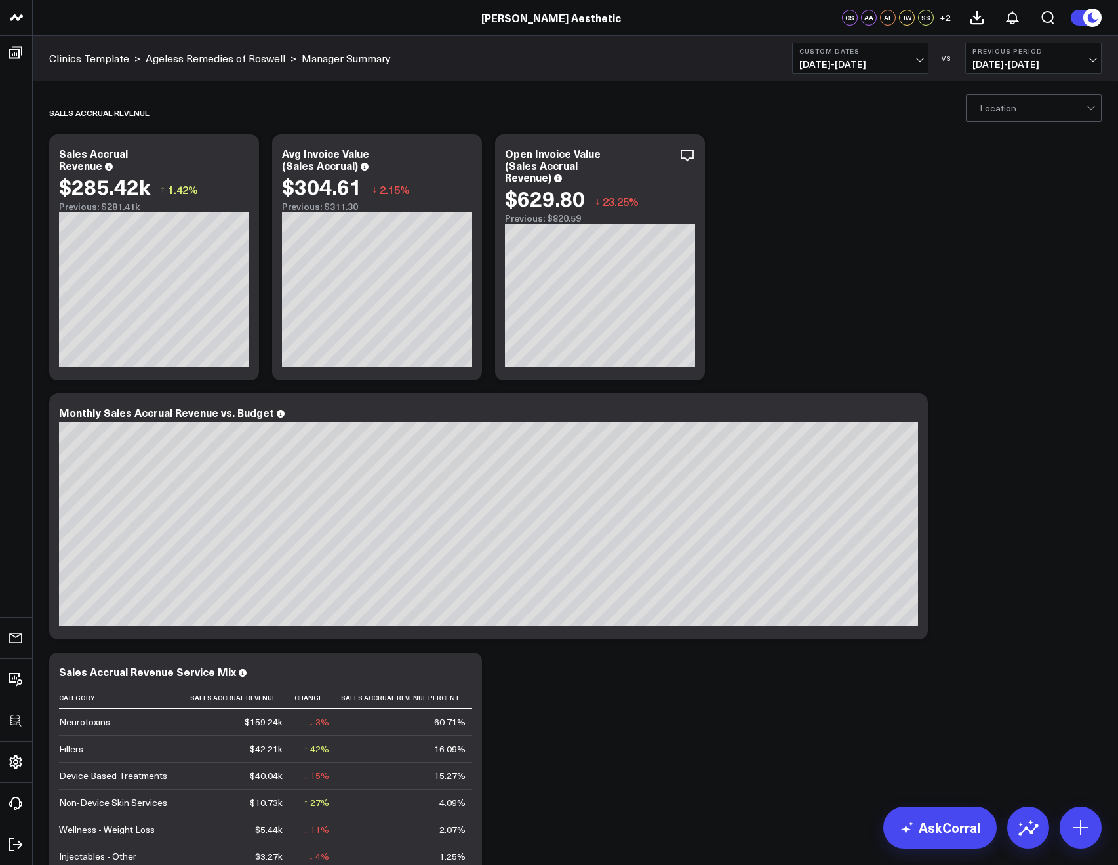
scroll to position [28, 0]
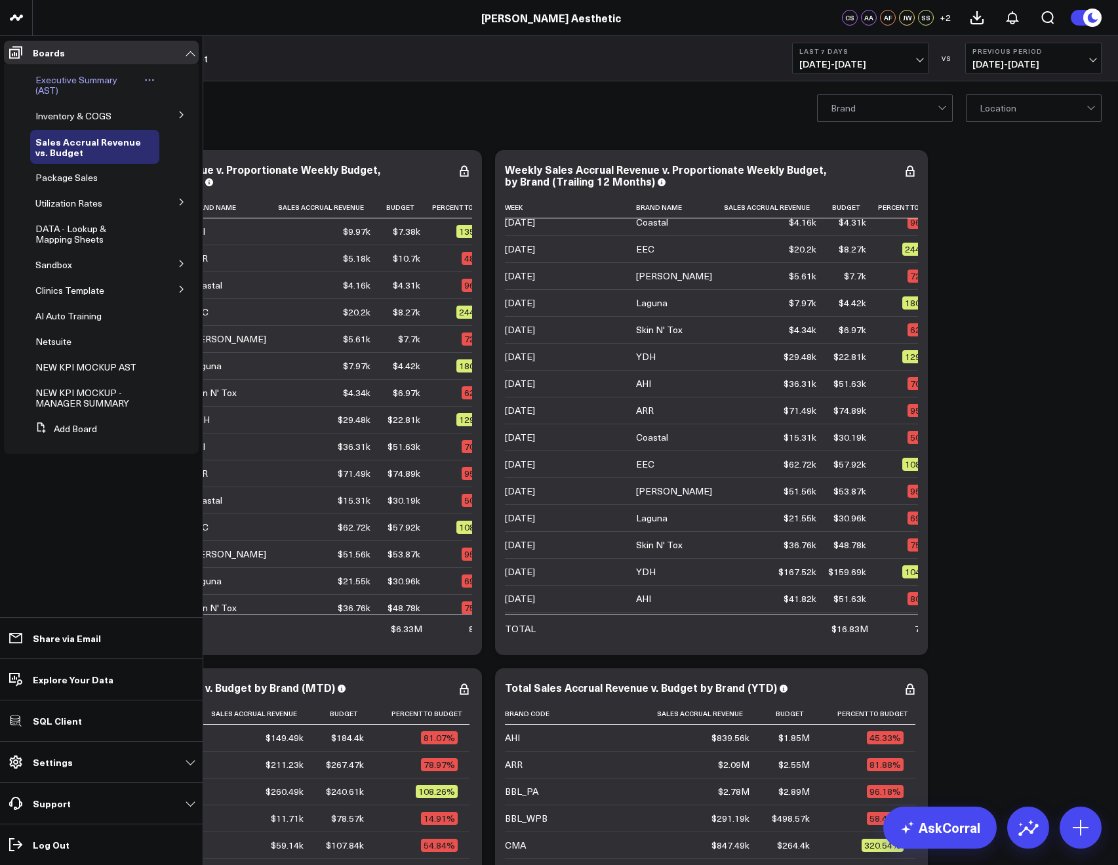
click at [52, 85] on span "Executive Summary (AST)" at bounding box center [76, 84] width 82 height 23
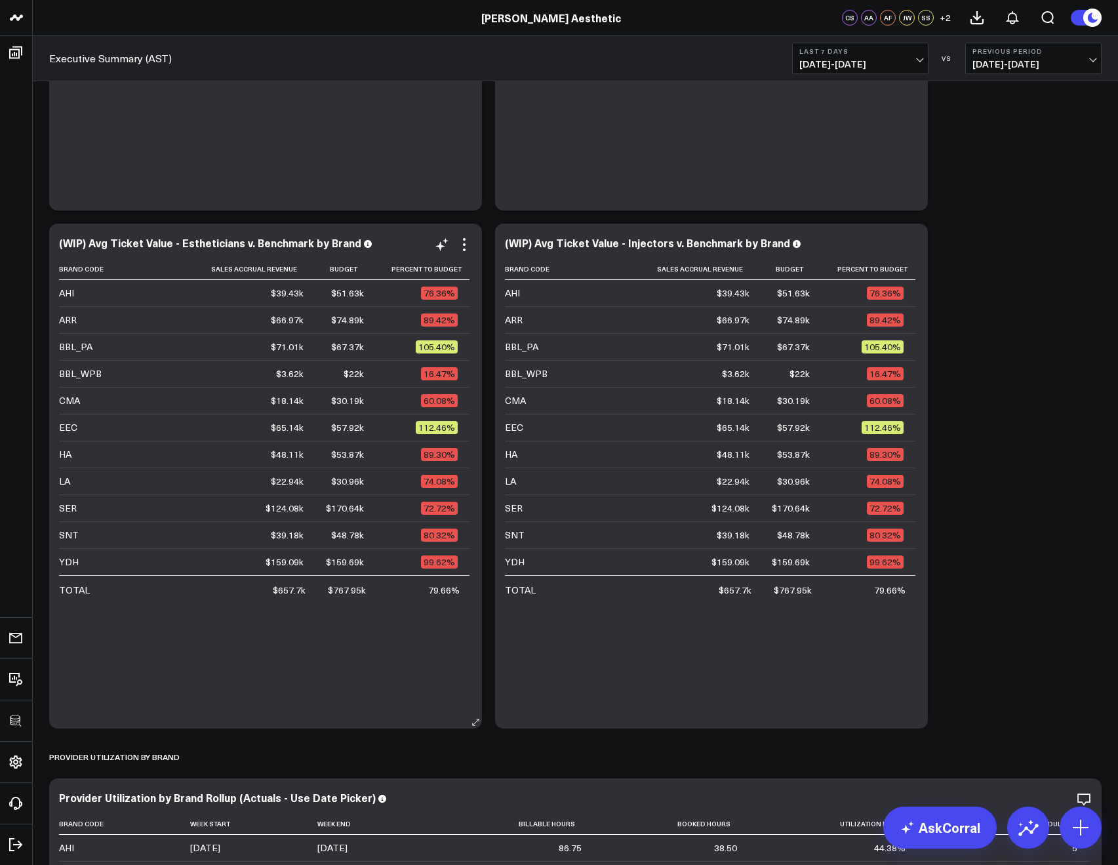
scroll to position [1877, 0]
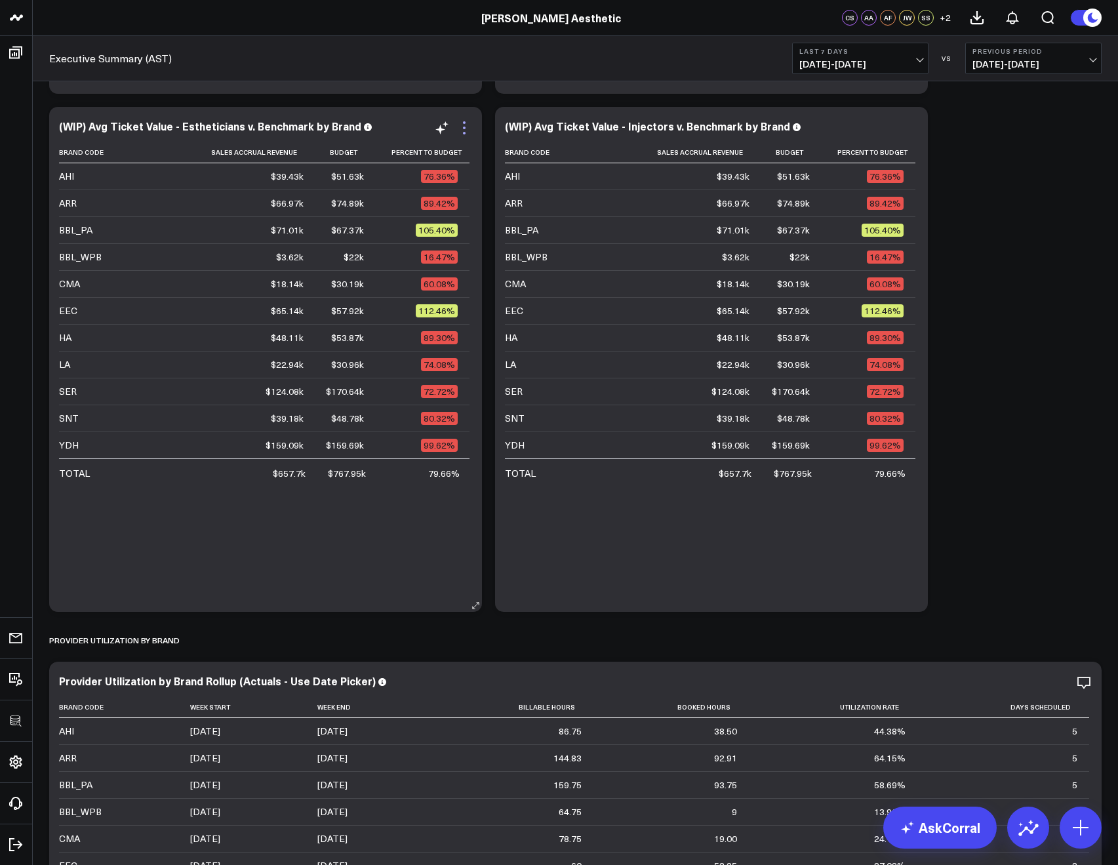
click at [467, 124] on icon at bounding box center [464, 128] width 16 height 16
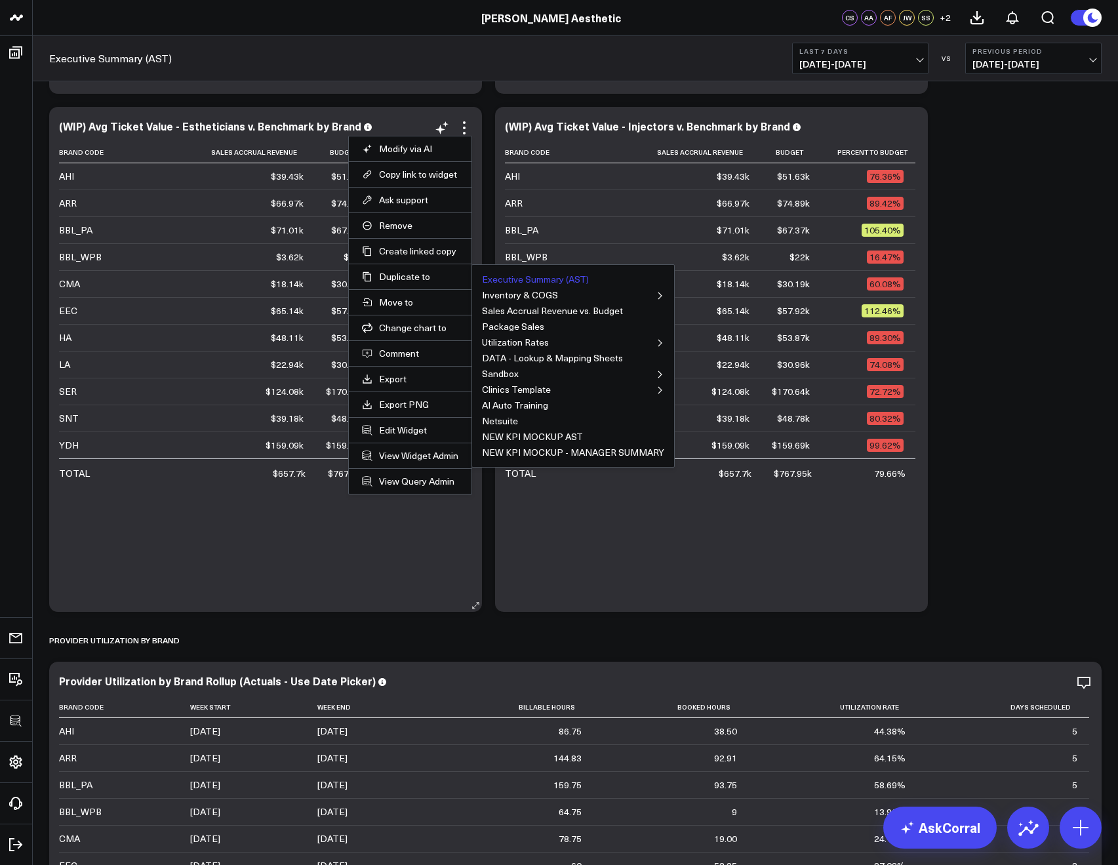
click at [486, 279] on button "Executive Summary (AST)" at bounding box center [535, 279] width 107 height 9
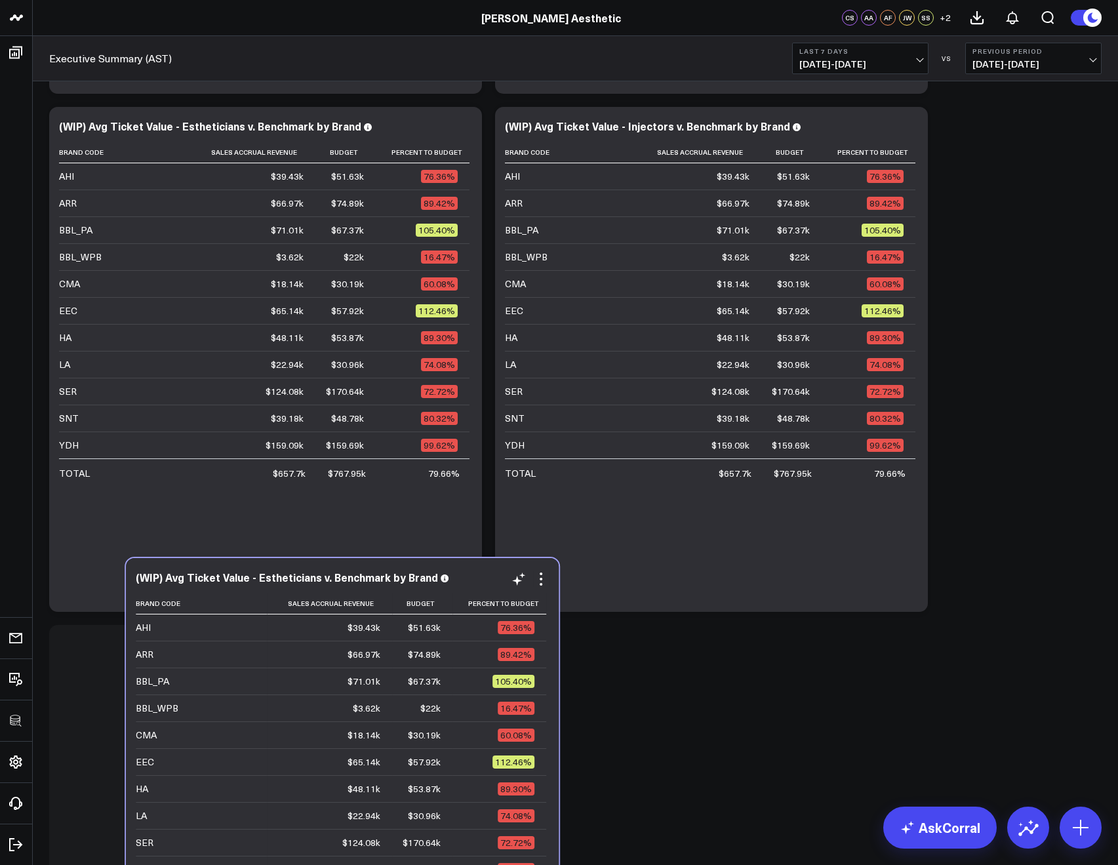
click at [244, 775] on div "Brand Code Sales Accrual Revenue Budget Percent To Budget AHI $39.43k $51.63k 7…" at bounding box center [342, 821] width 413 height 457
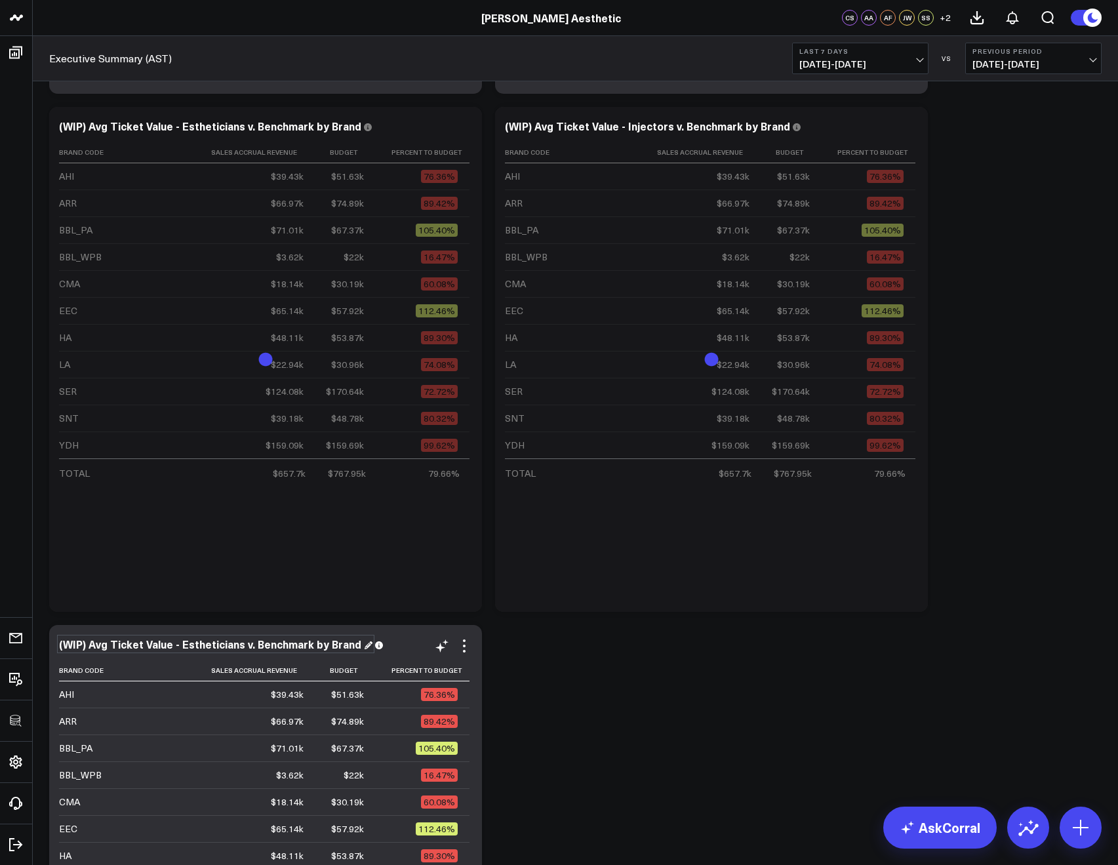
scroll to position [2007, 0]
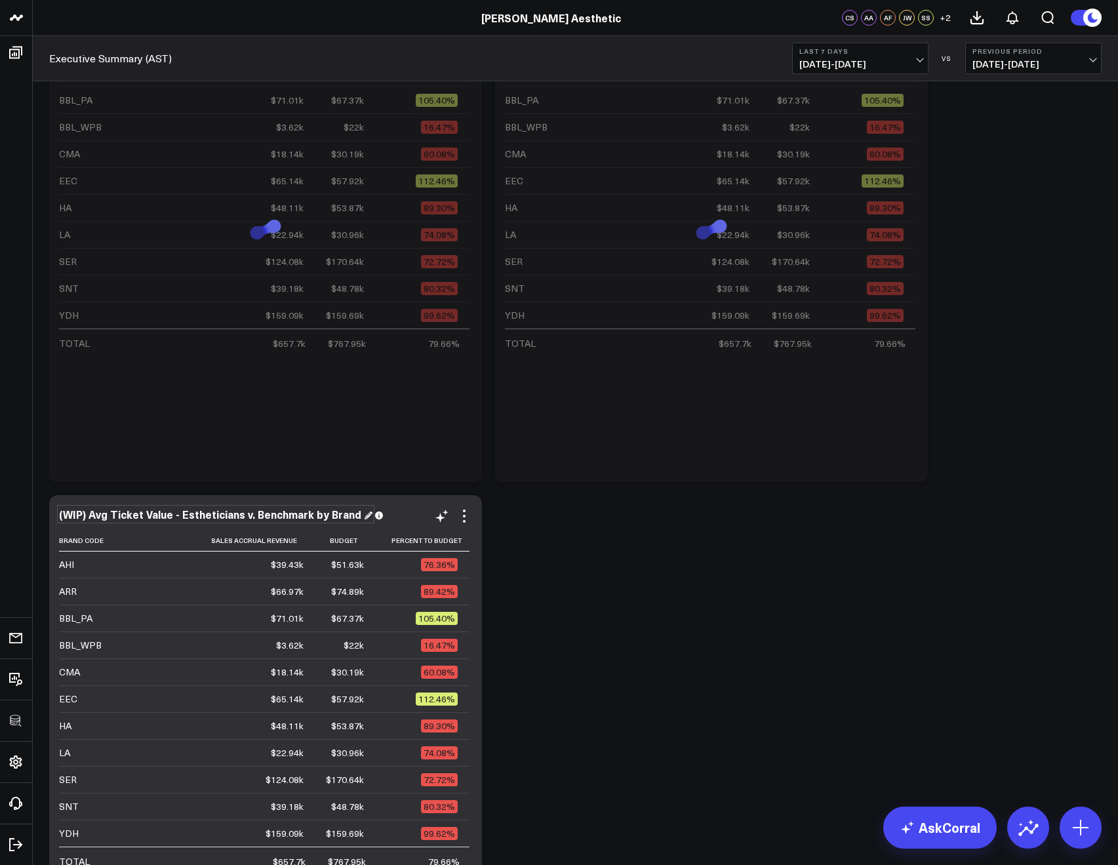
click at [156, 514] on div "(WIP) Avg Ticket Value - Estheticians v. Benchmark by Brand" at bounding box center [215, 514] width 313 height 14
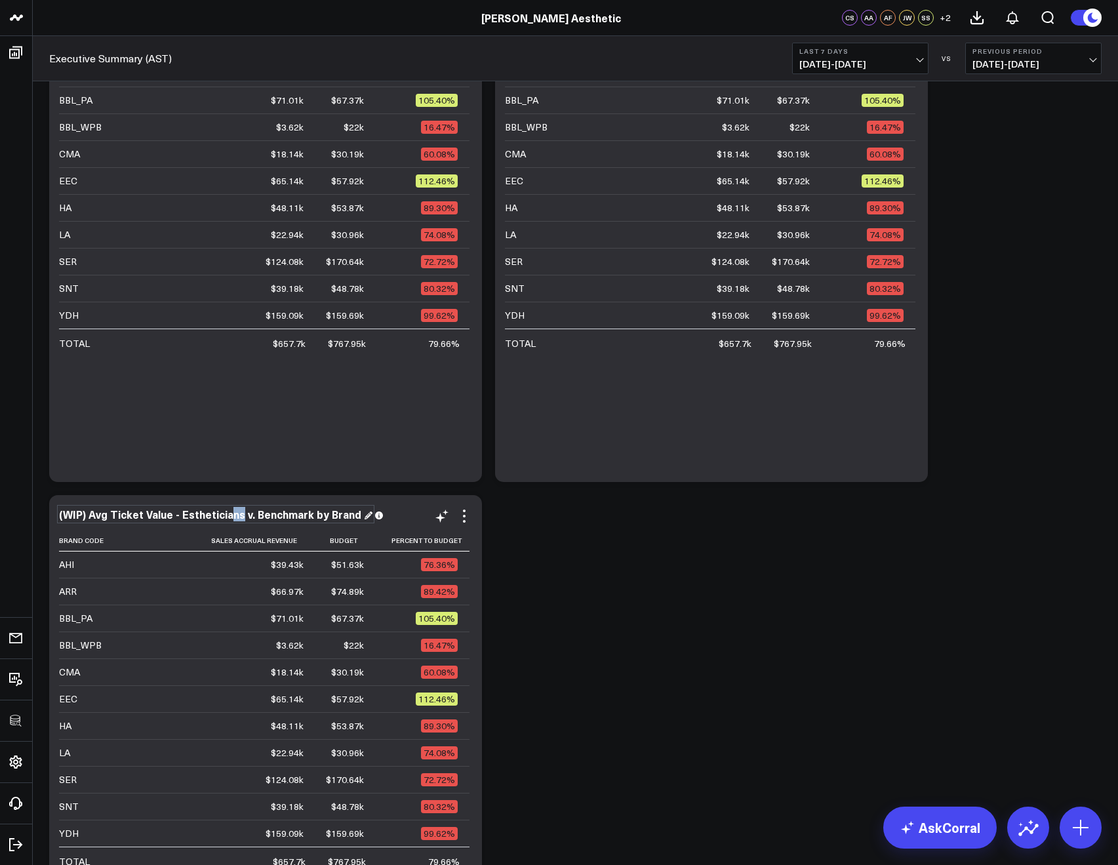
click at [227, 517] on div "(WIP) Avg Ticket Value - Estheticians v. Benchmark by Brand" at bounding box center [215, 514] width 313 height 14
click at [235, 519] on div "(WIP) Avg Ticket Value - Estheticians v. Benchmark by Brand" at bounding box center [215, 514] width 313 height 14
drag, startPoint x: 236, startPoint y: 517, endPoint x: 87, endPoint y: 511, distance: 148.9
click at [87, 511] on div "(WIP) Avg Ticket Value - Estheticians v. Benchmark by Brand" at bounding box center [215, 514] width 313 height 14
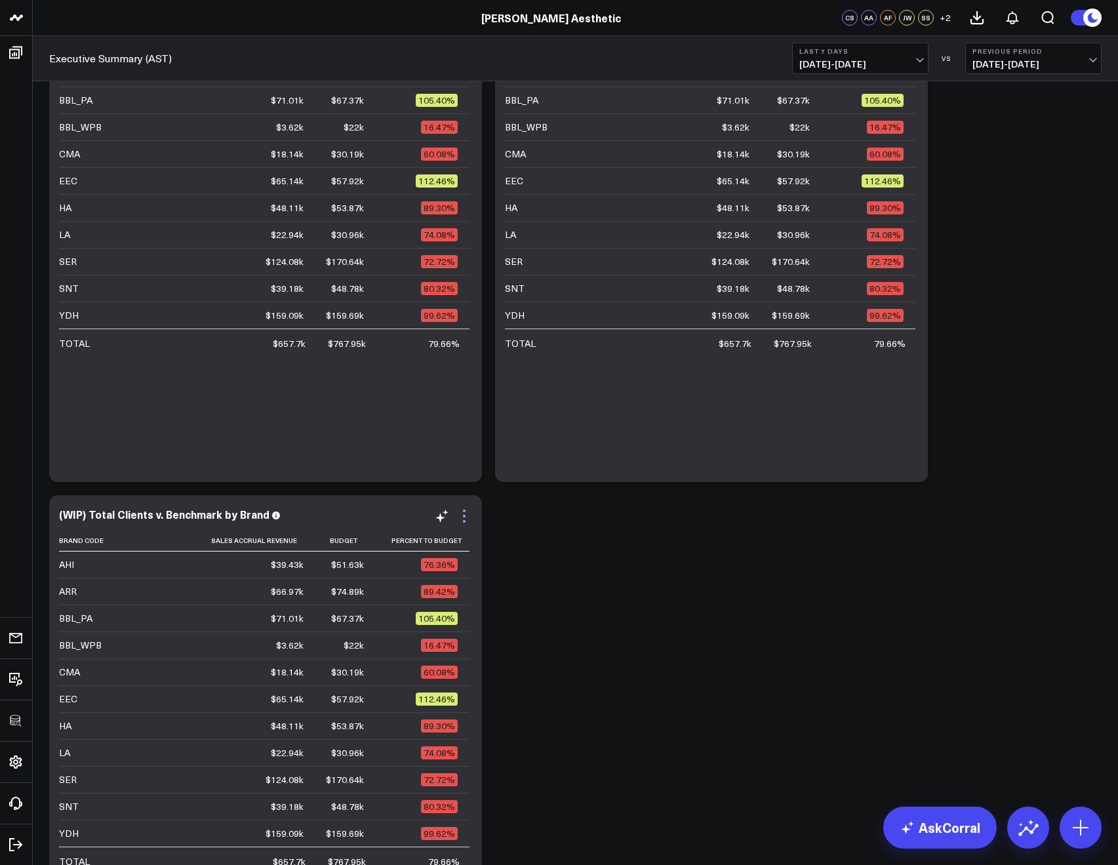
click at [467, 512] on icon at bounding box center [464, 516] width 16 height 16
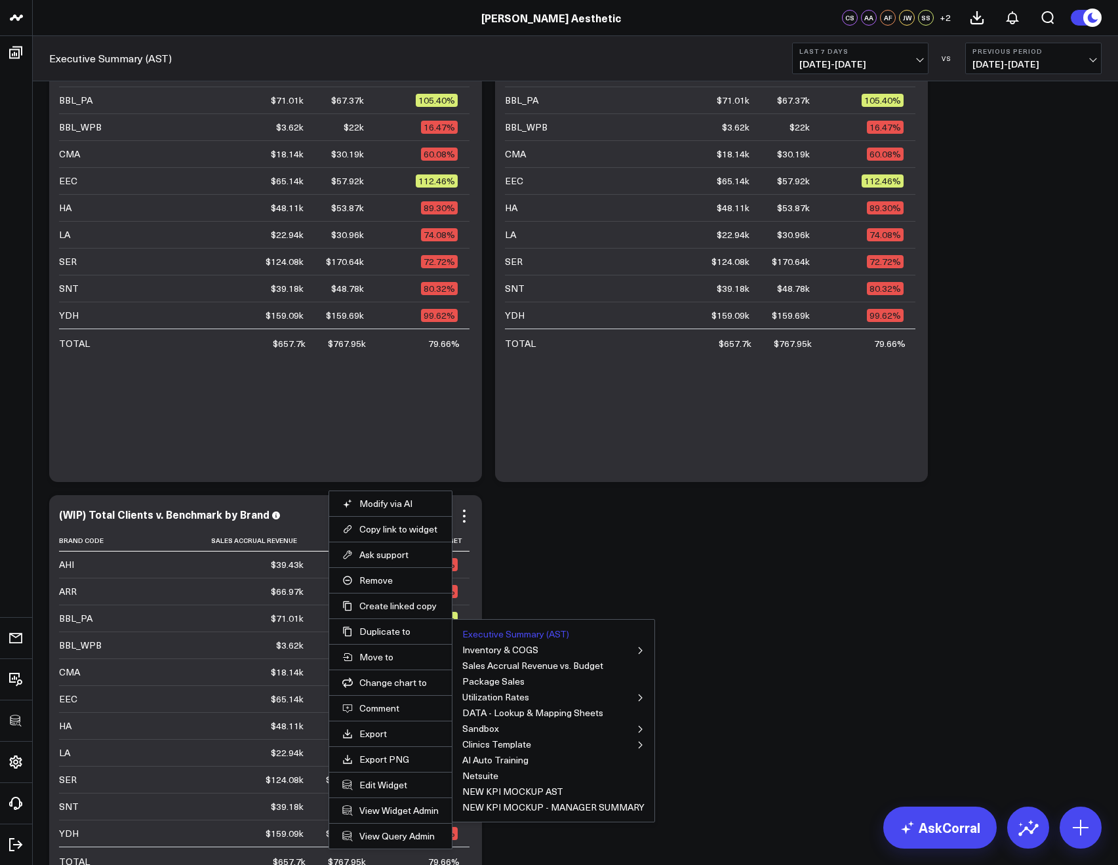
click at [475, 631] on button "Executive Summary (AST)" at bounding box center [515, 633] width 107 height 9
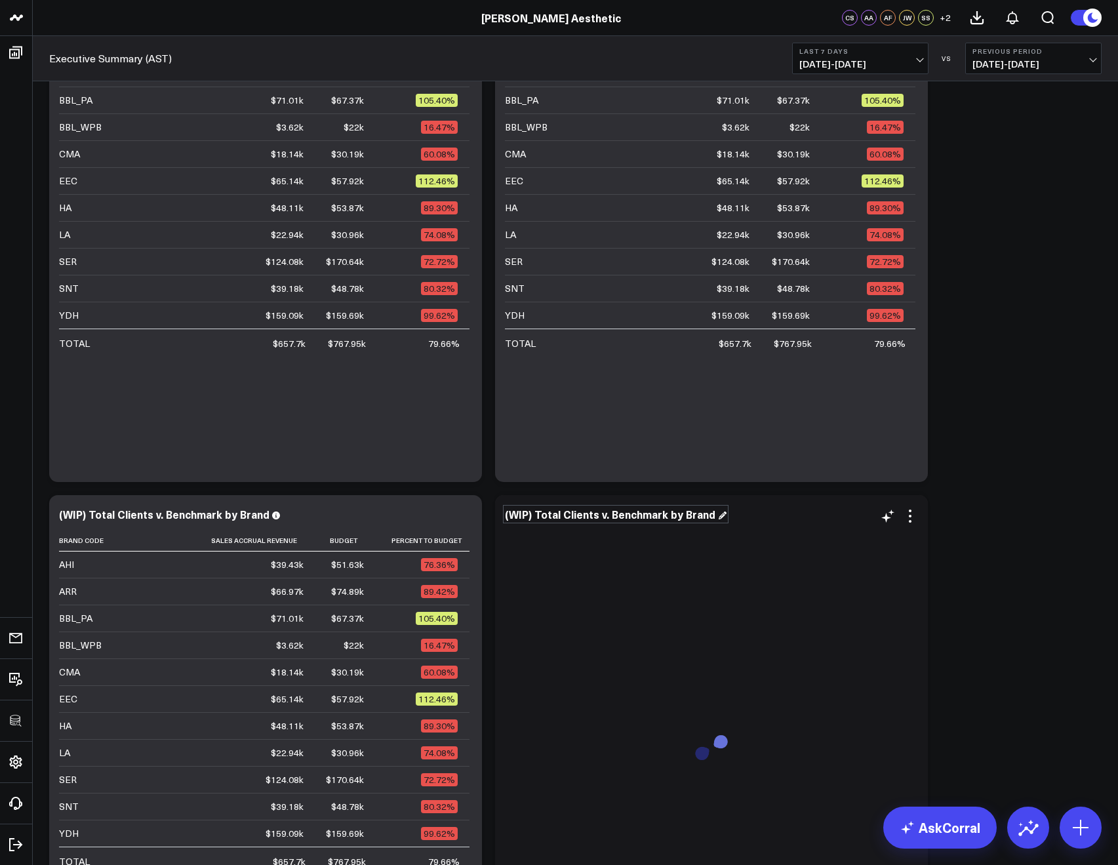
click at [540, 513] on div "(WIP) Total Clients v. Benchmark by Brand" at bounding box center [616, 514] width 222 height 14
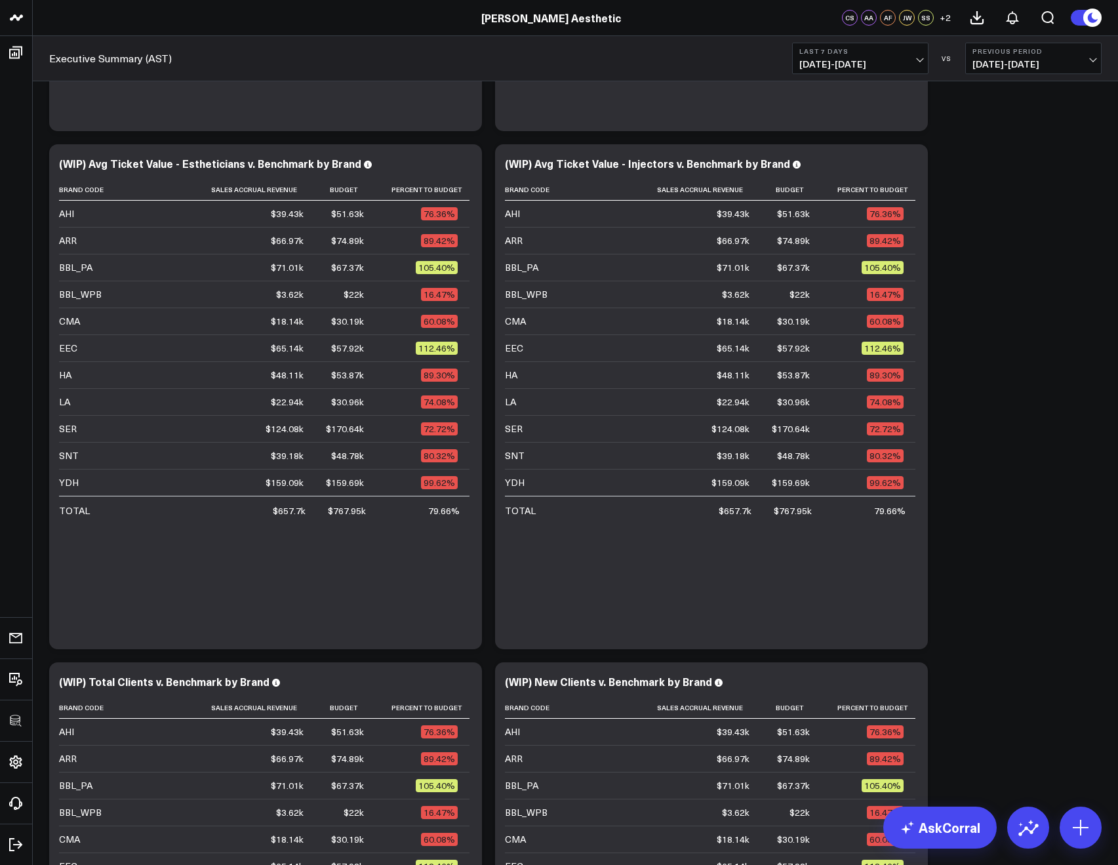
scroll to position [1825, 0]
